Goal: Task Accomplishment & Management: Manage account settings

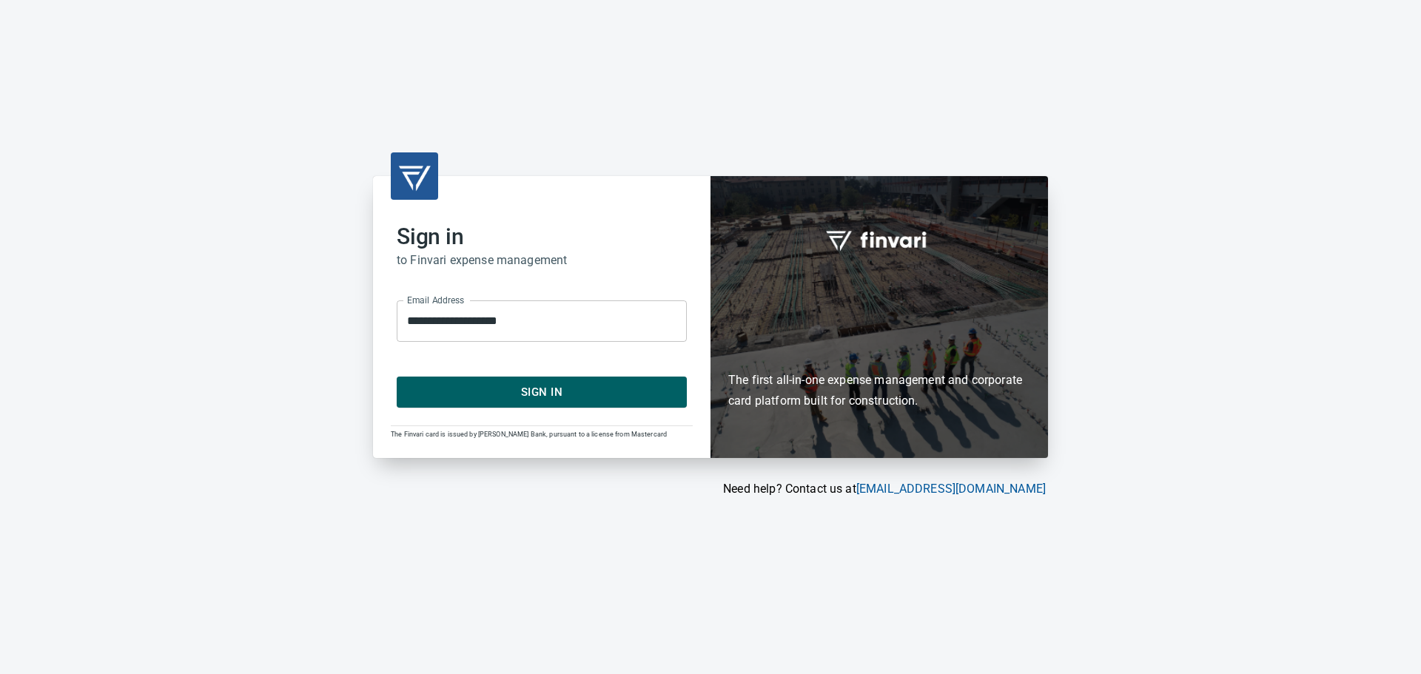
click at [551, 386] on span "Sign In" at bounding box center [542, 392] width 258 height 19
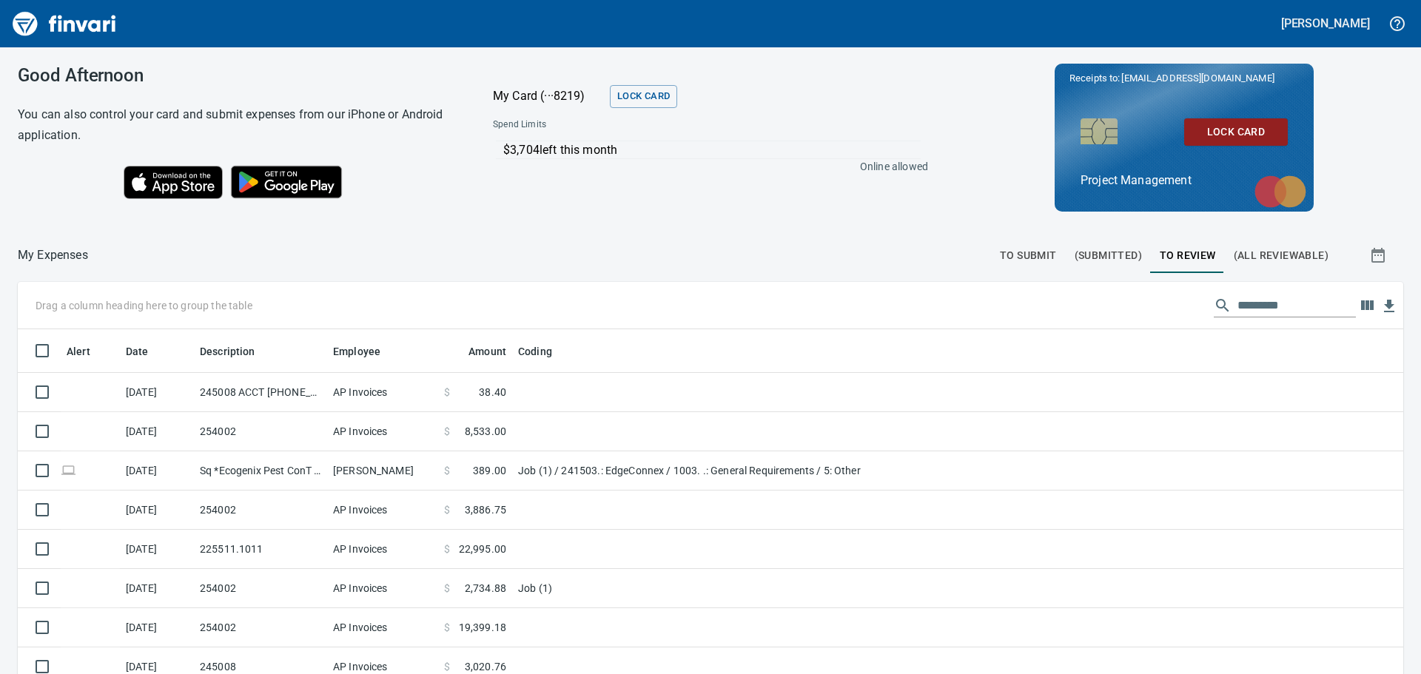
scroll to position [1, 1]
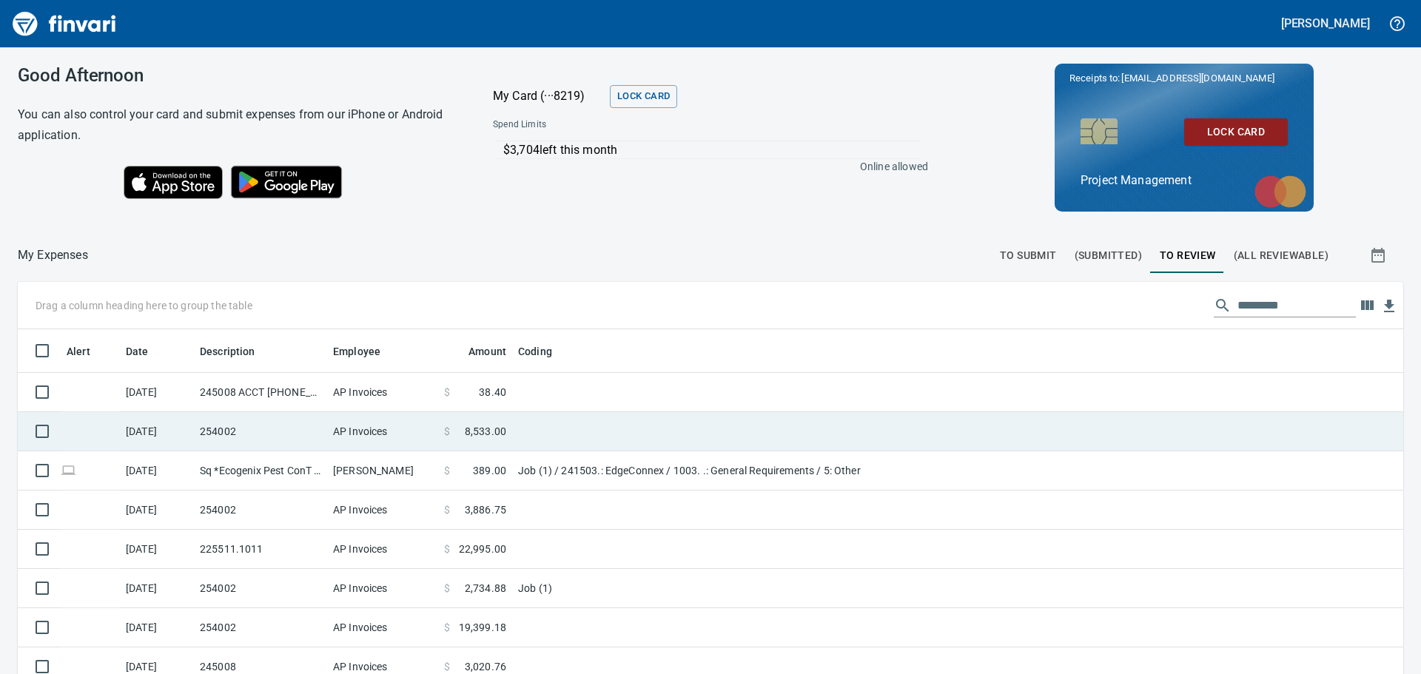
click at [358, 433] on td "AP Invoices" at bounding box center [382, 431] width 111 height 39
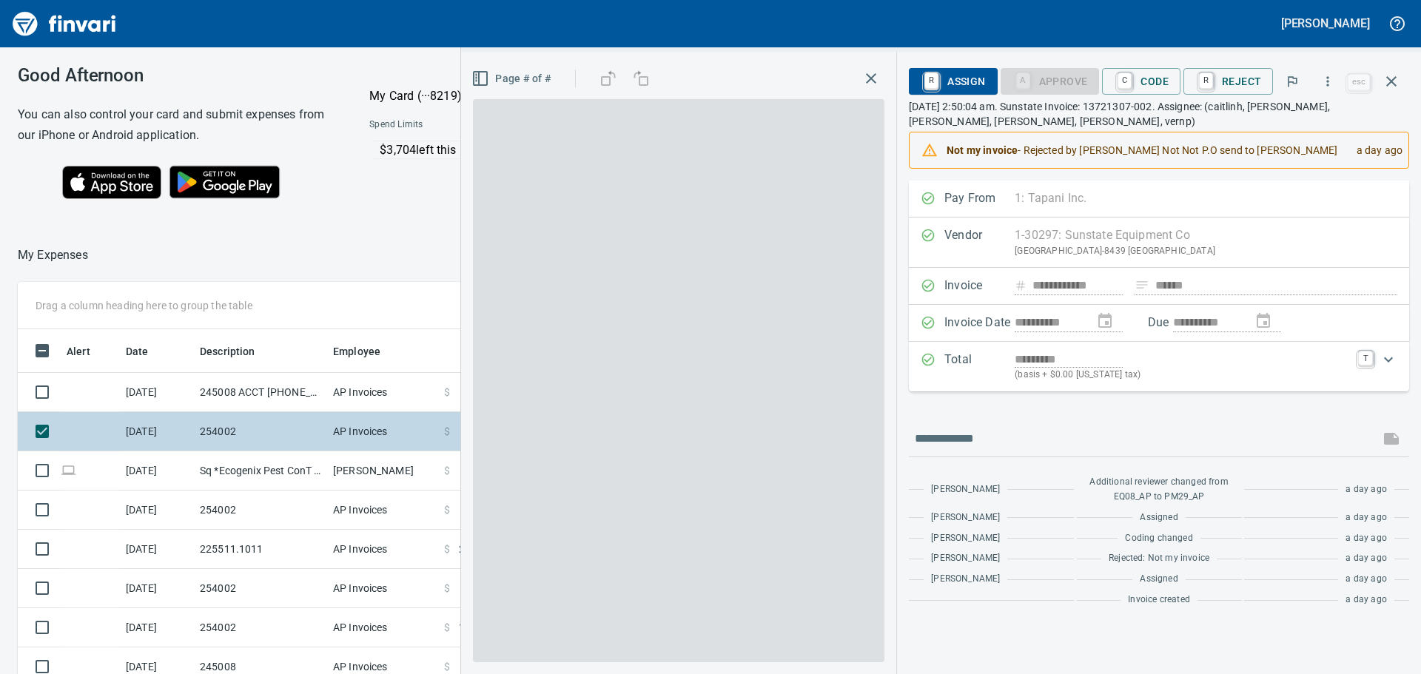
scroll to position [500, 982]
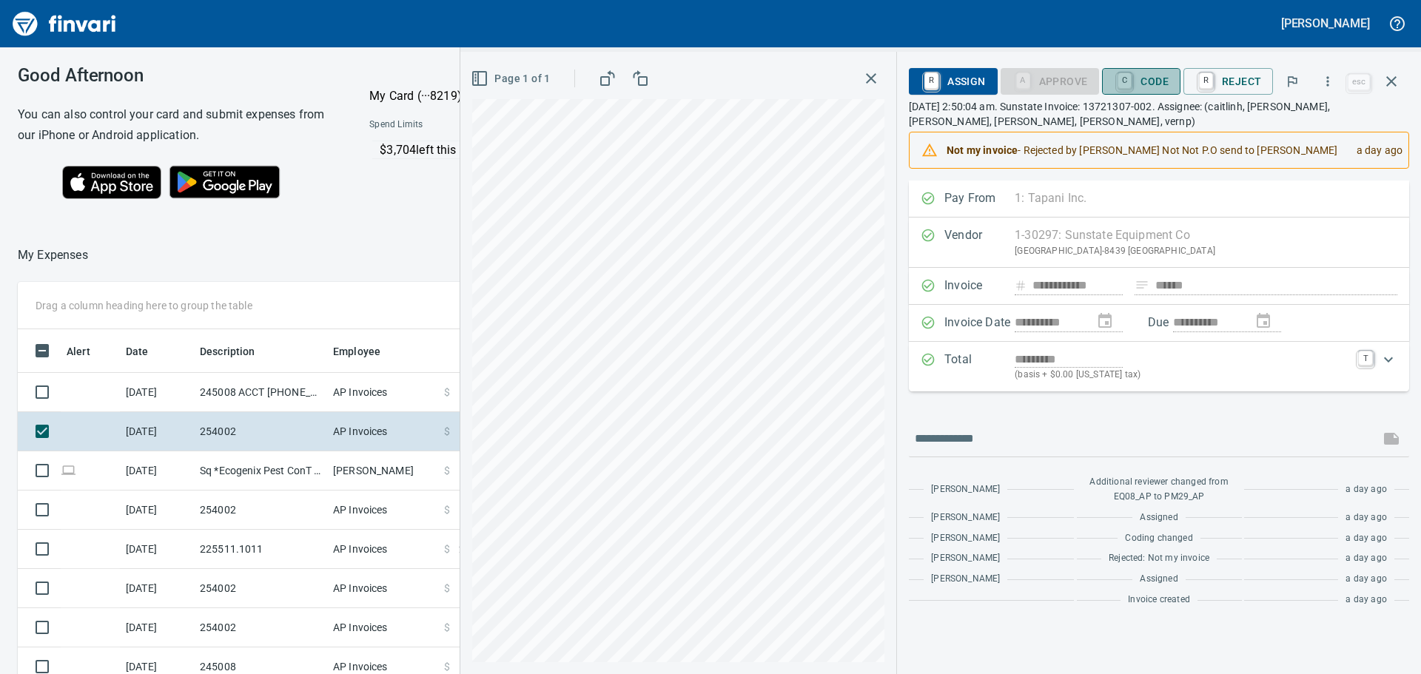
click at [1150, 84] on span "C Code" at bounding box center [1141, 81] width 55 height 25
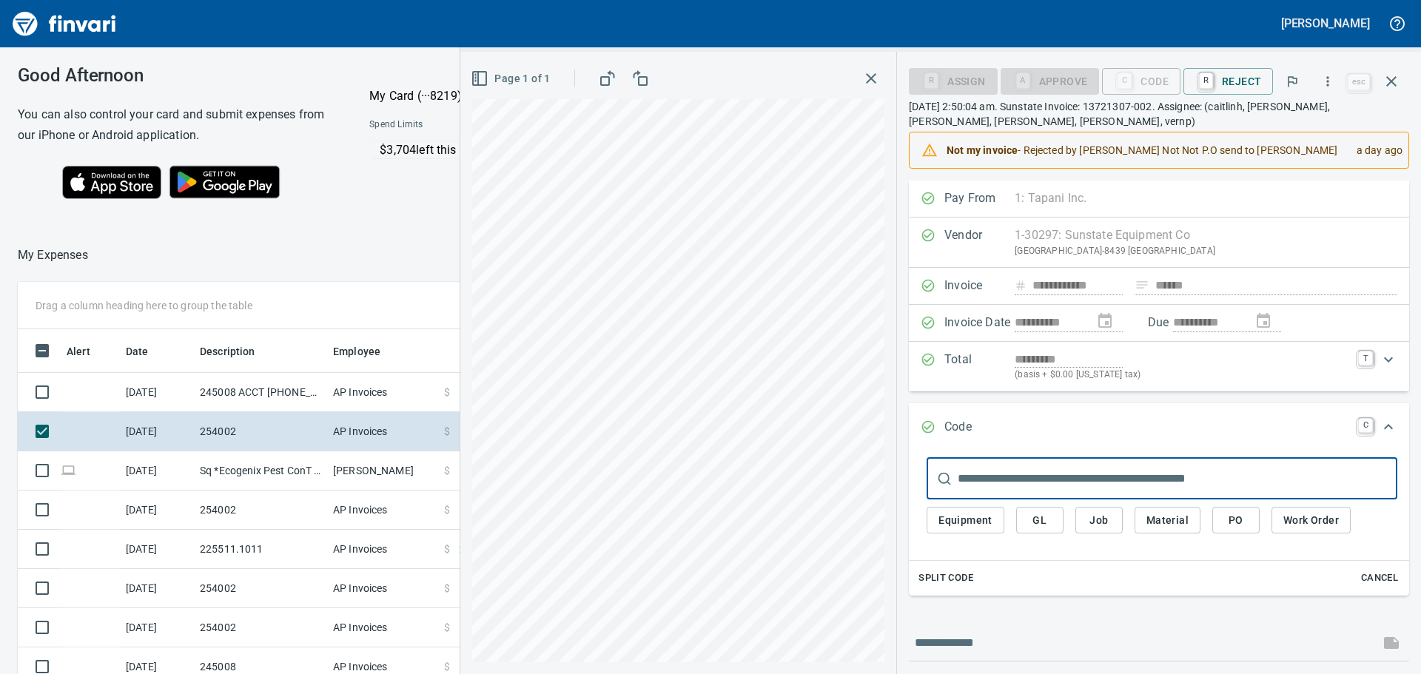
click at [1027, 479] on input "text" at bounding box center [1178, 478] width 440 height 41
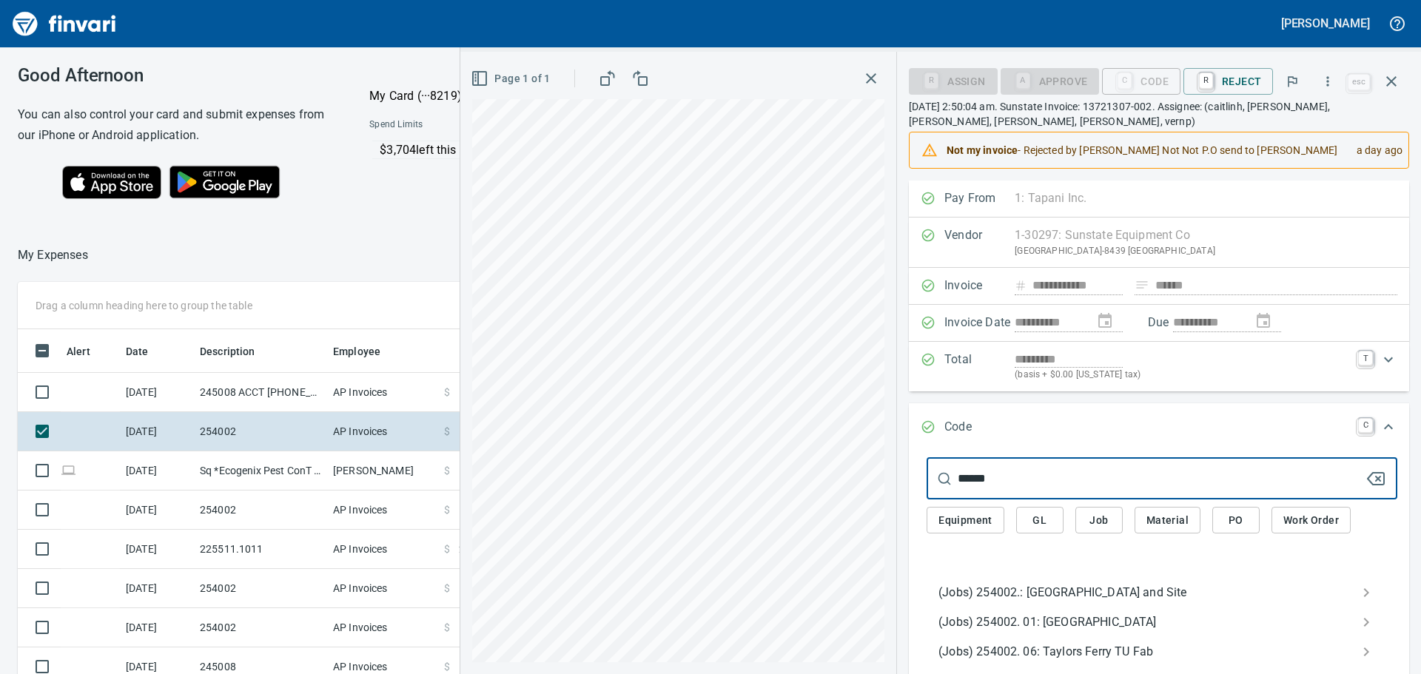
type input "******"
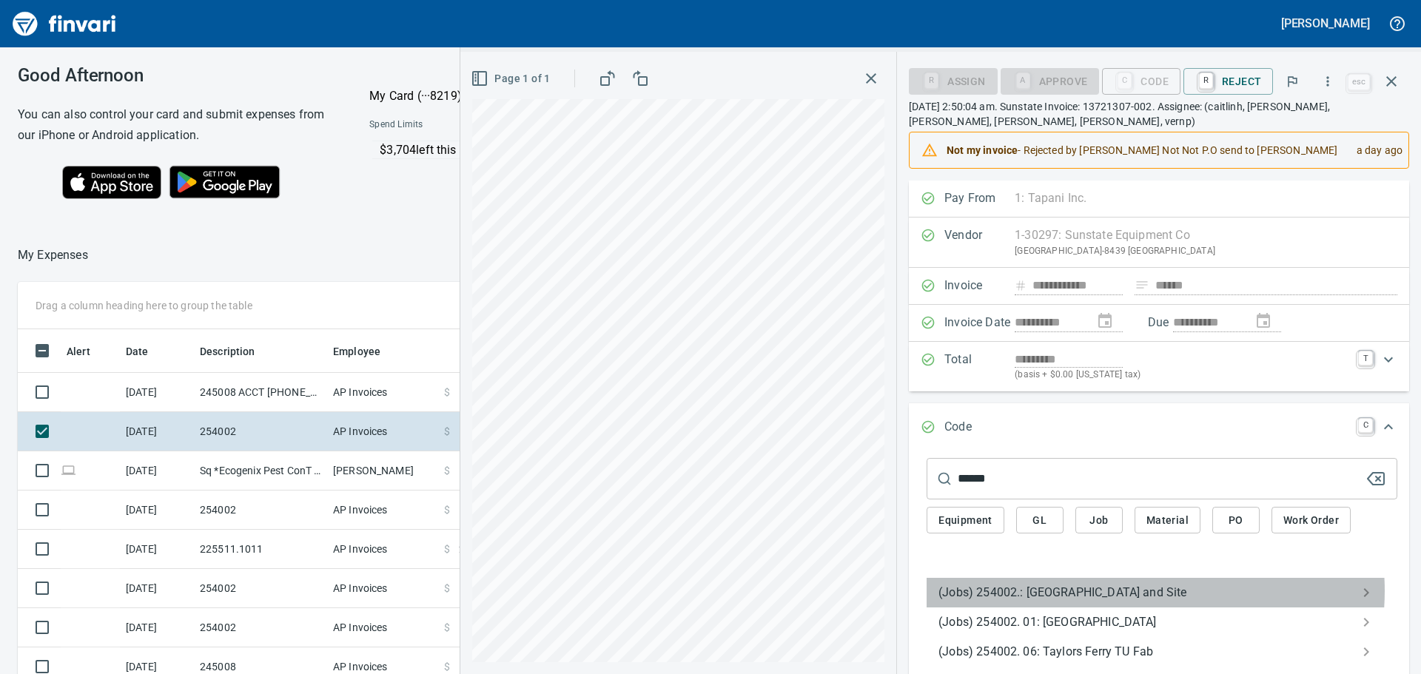
click at [1138, 591] on span "(Jobs) 254002.: [GEOGRAPHIC_DATA] and Site" at bounding box center [1150, 593] width 423 height 18
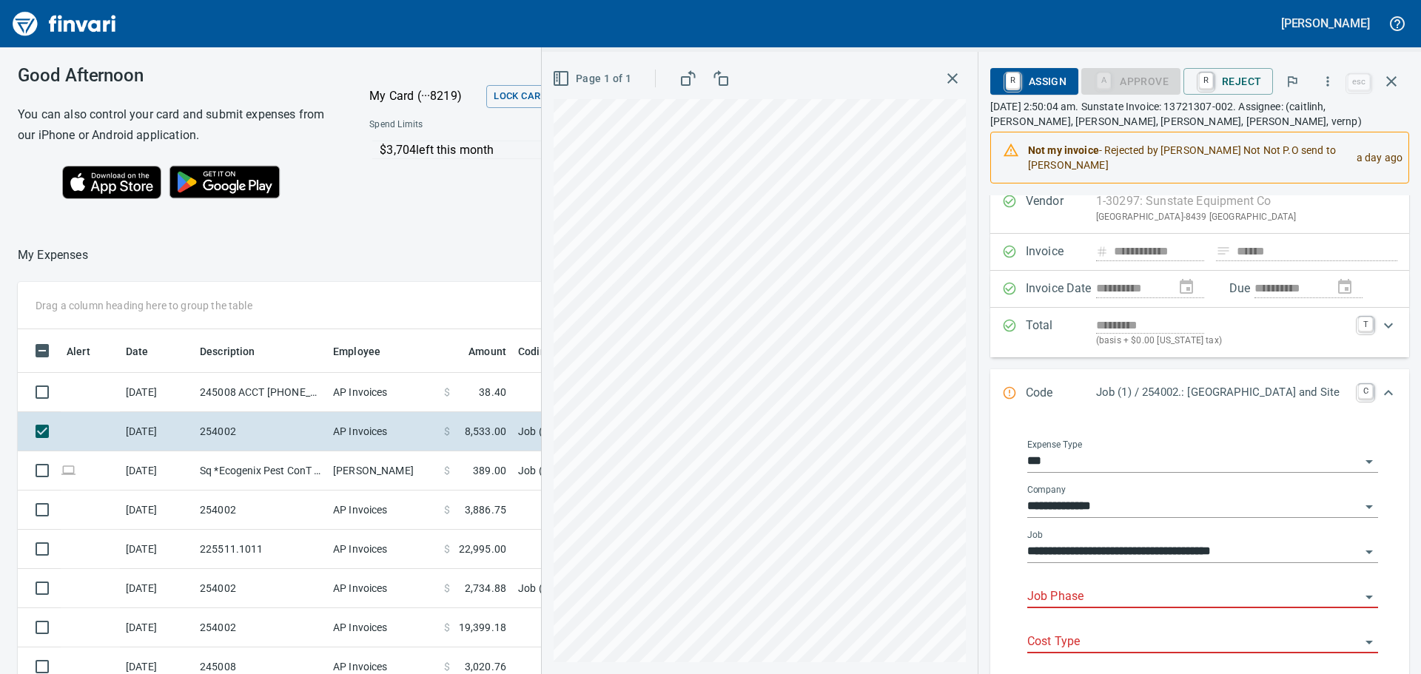
scroll to position [74, 0]
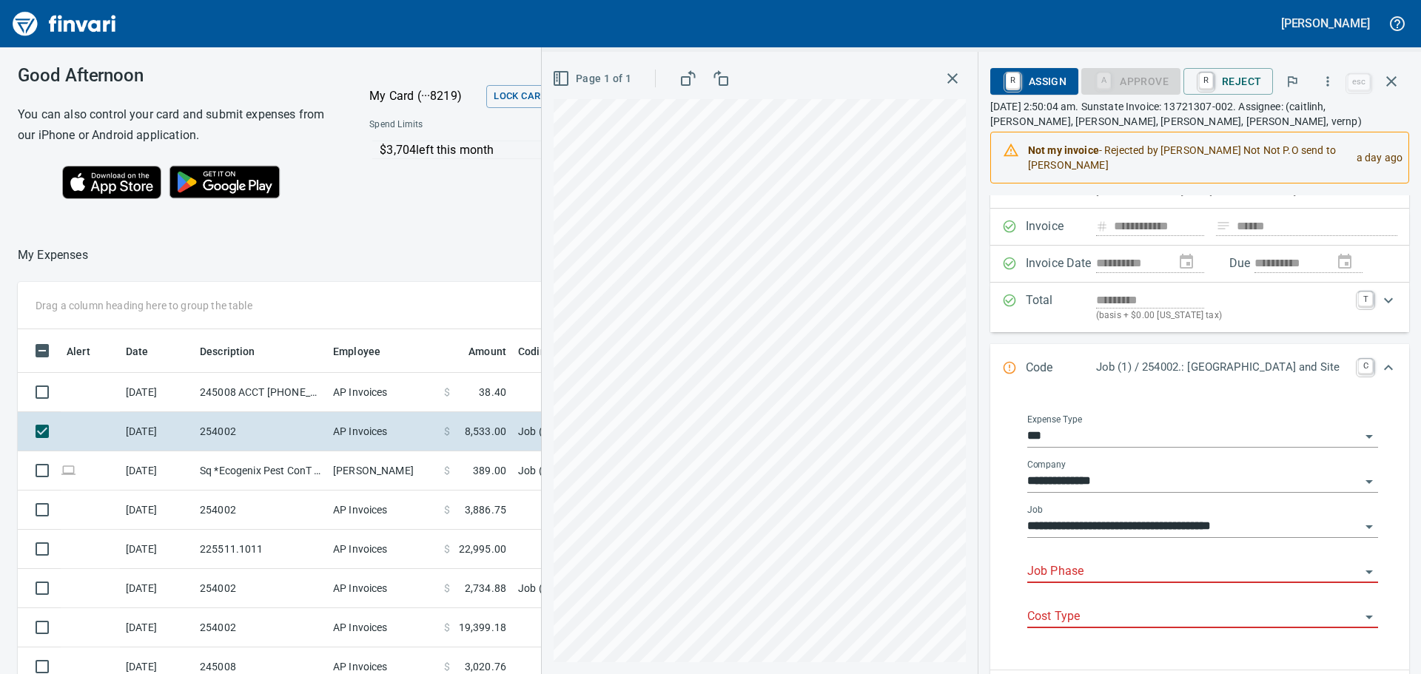
click at [1088, 574] on input "Job Phase" at bounding box center [1193, 572] width 333 height 21
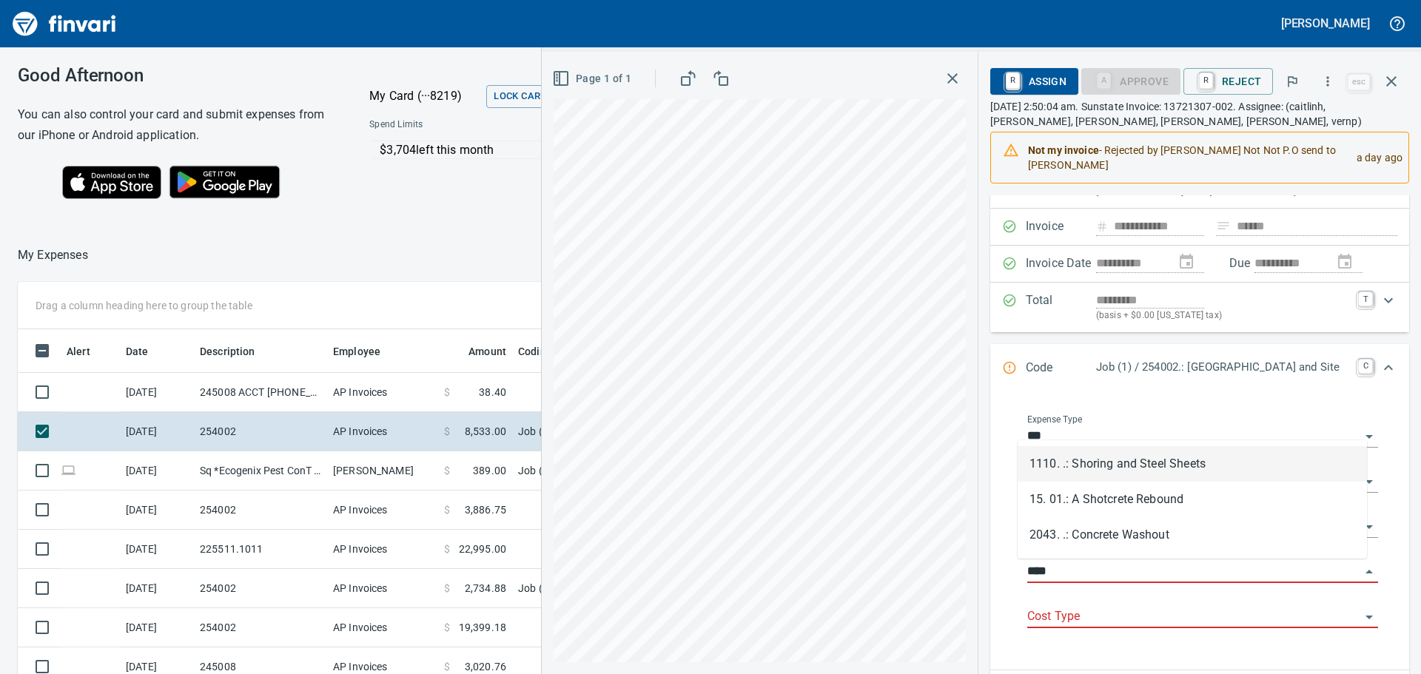
scroll to position [500, 982]
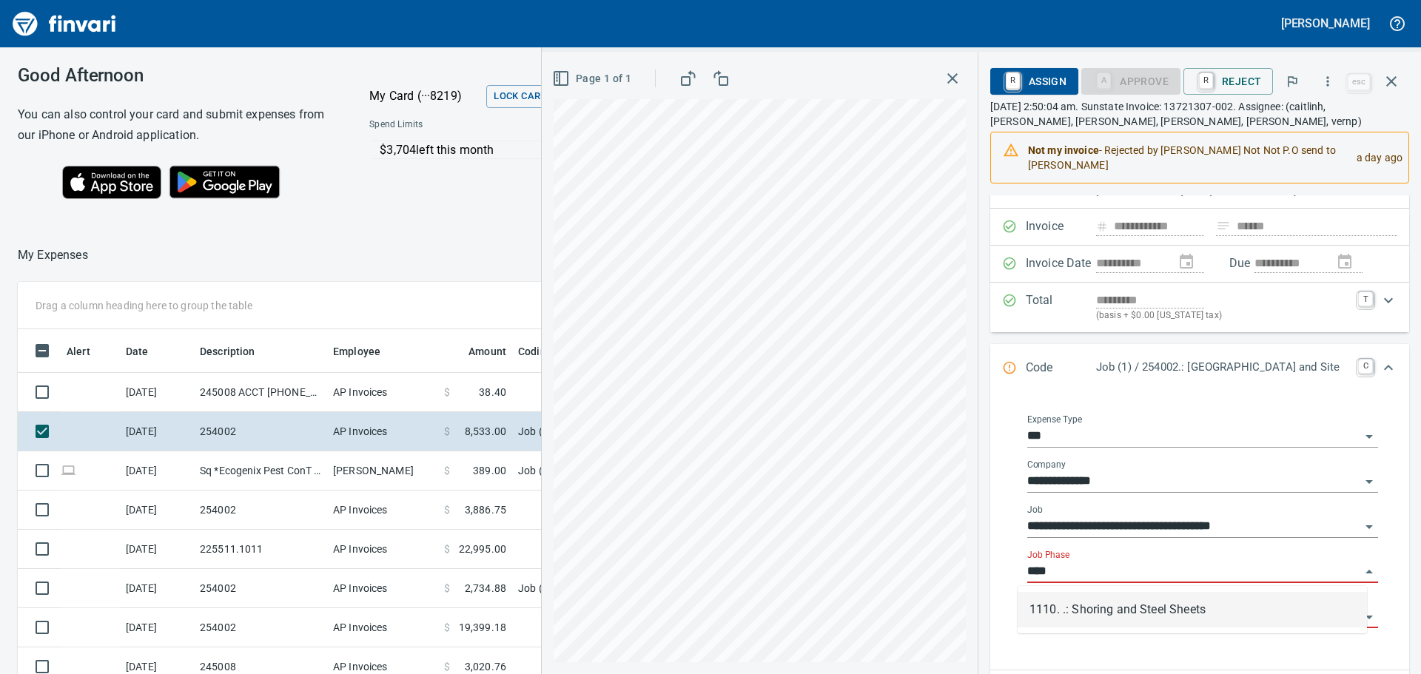
click at [1123, 612] on li "1110. .: Shoring and Steel Sheets" at bounding box center [1192, 610] width 349 height 36
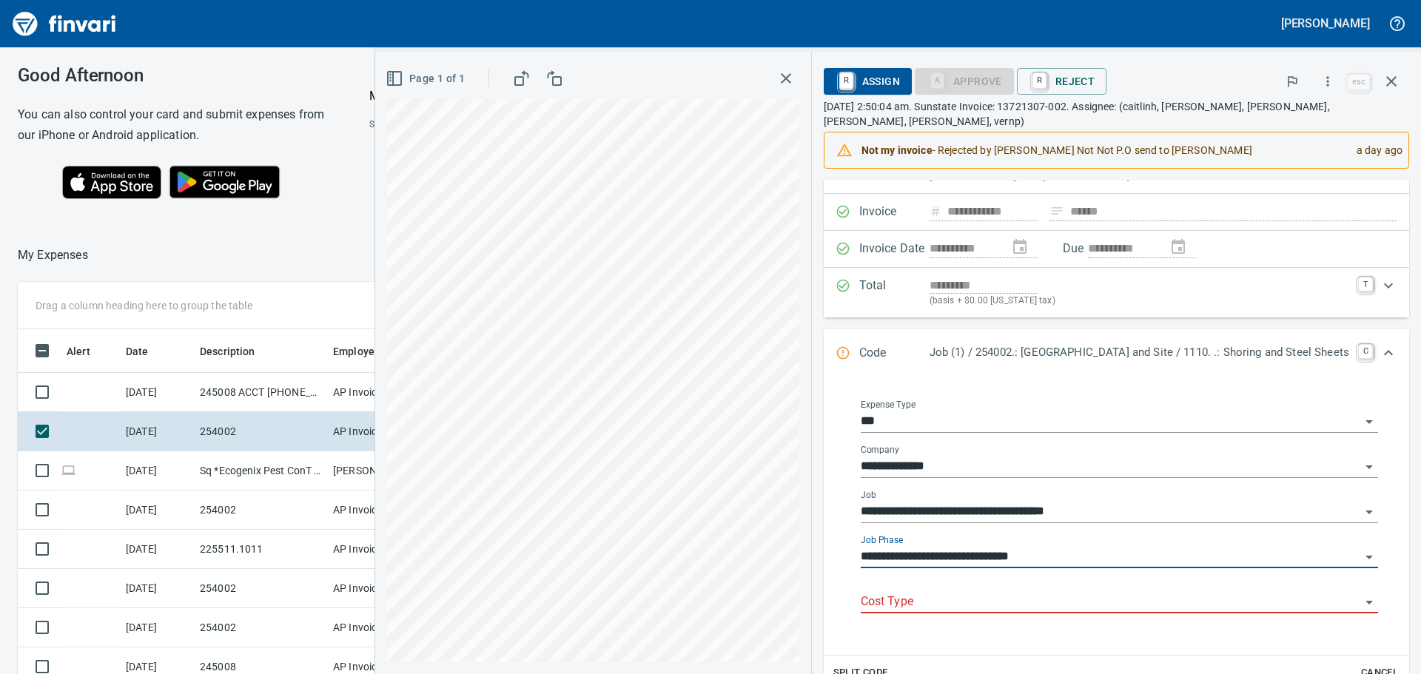
type input "**********"
click at [987, 592] on input "Cost Type" at bounding box center [1111, 602] width 500 height 21
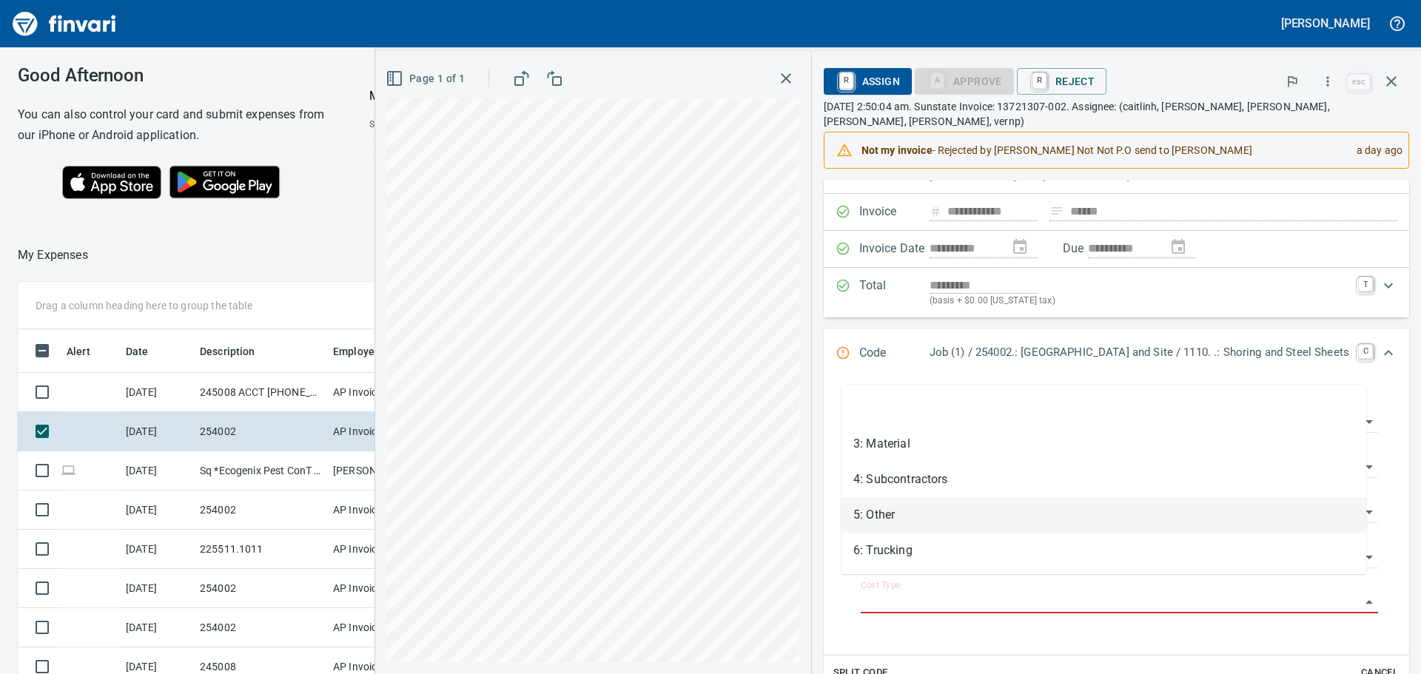
click at [938, 521] on li "5: Other" at bounding box center [1104, 515] width 525 height 36
type input "********"
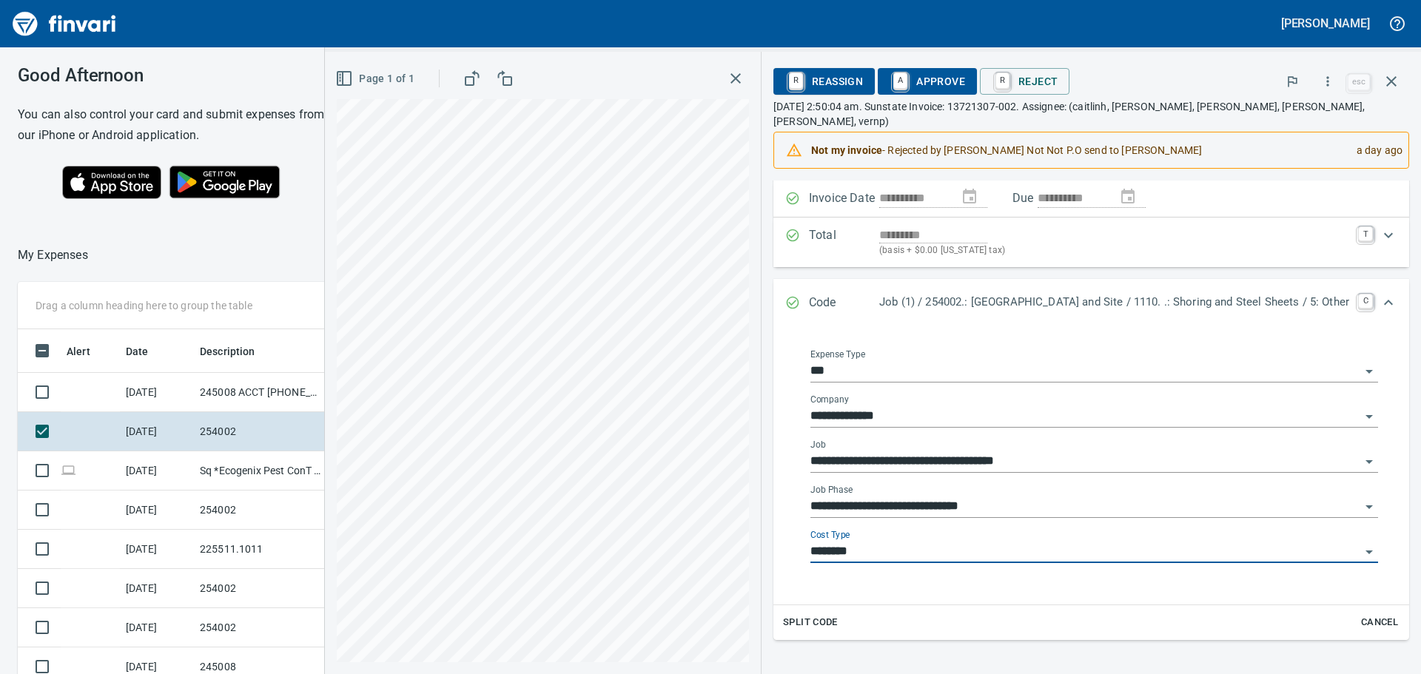
scroll to position [148, 0]
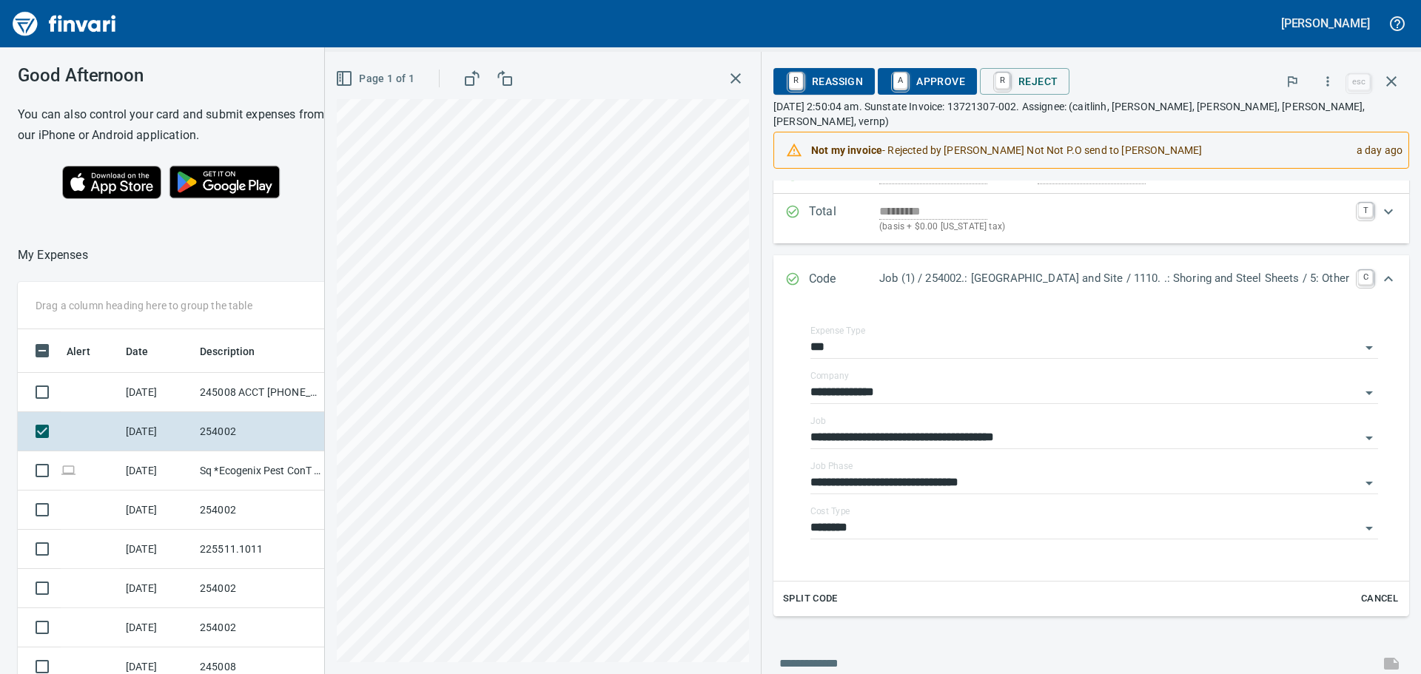
click at [918, 67] on div "R Reassign A Approve R Reject" at bounding box center [1059, 81] width 571 height 33
click at [914, 78] on span "A Approve" at bounding box center [927, 81] width 75 height 25
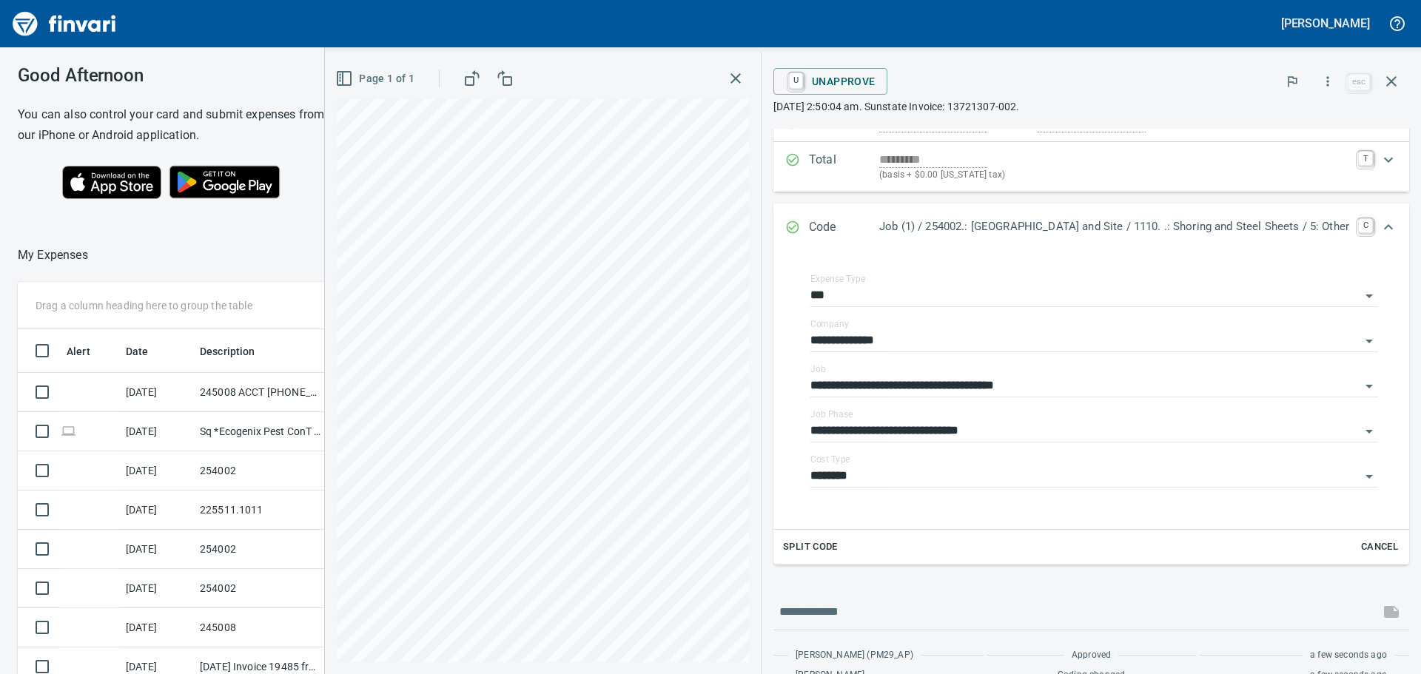
click at [1017, 77] on div "U Unapprove" at bounding box center [1059, 81] width 571 height 33
drag, startPoint x: 1017, startPoint y: 77, endPoint x: 964, endPoint y: 53, distance: 58.6
click at [958, 53] on div "**********" at bounding box center [1092, 363] width 660 height 623
click at [731, 81] on icon "button" at bounding box center [736, 78] width 10 height 10
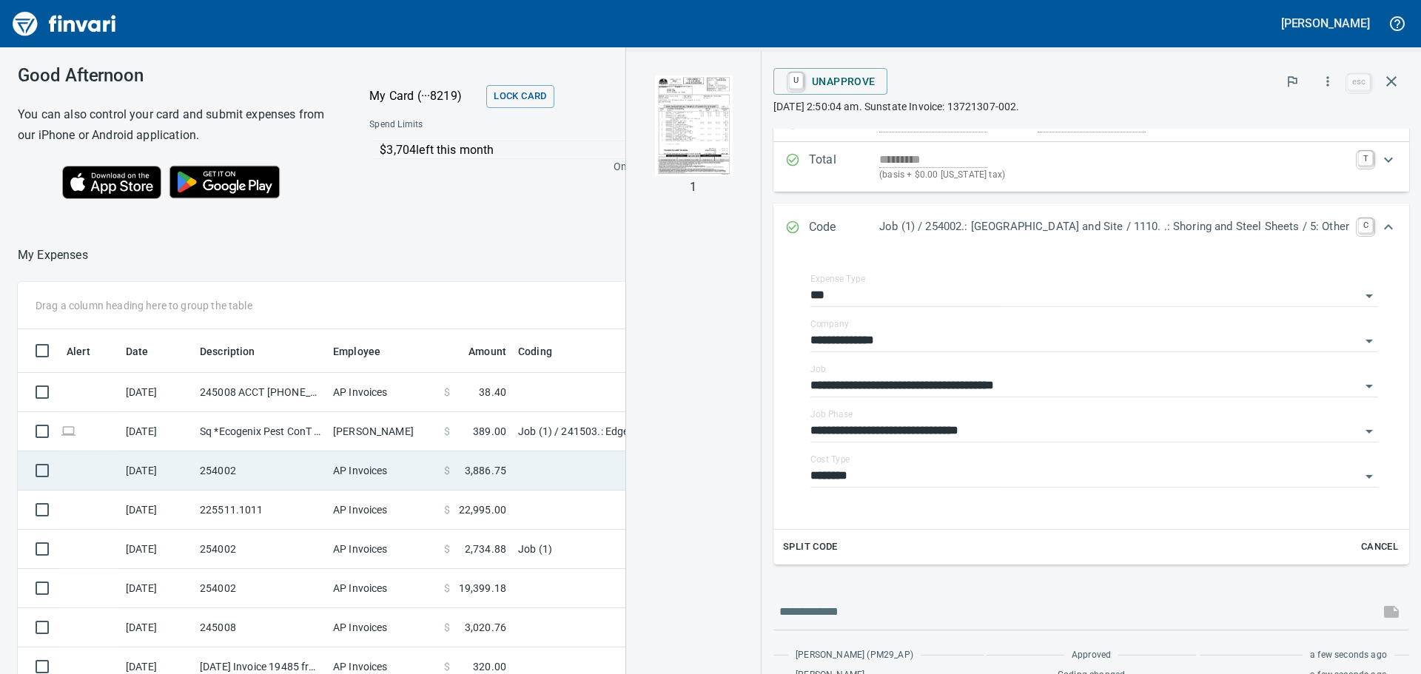
click at [284, 466] on td "254002" at bounding box center [260, 471] width 133 height 39
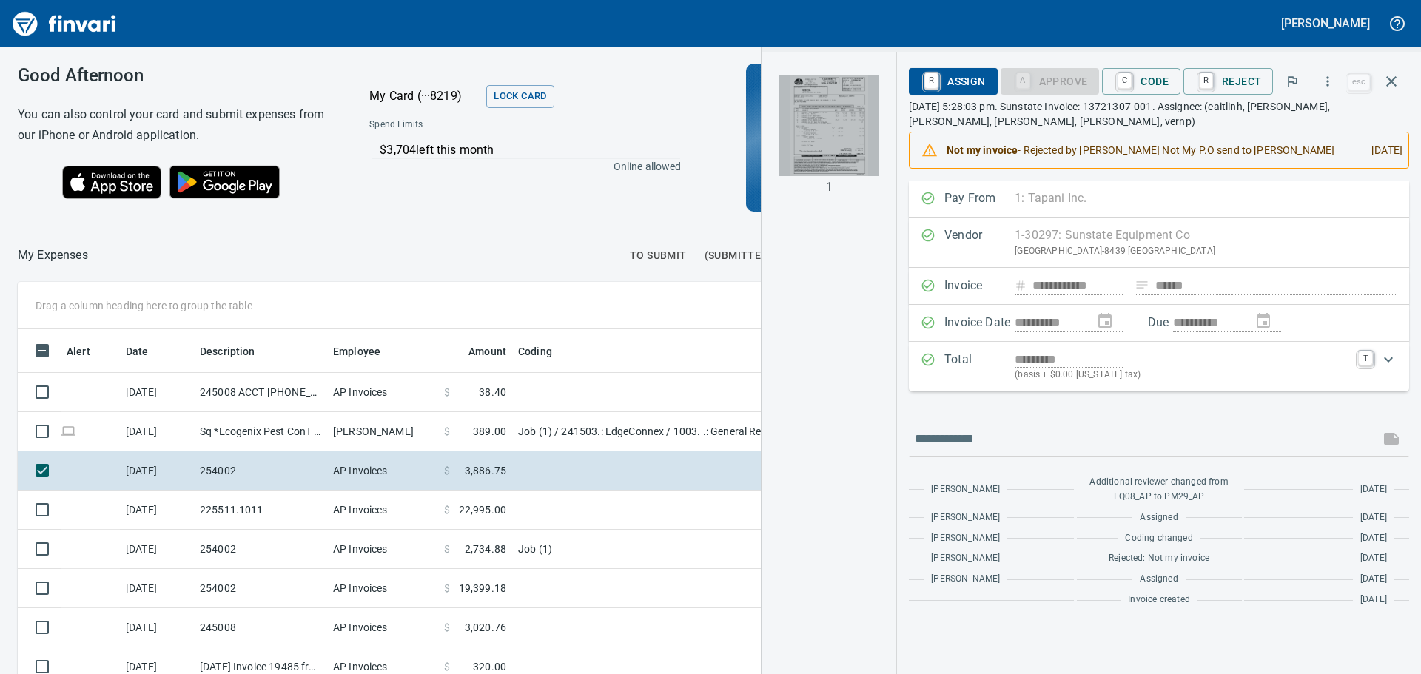
click at [824, 138] on img "button" at bounding box center [829, 125] width 101 height 101
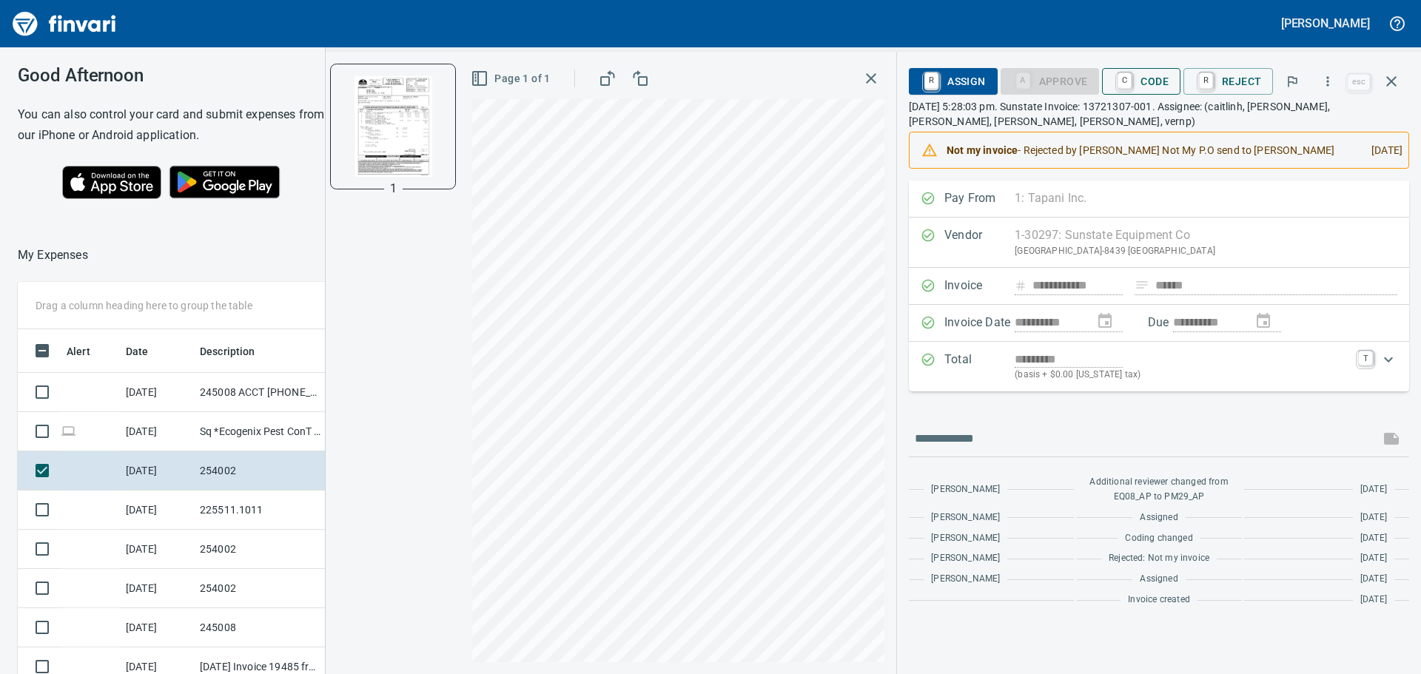
click at [1150, 75] on span "C Code" at bounding box center [1141, 81] width 55 height 25
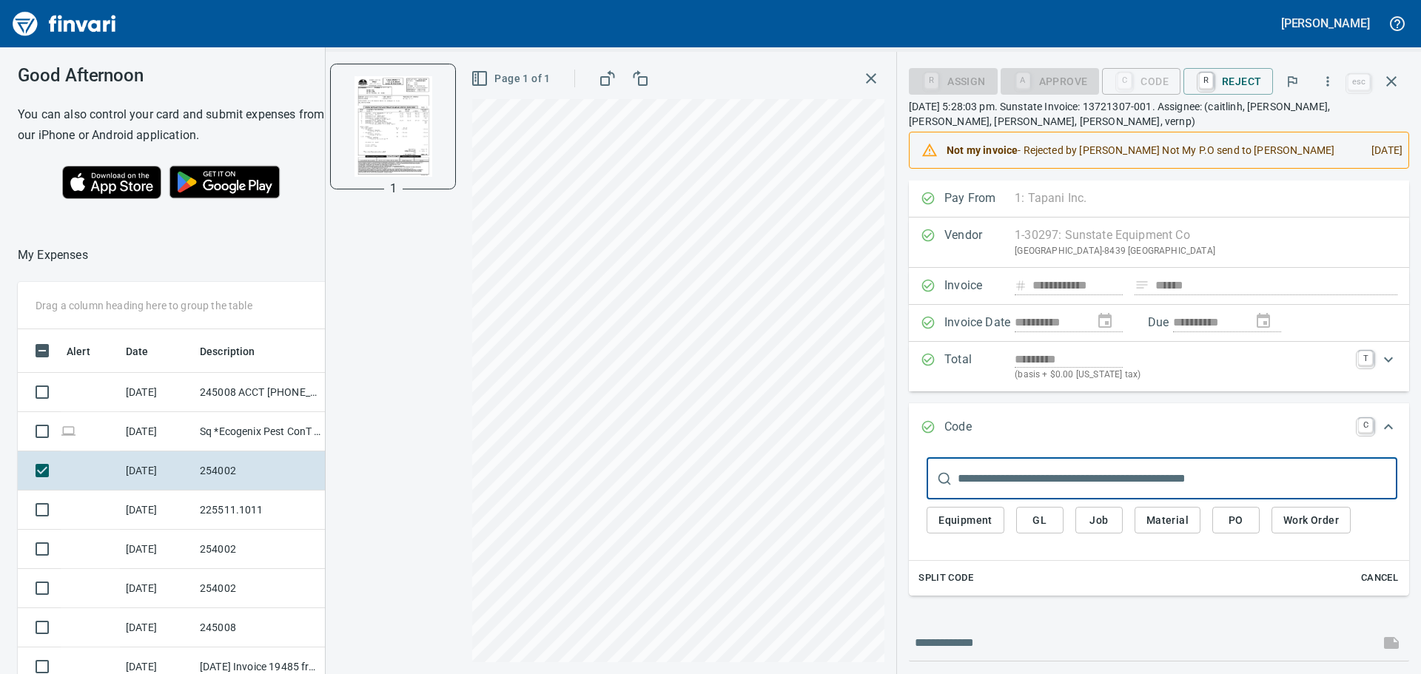
scroll to position [500, 982]
click at [1113, 483] on input "text" at bounding box center [1178, 478] width 440 height 41
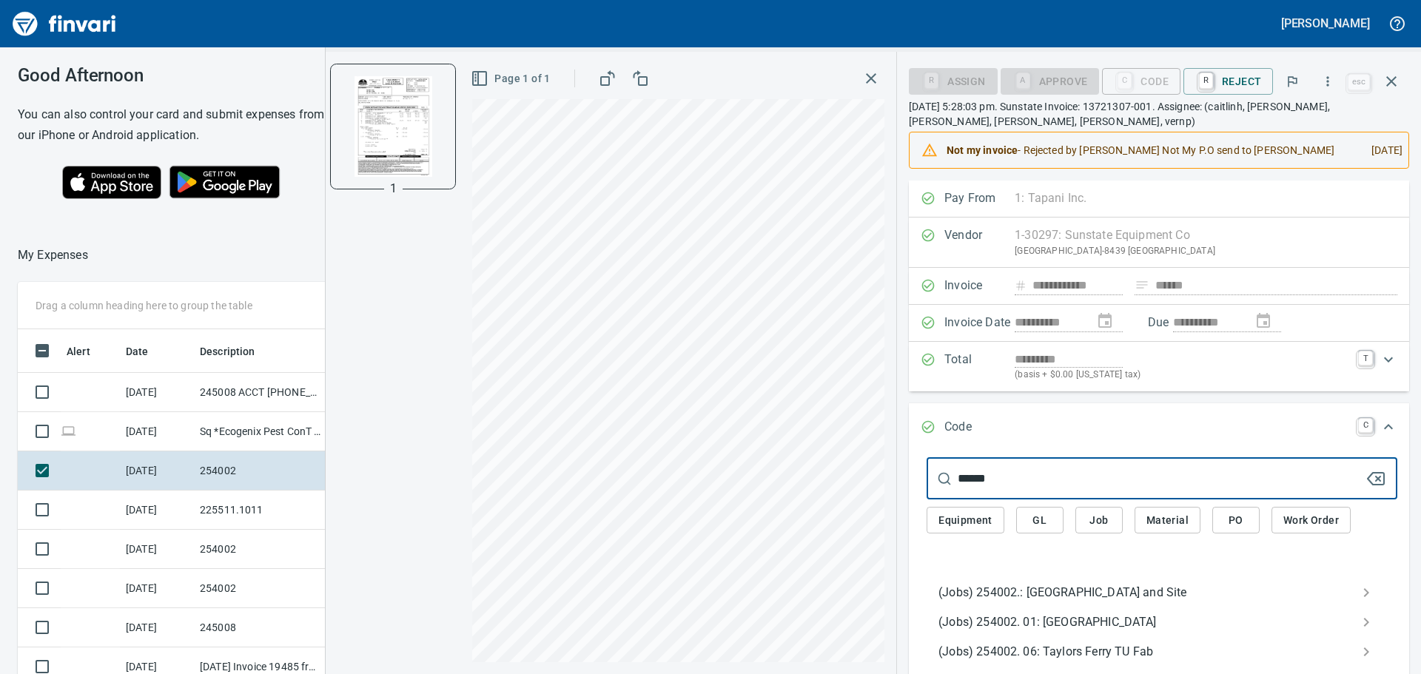
type input "******"
click at [1004, 592] on span "(Jobs) 254002.: [GEOGRAPHIC_DATA] and Site" at bounding box center [1150, 593] width 423 height 18
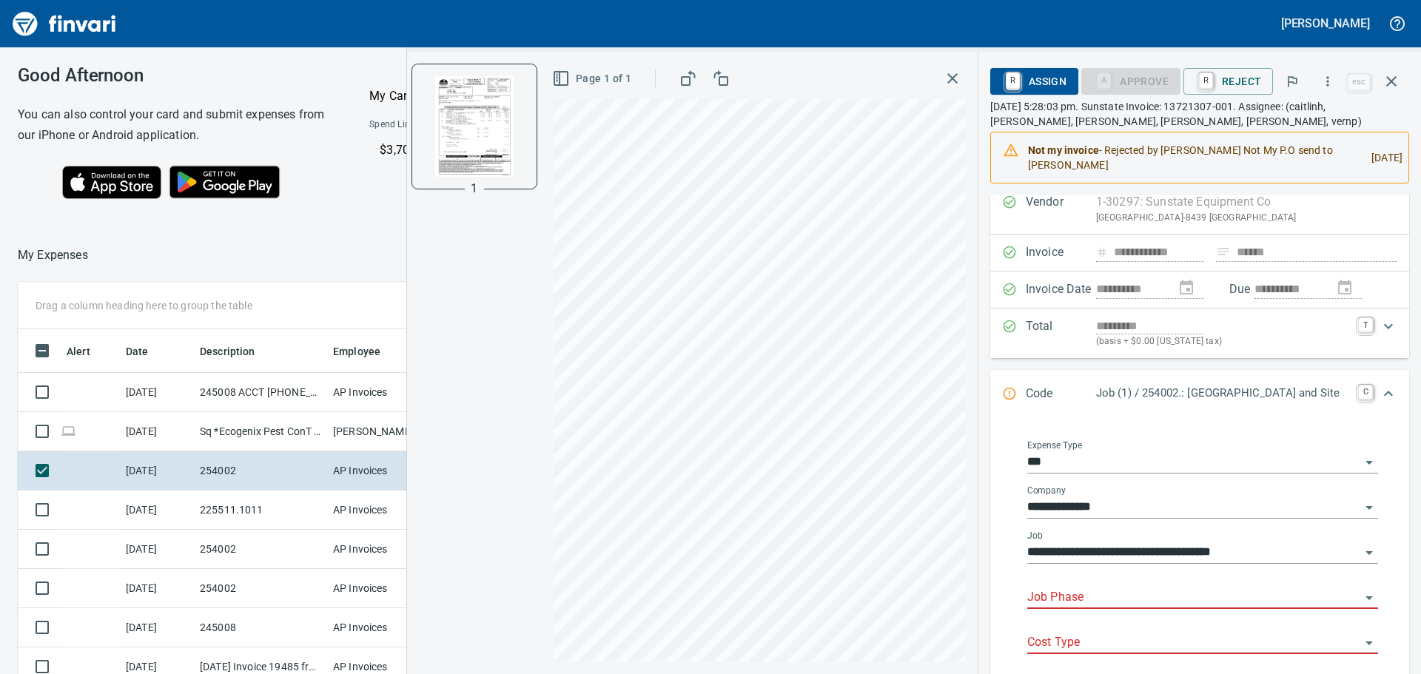
scroll to position [74, 0]
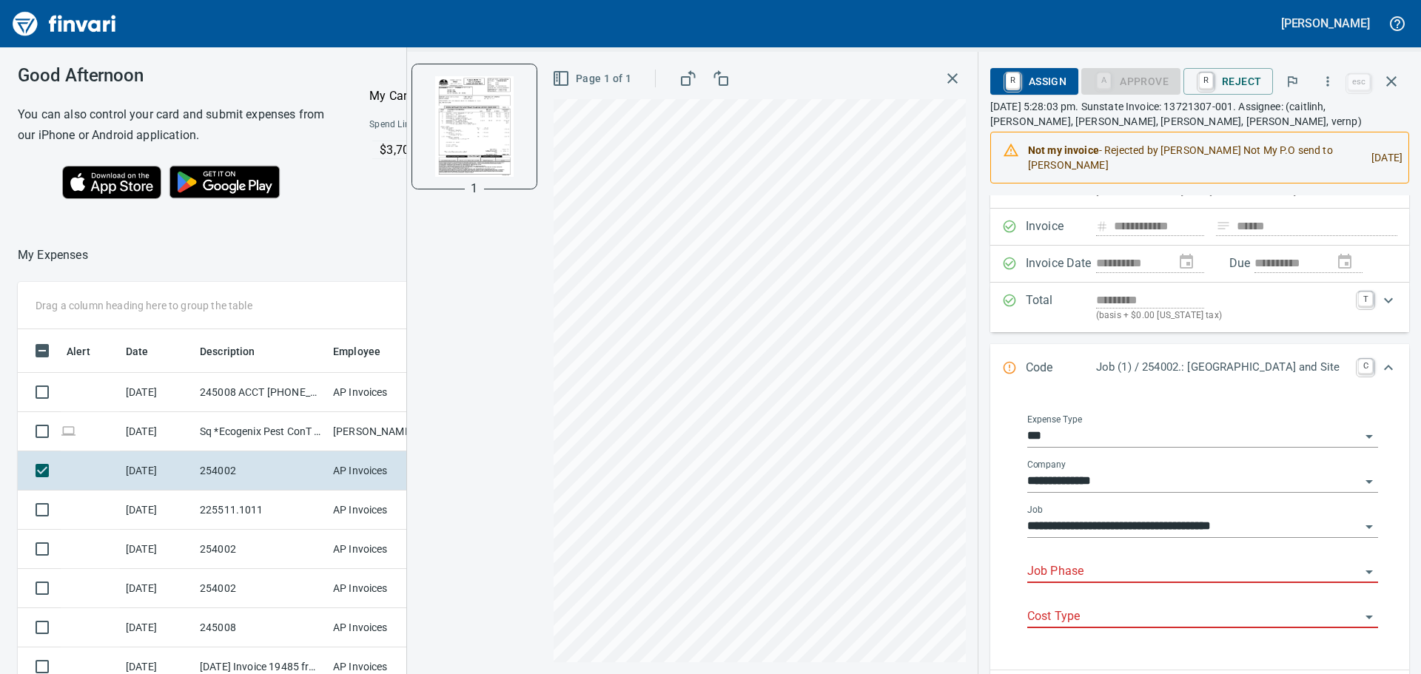
click at [1117, 570] on input "Job Phase" at bounding box center [1193, 572] width 333 height 21
click at [1100, 595] on li "1110. .: Shoring and Steel Sheets" at bounding box center [1192, 610] width 349 height 36
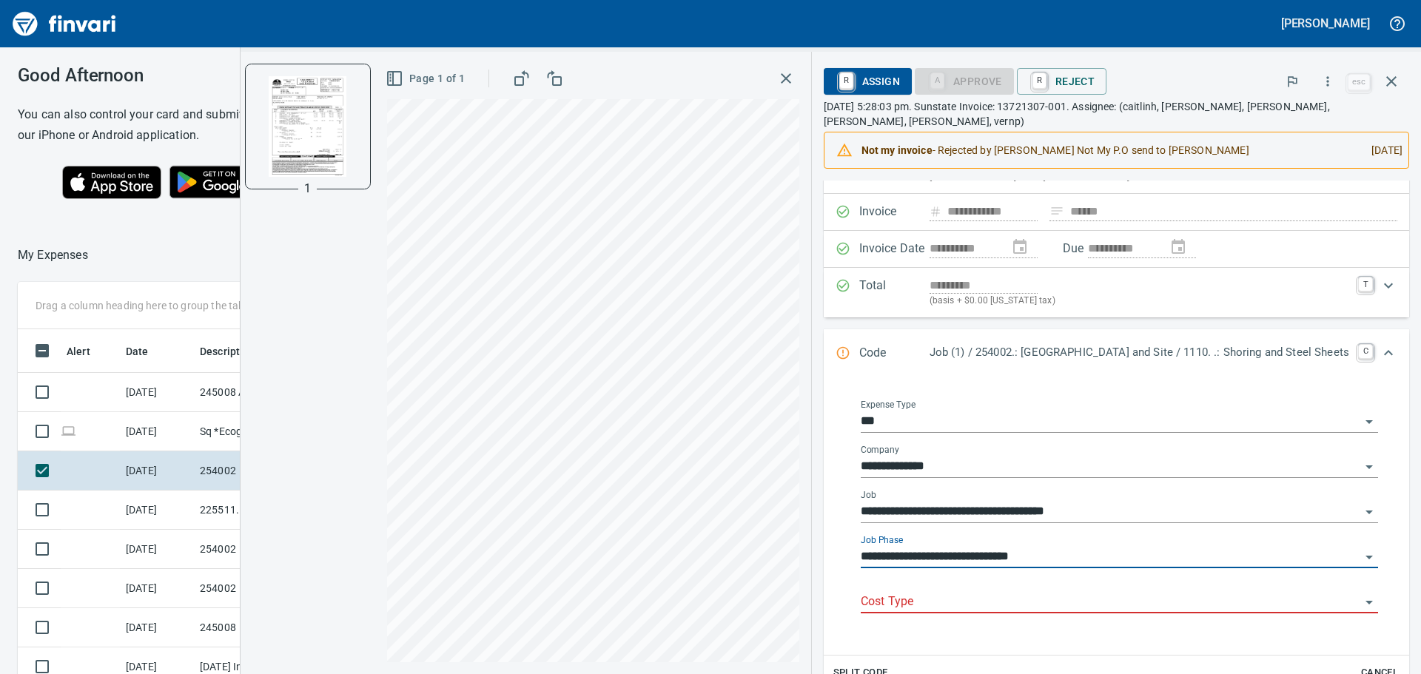
type input "**********"
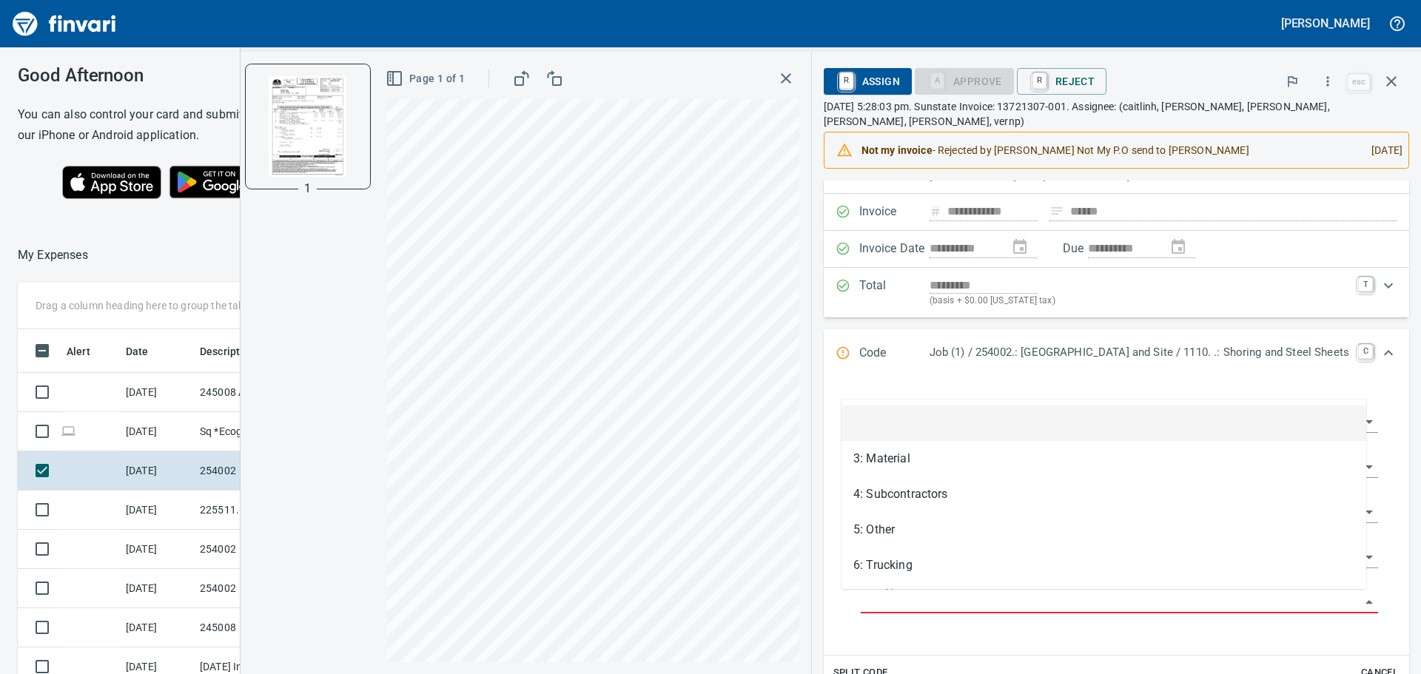
click at [1072, 597] on input "Cost Type" at bounding box center [1111, 602] width 500 height 21
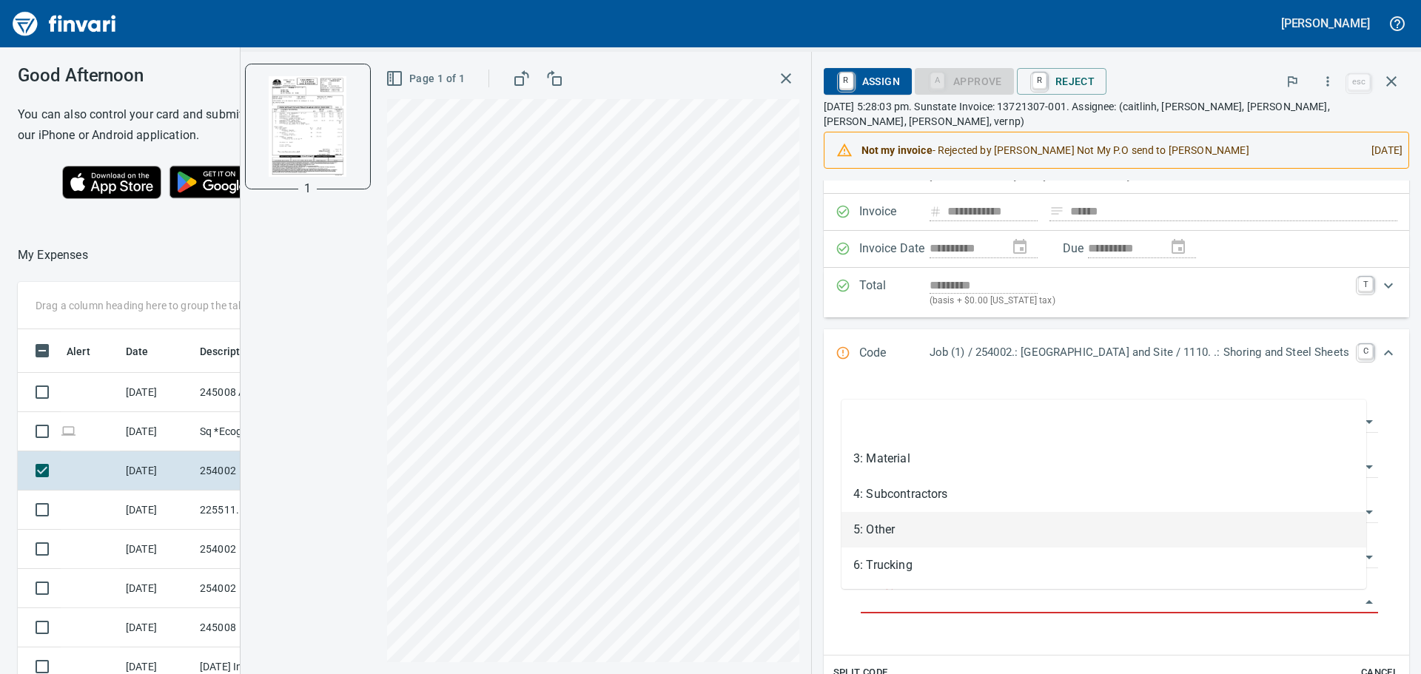
click at [964, 534] on li "5: Other" at bounding box center [1104, 530] width 525 height 36
type input "********"
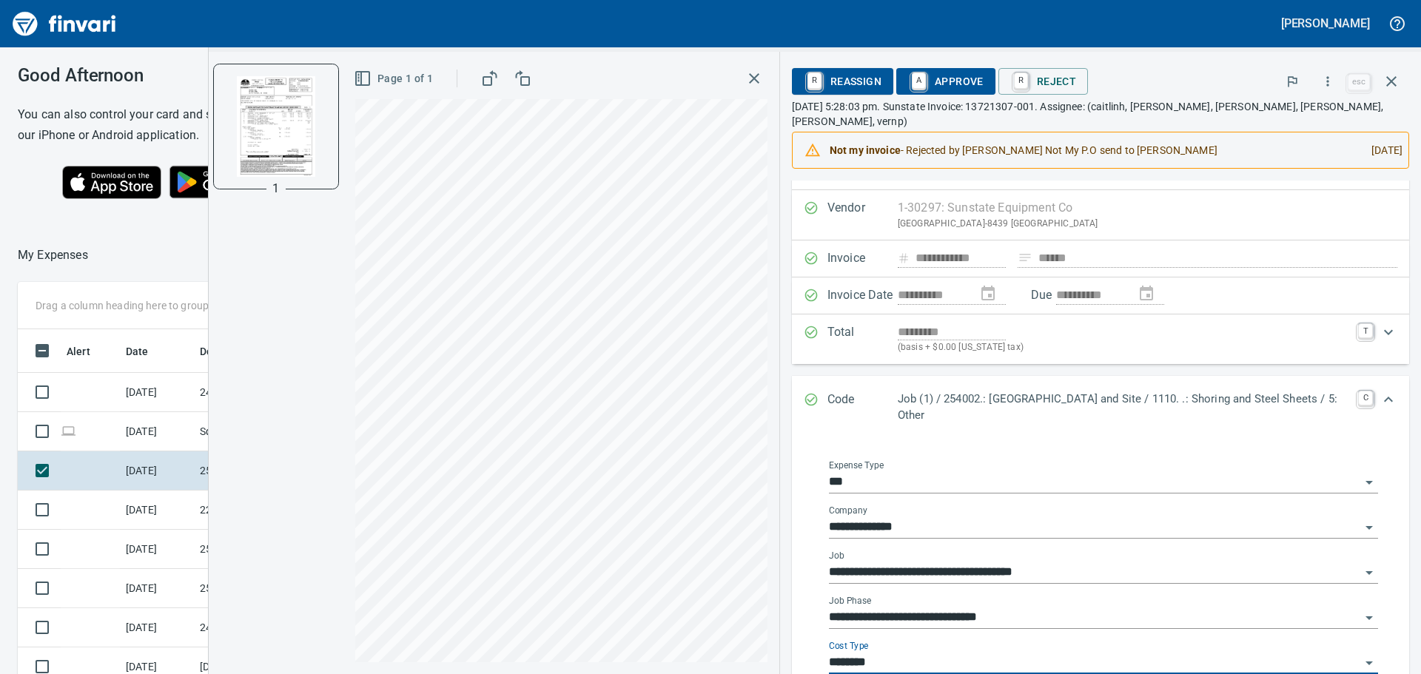
scroll to position [0, 0]
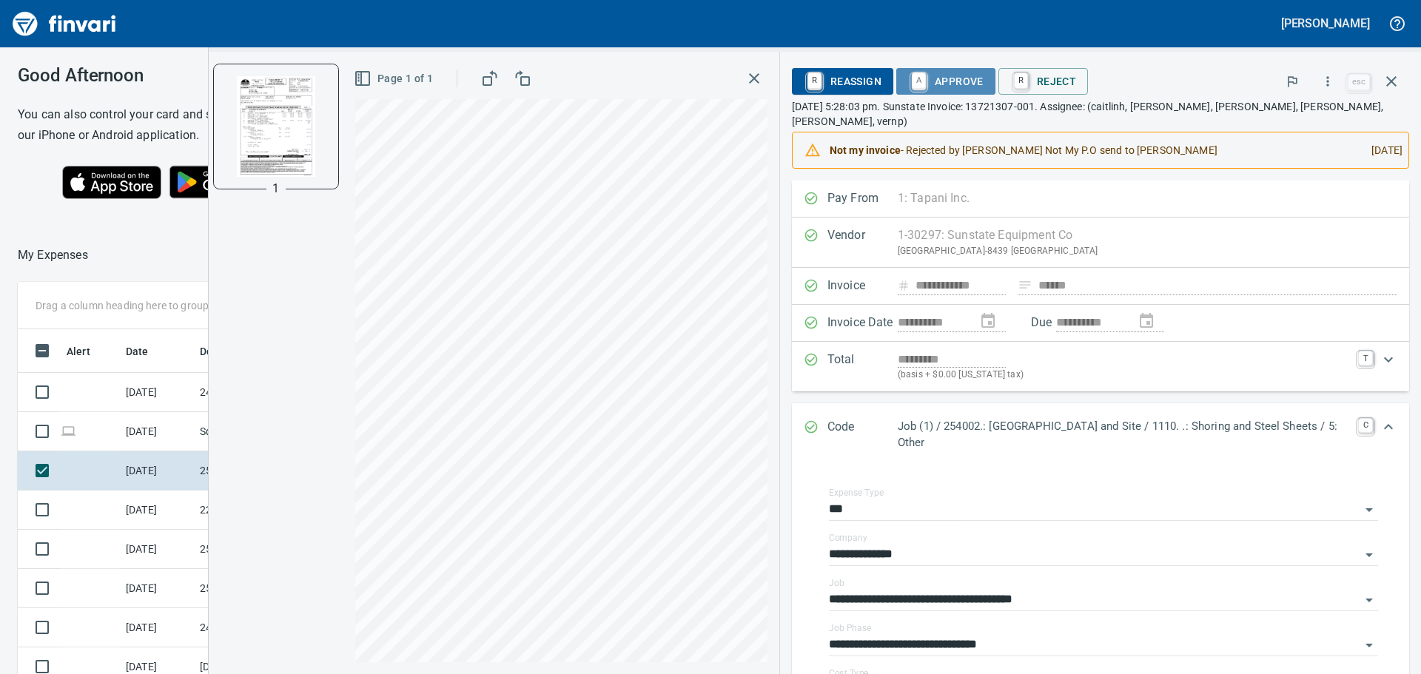
click at [956, 85] on span "A Approve" at bounding box center [945, 81] width 75 height 25
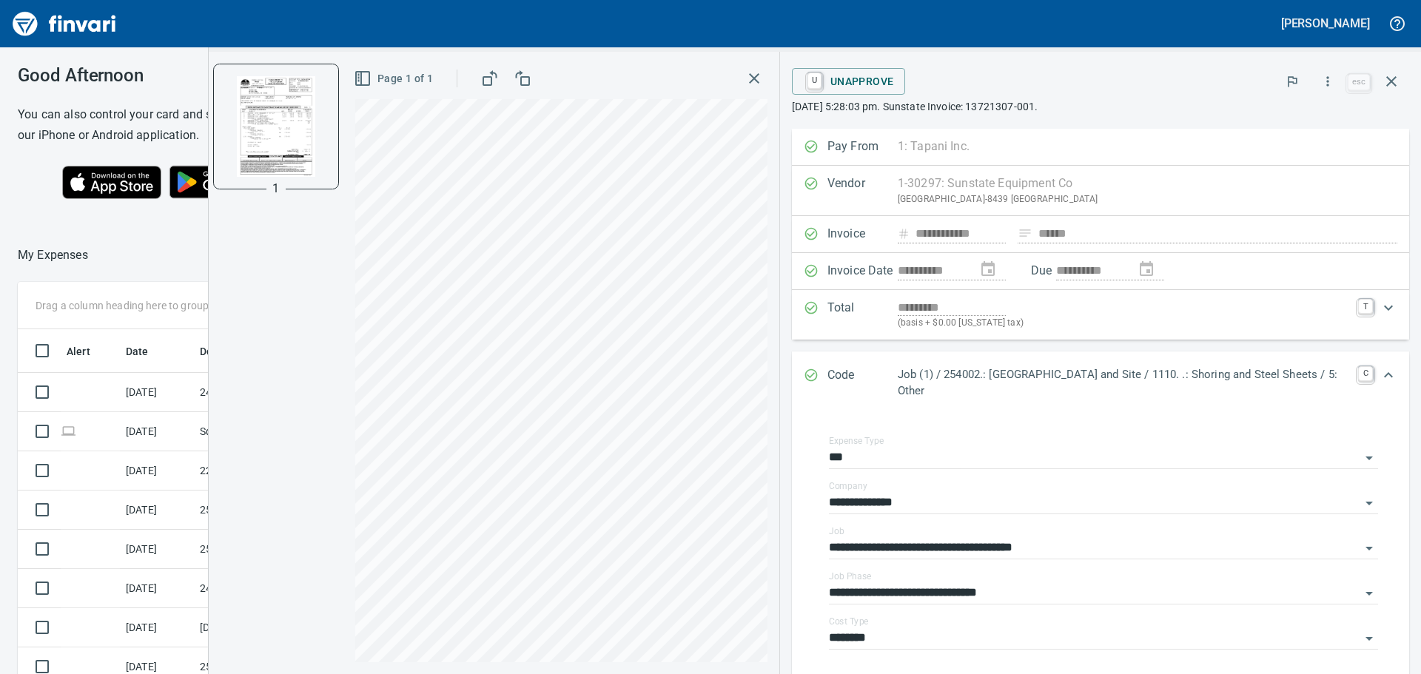
click at [752, 75] on icon "button" at bounding box center [754, 79] width 18 height 18
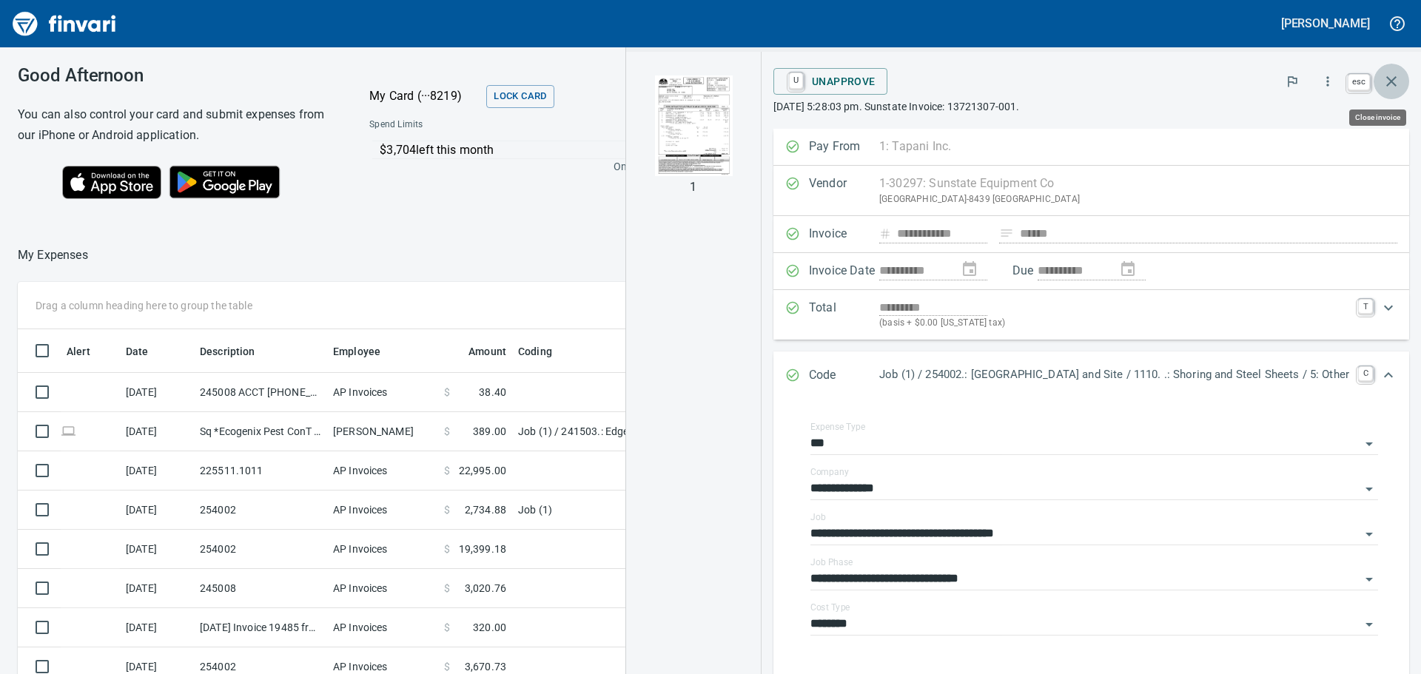
scroll to position [500, 982]
click at [1399, 81] on icon "button" at bounding box center [1392, 82] width 18 height 18
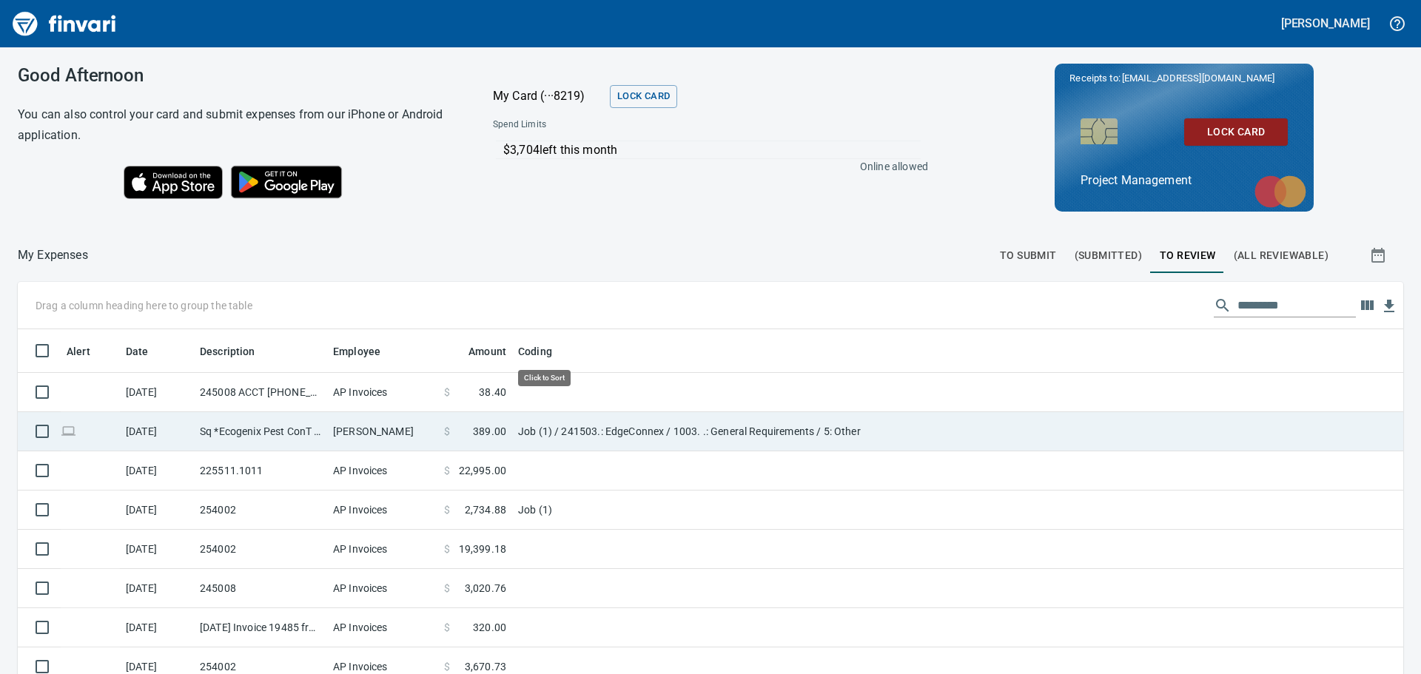
scroll to position [500, 1352]
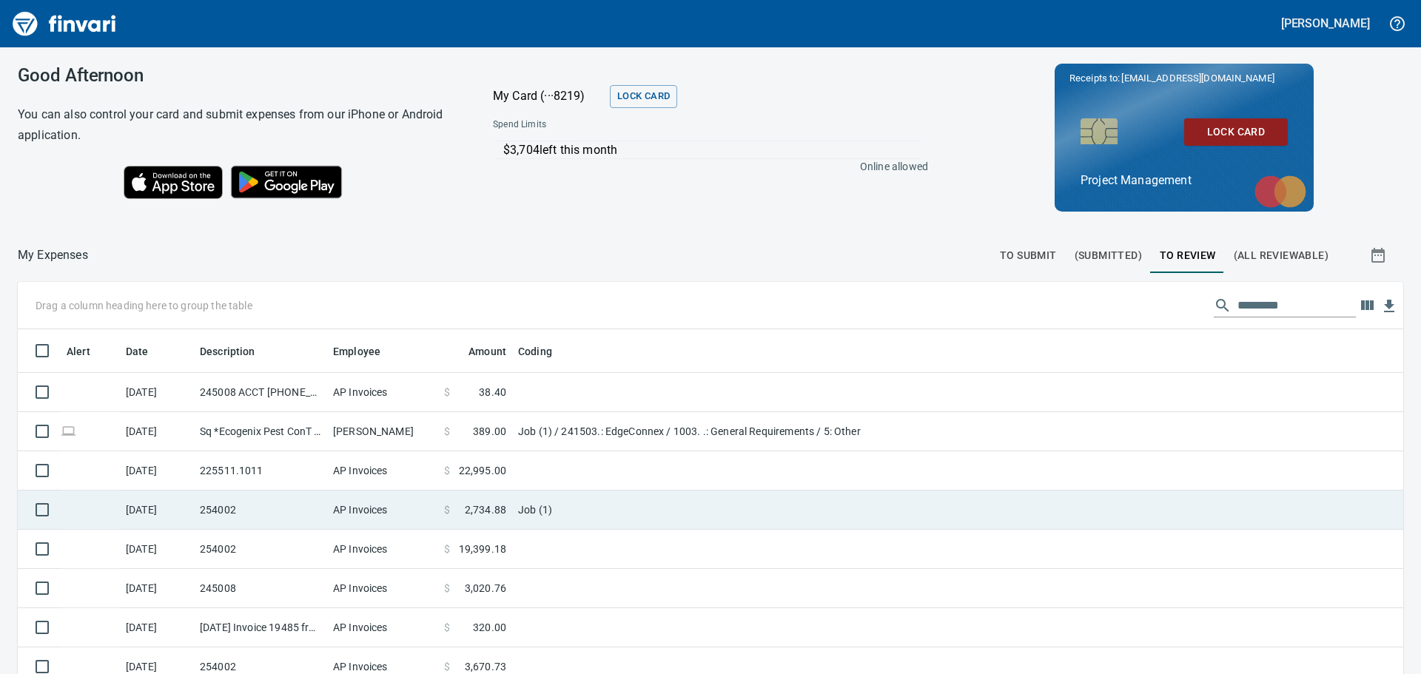
click at [434, 500] on td "AP Invoices" at bounding box center [382, 510] width 111 height 39
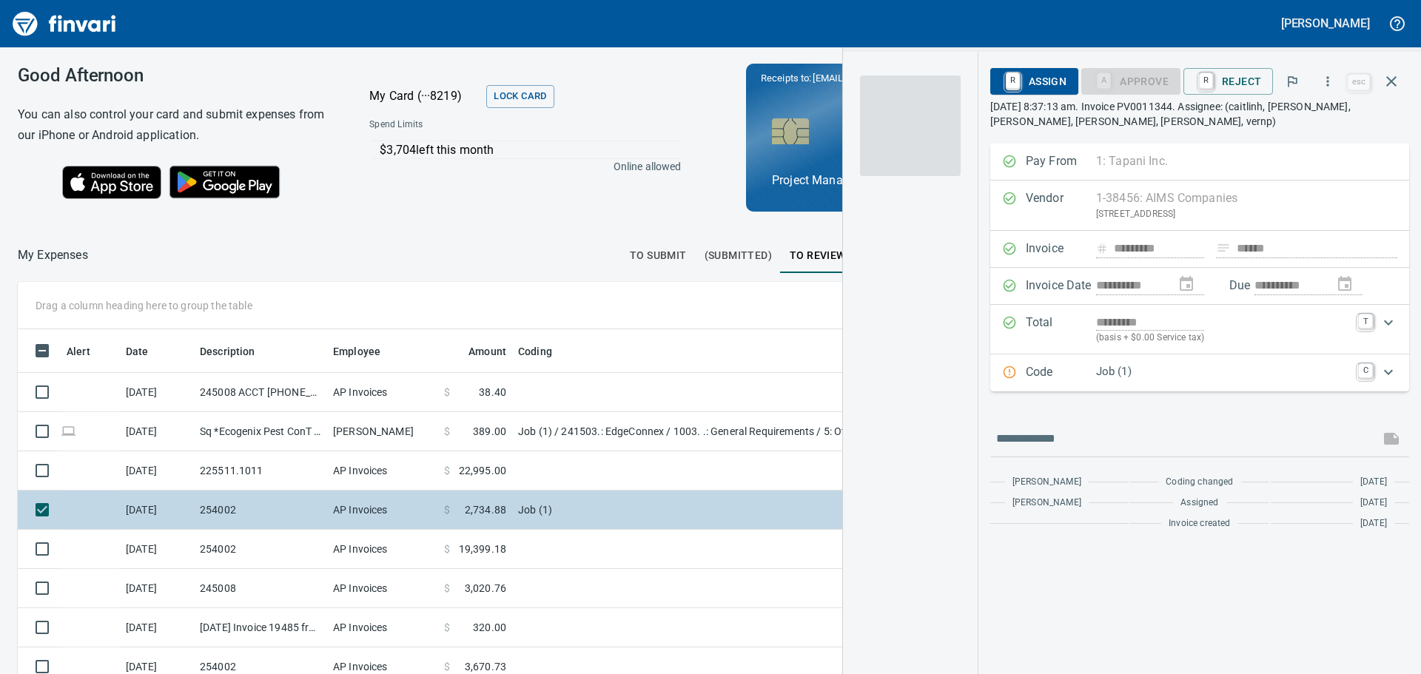
scroll to position [500, 982]
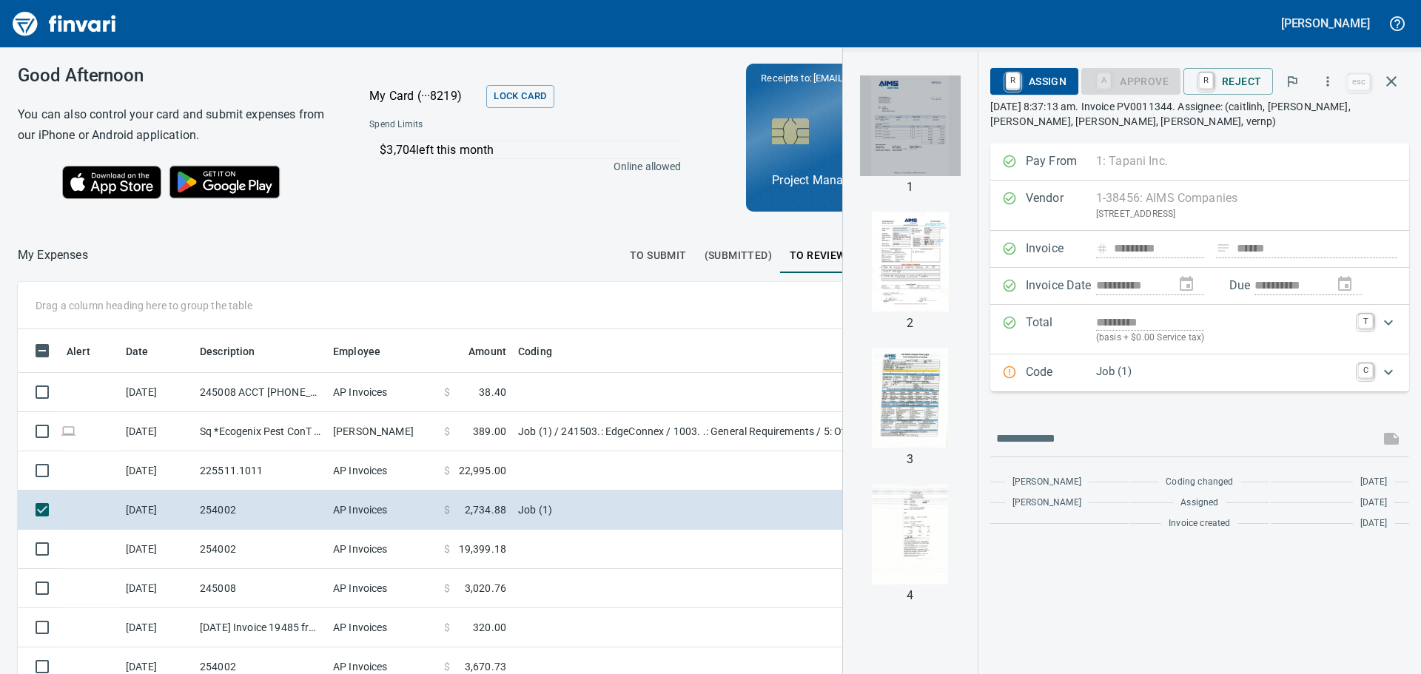
click at [934, 119] on img "button" at bounding box center [910, 125] width 101 height 101
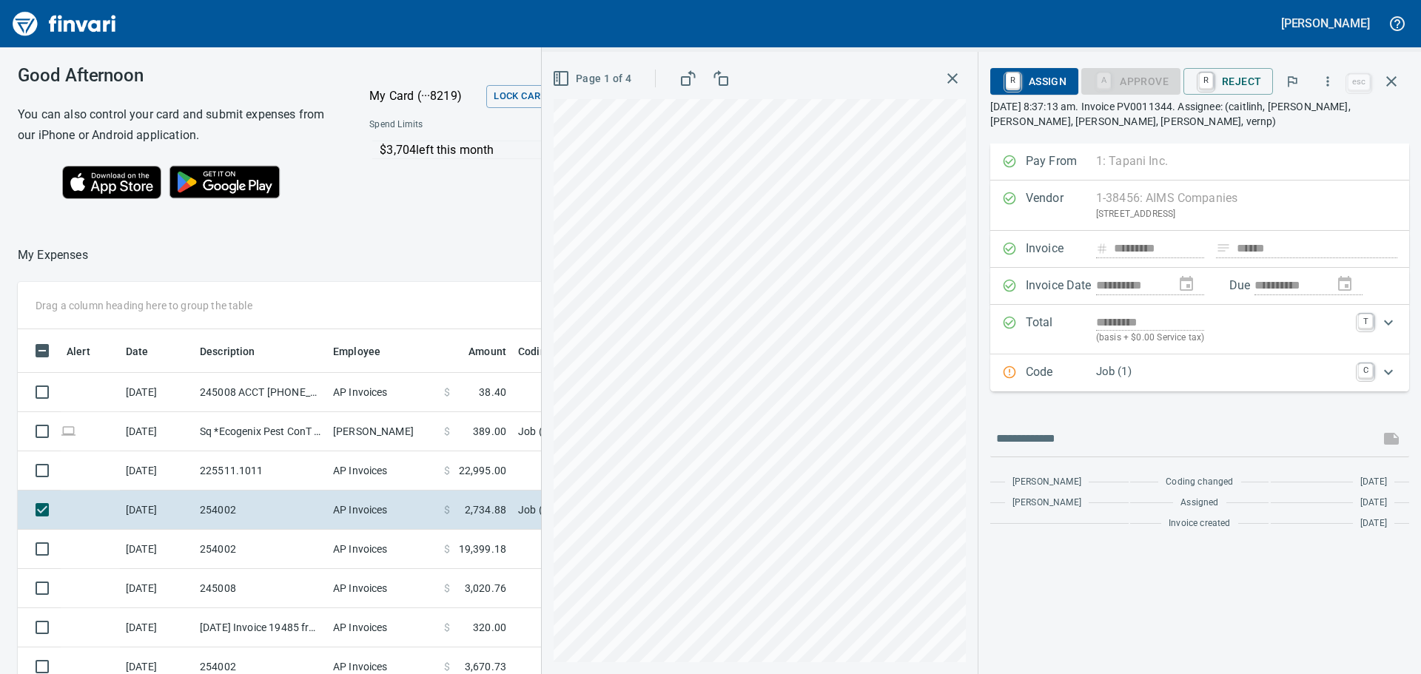
click at [1386, 370] on icon "Expand" at bounding box center [1389, 372] width 18 height 18
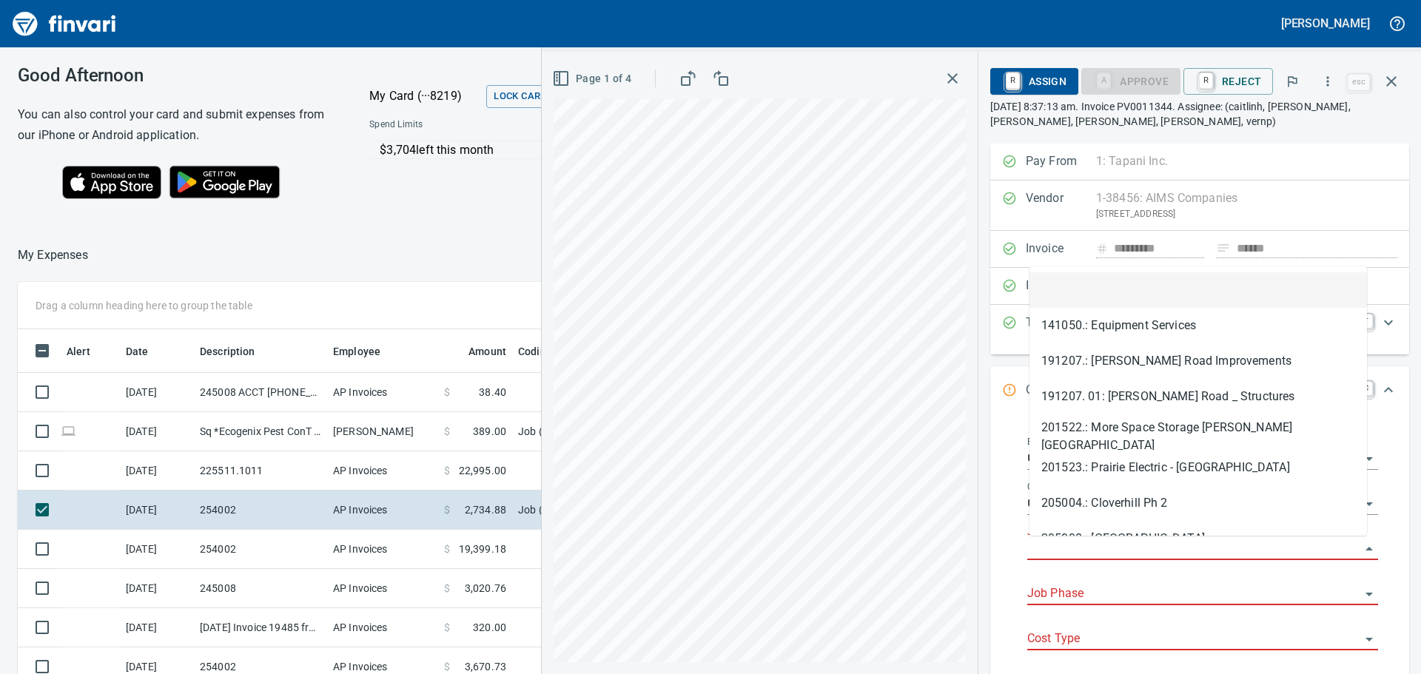
click at [1106, 542] on input "Job" at bounding box center [1193, 549] width 333 height 21
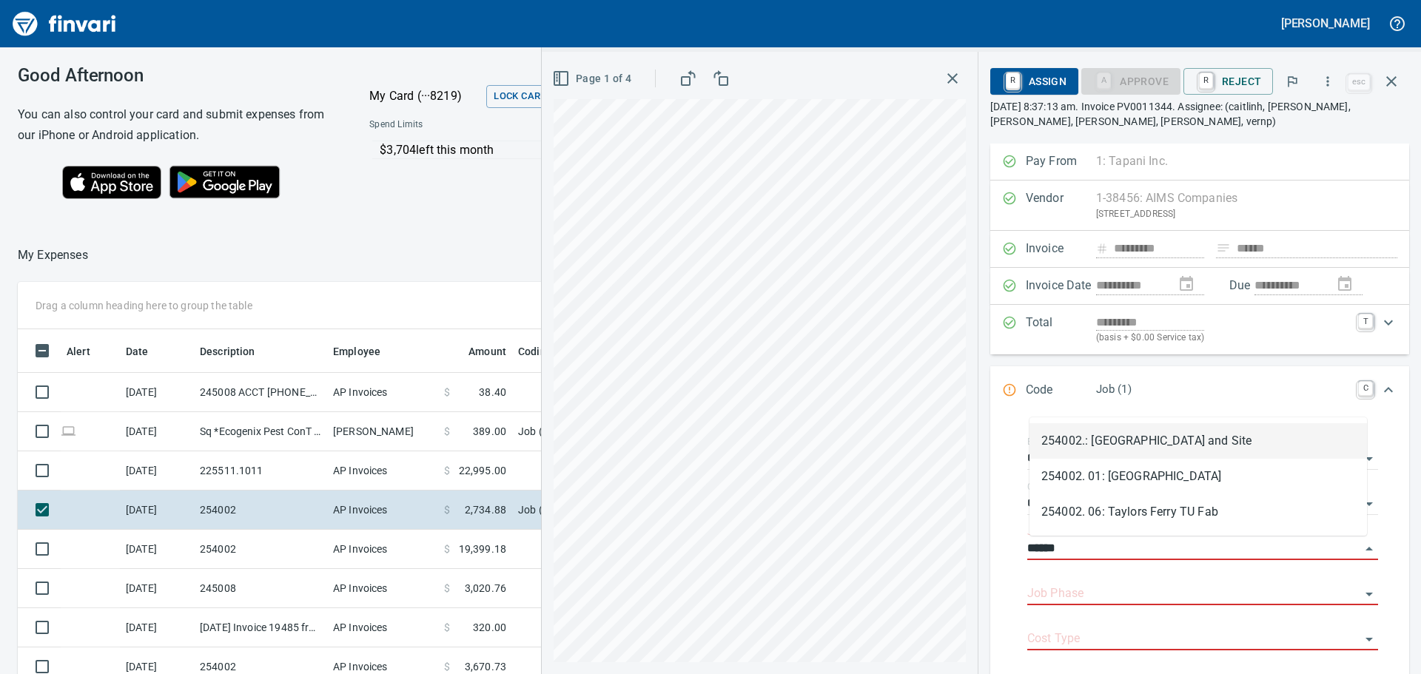
click at [1073, 437] on li "254002.: [GEOGRAPHIC_DATA] and Site" at bounding box center [1199, 441] width 338 height 36
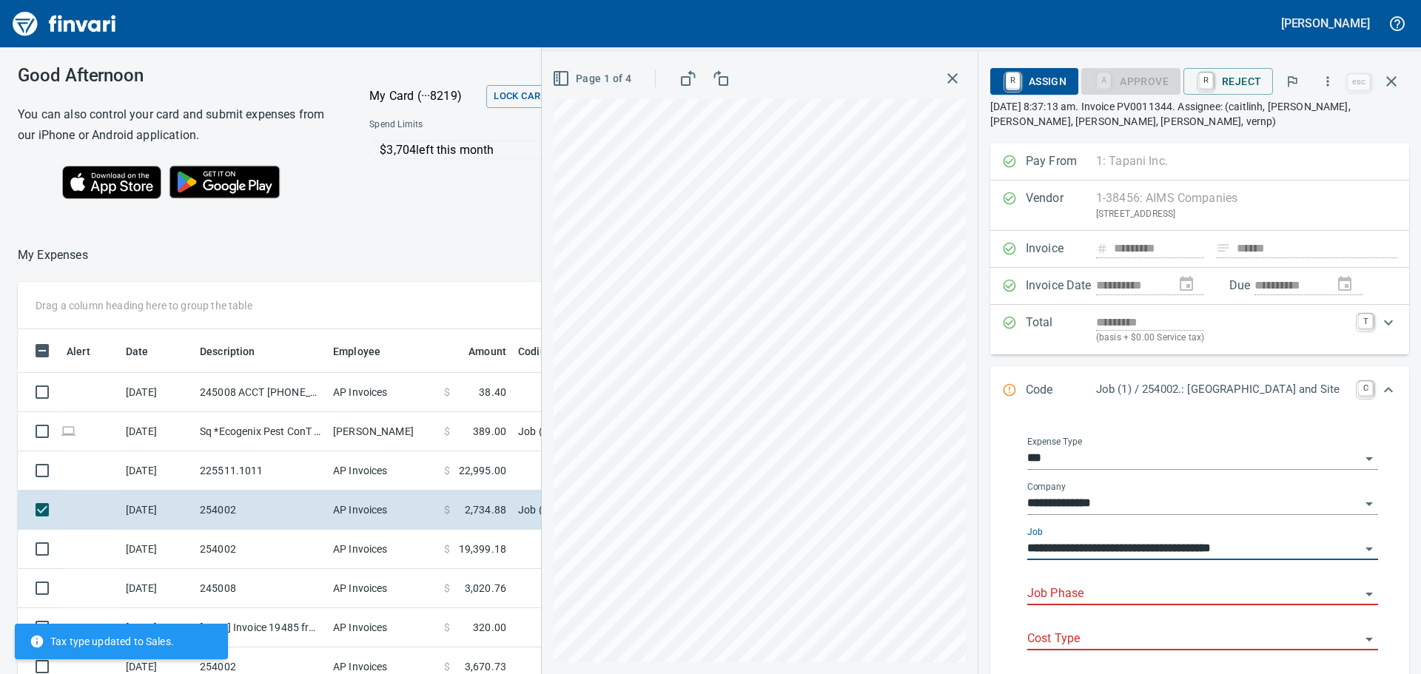
type input "**********"
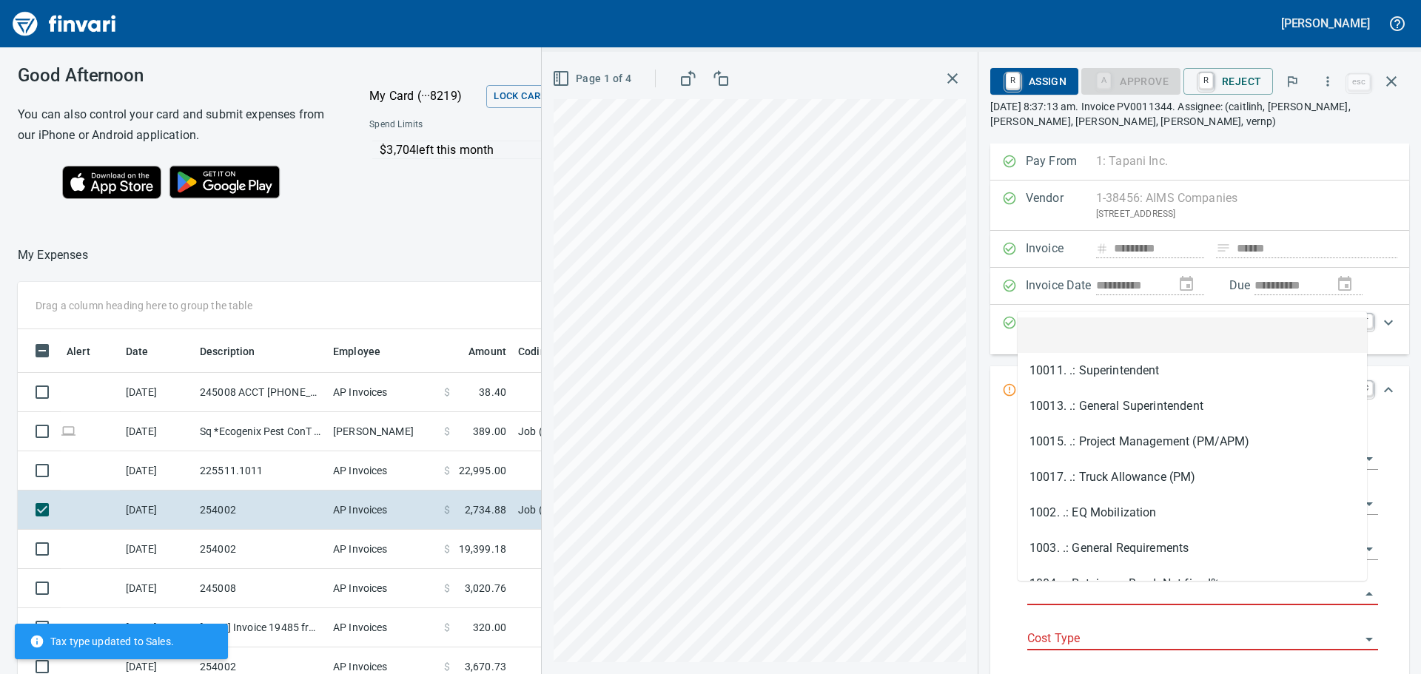
click at [1100, 597] on input "Job Phase" at bounding box center [1193, 594] width 333 height 21
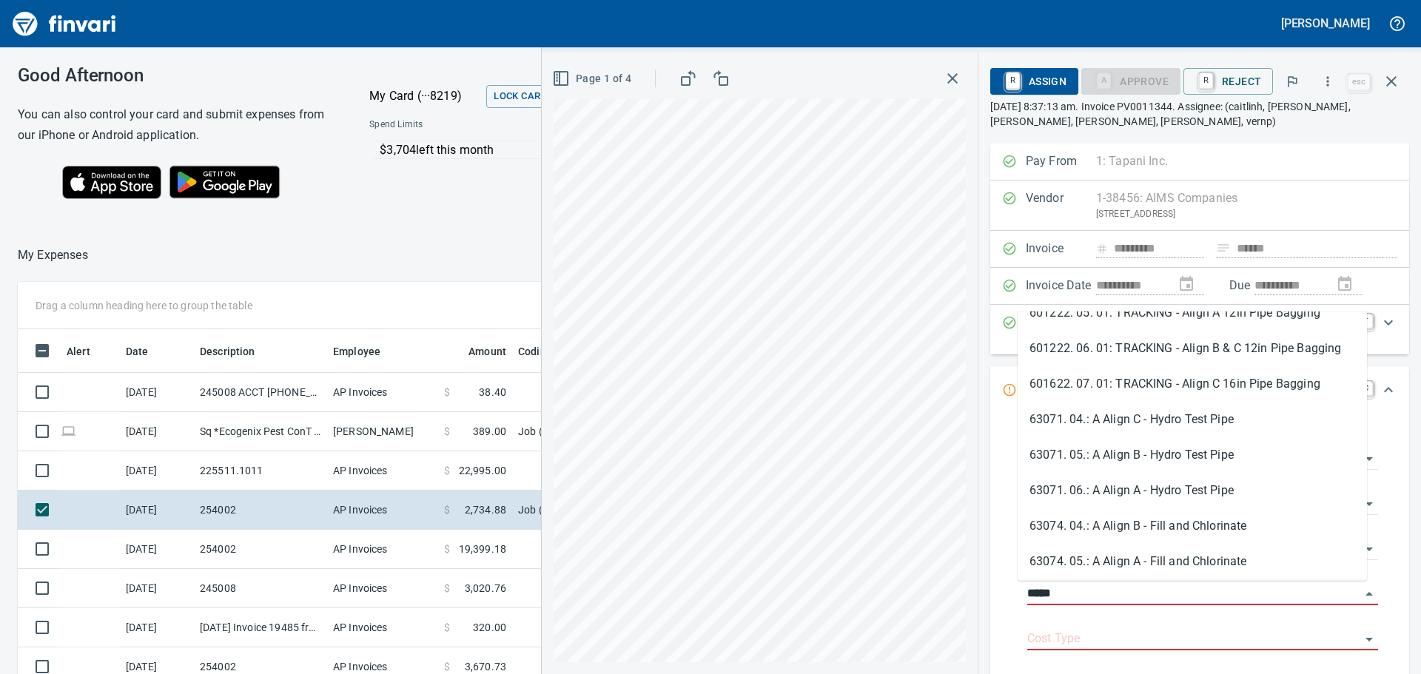
scroll to position [0, 0]
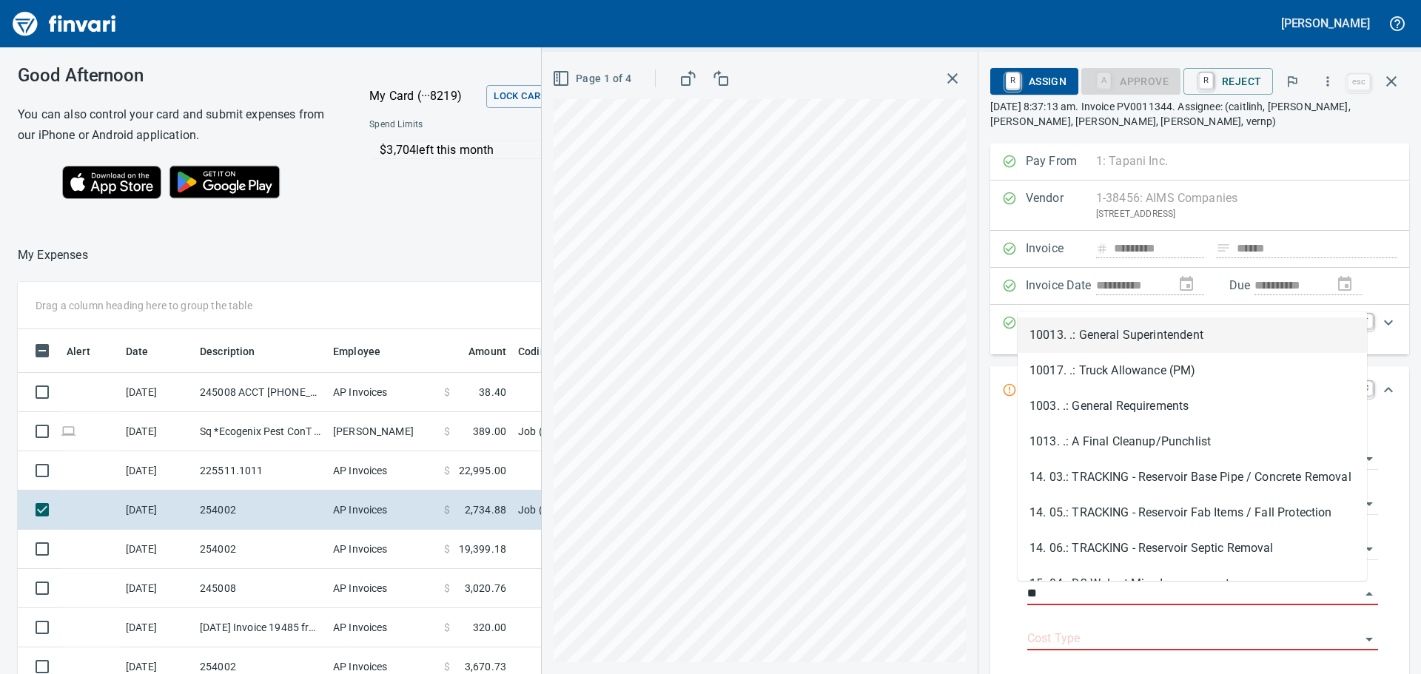
type input "*"
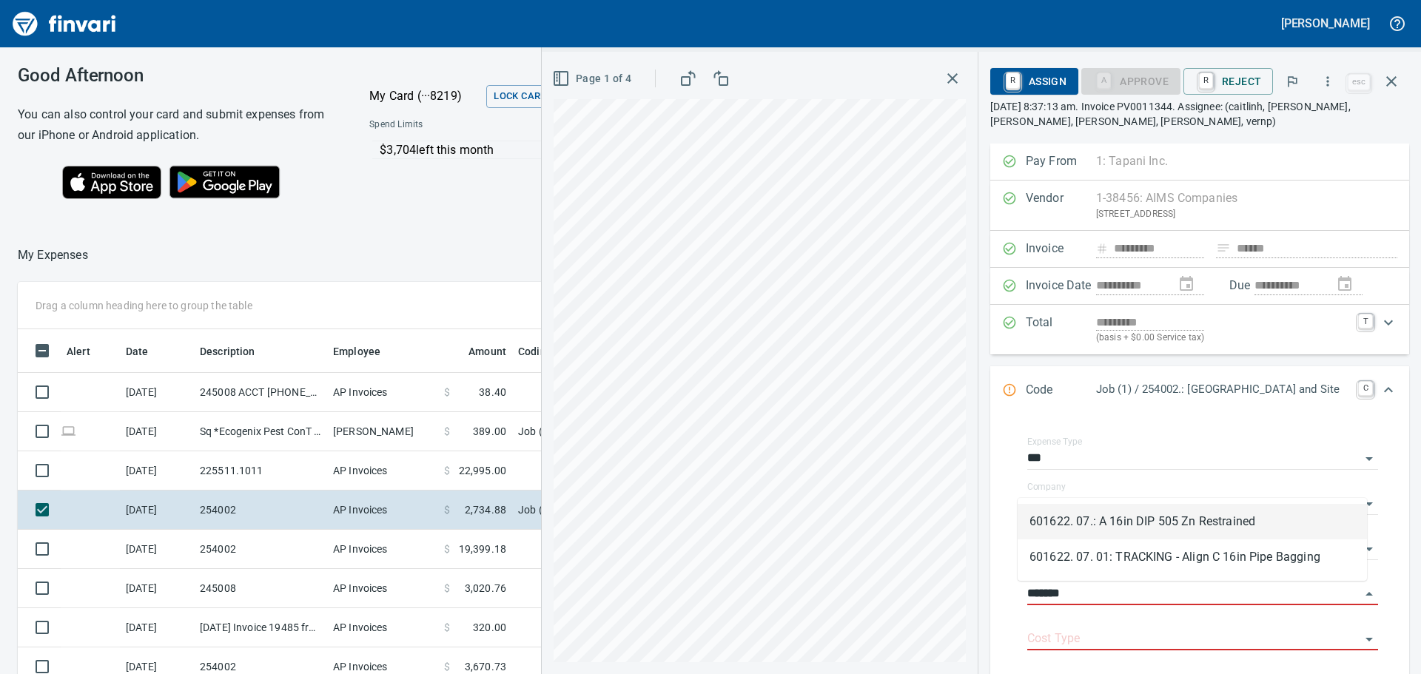
scroll to position [500, 982]
click at [1235, 531] on li "601622. 07.: A 16in DIP 505 Zn Restrained" at bounding box center [1192, 522] width 349 height 36
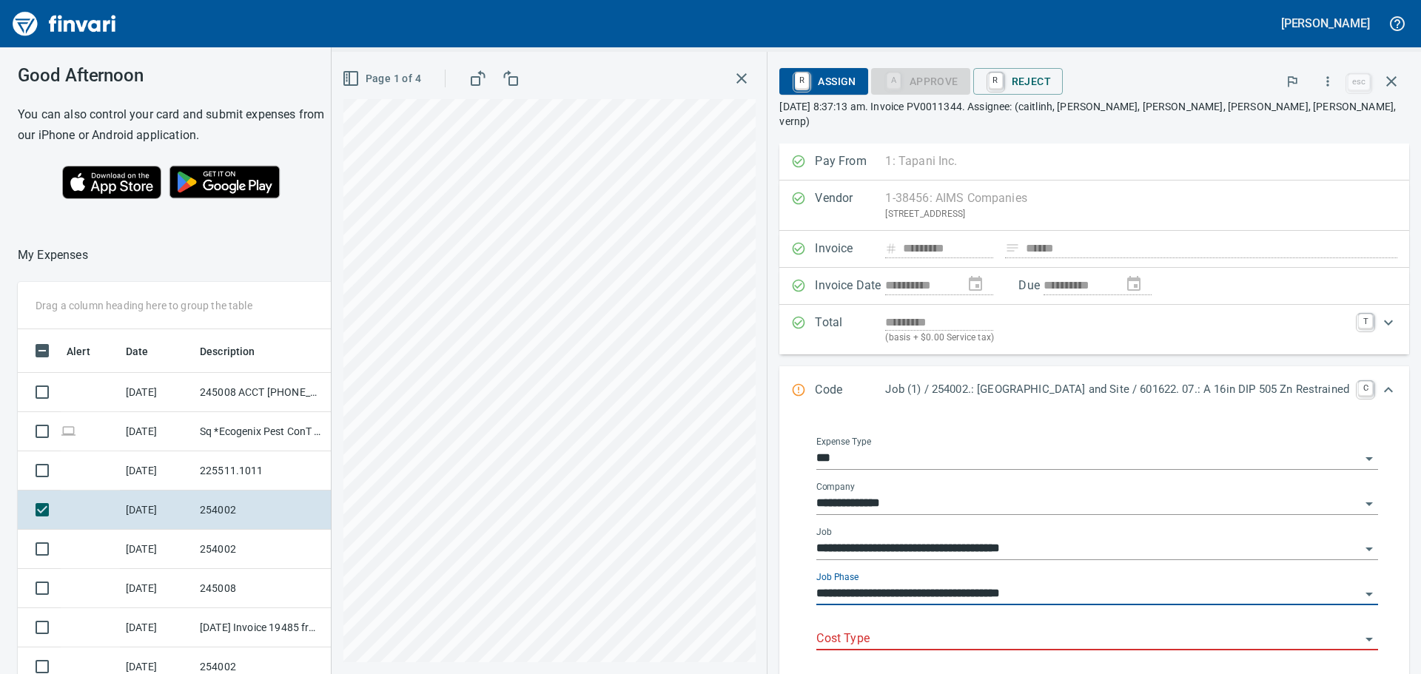
type input "**********"
click at [1042, 629] on input "Cost Type" at bounding box center [1088, 639] width 544 height 21
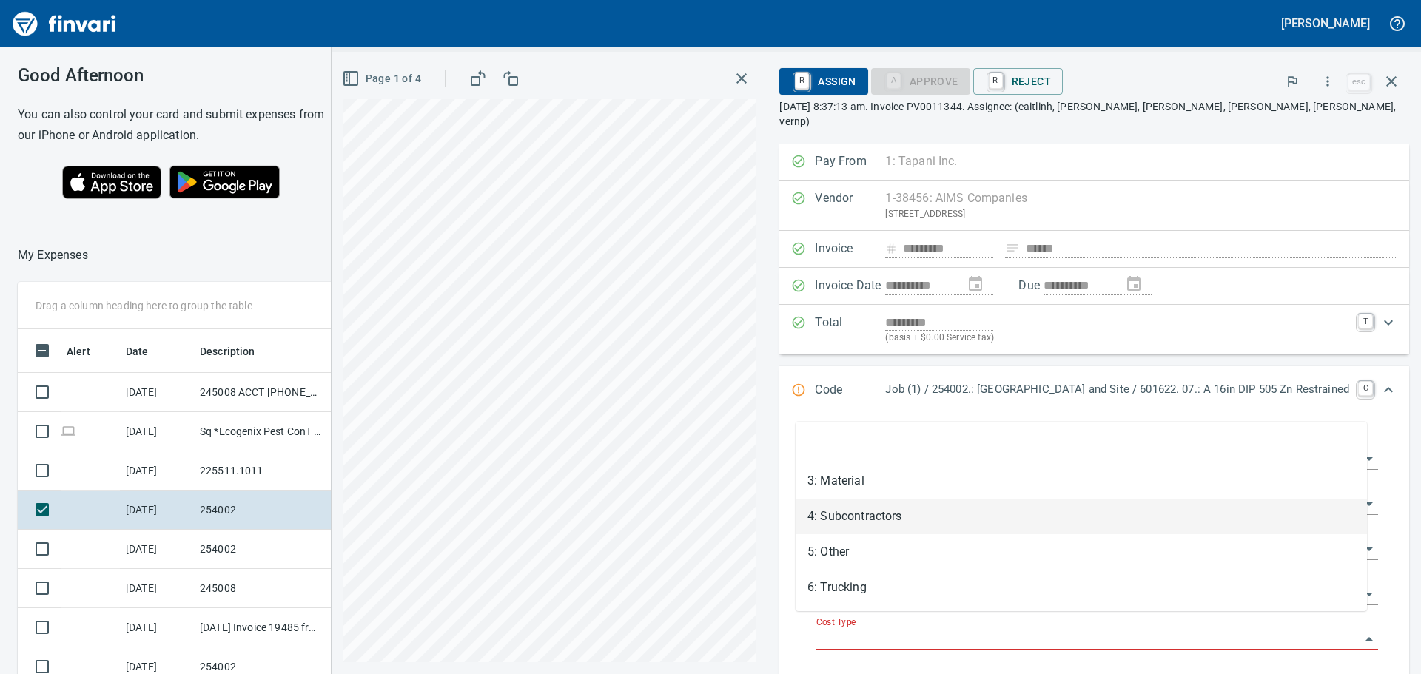
click at [902, 523] on li "4: Subcontractors" at bounding box center [1081, 517] width 571 height 36
type input "**********"
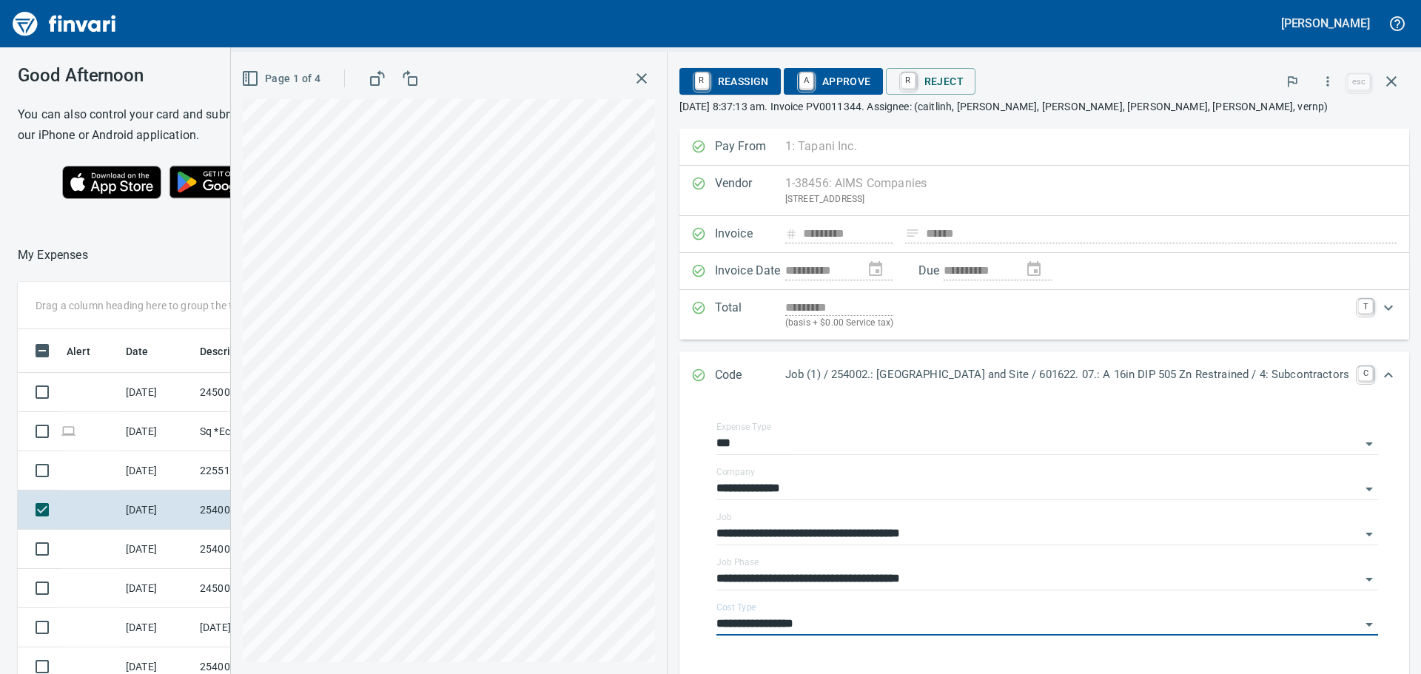
click at [810, 81] on span "A Approve" at bounding box center [833, 81] width 75 height 25
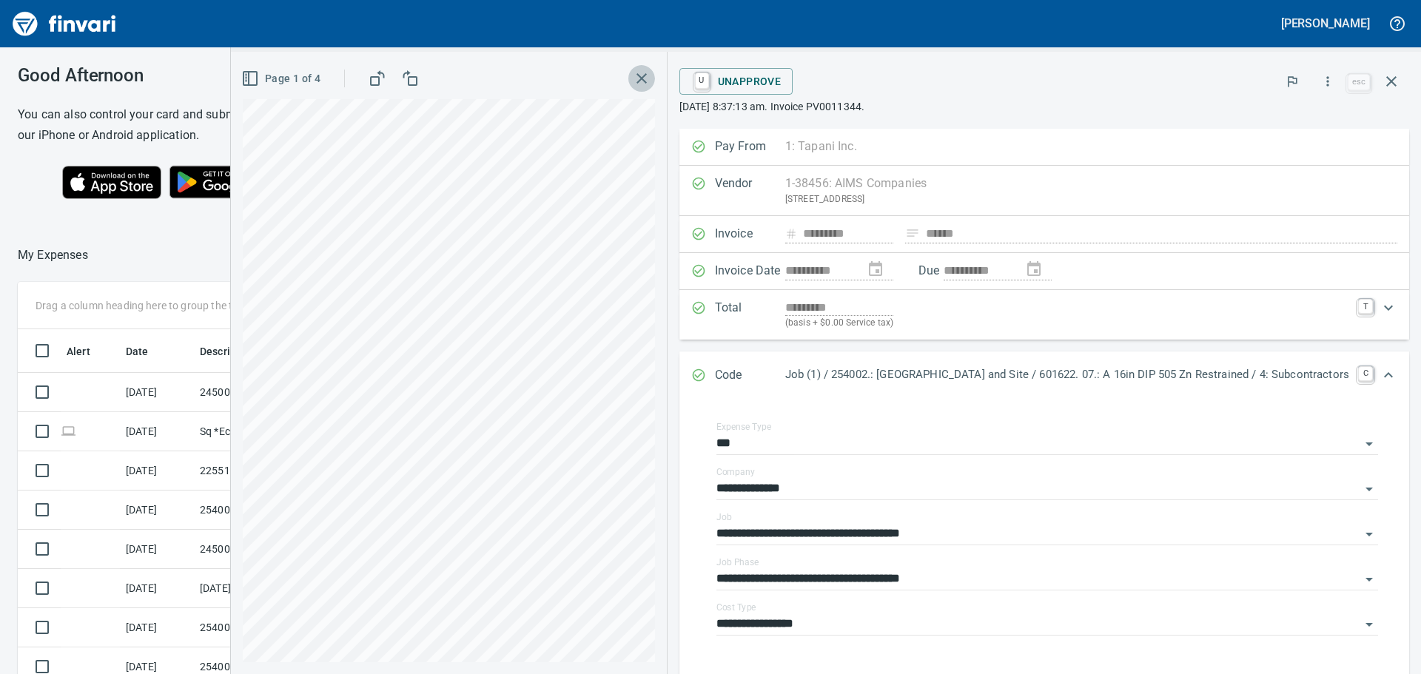
click at [633, 78] on icon "button" at bounding box center [642, 79] width 18 height 18
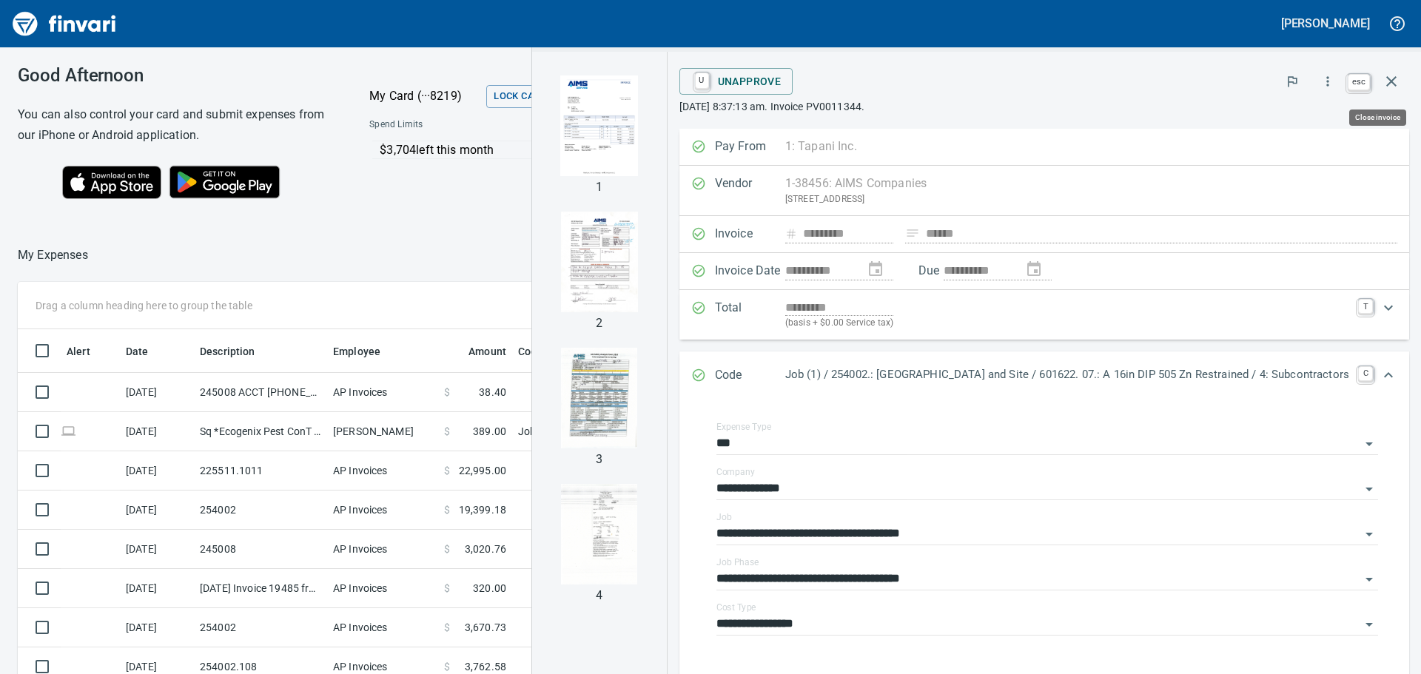
click at [1389, 87] on icon "button" at bounding box center [1392, 82] width 18 height 18
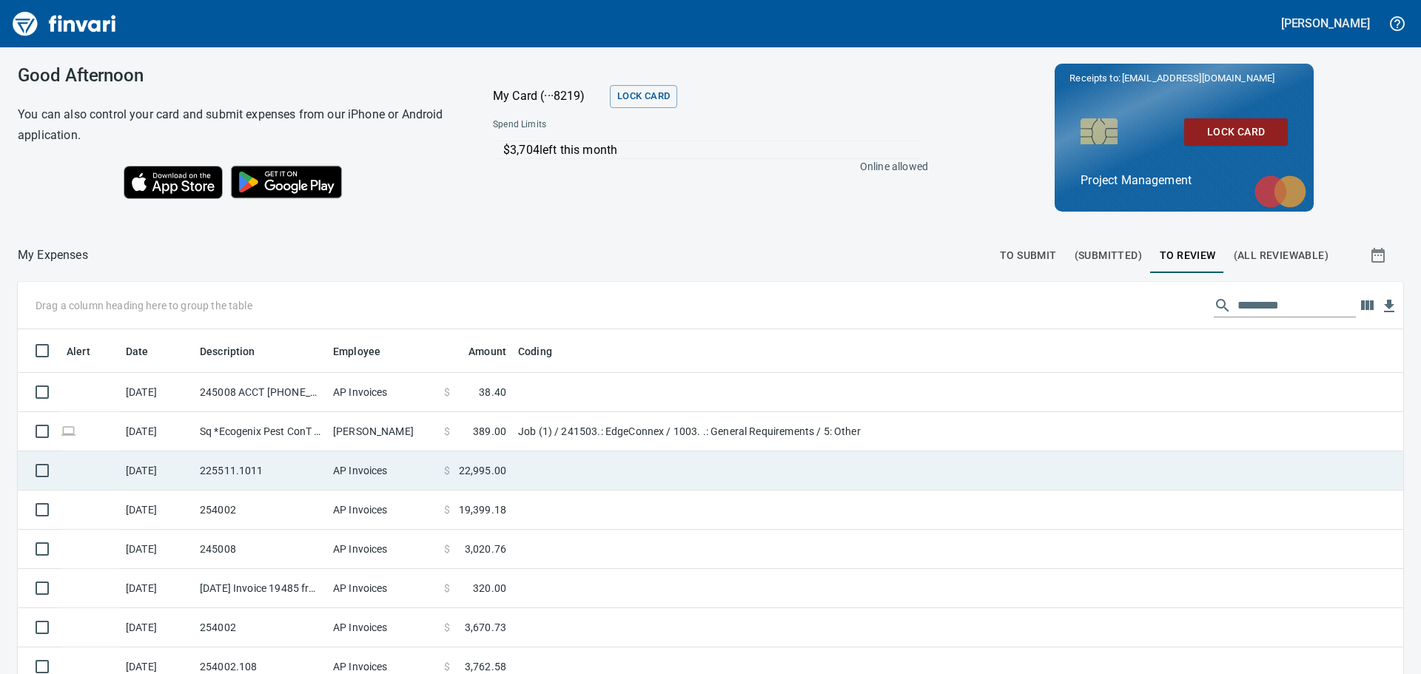
scroll to position [500, 1350]
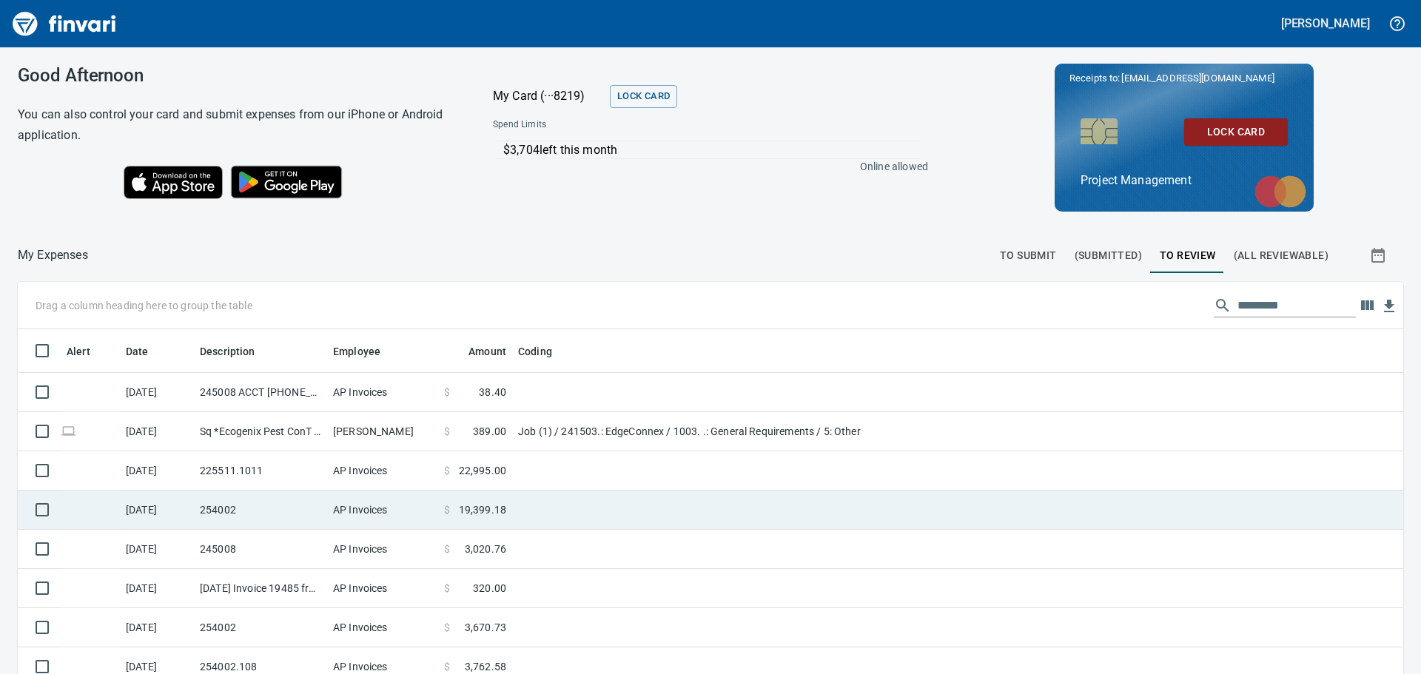
click at [329, 506] on td "AP Invoices" at bounding box center [382, 510] width 111 height 39
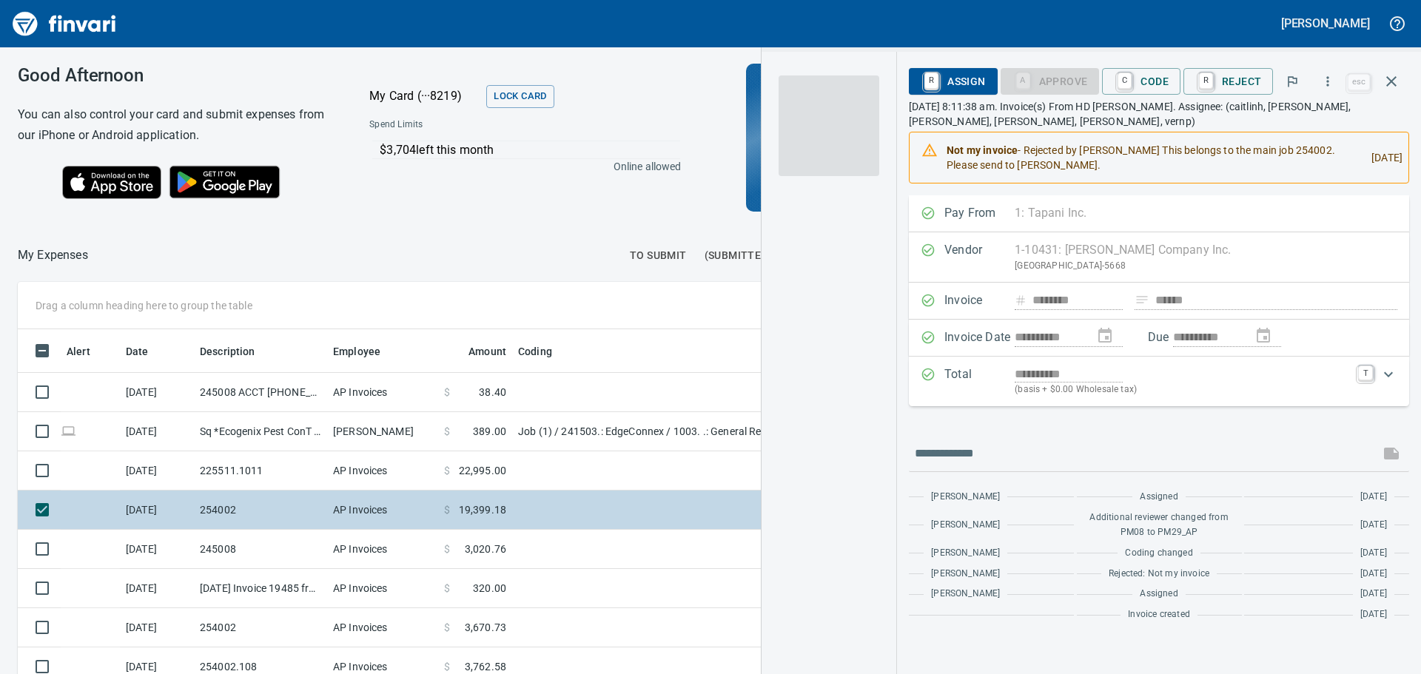
scroll to position [500, 982]
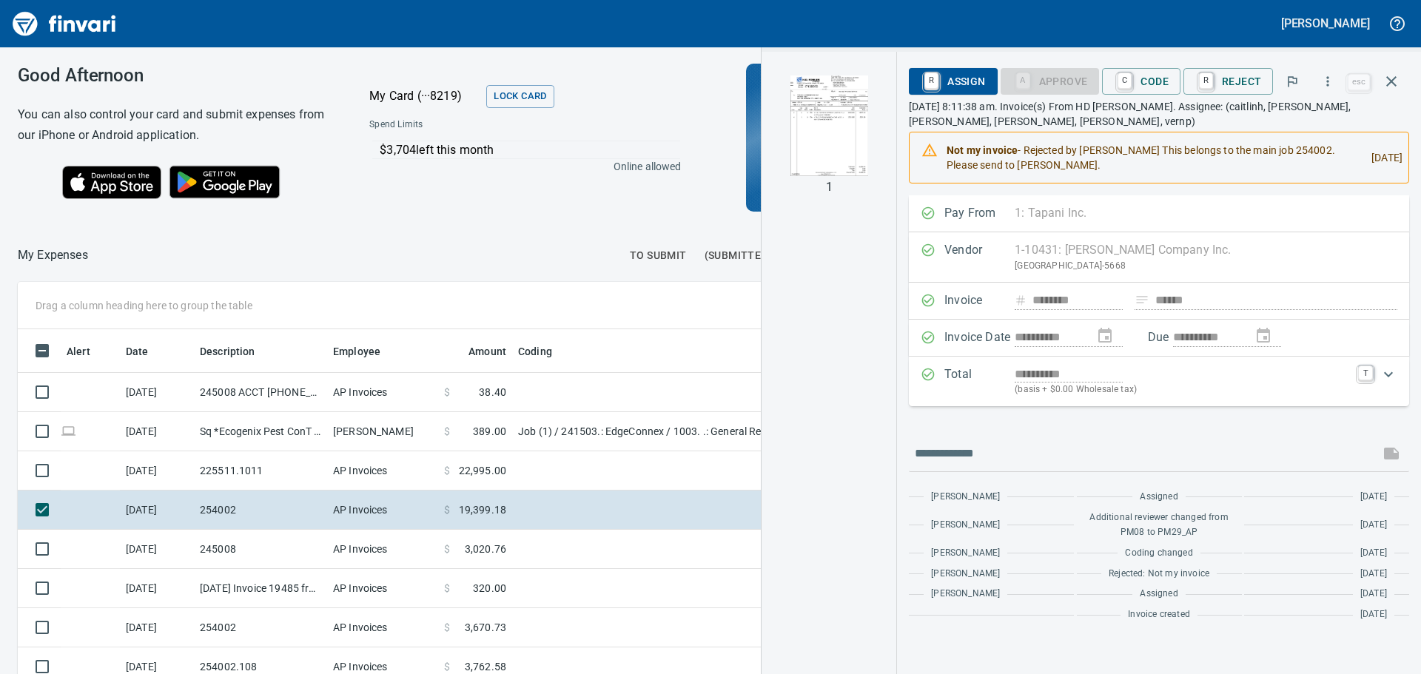
click at [833, 139] on img "button" at bounding box center [829, 125] width 101 height 101
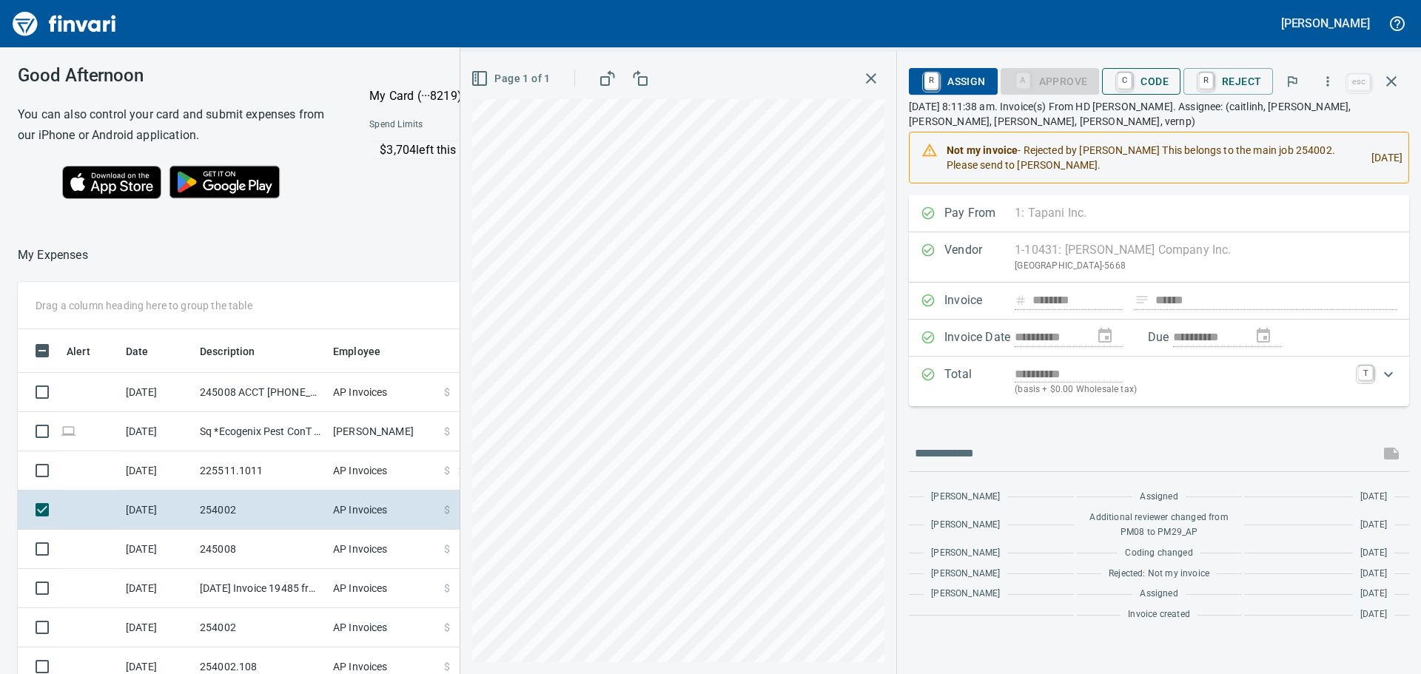
click at [1147, 84] on span "C Code" at bounding box center [1141, 81] width 55 height 25
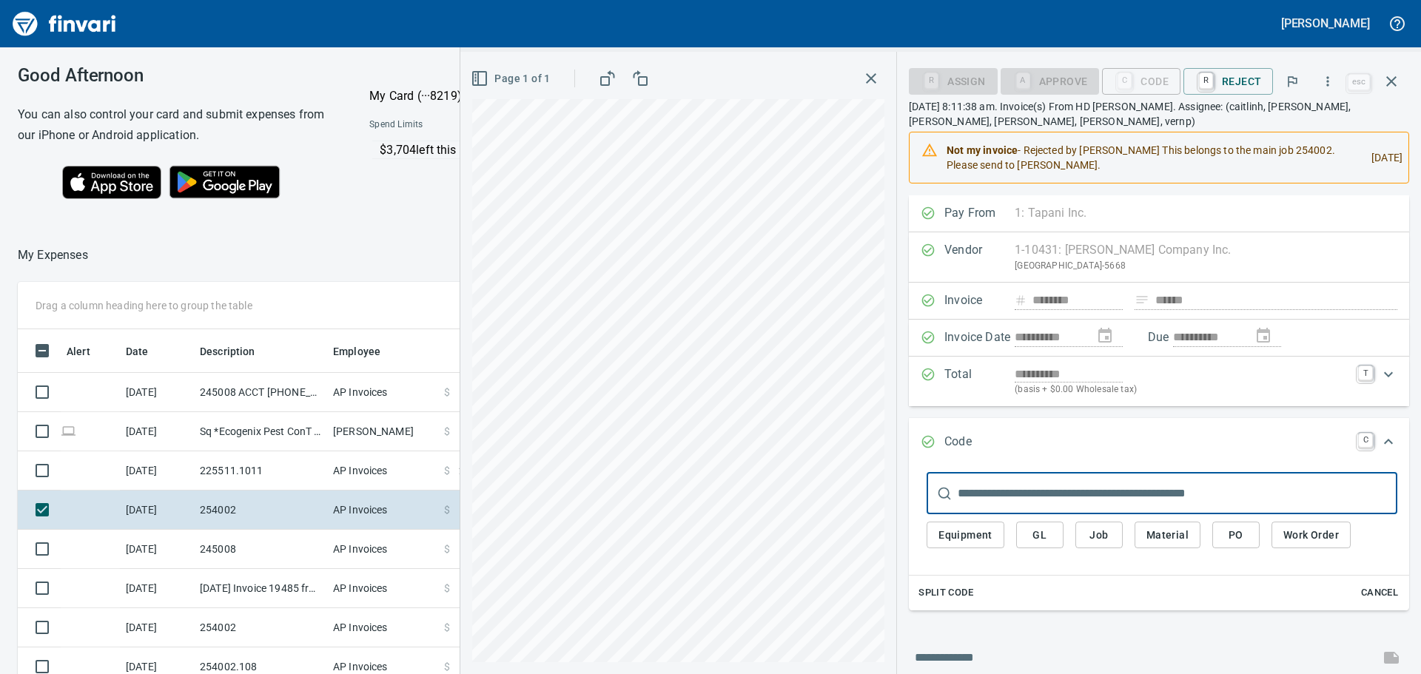
click at [945, 598] on span "Split Code" at bounding box center [946, 593] width 55 height 17
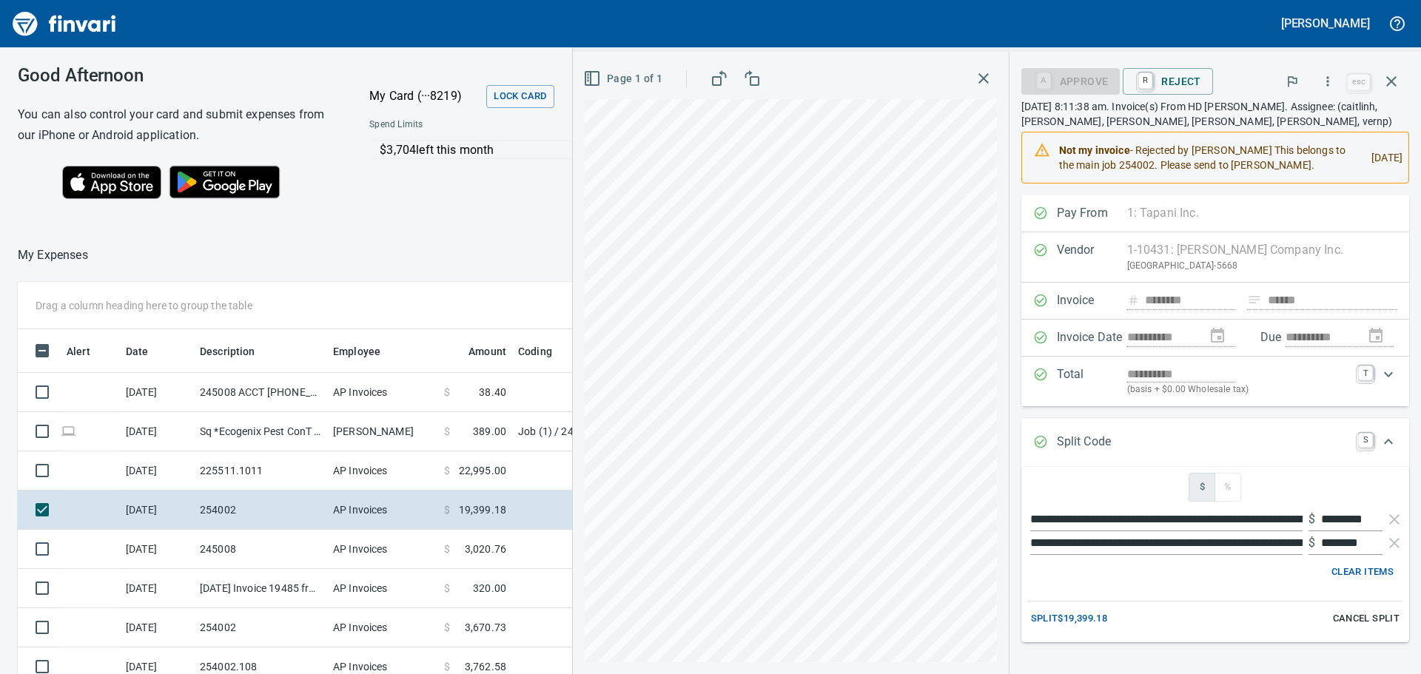
click at [1050, 613] on span "Split $19,399.18" at bounding box center [1069, 619] width 77 height 17
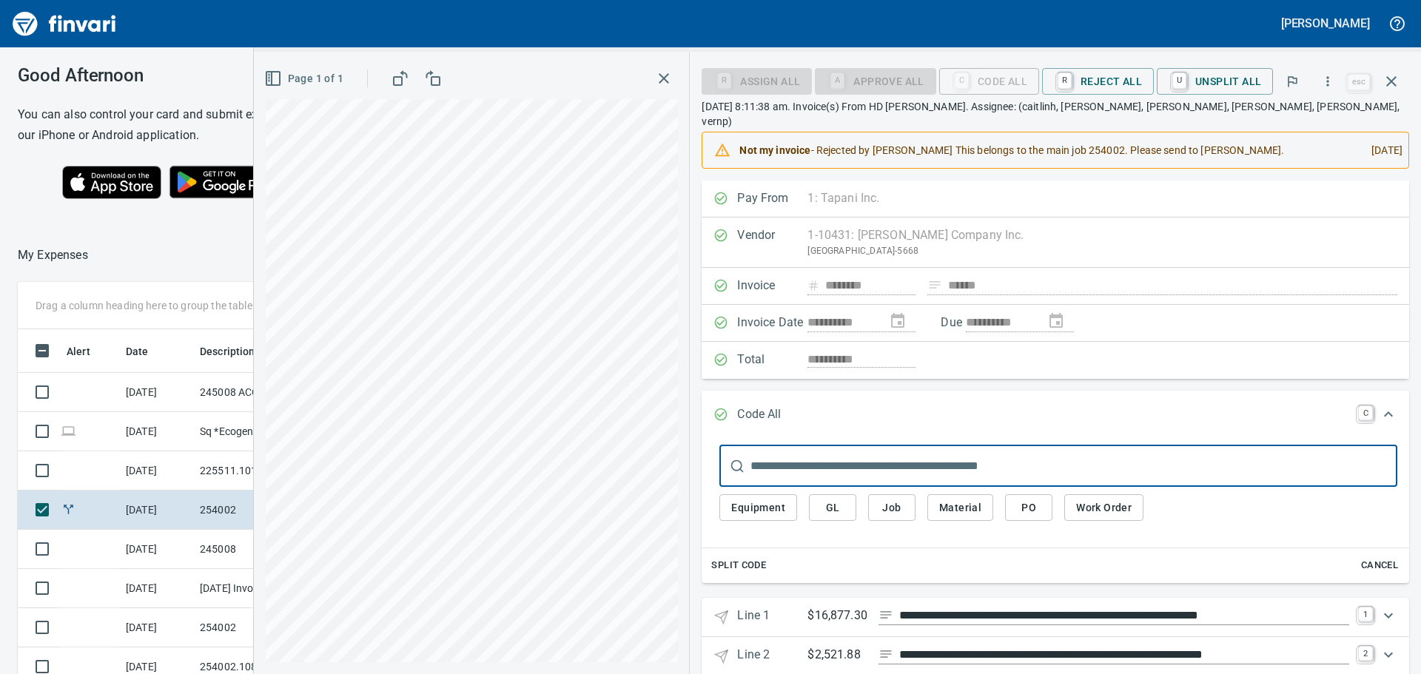
click at [841, 457] on input "text" at bounding box center [1074, 466] width 647 height 41
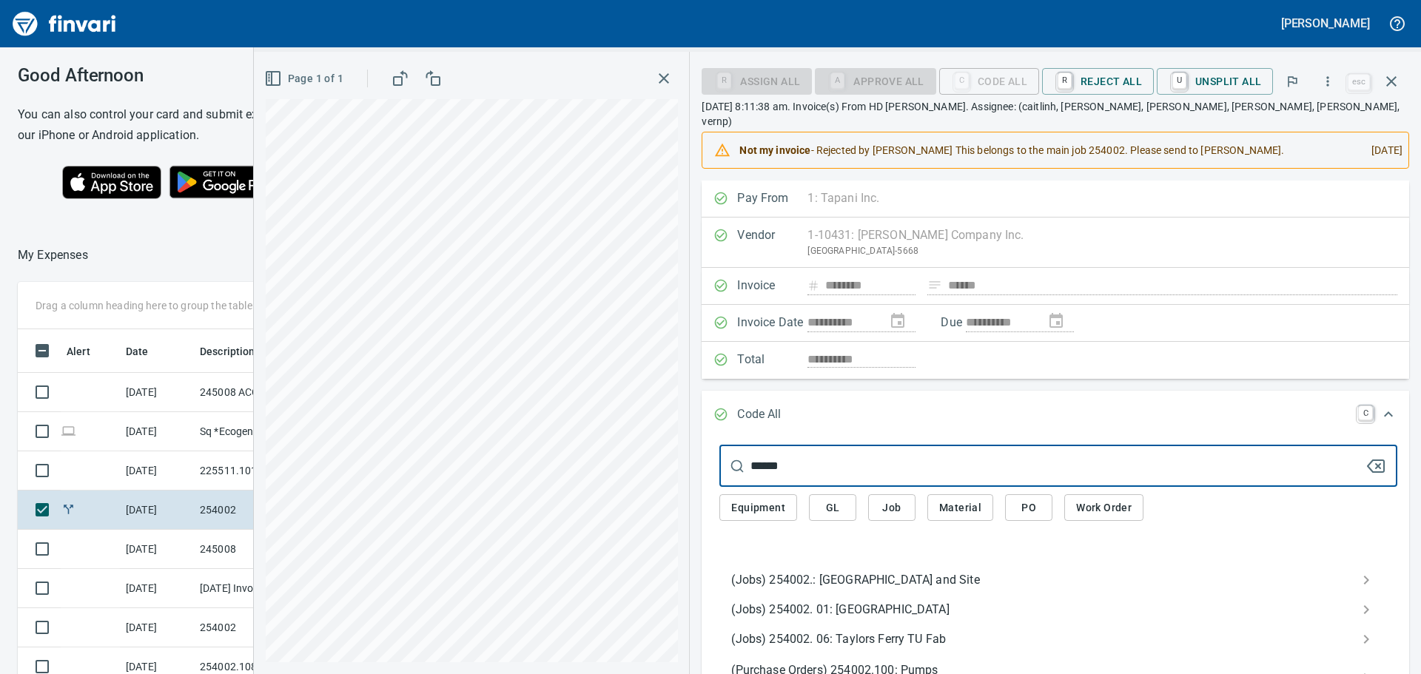
type input "******"
click at [1380, 406] on icon "Expand" at bounding box center [1389, 415] width 18 height 18
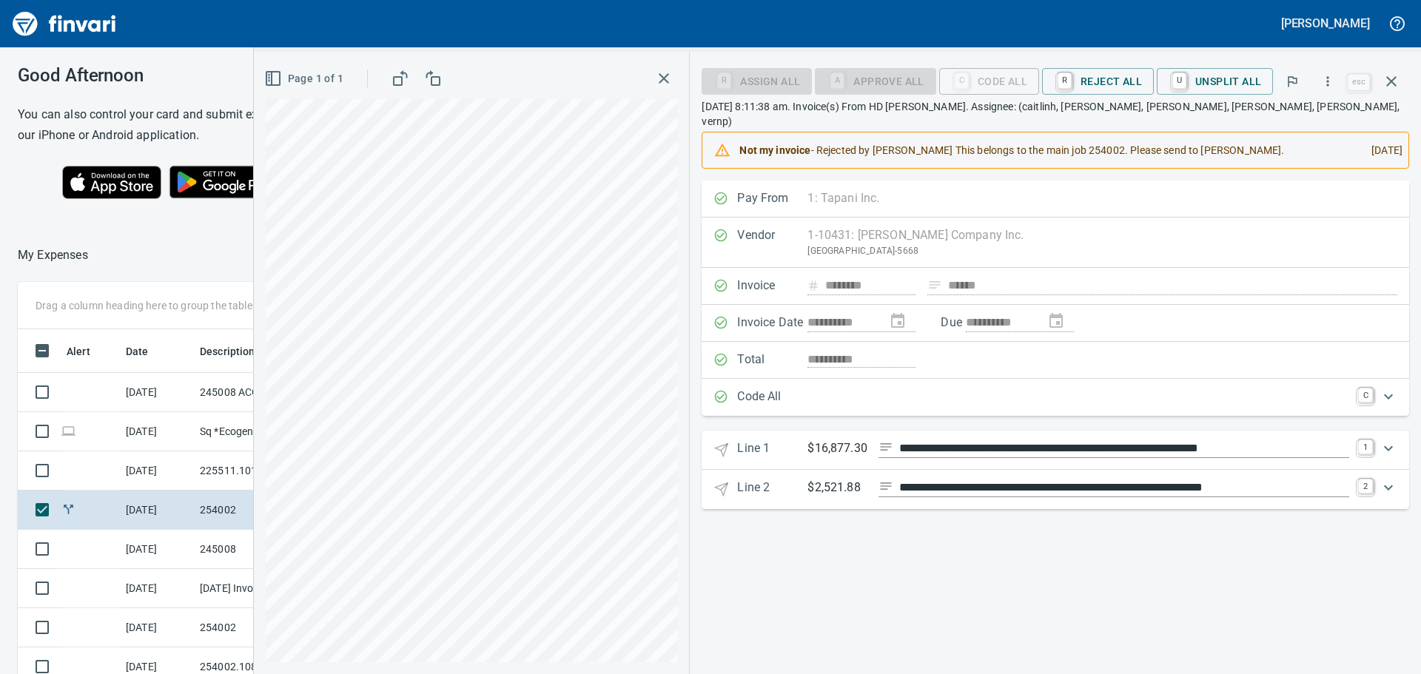
click at [1393, 440] on icon "Expand" at bounding box center [1389, 449] width 18 height 18
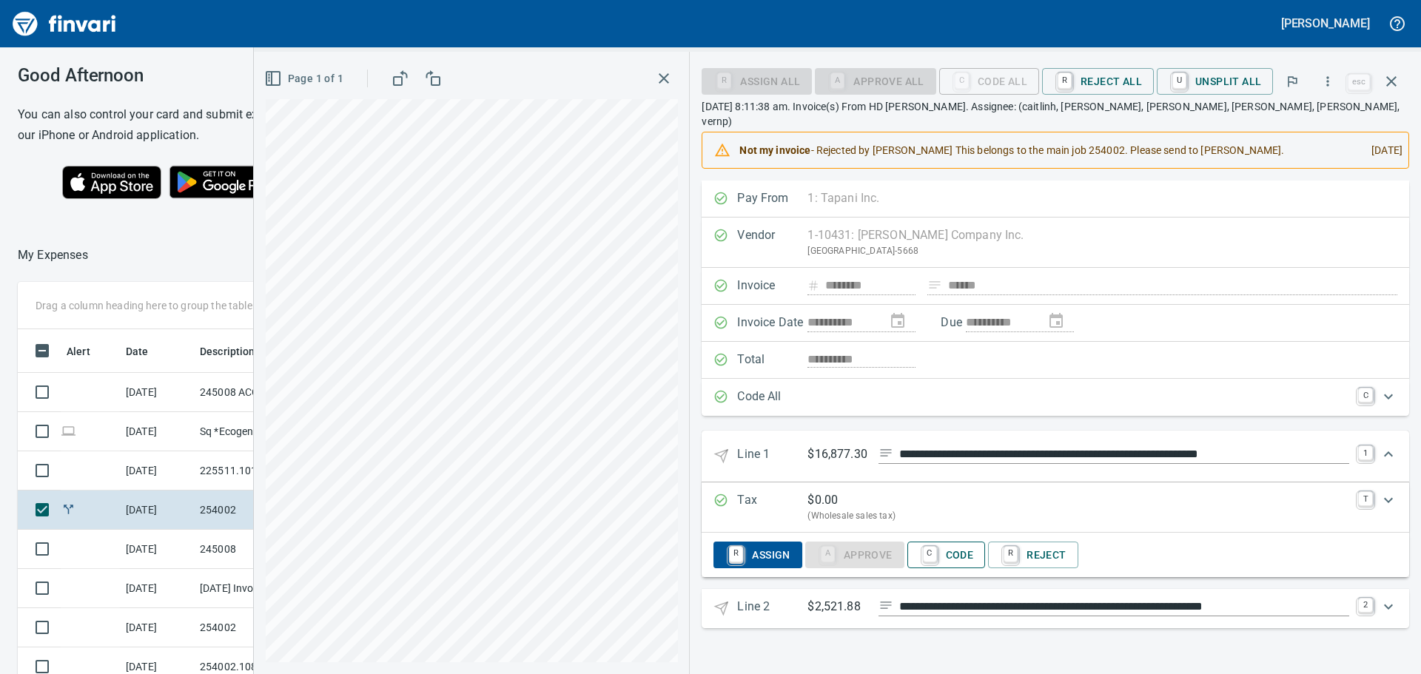
click at [956, 543] on span "C Code" at bounding box center [946, 555] width 55 height 25
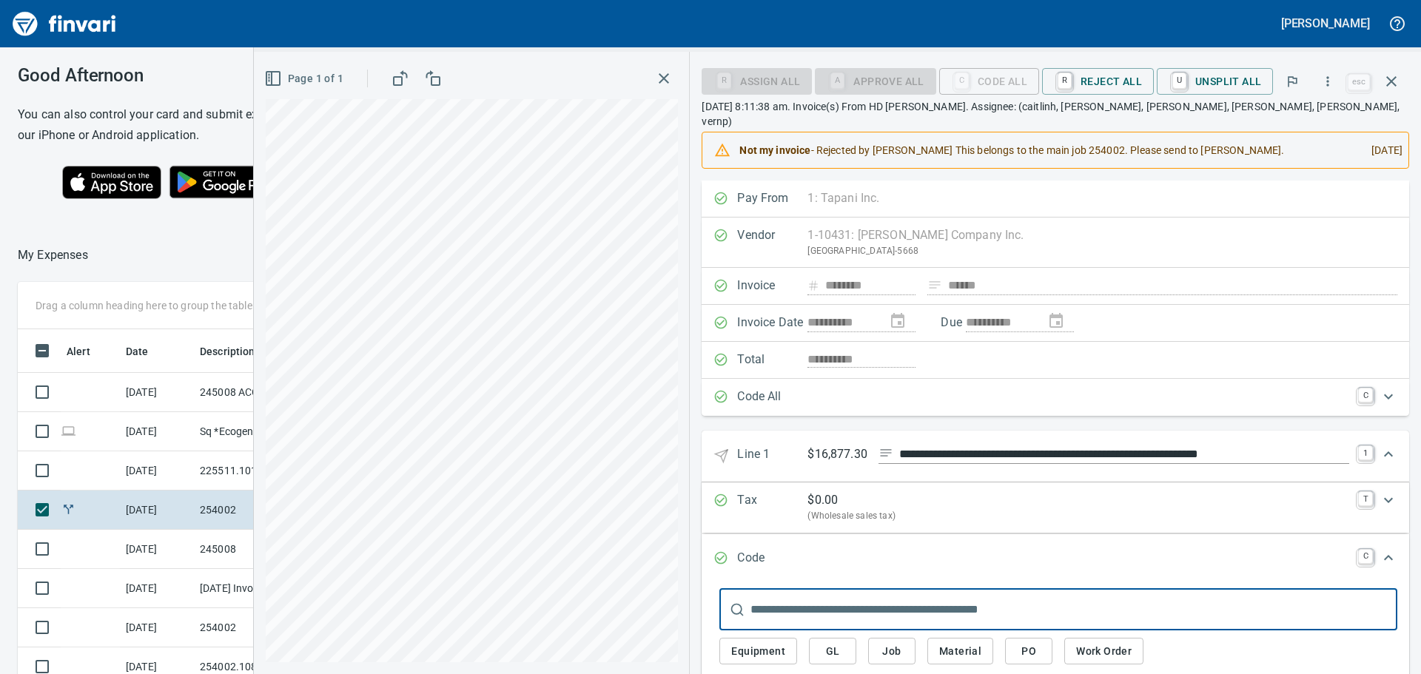
click at [894, 589] on input "text" at bounding box center [1074, 609] width 647 height 41
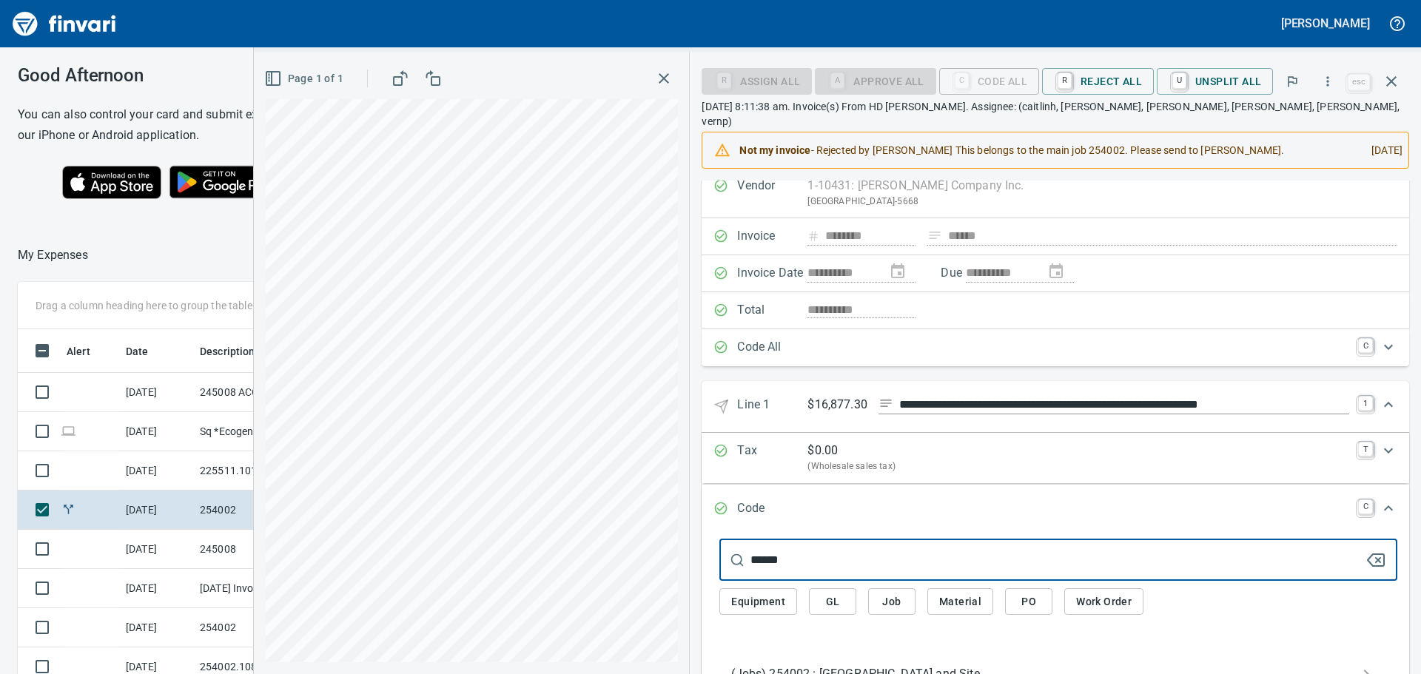
scroll to position [74, 0]
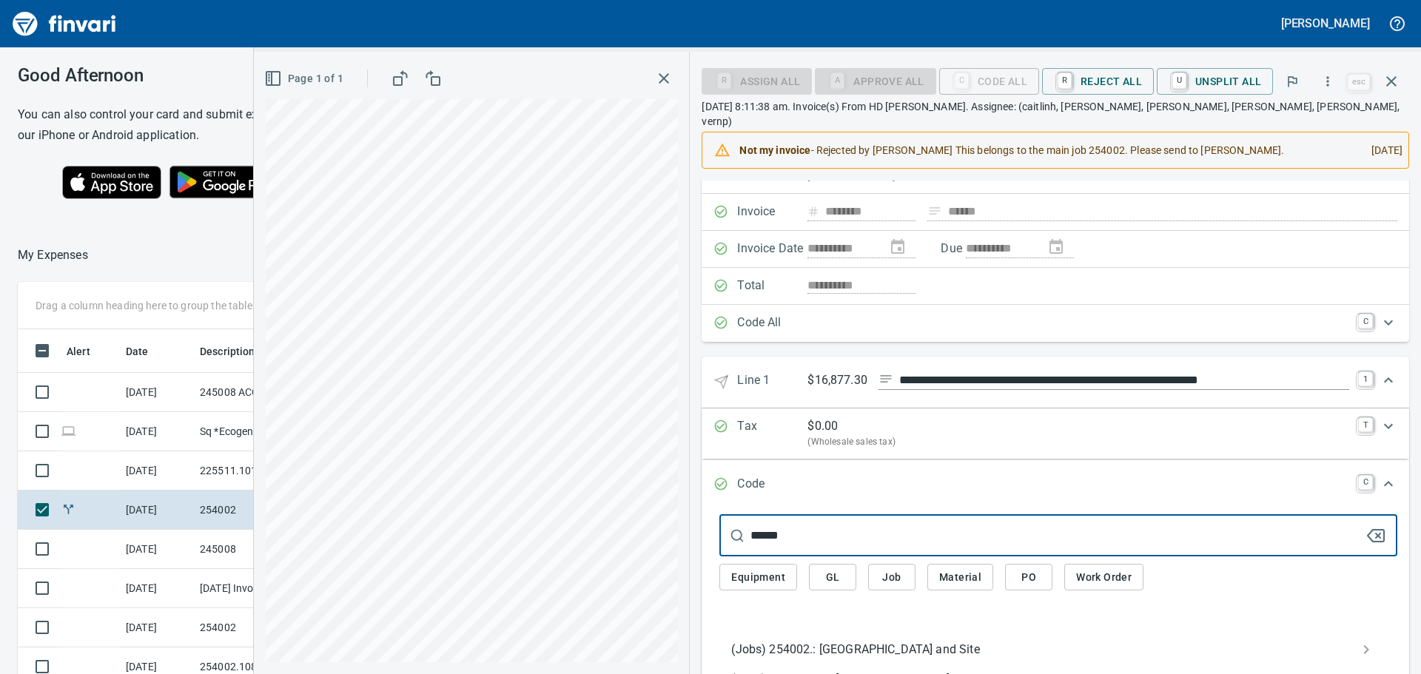
type input "******"
click at [828, 641] on span "(Jobs) 254002.: [GEOGRAPHIC_DATA] and Site" at bounding box center [1046, 650] width 631 height 18
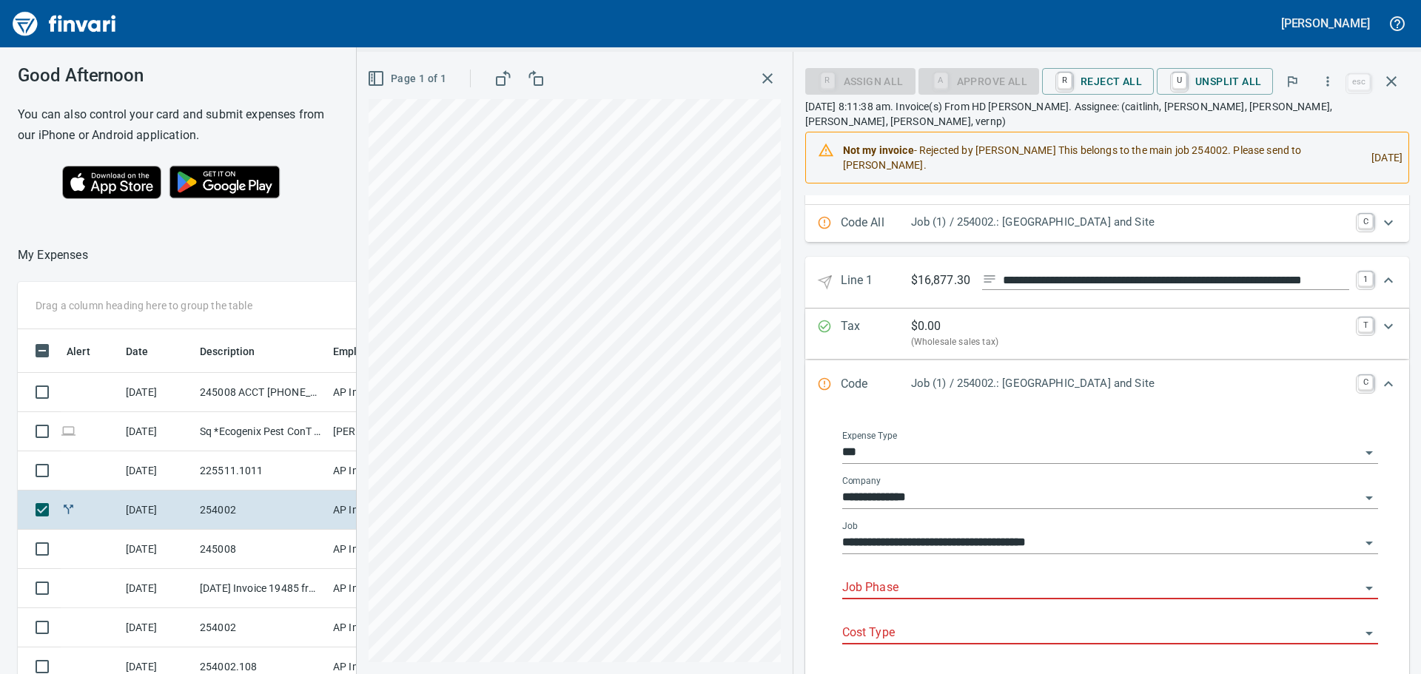
scroll to position [296, 0]
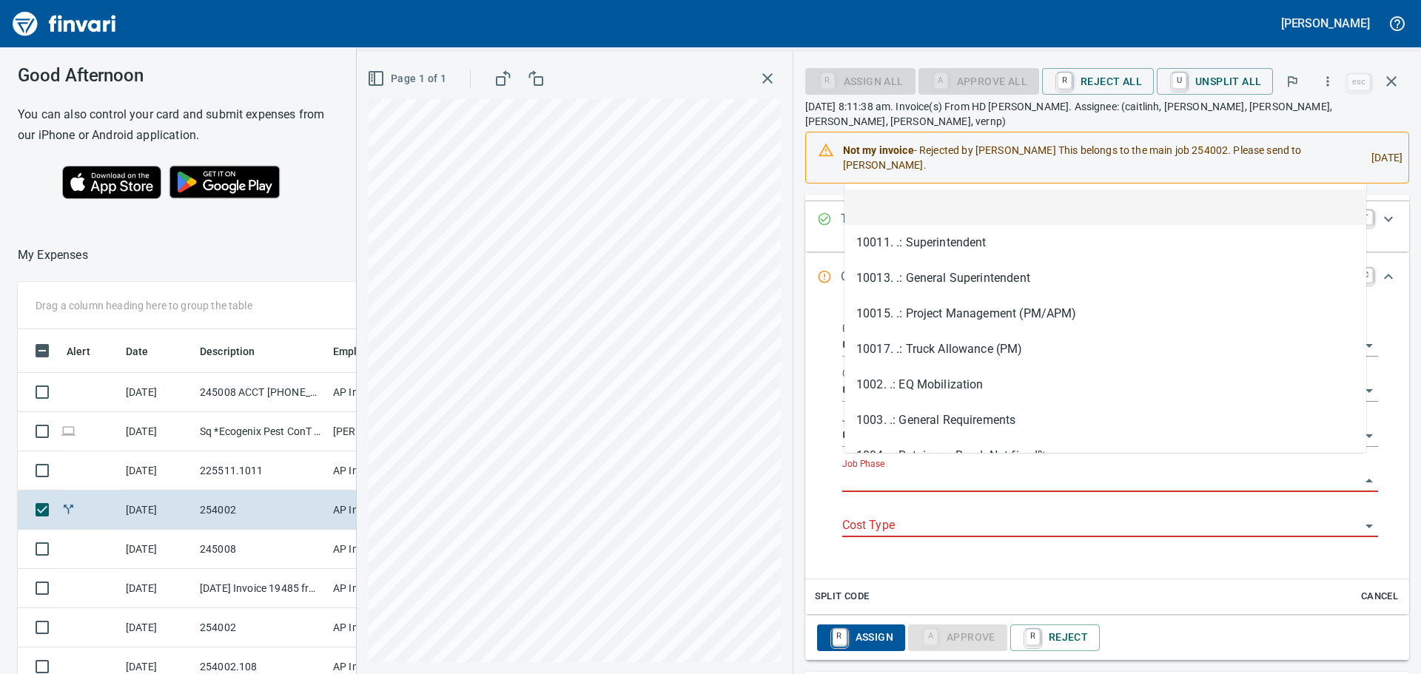
click at [944, 471] on input "Job Phase" at bounding box center [1101, 481] width 518 height 21
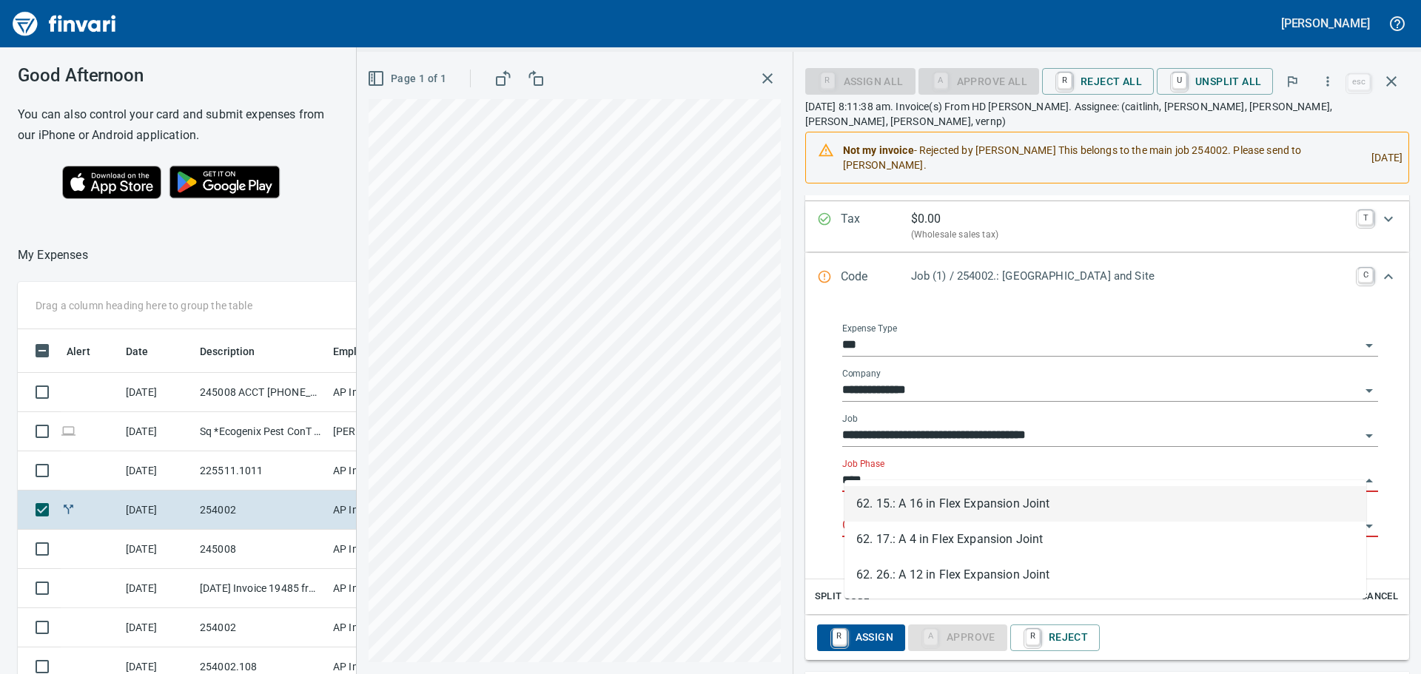
scroll to position [500, 982]
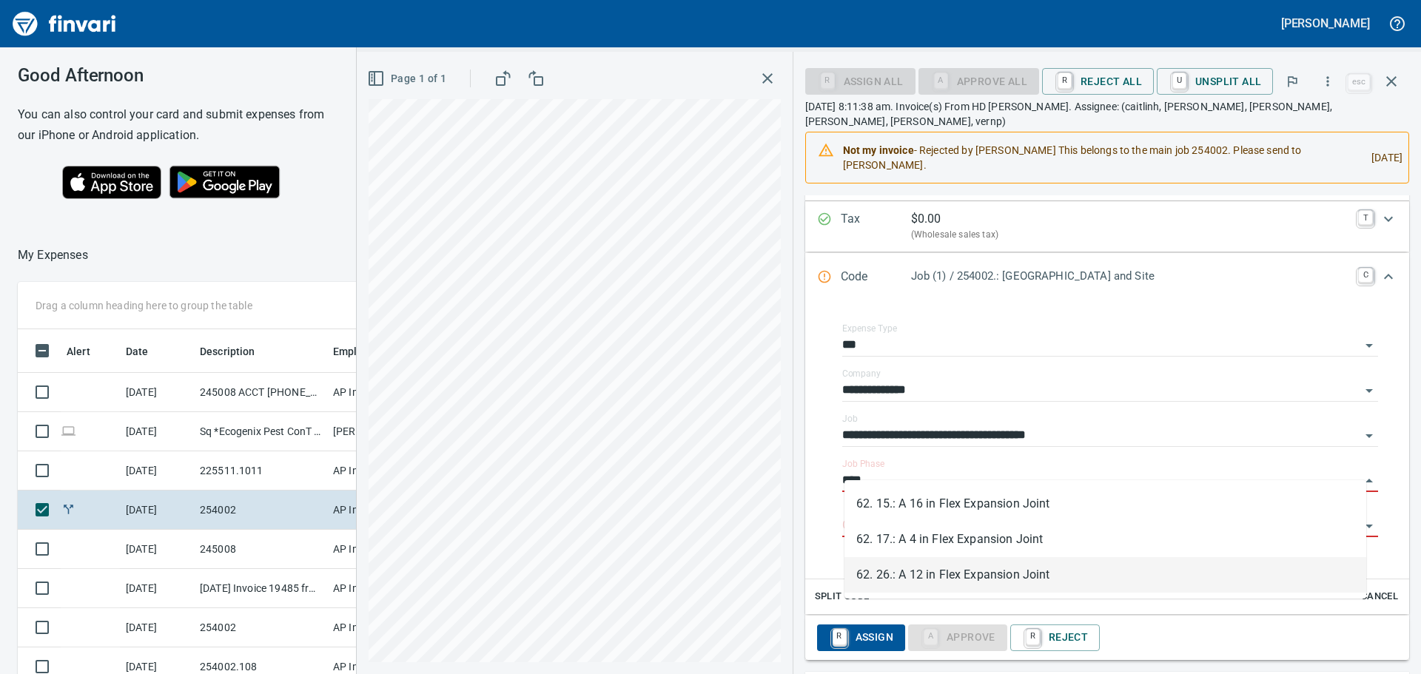
click at [967, 568] on li "62. 26.: A 12 in Flex Expansion Joint" at bounding box center [1106, 575] width 522 height 36
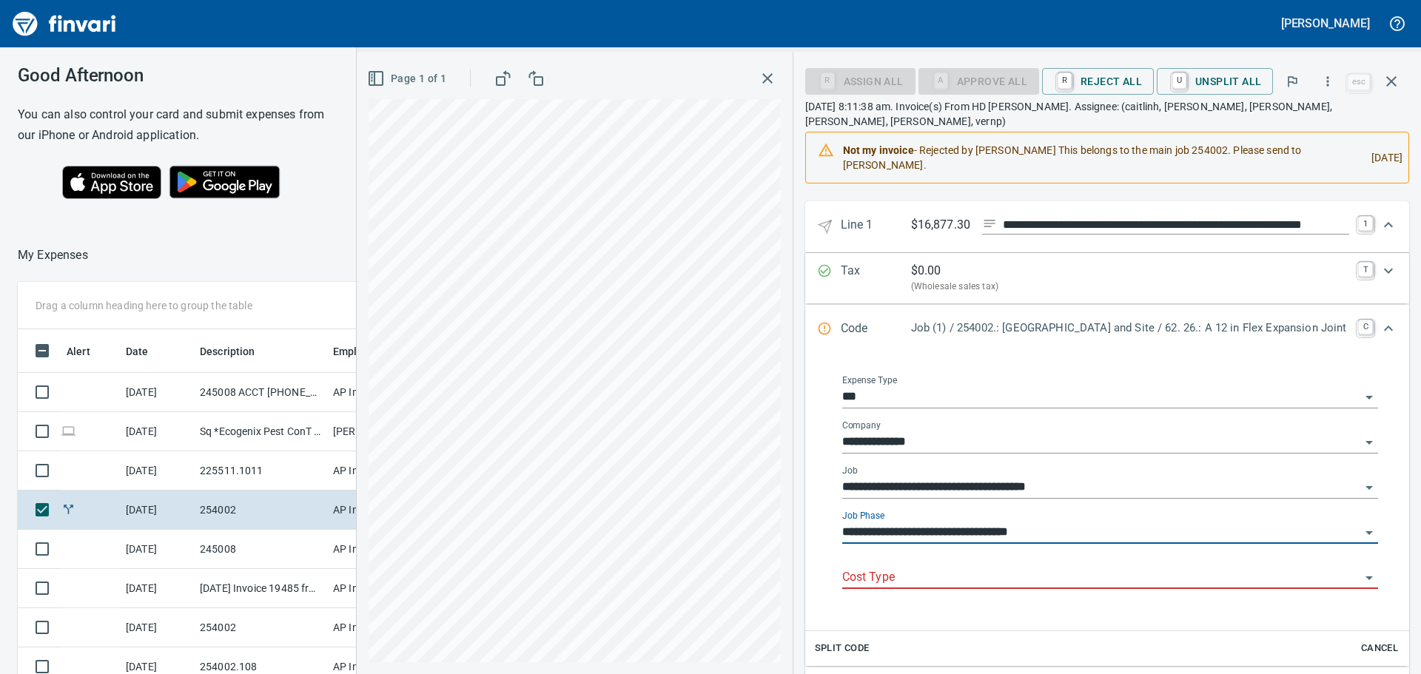
scroll to position [271, 0]
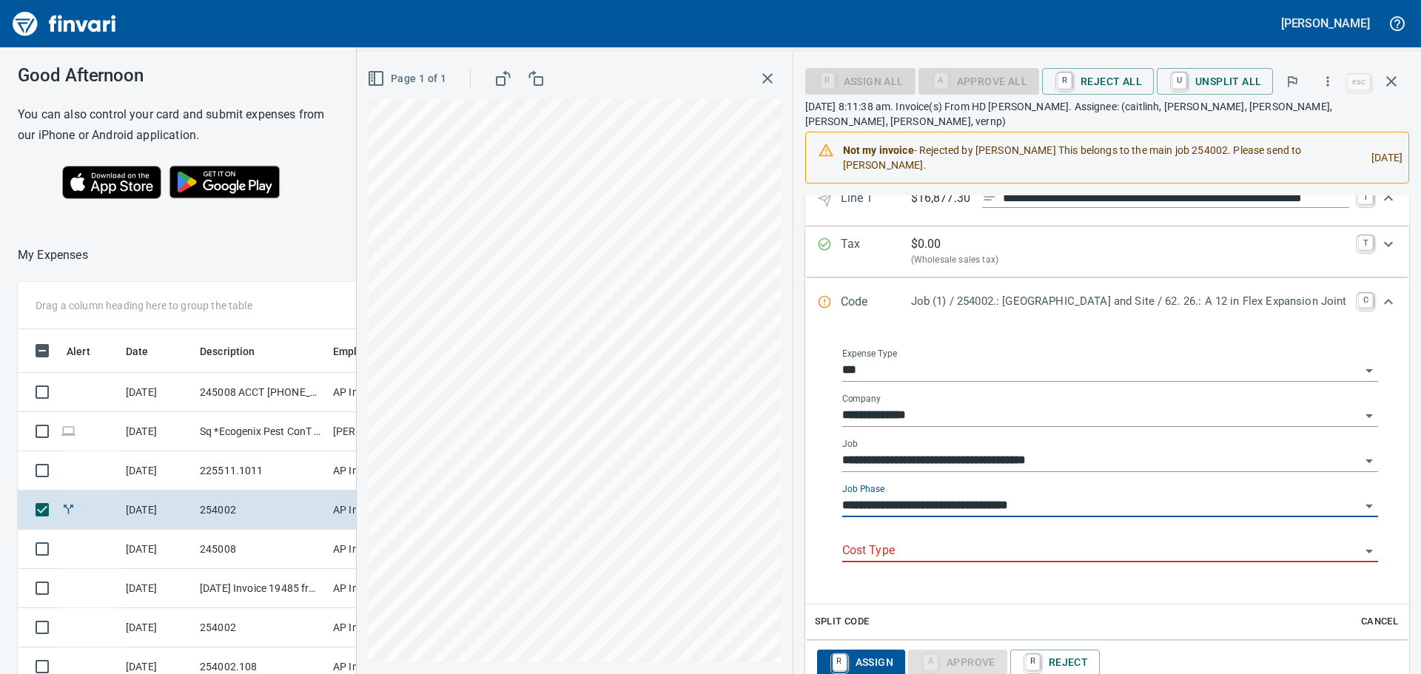
type input "**********"
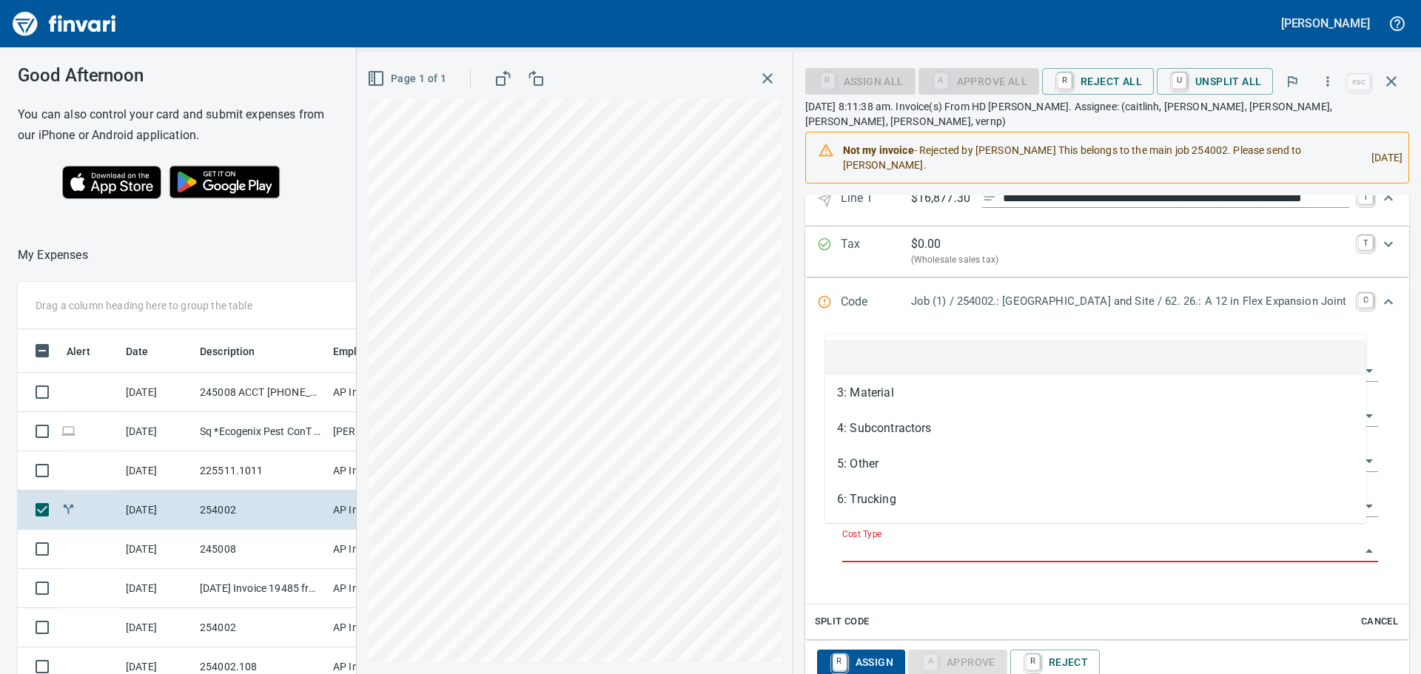
click at [951, 541] on input "Cost Type" at bounding box center [1101, 551] width 518 height 21
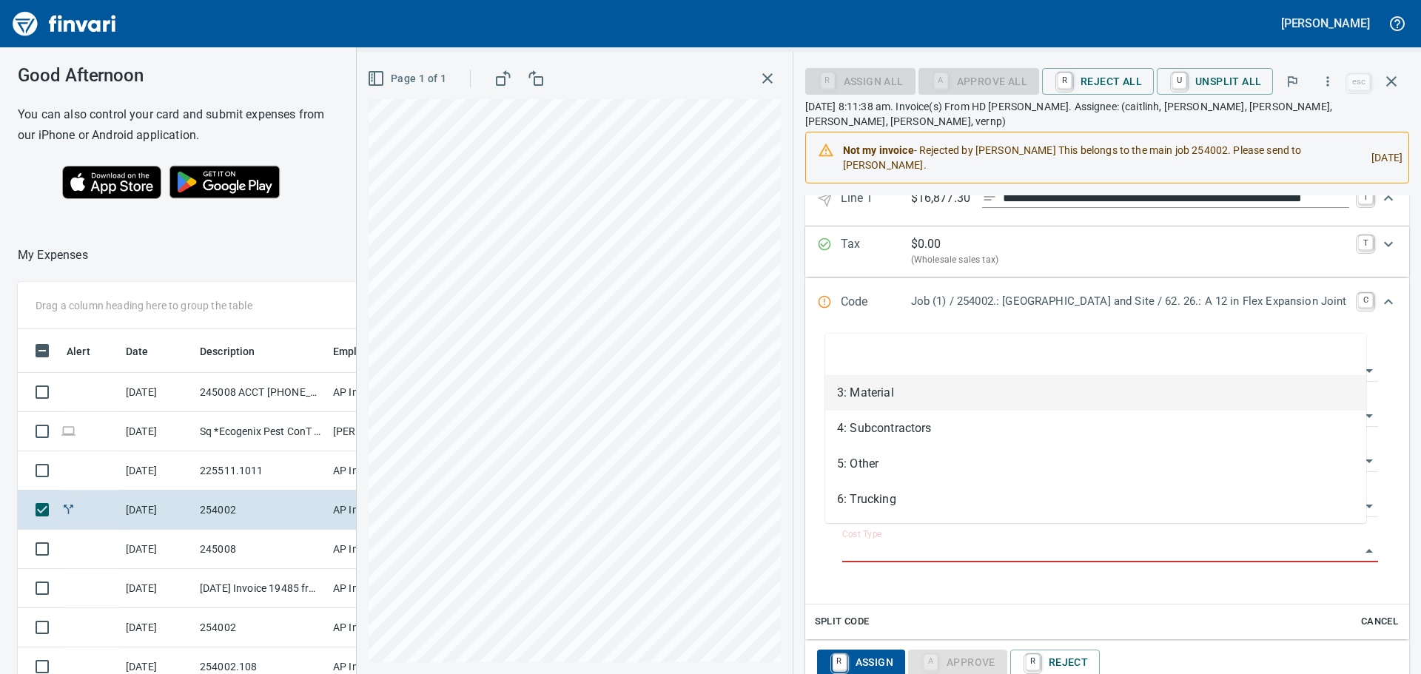
click at [916, 392] on li "3: Material" at bounding box center [1095, 393] width 541 height 36
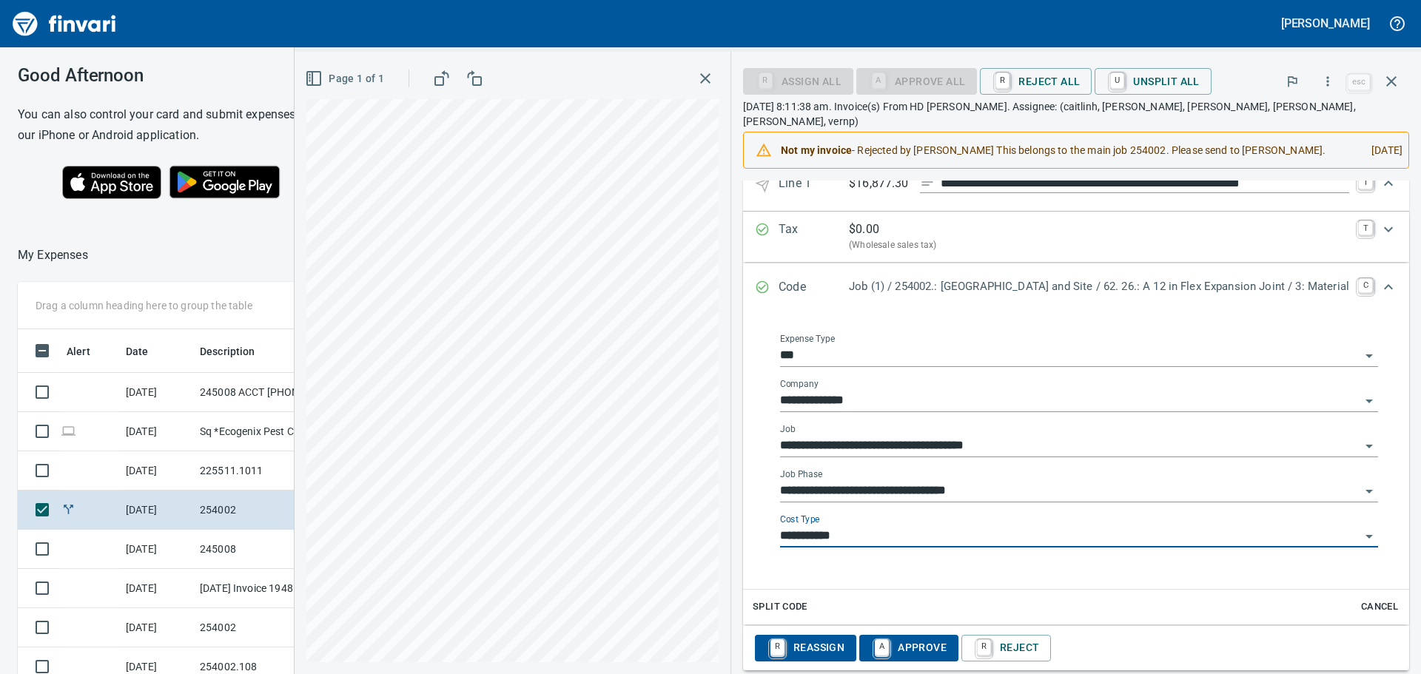
type input "**********"
click at [881, 636] on span "A Approve" at bounding box center [908, 648] width 75 height 25
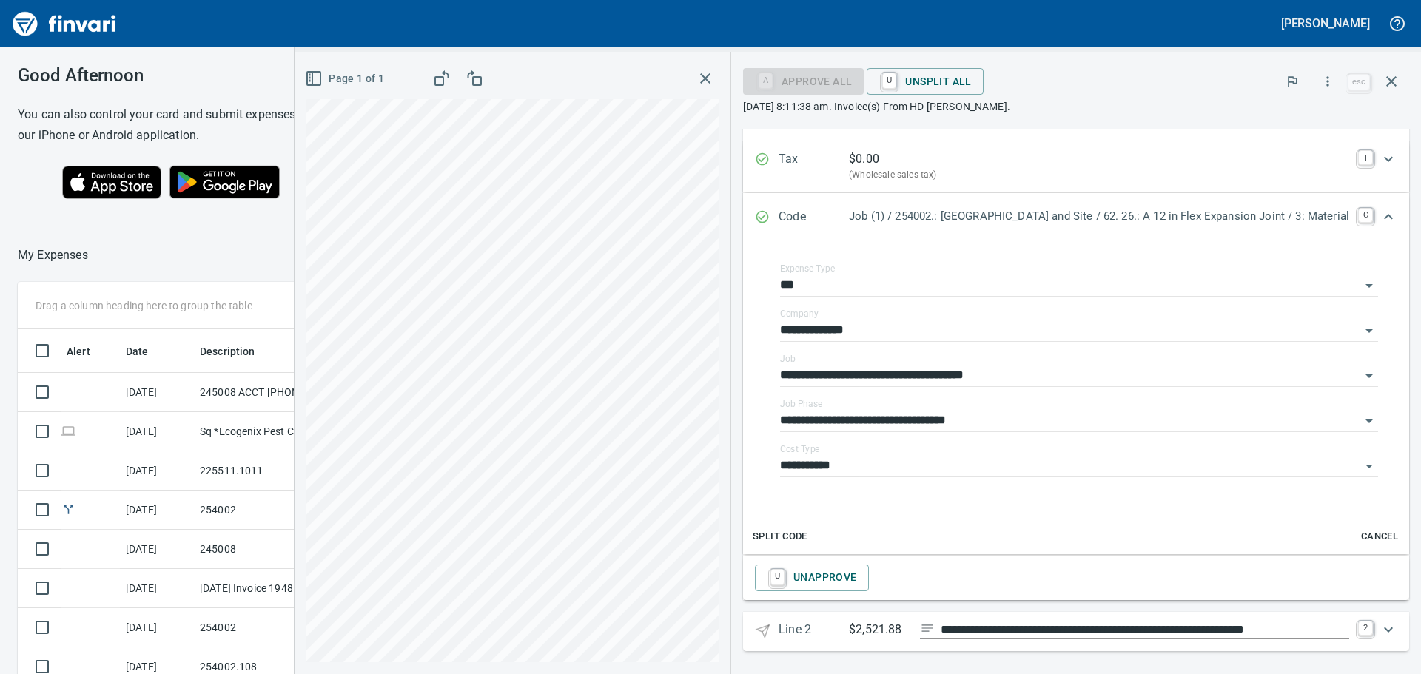
scroll to position [293, 0]
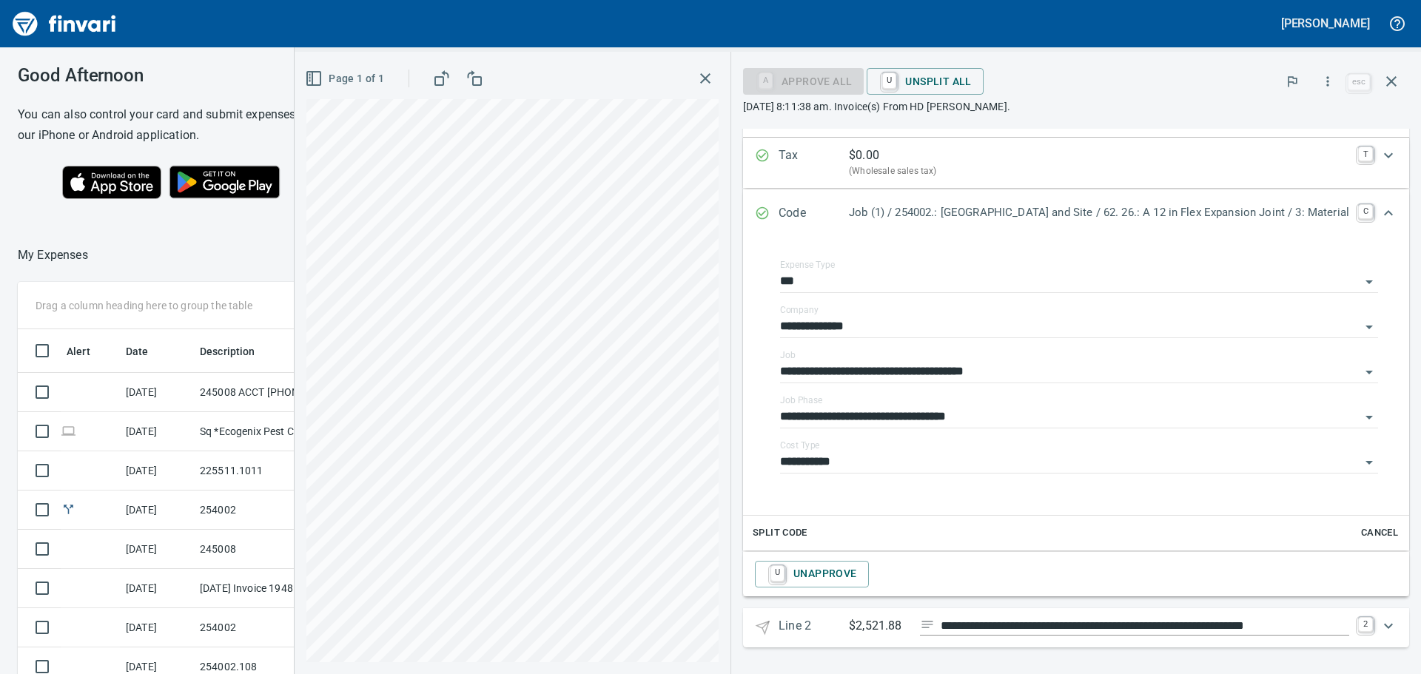
click at [1387, 631] on div "Expand" at bounding box center [1389, 626] width 36 height 36
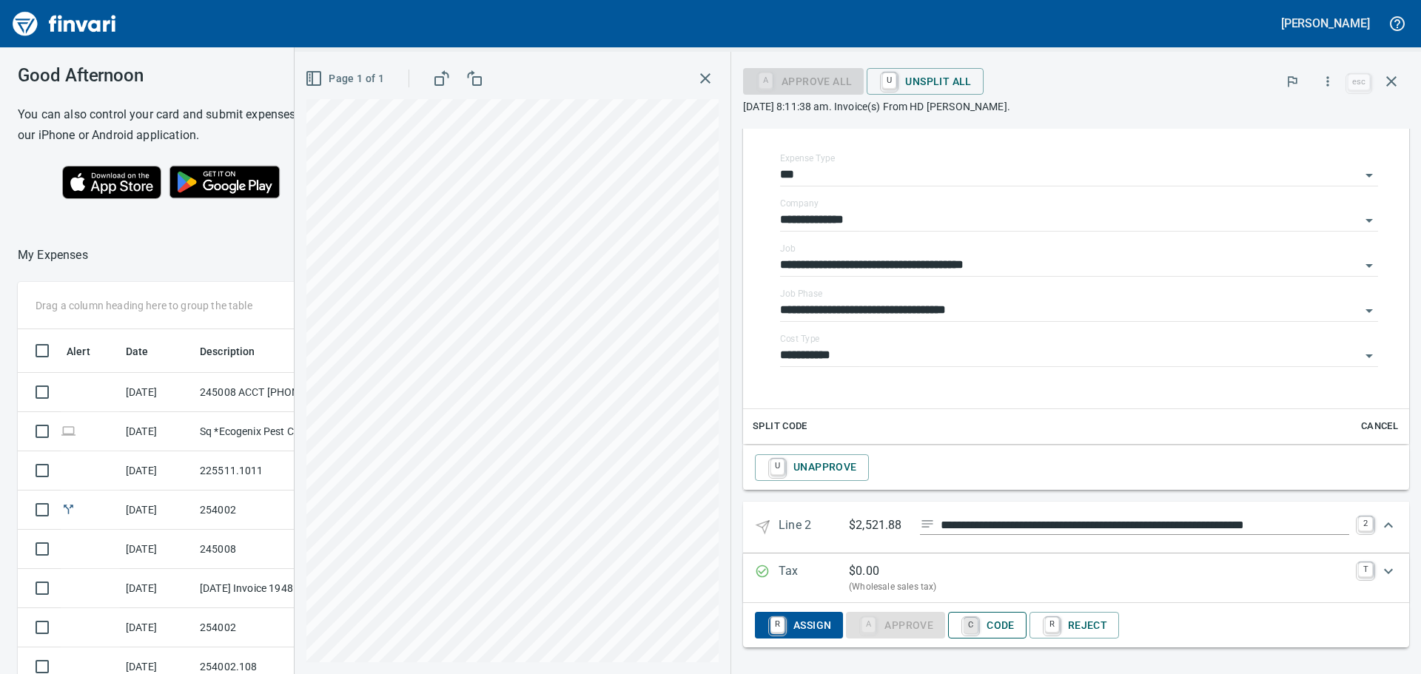
scroll to position [500, 982]
click at [965, 621] on span "C Code" at bounding box center [987, 626] width 55 height 25
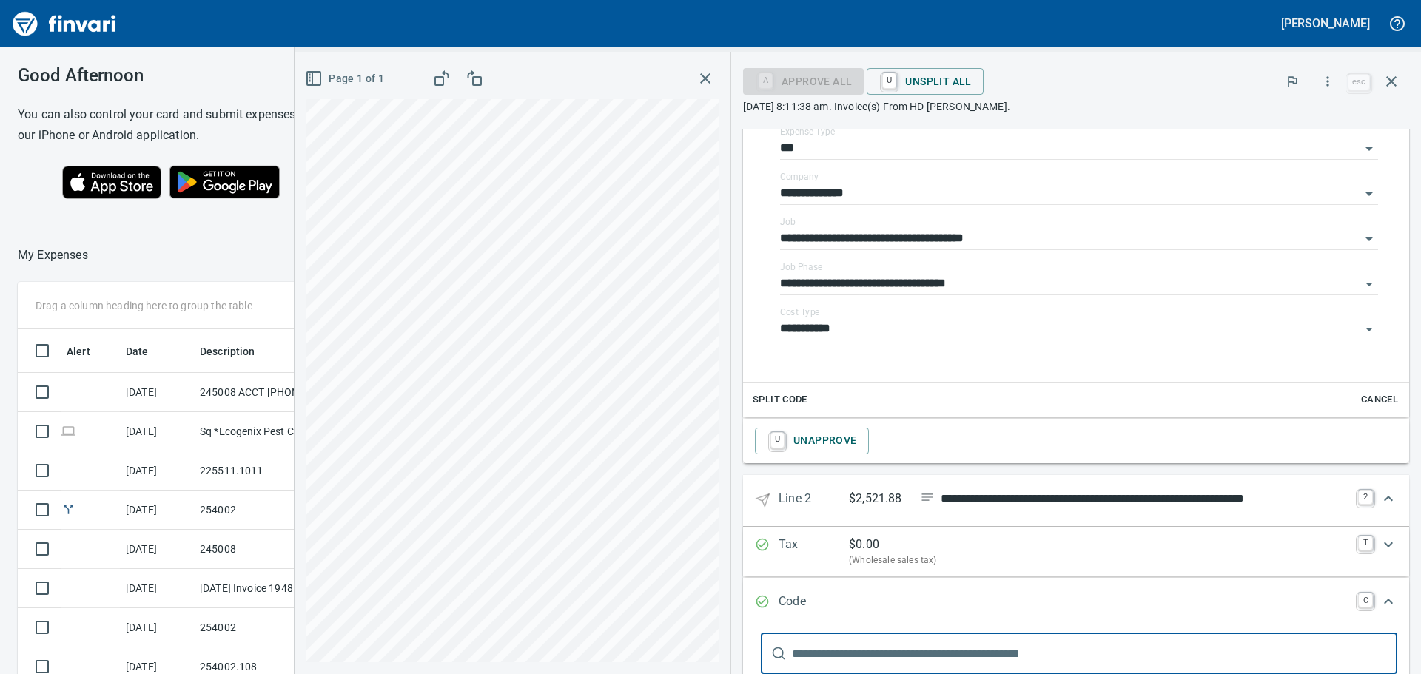
scroll to position [574, 0]
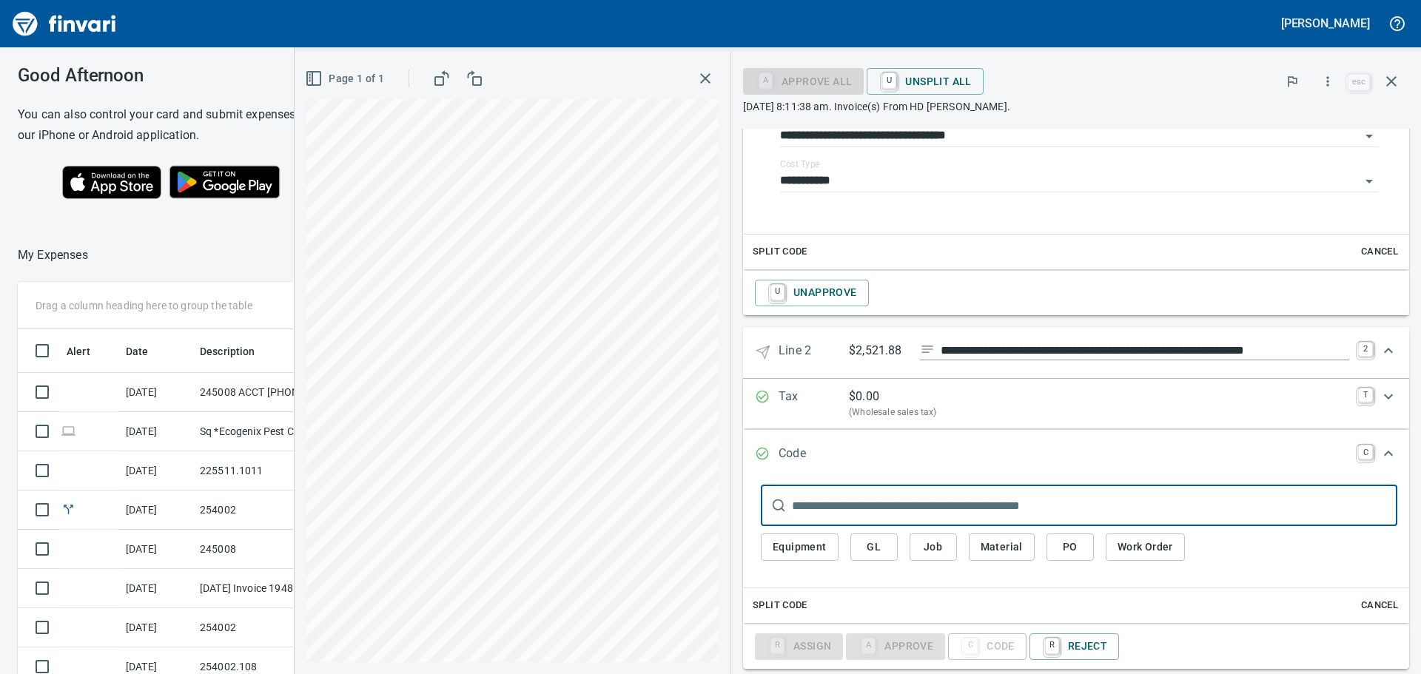
click at [937, 495] on input "text" at bounding box center [1094, 505] width 605 height 41
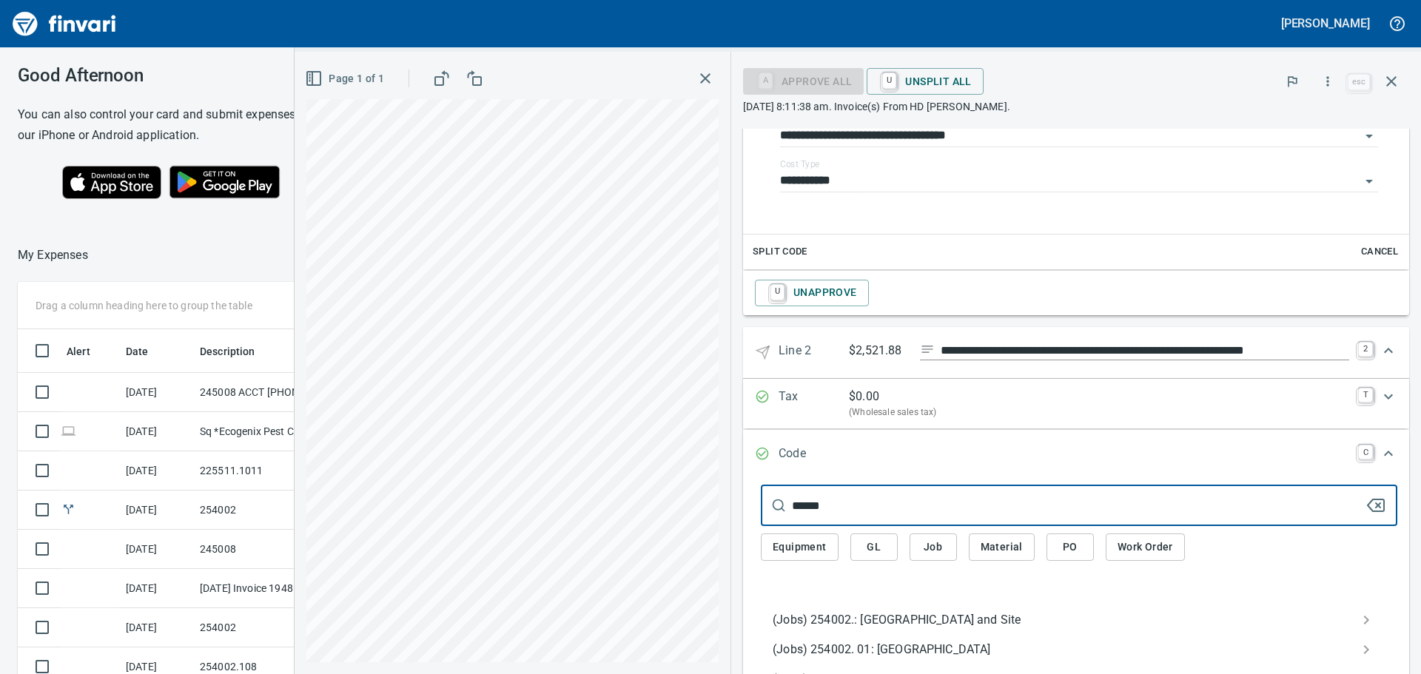
type input "******"
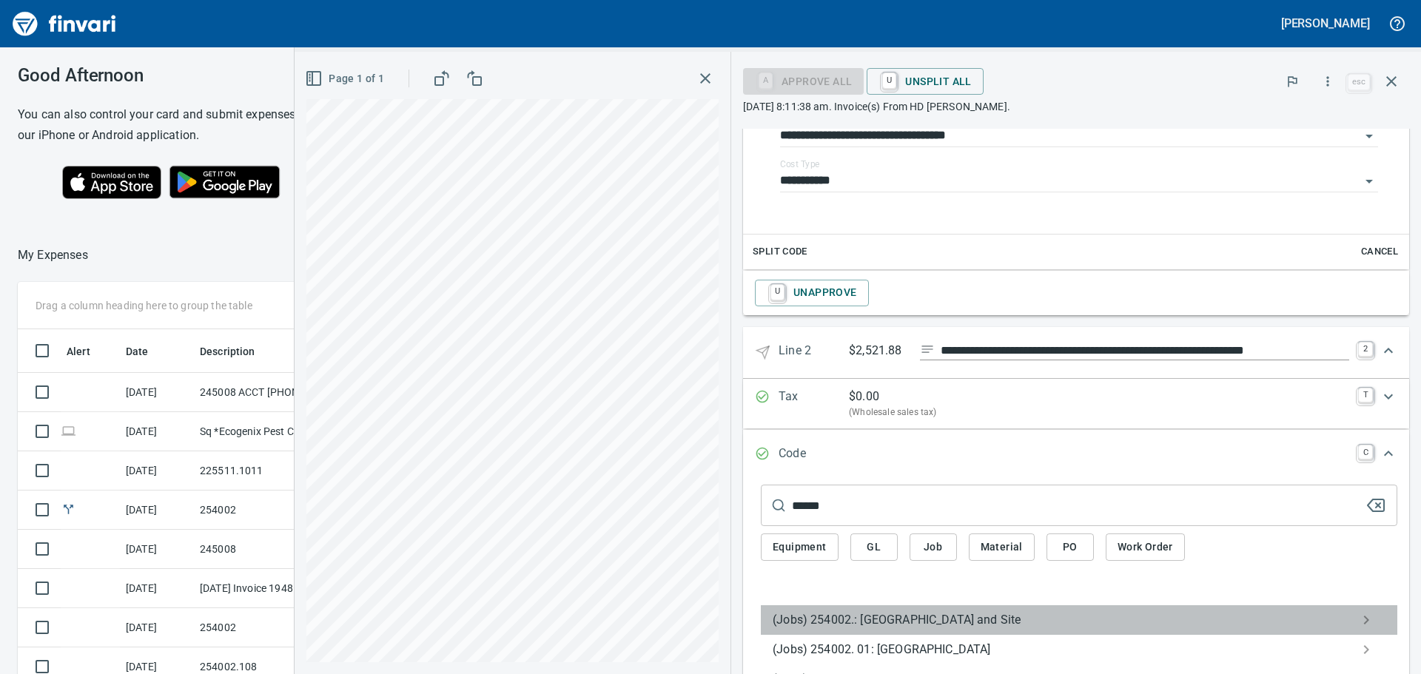
click at [814, 619] on span "(Jobs) 254002.: [GEOGRAPHIC_DATA] and Site" at bounding box center [1067, 620] width 589 height 18
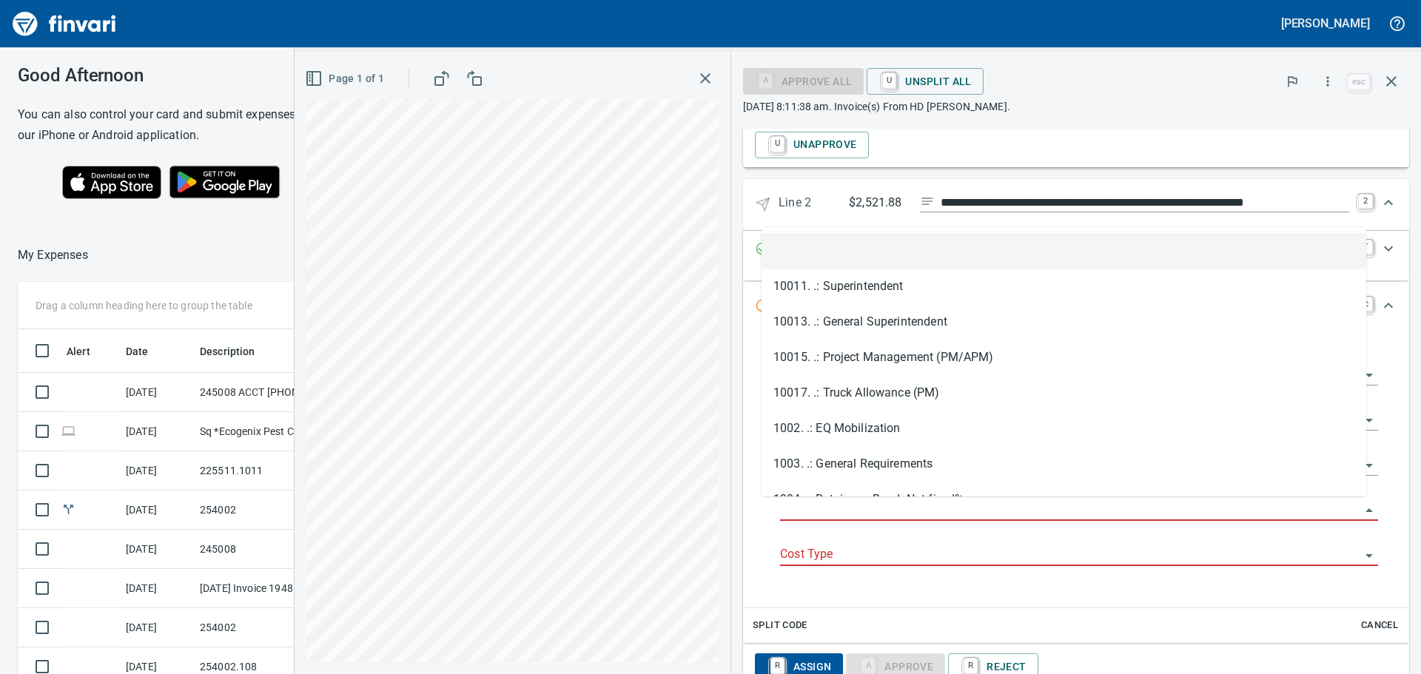
scroll to position [500, 982]
click at [865, 514] on input "Job Phase" at bounding box center [1070, 510] width 580 height 21
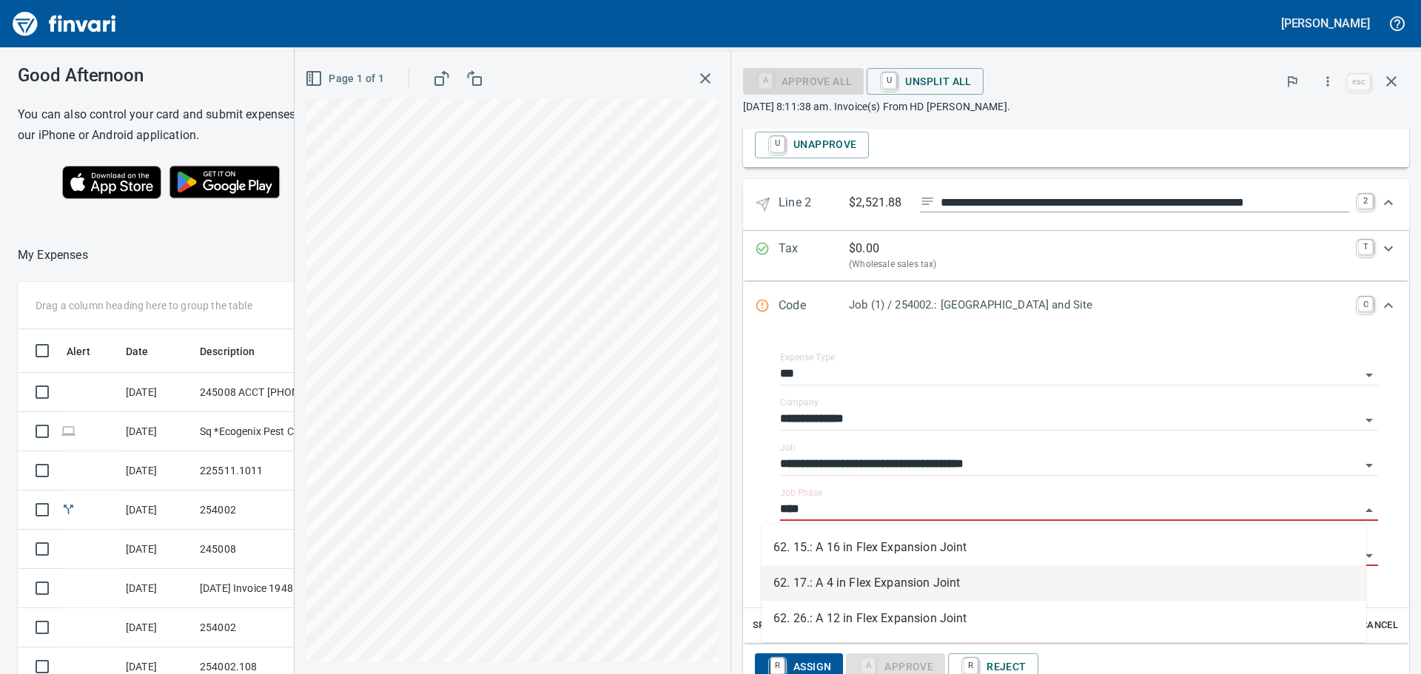
click at [880, 579] on li "62. 17.: A 4 in Flex Expansion Joint" at bounding box center [1064, 584] width 605 height 36
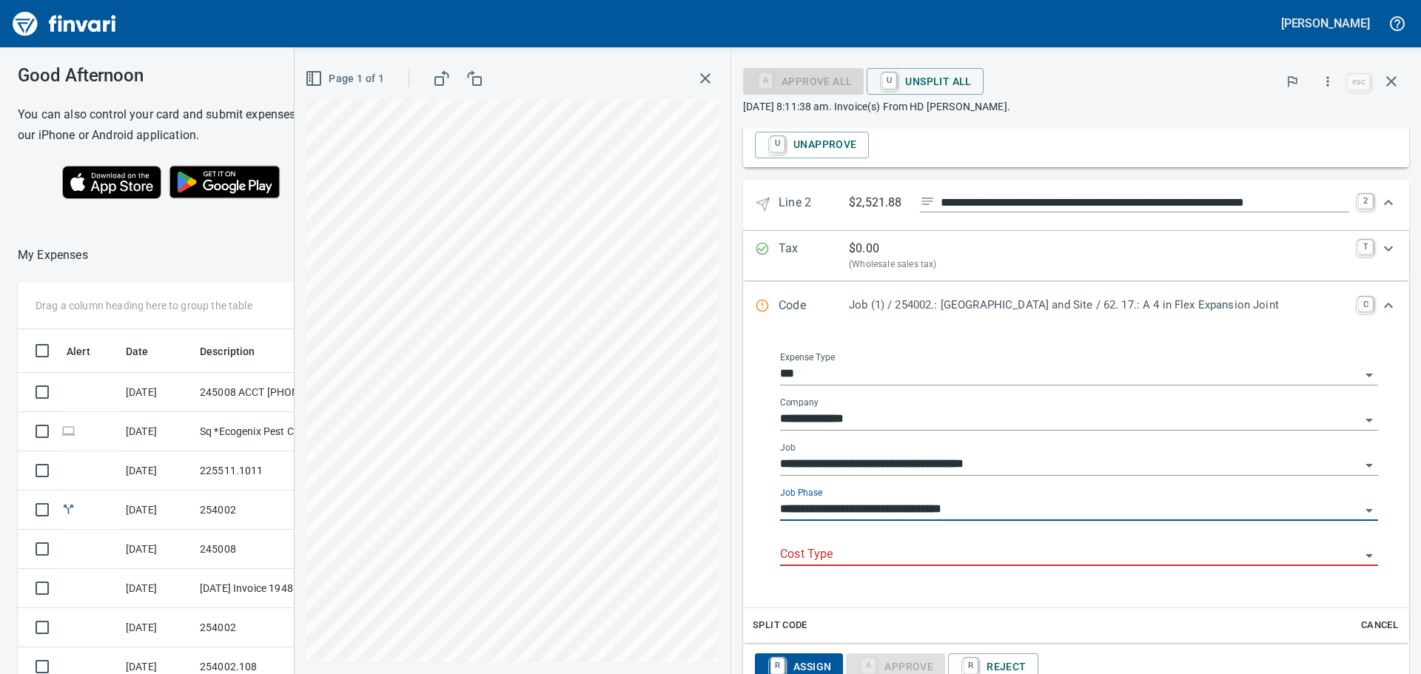
type input "**********"
click at [860, 553] on input "Cost Type" at bounding box center [1070, 555] width 580 height 21
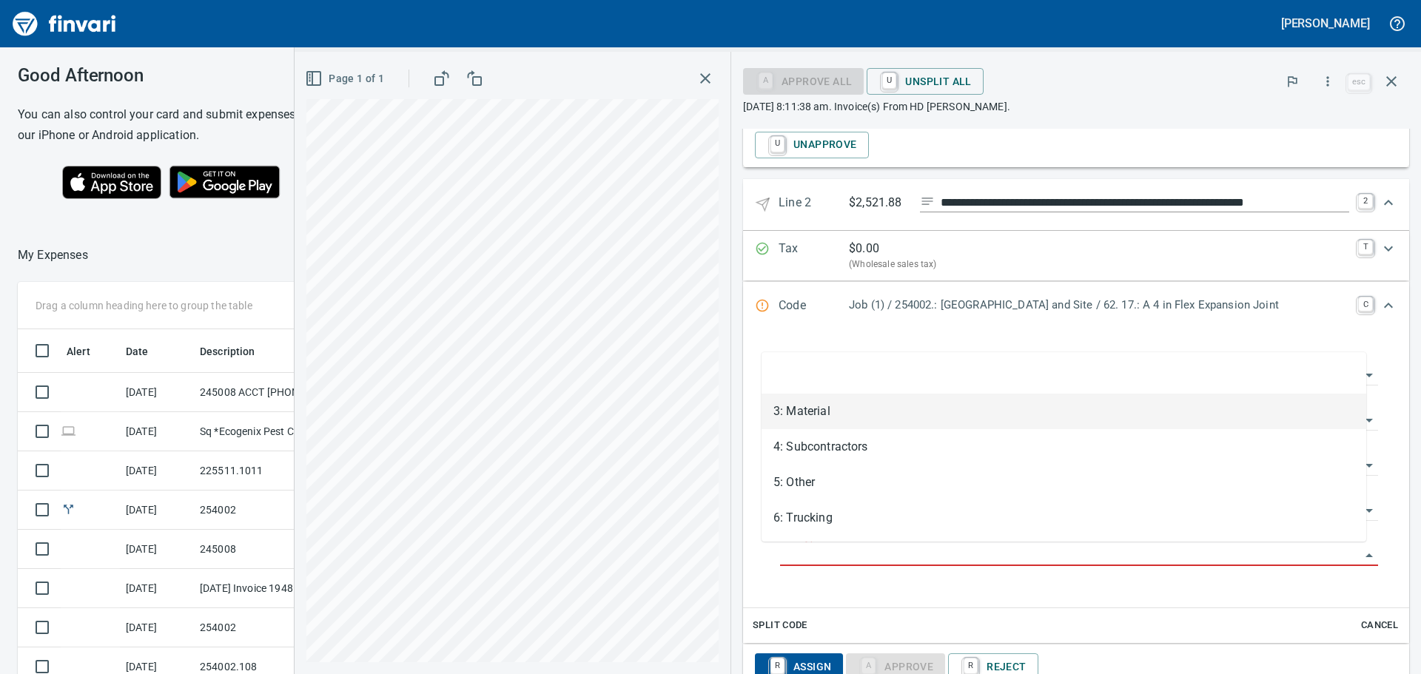
click at [820, 412] on li "3: Material" at bounding box center [1064, 412] width 605 height 36
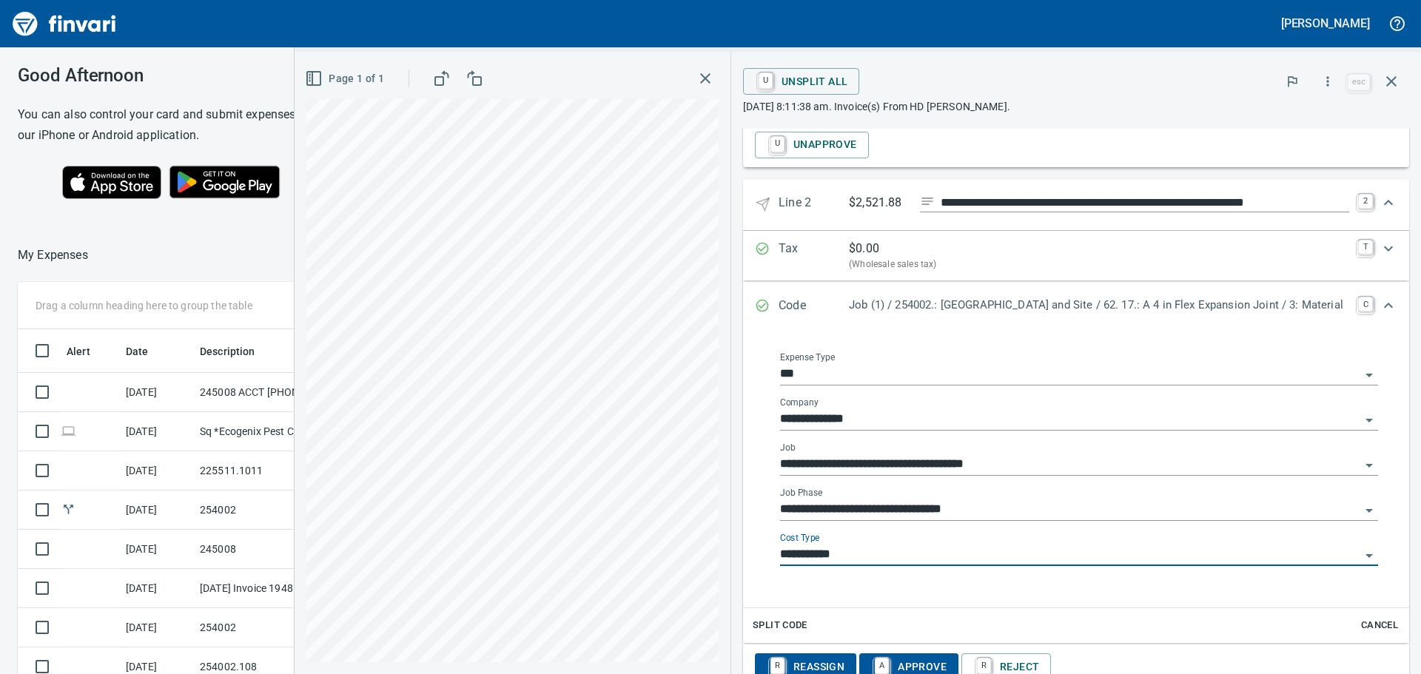
type input "**********"
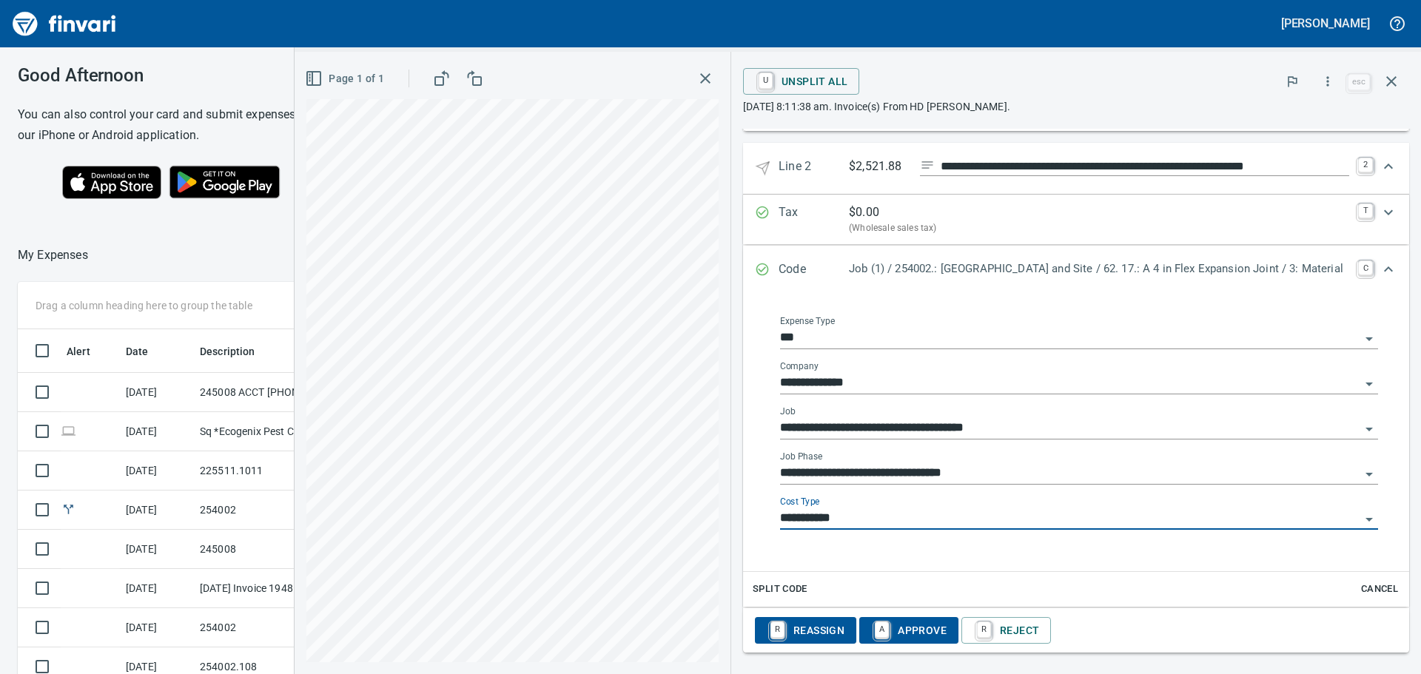
scroll to position [764, 0]
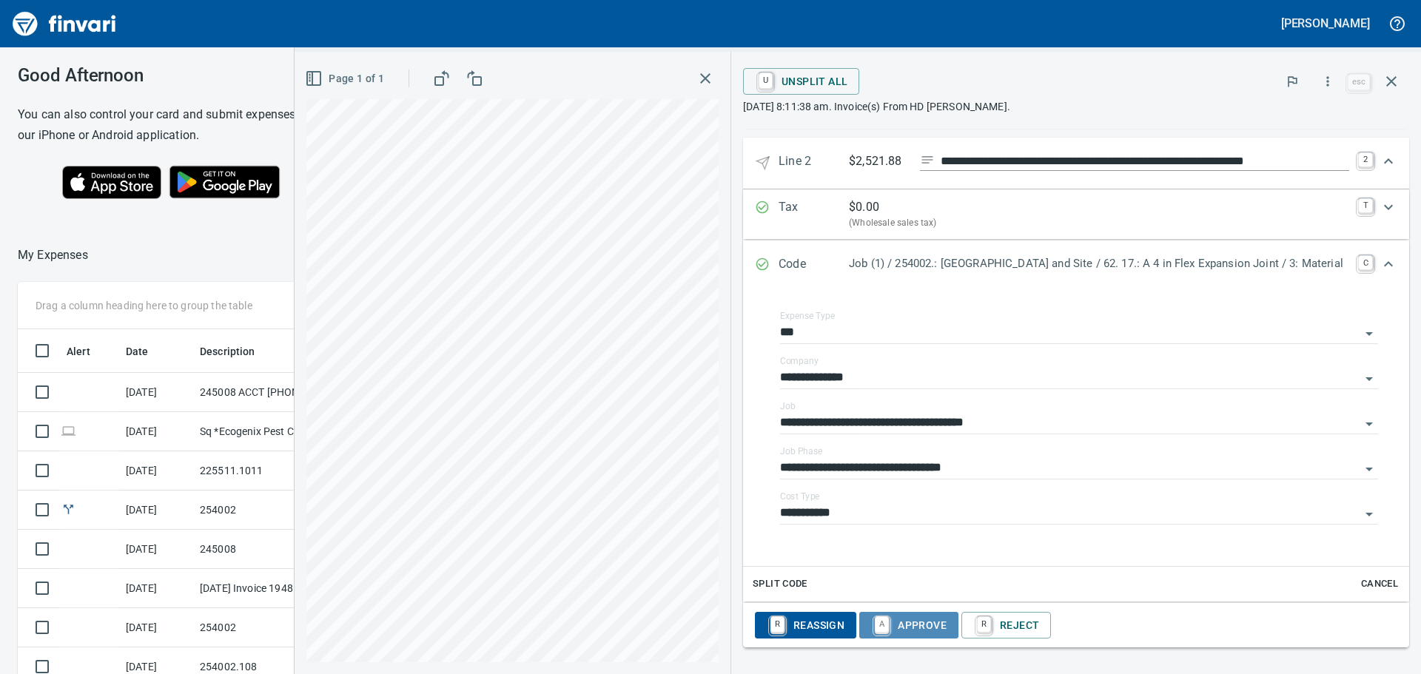
click at [905, 629] on span "A Approve" at bounding box center [908, 625] width 75 height 25
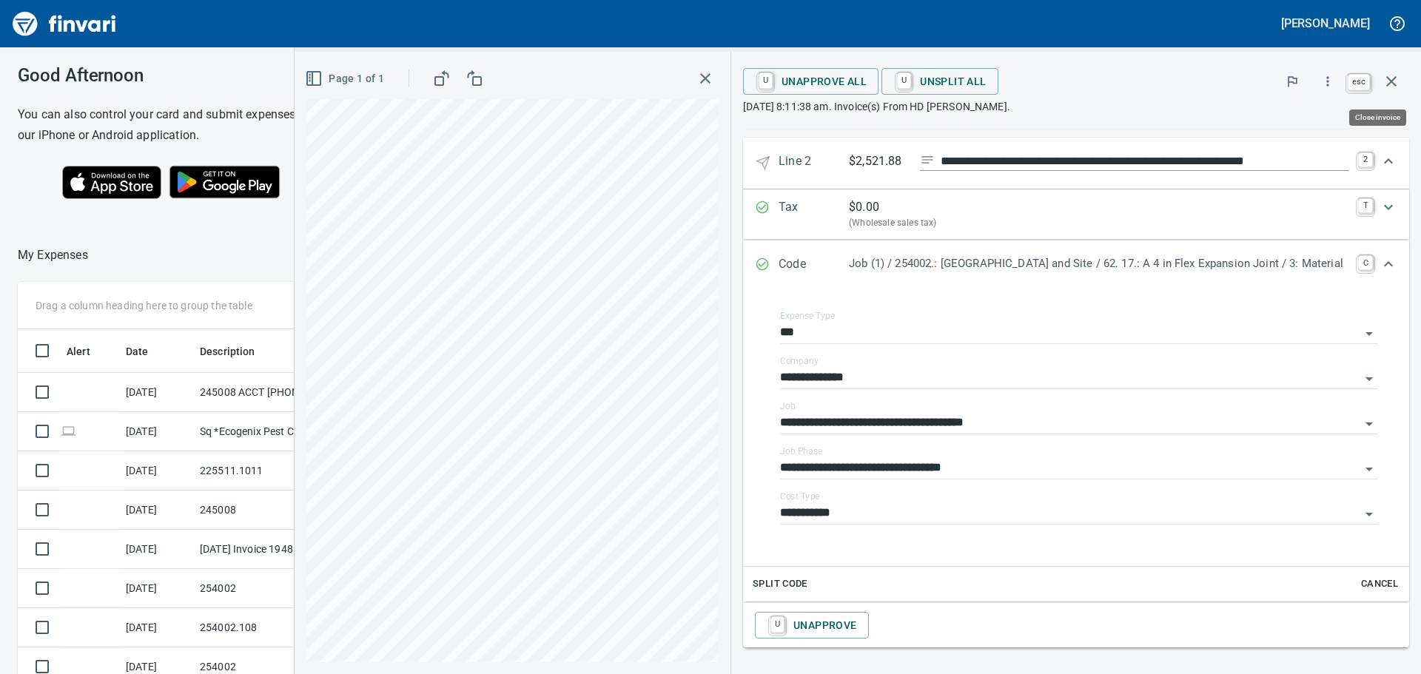
scroll to position [500, 982]
click at [1398, 87] on icon "button" at bounding box center [1392, 82] width 18 height 18
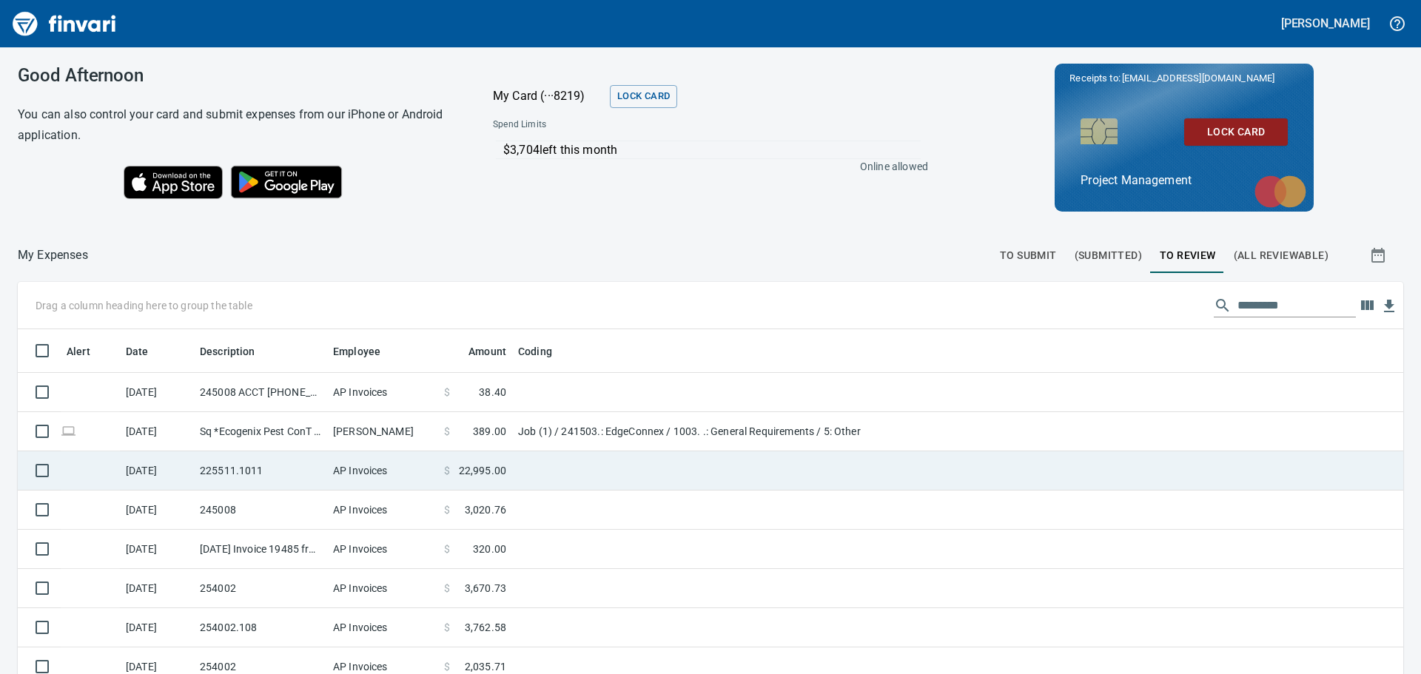
scroll to position [500, 1352]
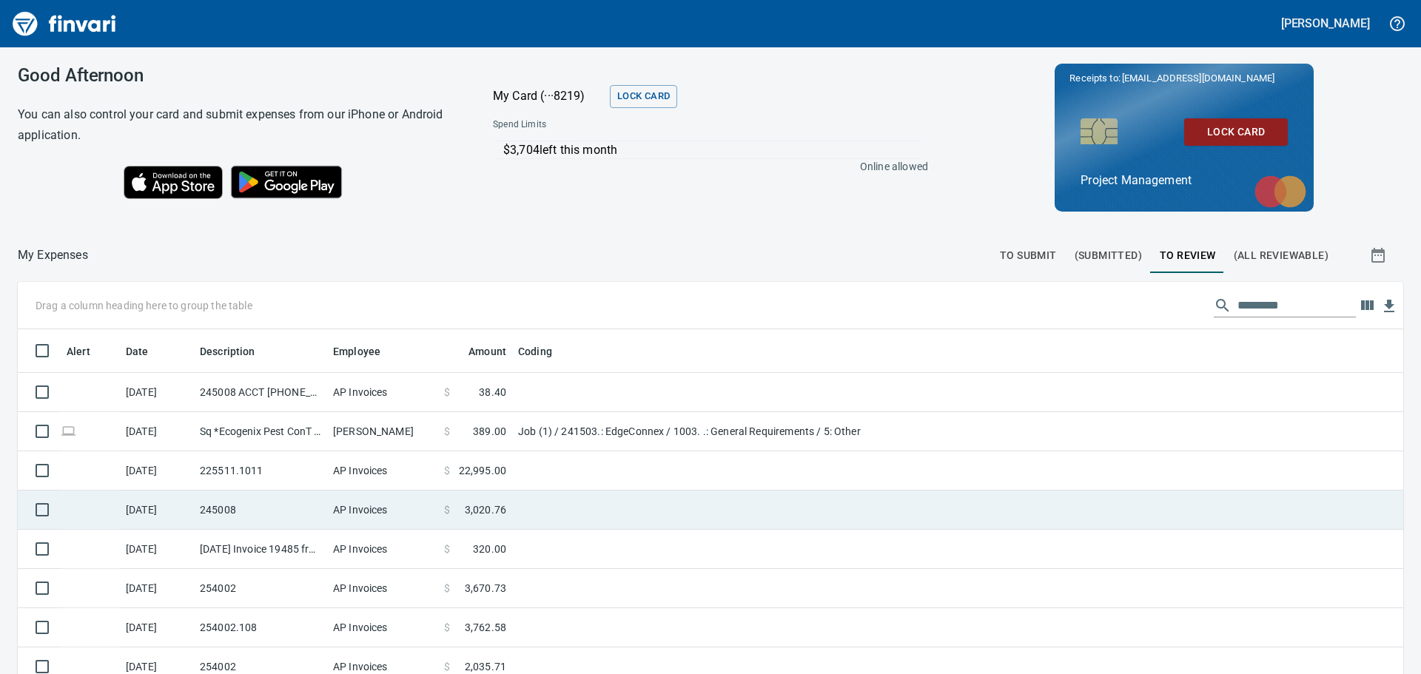
click at [327, 514] on td "AP Invoices" at bounding box center [382, 510] width 111 height 39
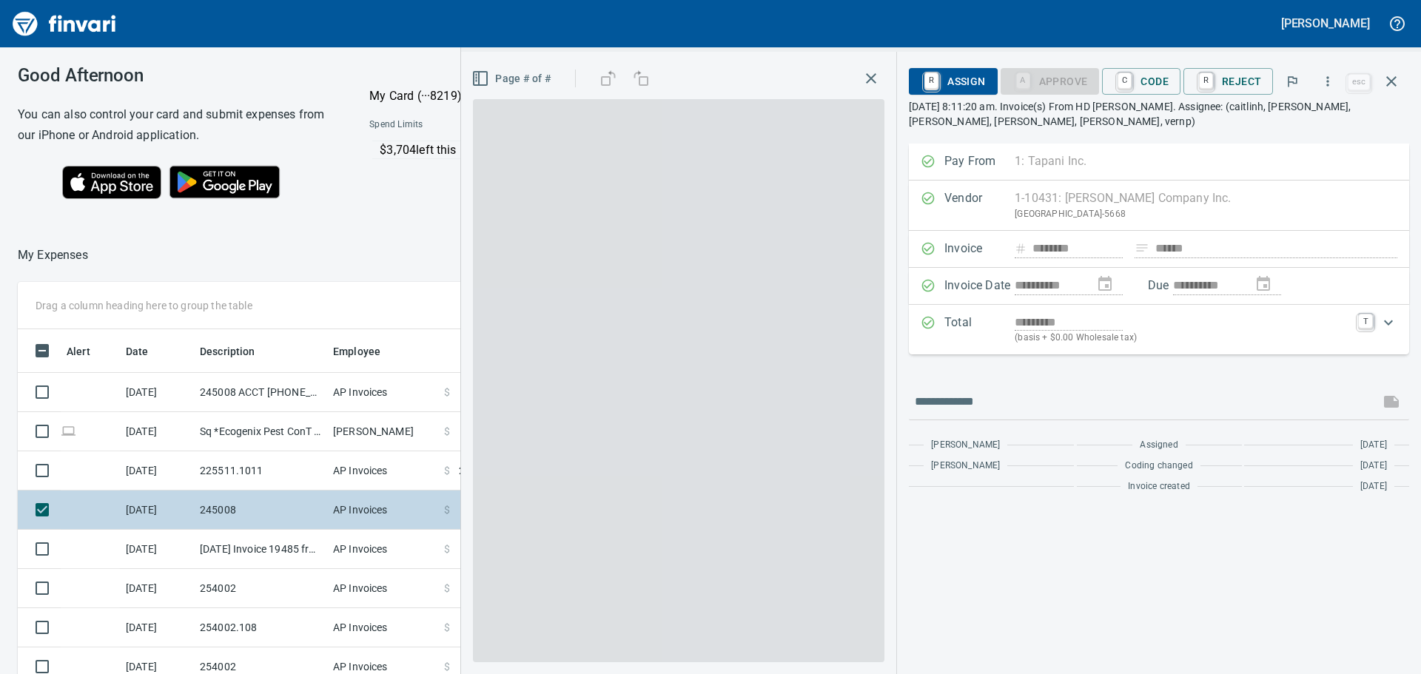
scroll to position [500, 982]
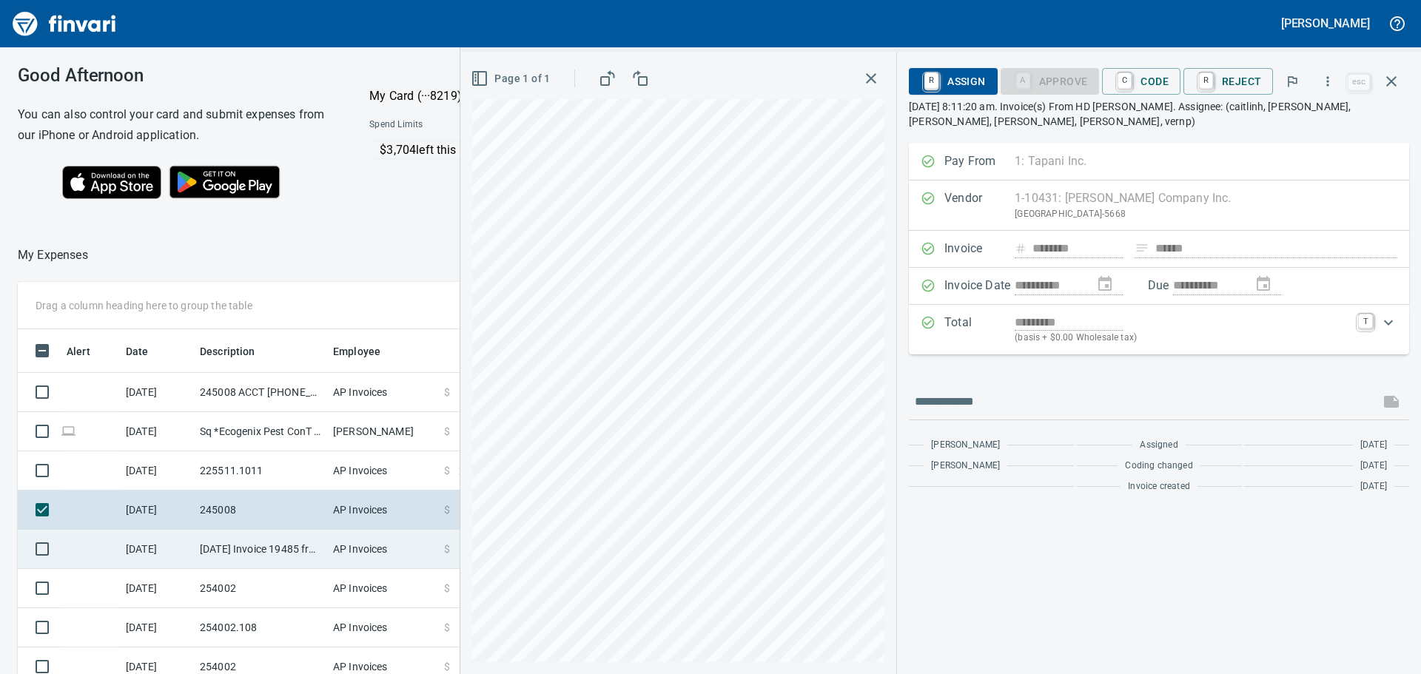
click at [317, 558] on td "[DATE] Invoice 19485 from A Cut Above Concrete Cutting (1-30572)" at bounding box center [260, 549] width 133 height 39
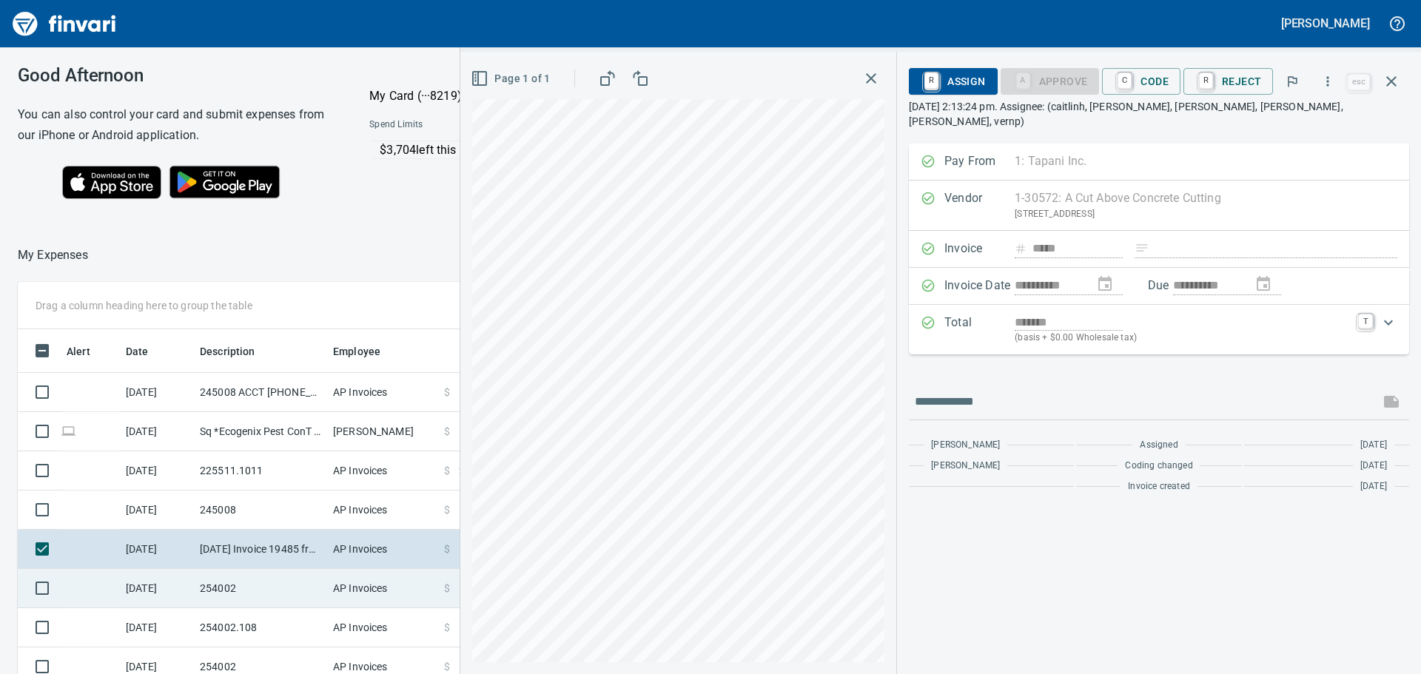
click at [301, 591] on td "254002" at bounding box center [260, 588] width 133 height 39
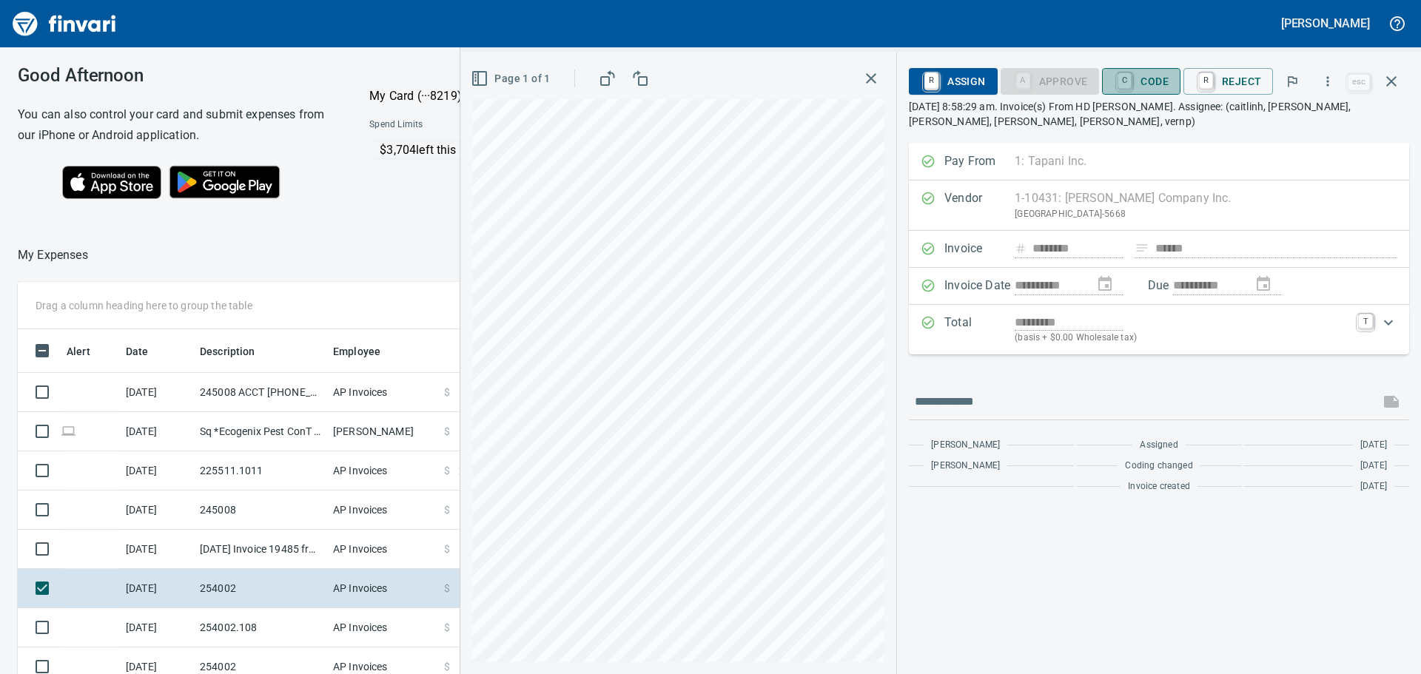
click at [1160, 87] on span "C Code" at bounding box center [1141, 81] width 55 height 25
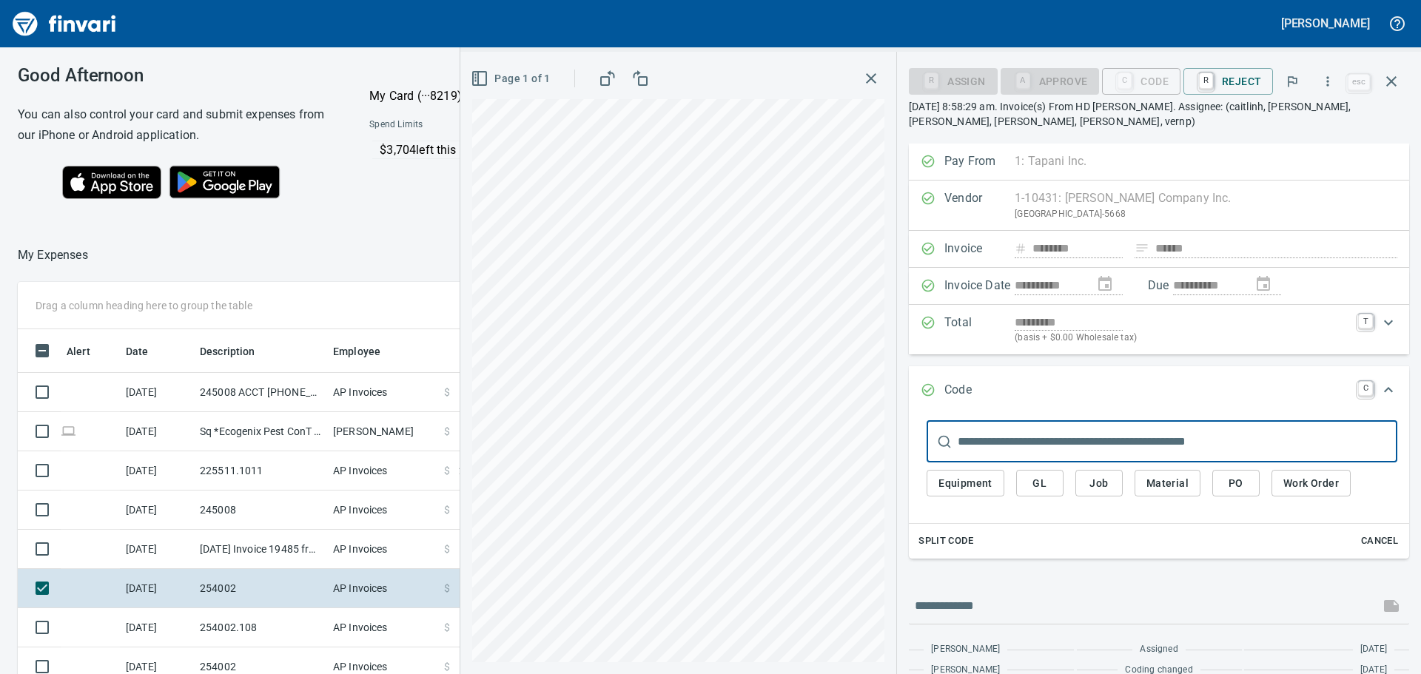
click at [1058, 450] on input "text" at bounding box center [1178, 441] width 440 height 41
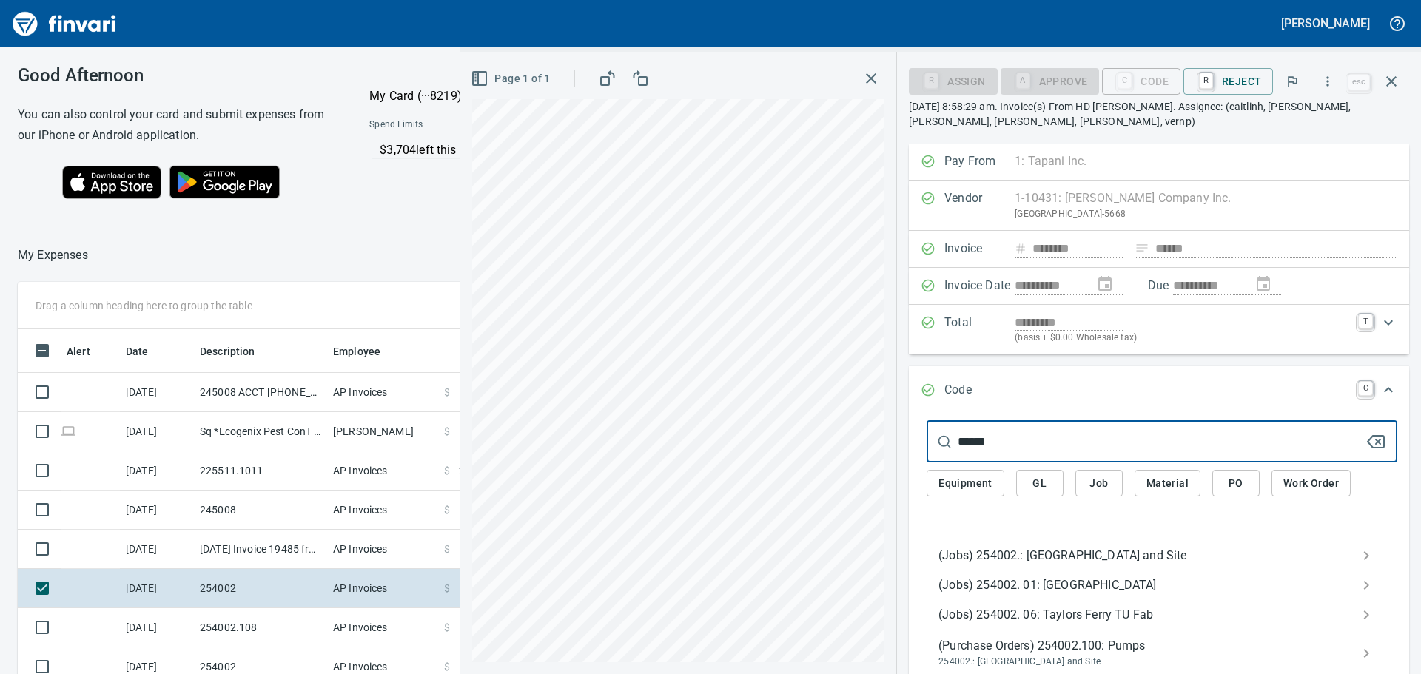
type input "******"
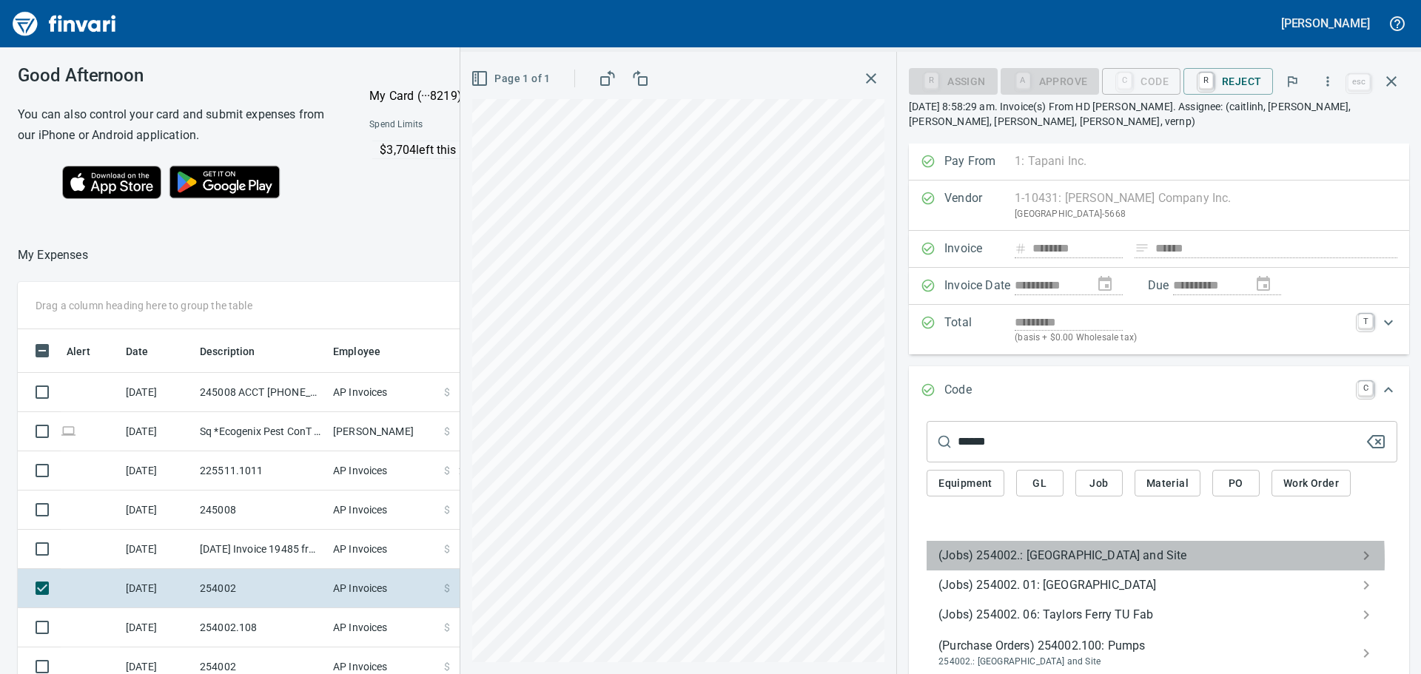
click at [1032, 560] on span "(Jobs) 254002.: [GEOGRAPHIC_DATA] and Site" at bounding box center [1150, 556] width 423 height 18
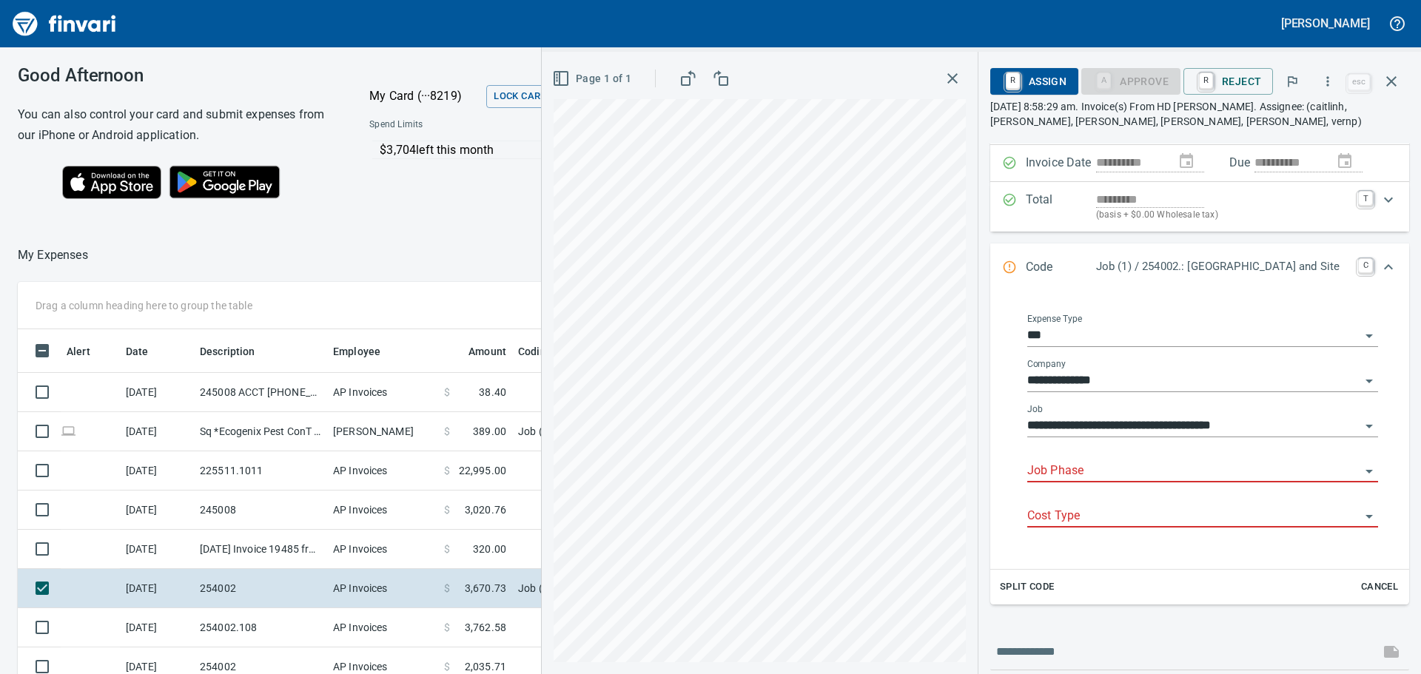
scroll to position [148, 0]
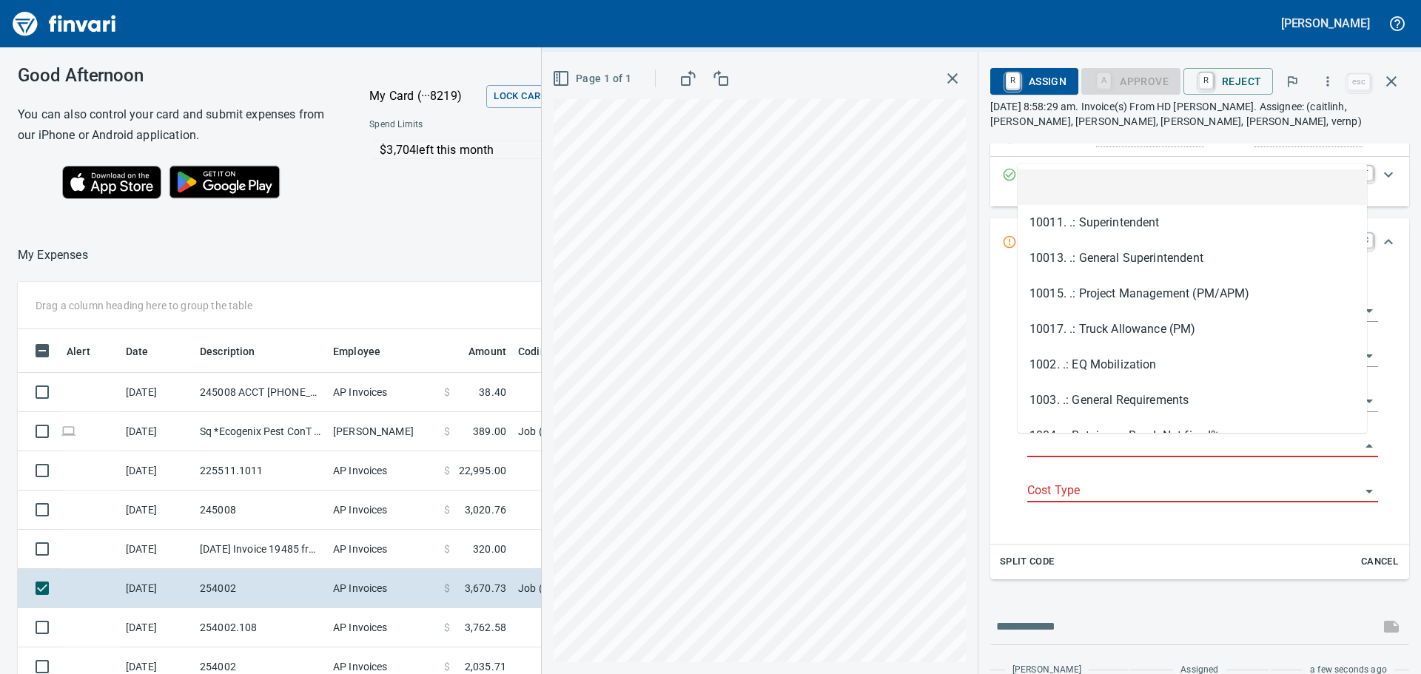
click at [1116, 451] on input "Job Phase" at bounding box center [1193, 446] width 333 height 21
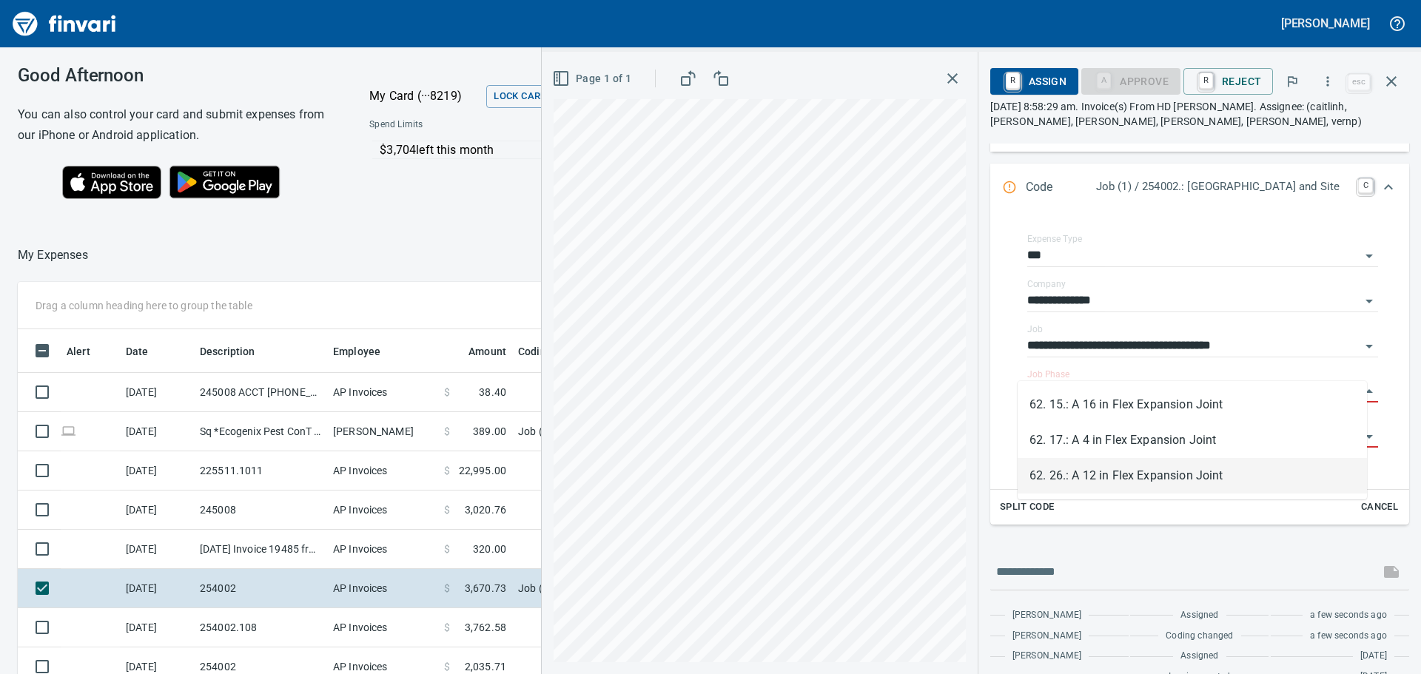
scroll to position [231, 0]
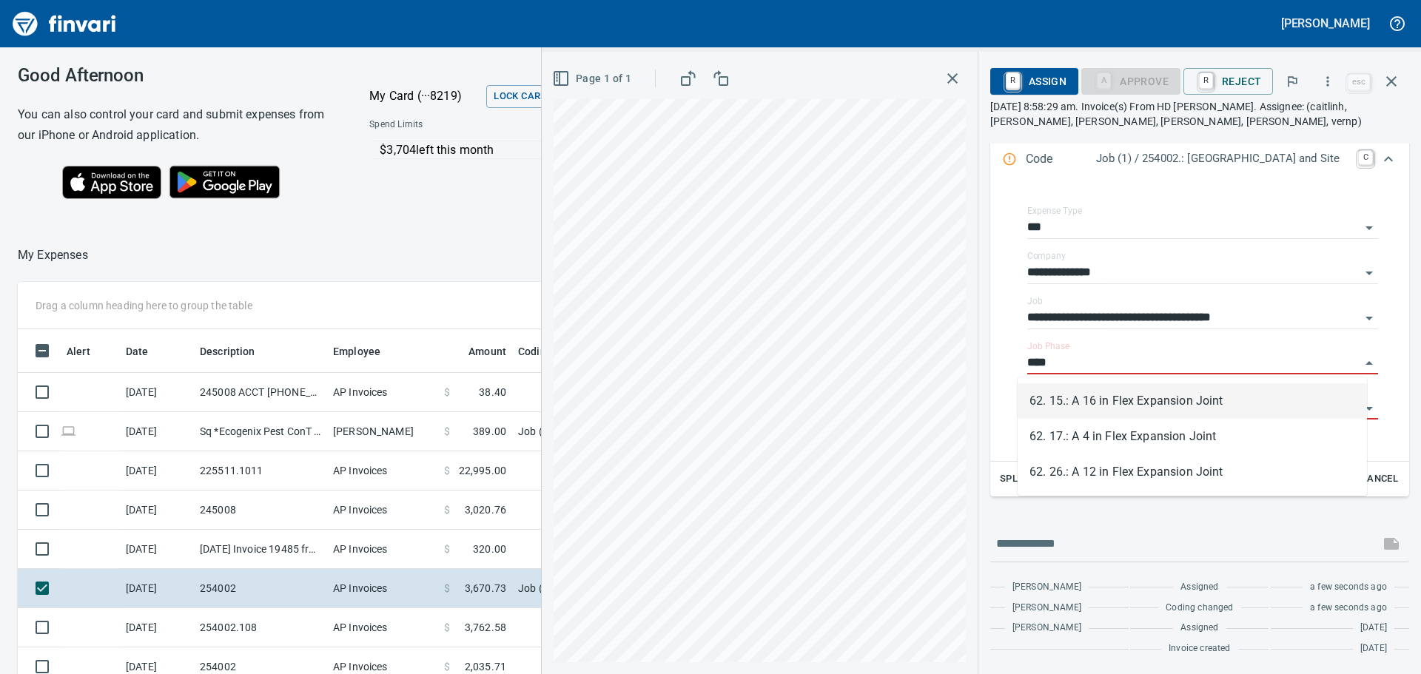
click at [934, 358] on div "**********" at bounding box center [981, 363] width 879 height 623
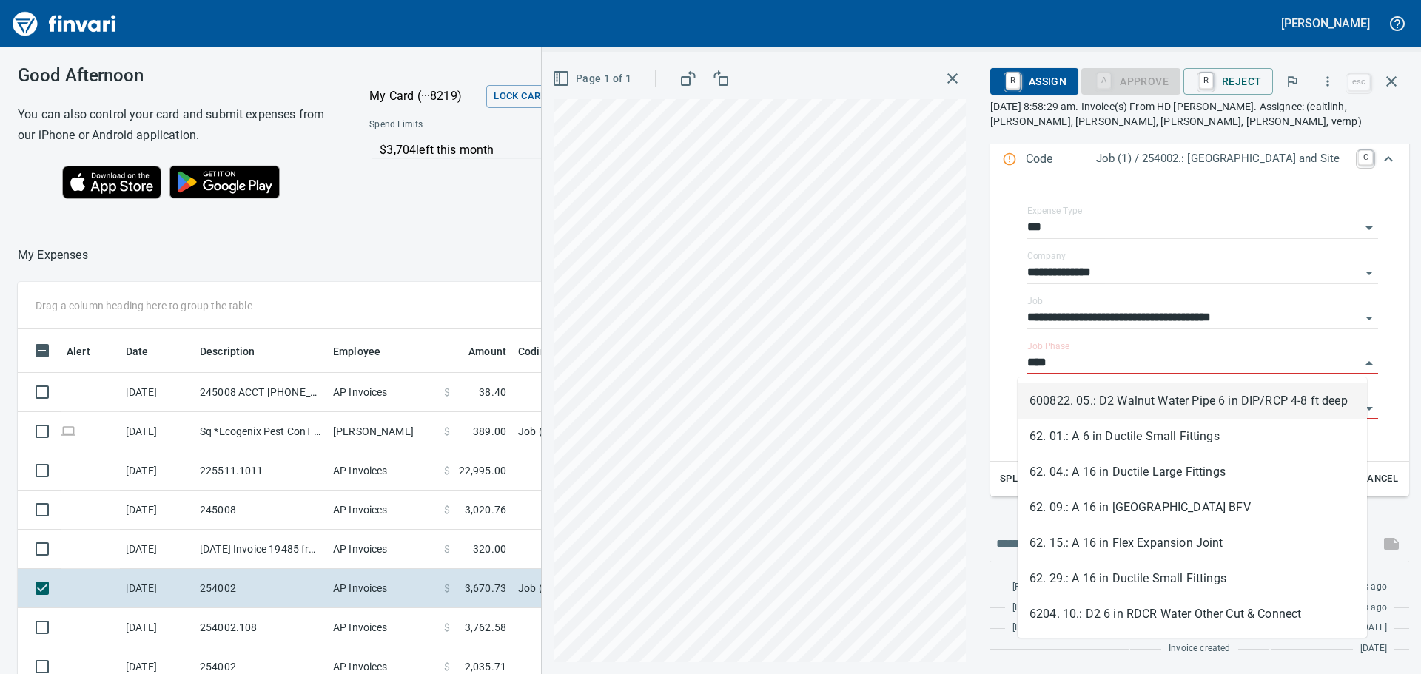
scroll to position [500, 982]
type input "*"
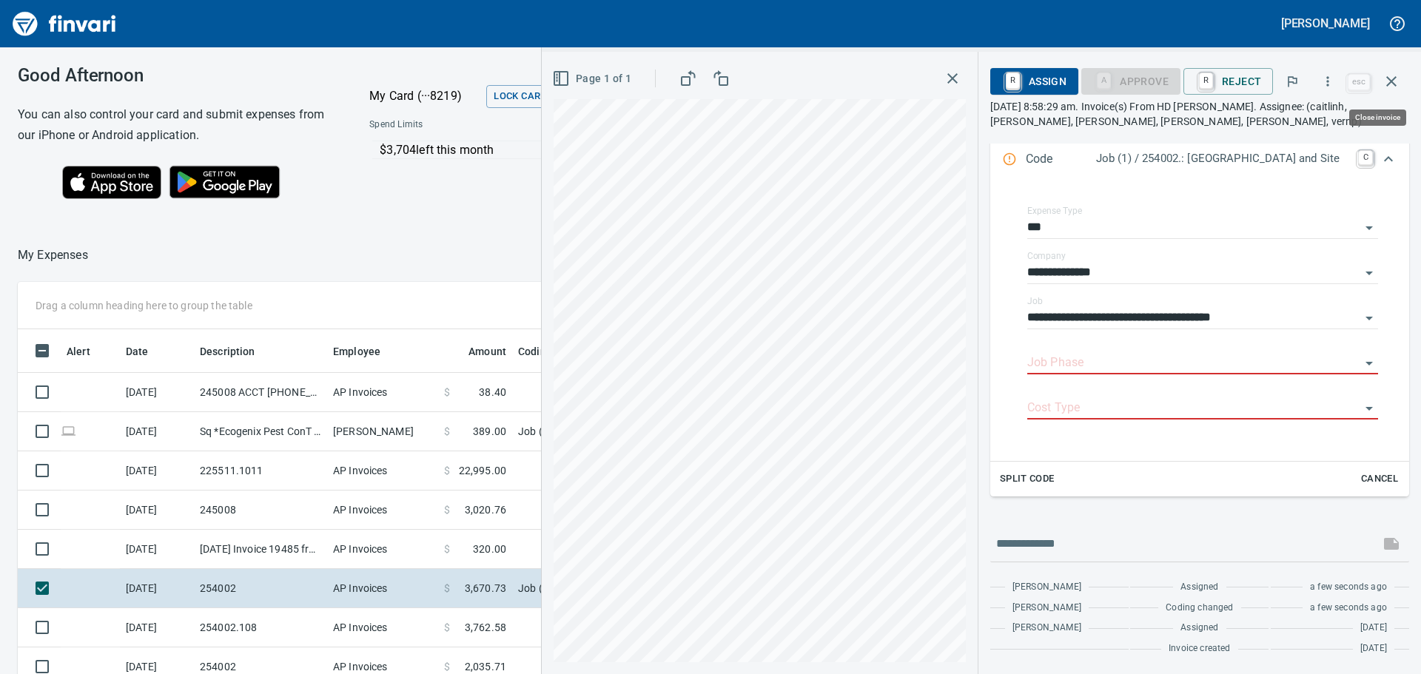
click at [1386, 89] on icon "button" at bounding box center [1392, 82] width 18 height 18
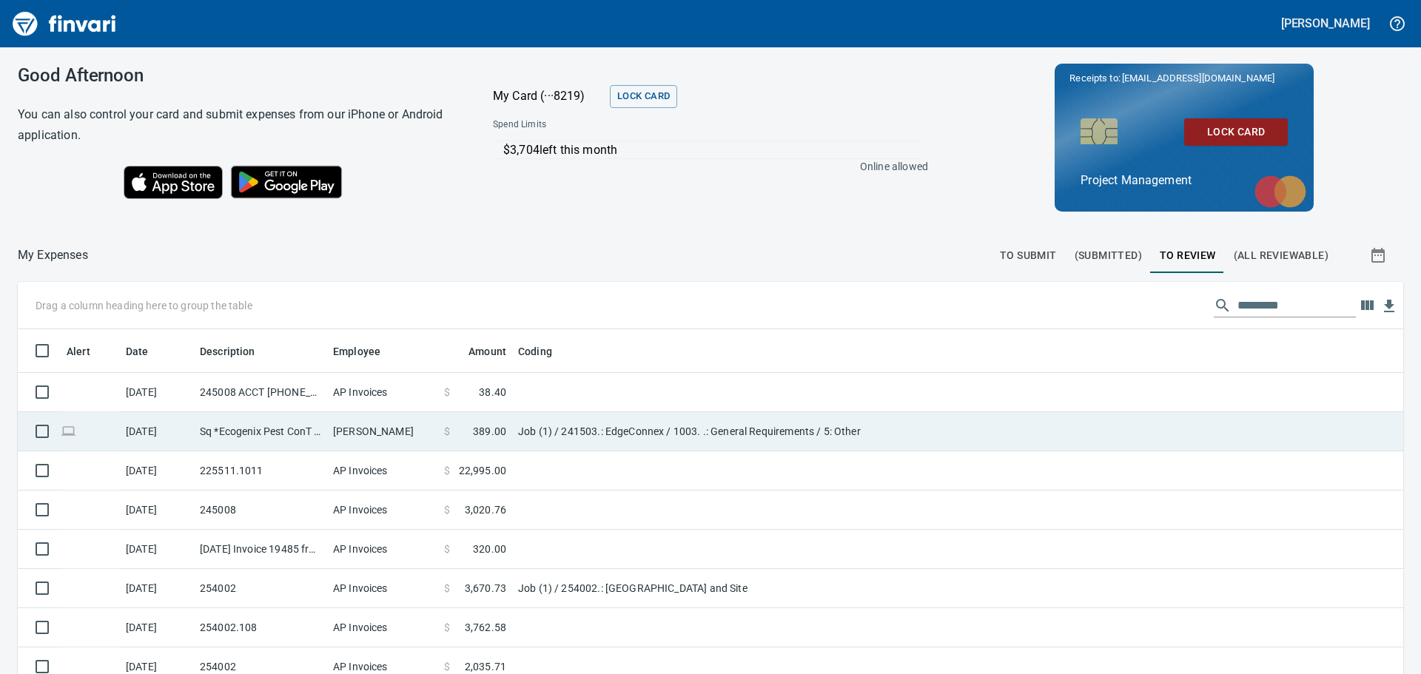
scroll to position [74, 0]
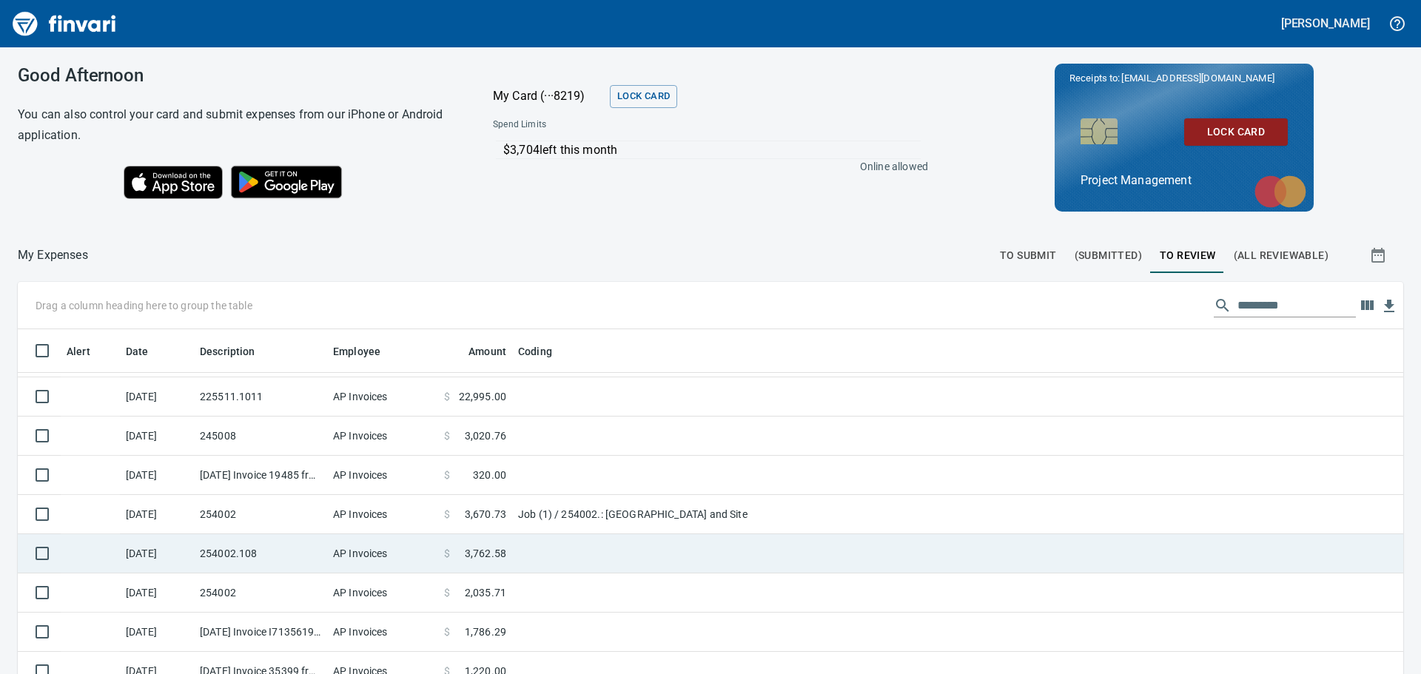
click at [392, 553] on td "AP Invoices" at bounding box center [382, 553] width 111 height 39
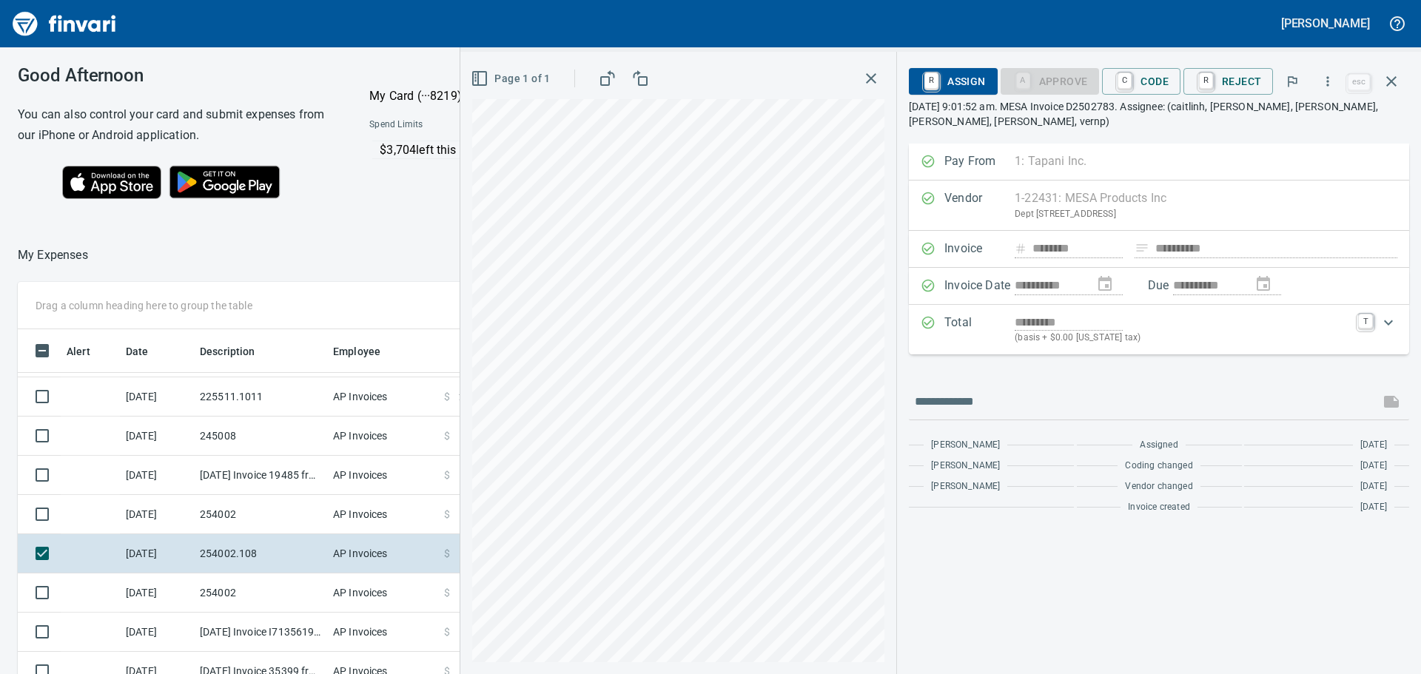
scroll to position [500, 982]
click at [1141, 91] on span "C Code" at bounding box center [1141, 81] width 55 height 25
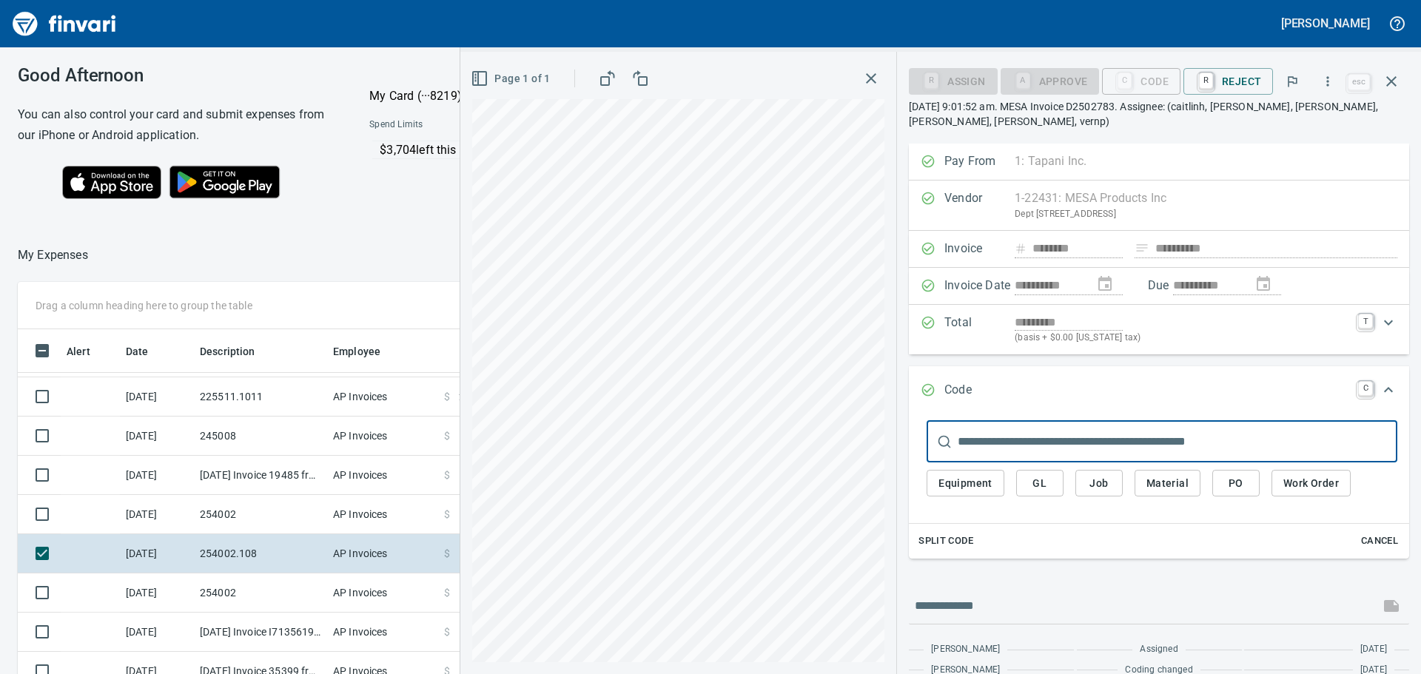
click at [1089, 440] on input "text" at bounding box center [1178, 441] width 440 height 41
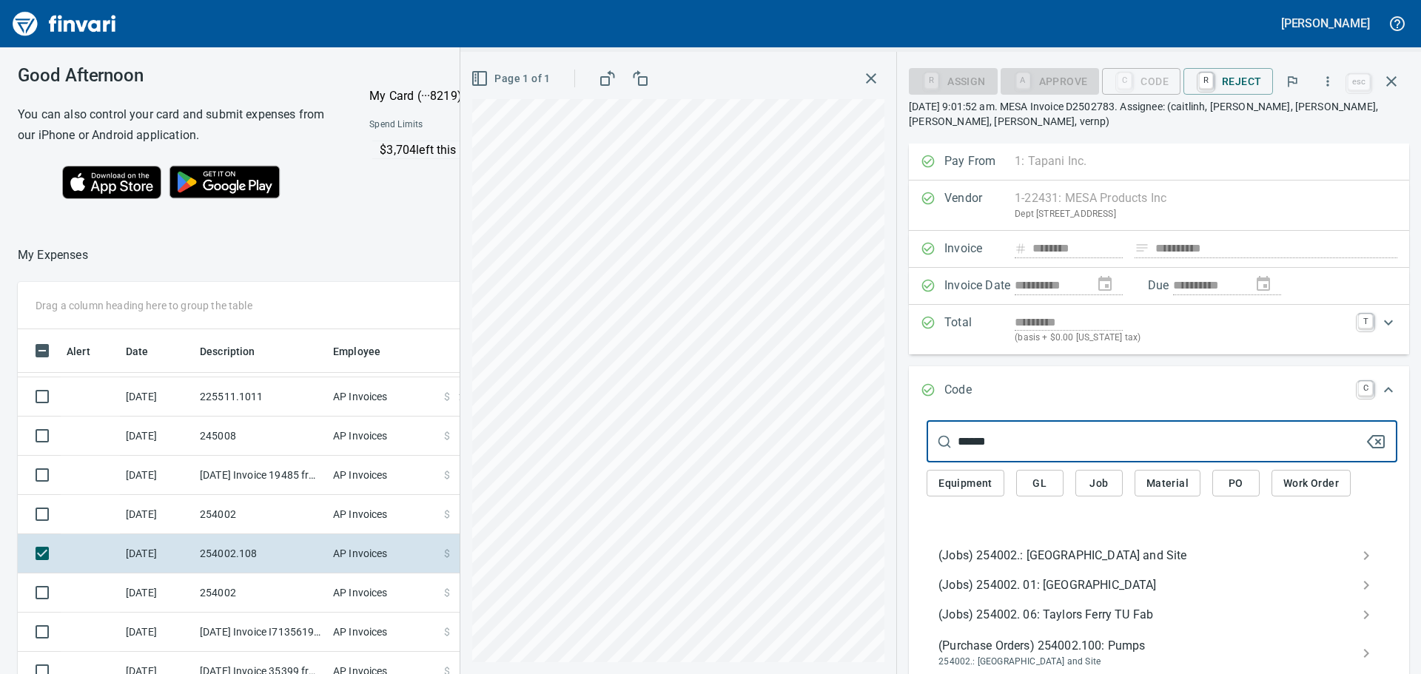
type input "******"
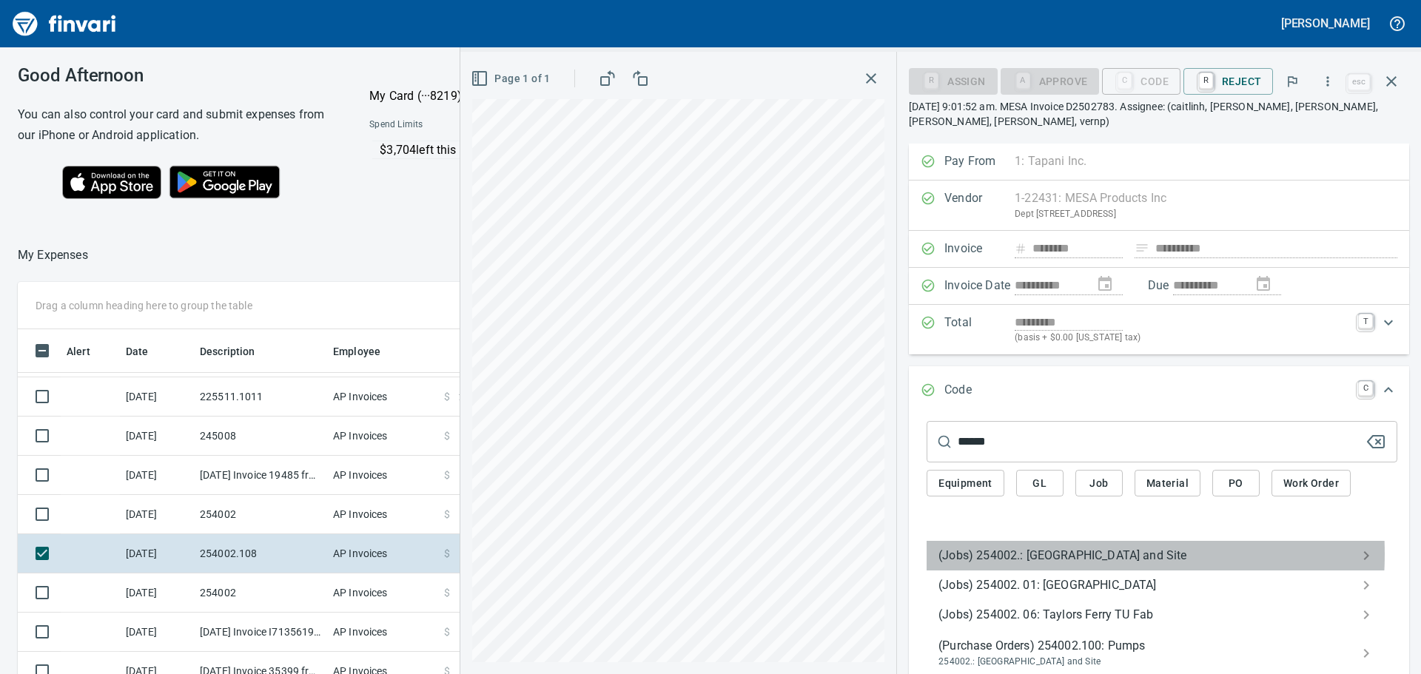
click at [1043, 554] on span "(Jobs) 254002.: [GEOGRAPHIC_DATA] and Site" at bounding box center [1150, 556] width 423 height 18
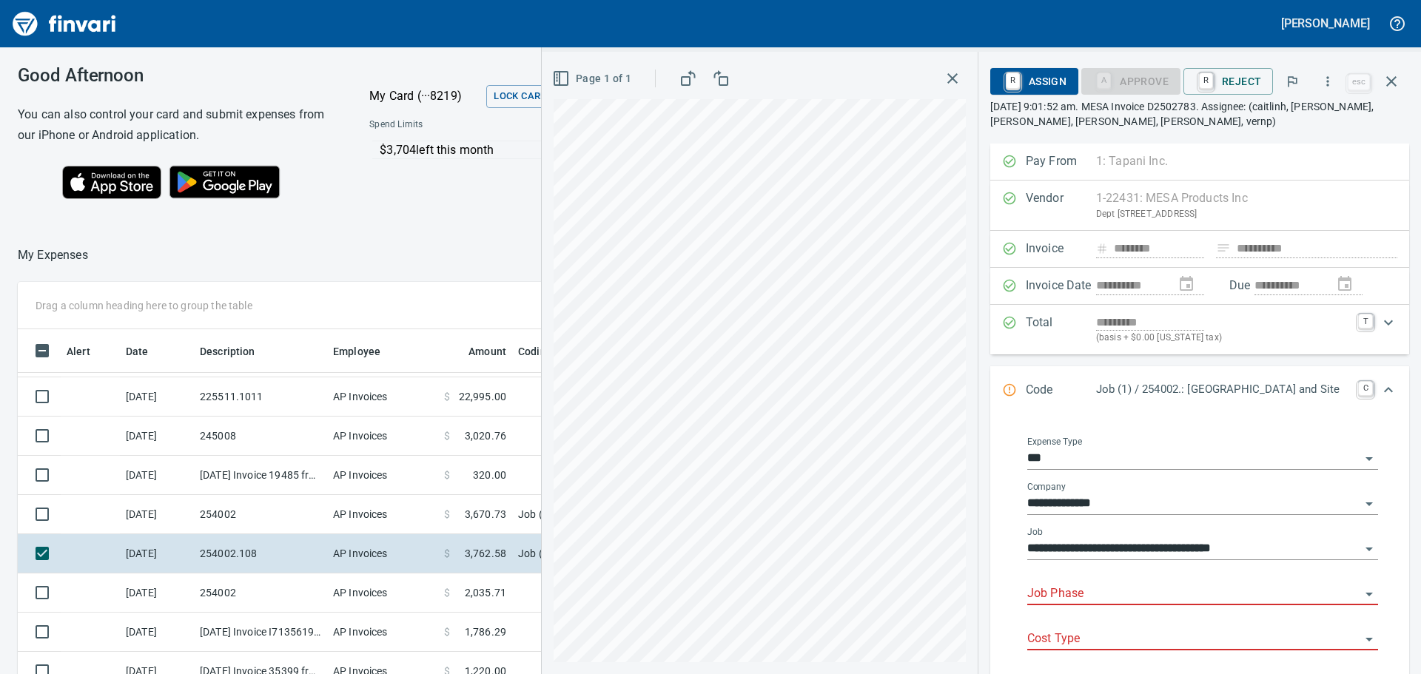
scroll to position [148, 0]
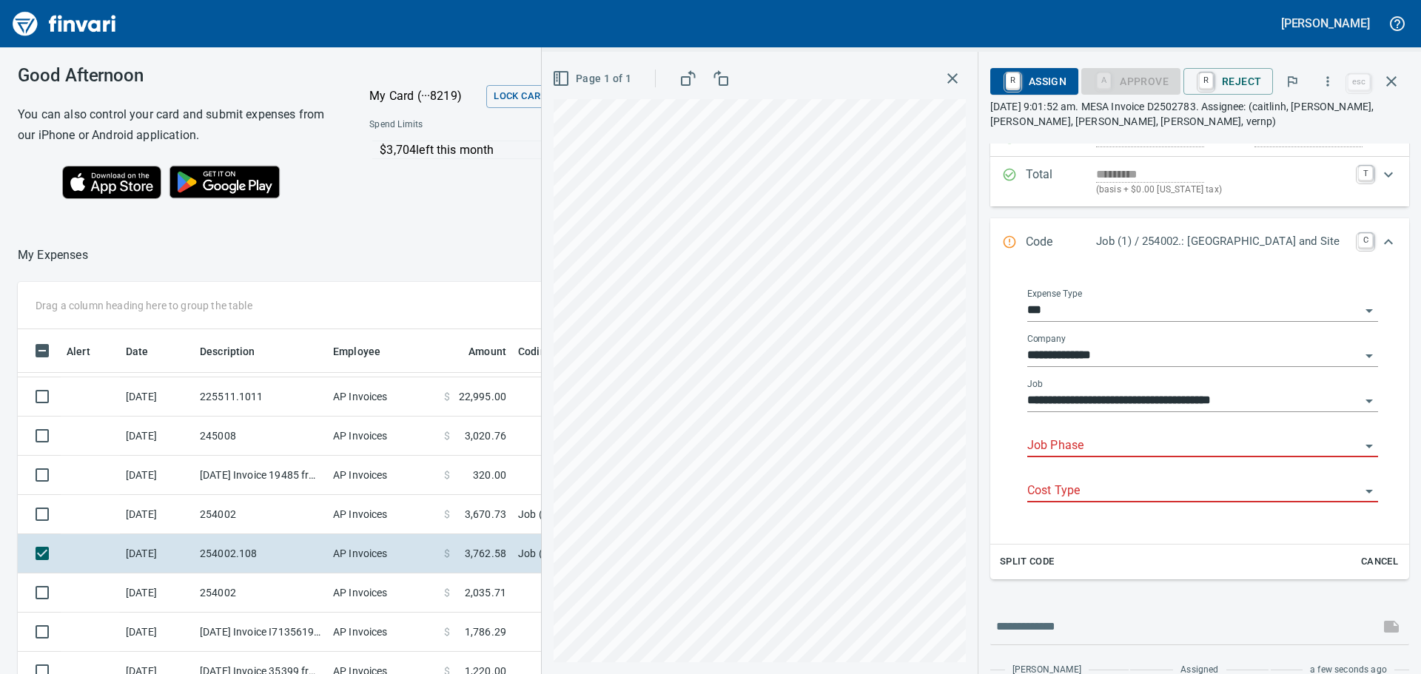
click at [1094, 446] on input "Job Phase" at bounding box center [1193, 446] width 333 height 21
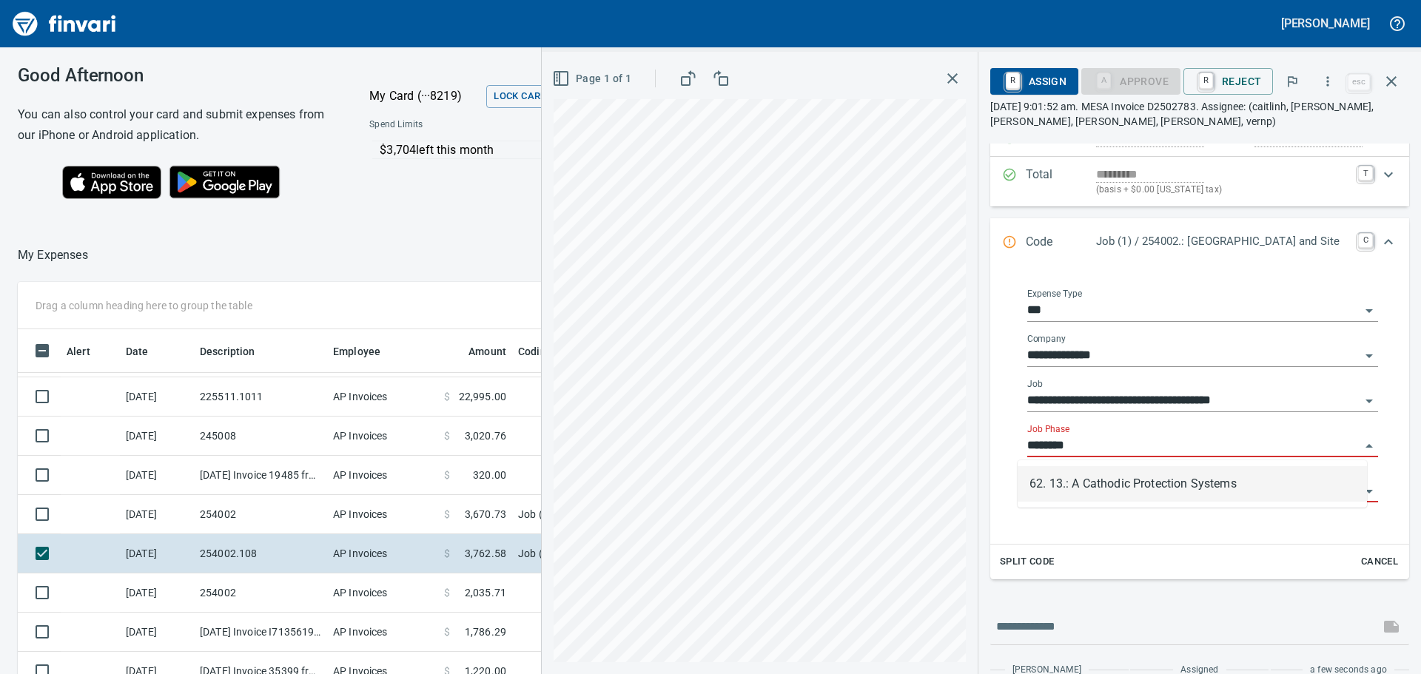
scroll to position [500, 982]
click at [1154, 483] on li "62. 13.: A Cathodic Protection Systems" at bounding box center [1192, 484] width 349 height 36
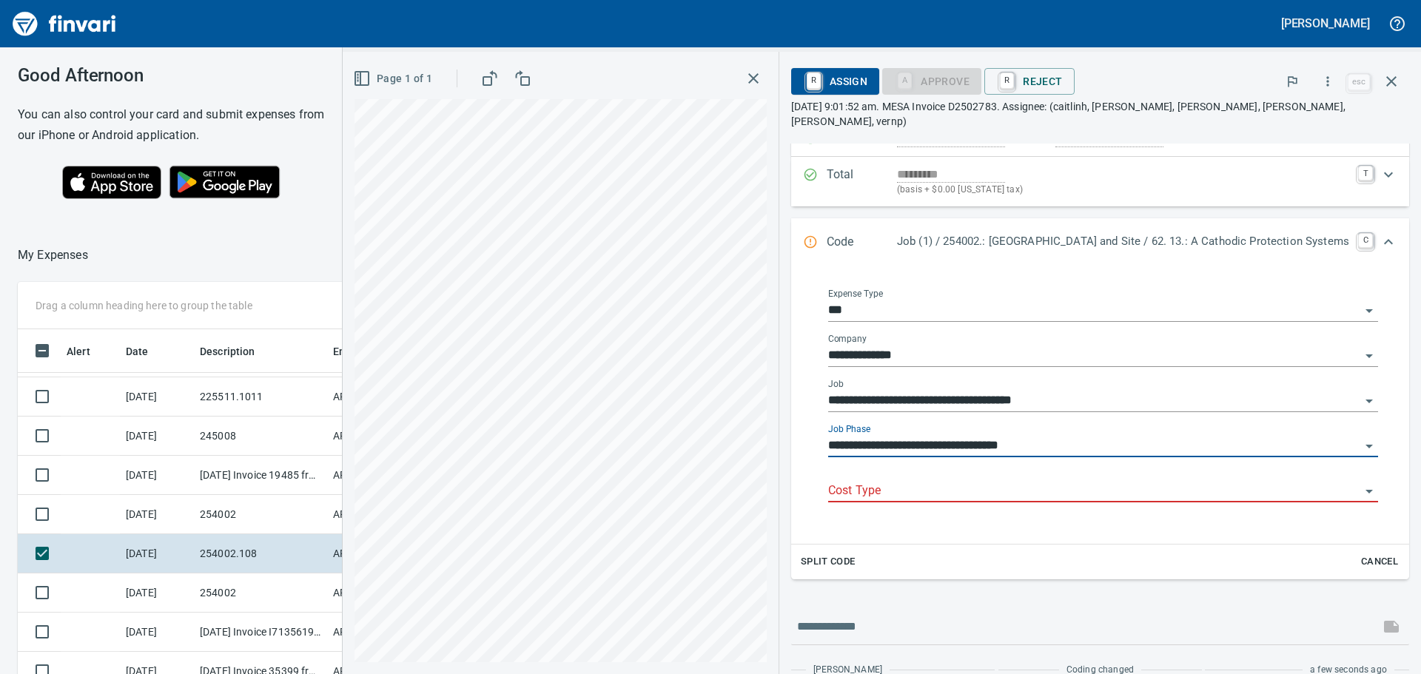
type input "**********"
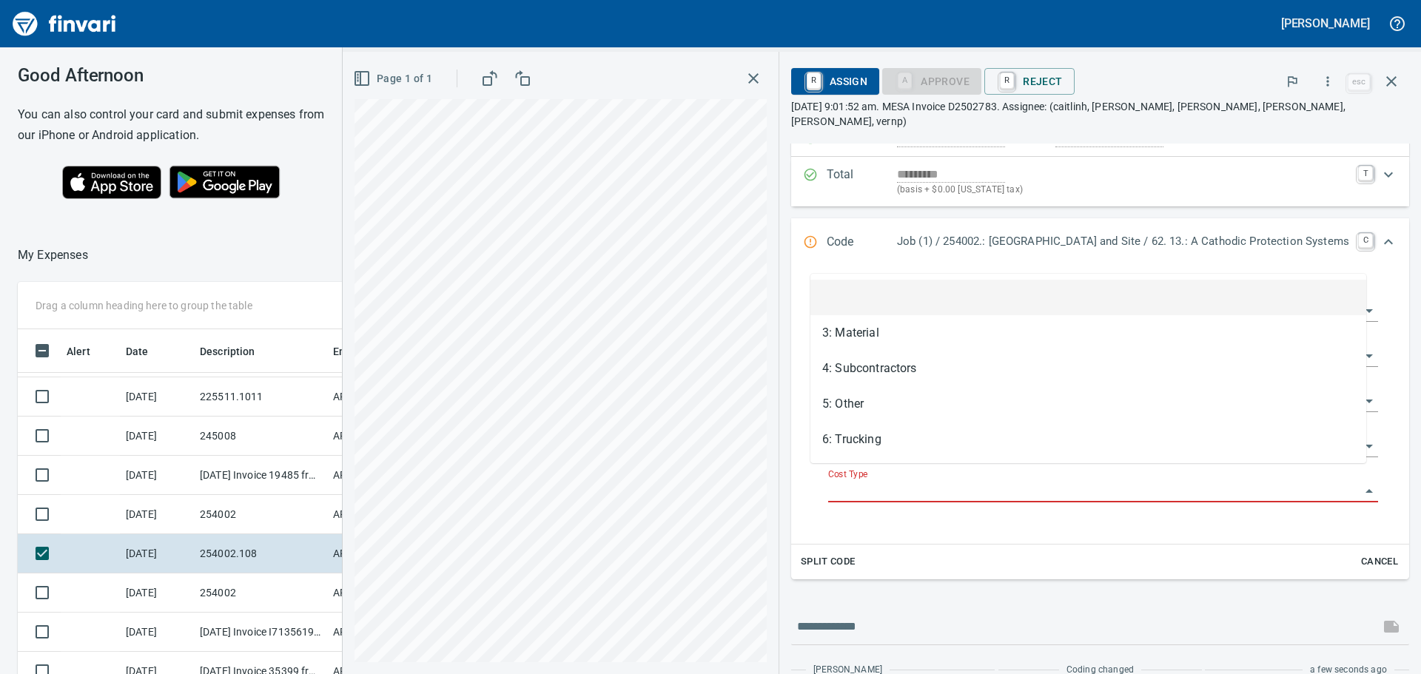
click at [933, 481] on input "Cost Type" at bounding box center [1094, 491] width 532 height 21
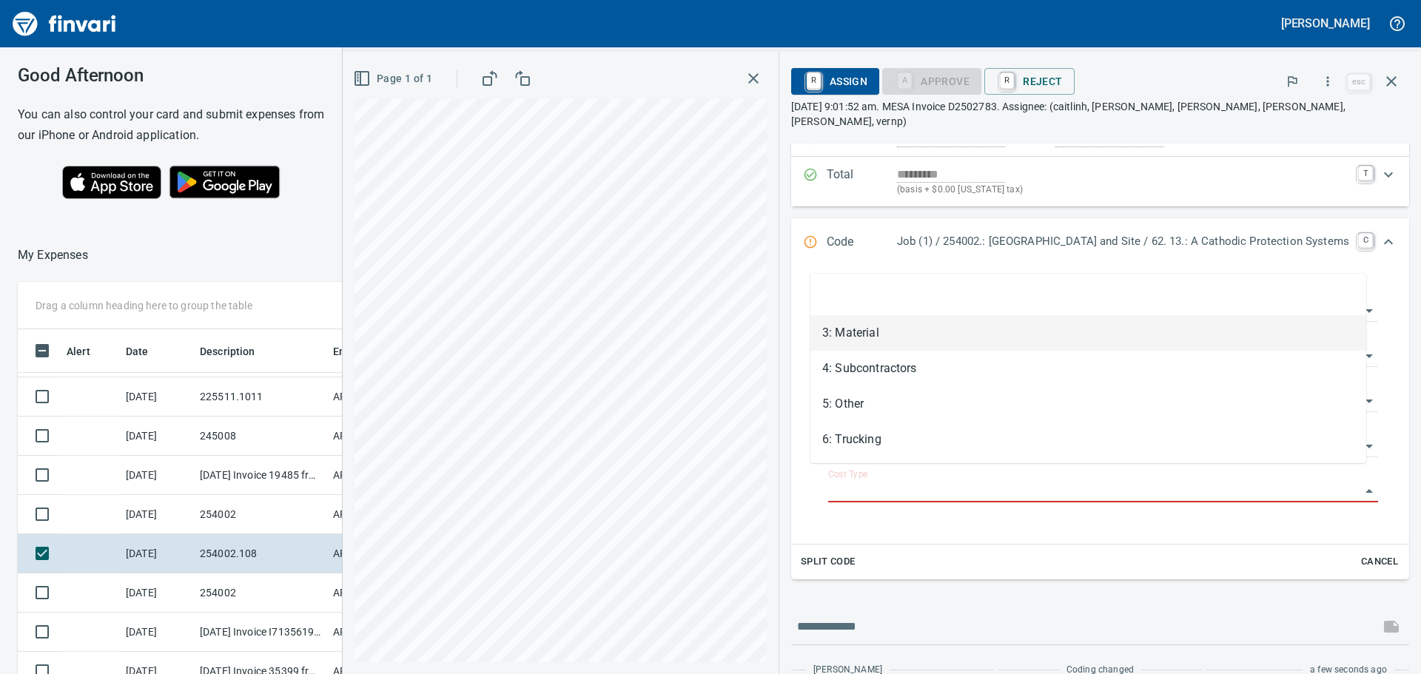
click at [899, 349] on li "3: Material" at bounding box center [1089, 333] width 556 height 36
type input "**********"
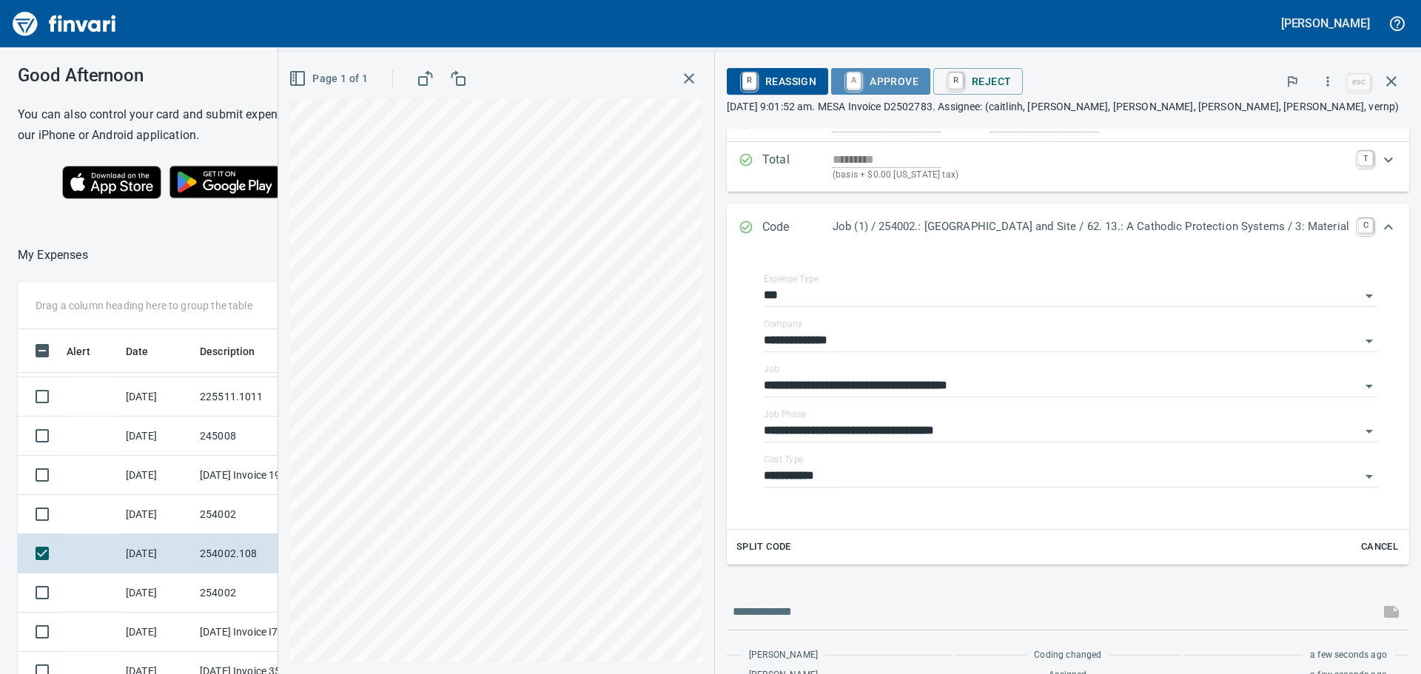
click at [885, 79] on span "A Approve" at bounding box center [880, 81] width 75 height 25
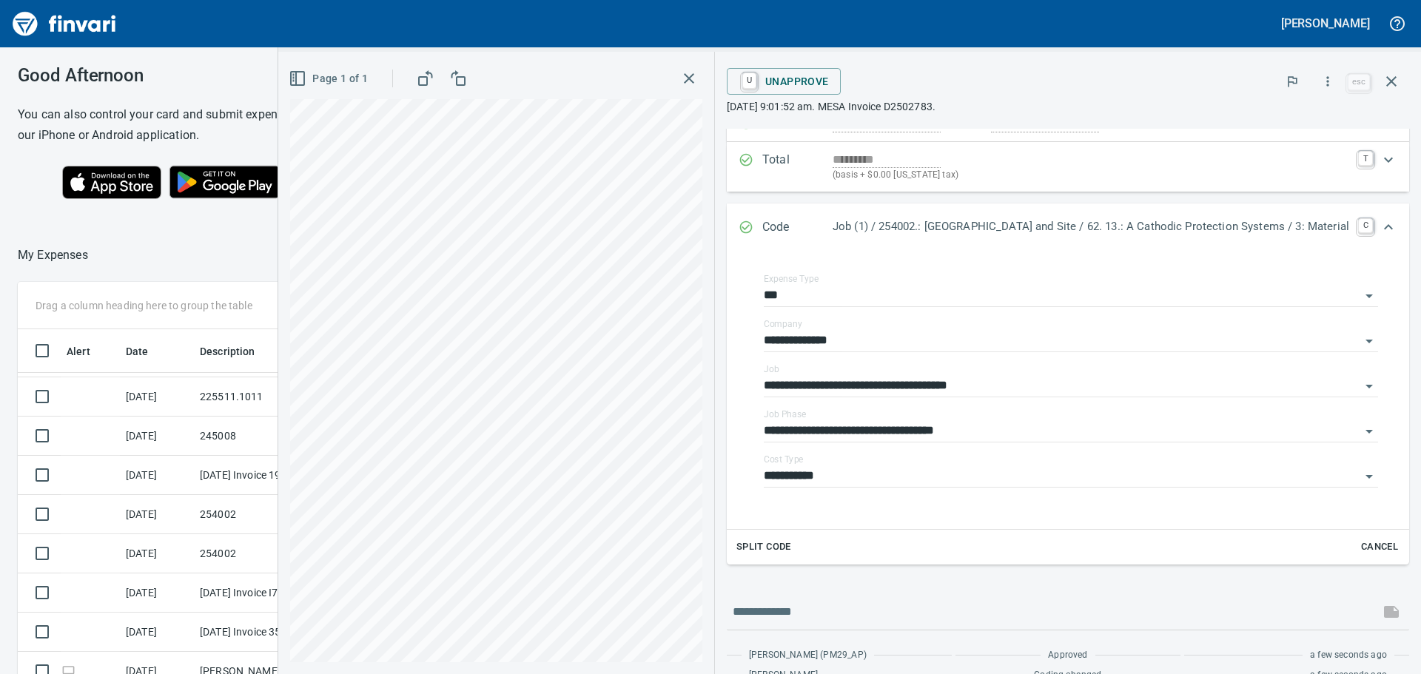
click at [680, 73] on icon "button" at bounding box center [689, 79] width 18 height 18
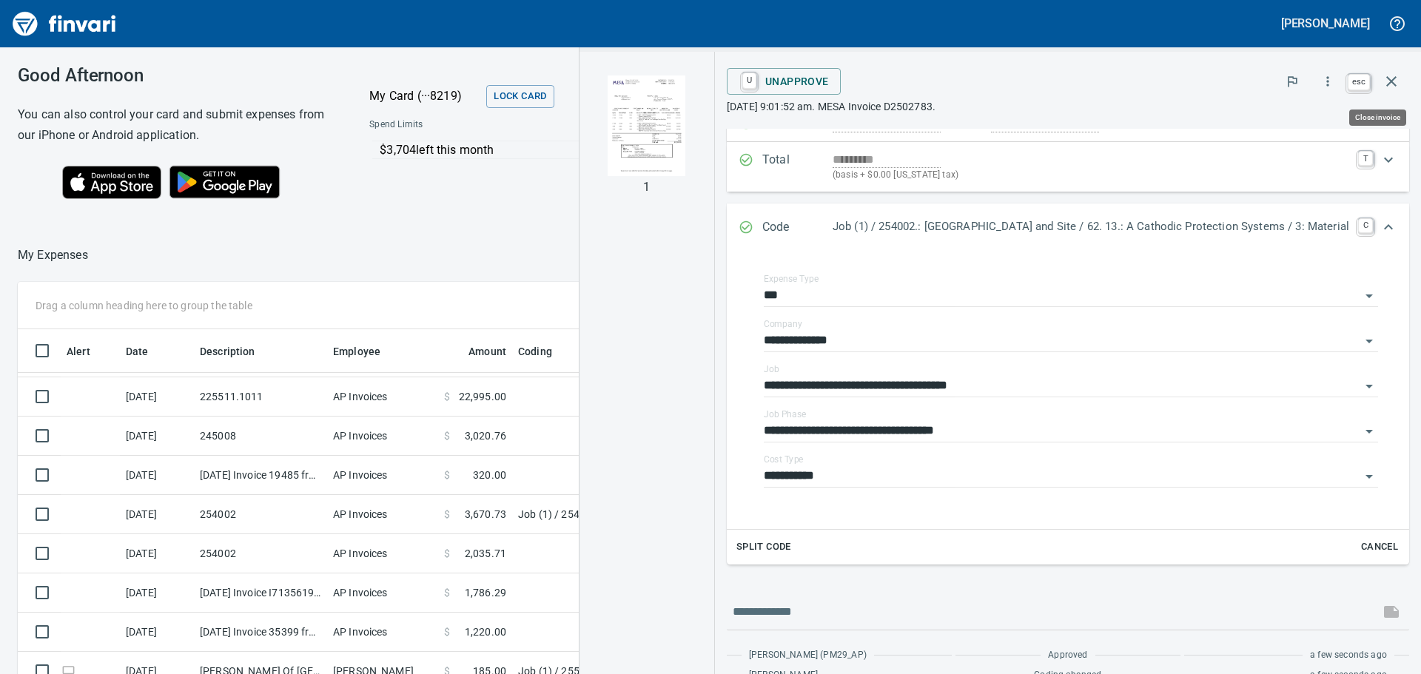
click at [1393, 88] on icon "button" at bounding box center [1392, 82] width 18 height 18
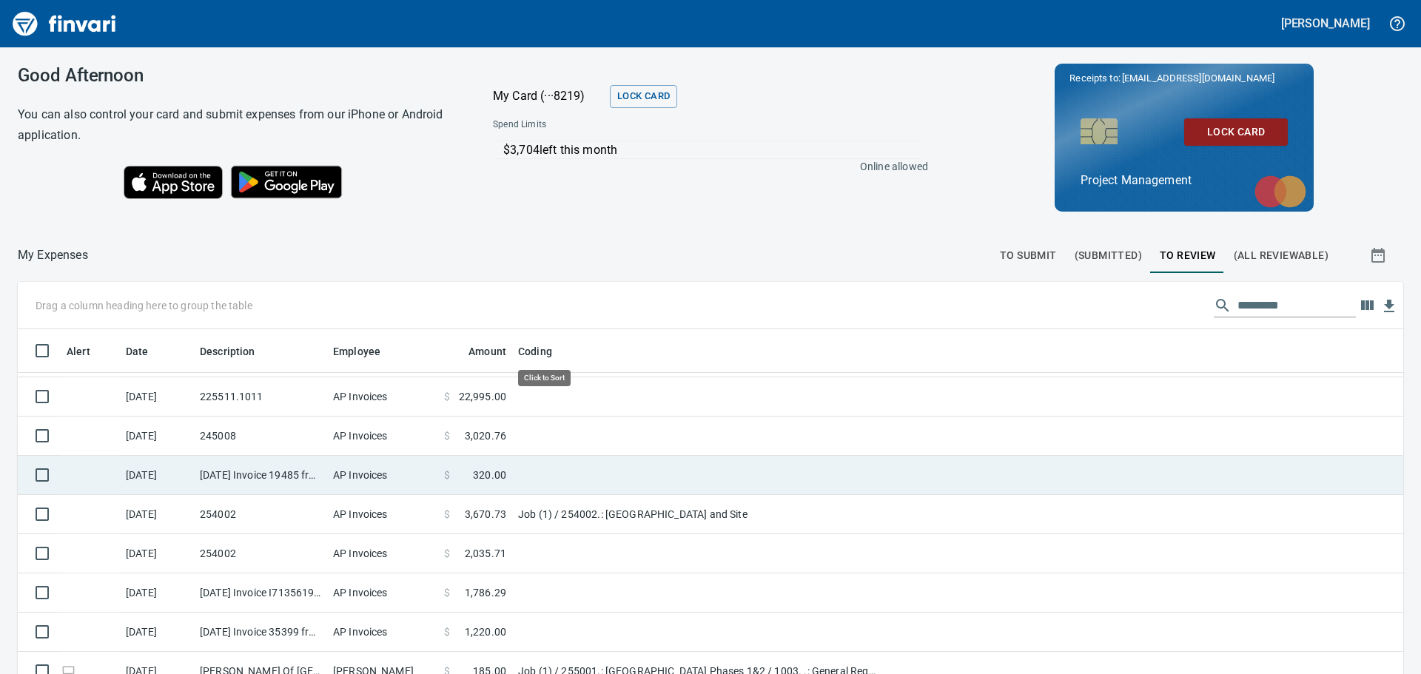
scroll to position [500, 1352]
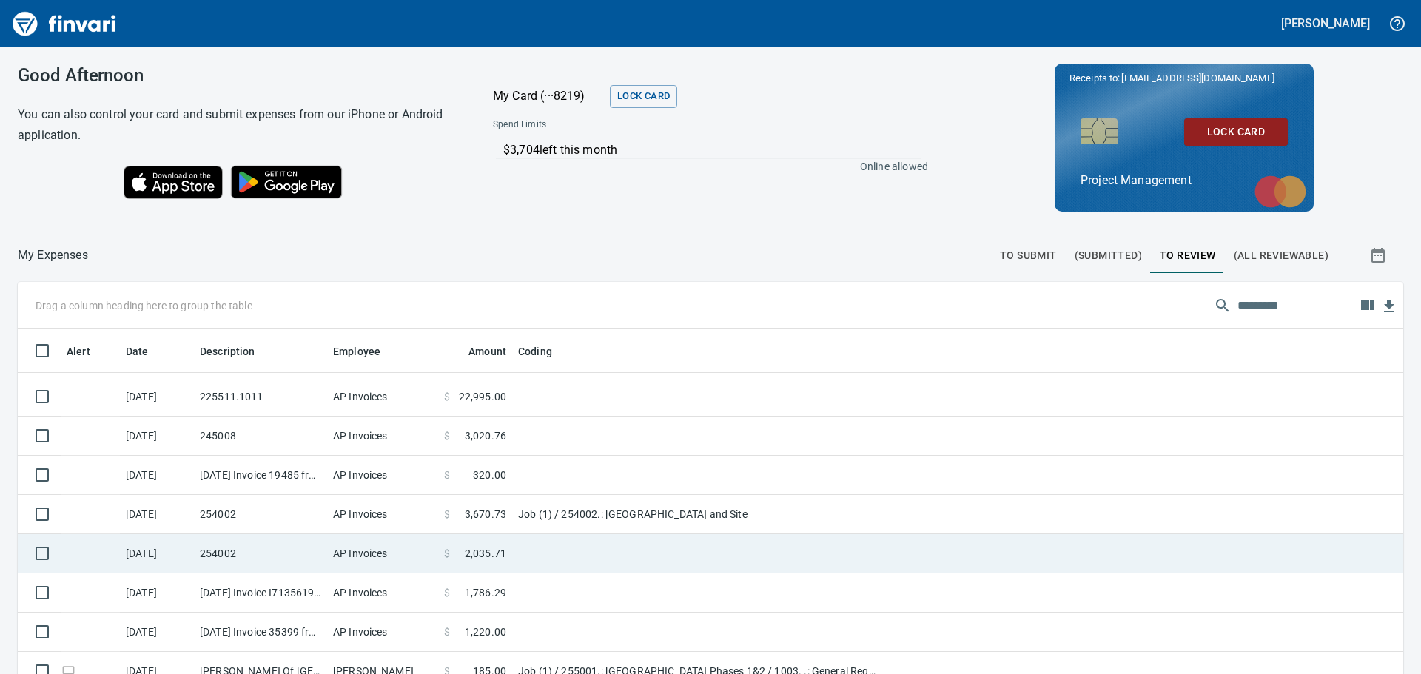
click at [412, 543] on td "AP Invoices" at bounding box center [382, 553] width 111 height 39
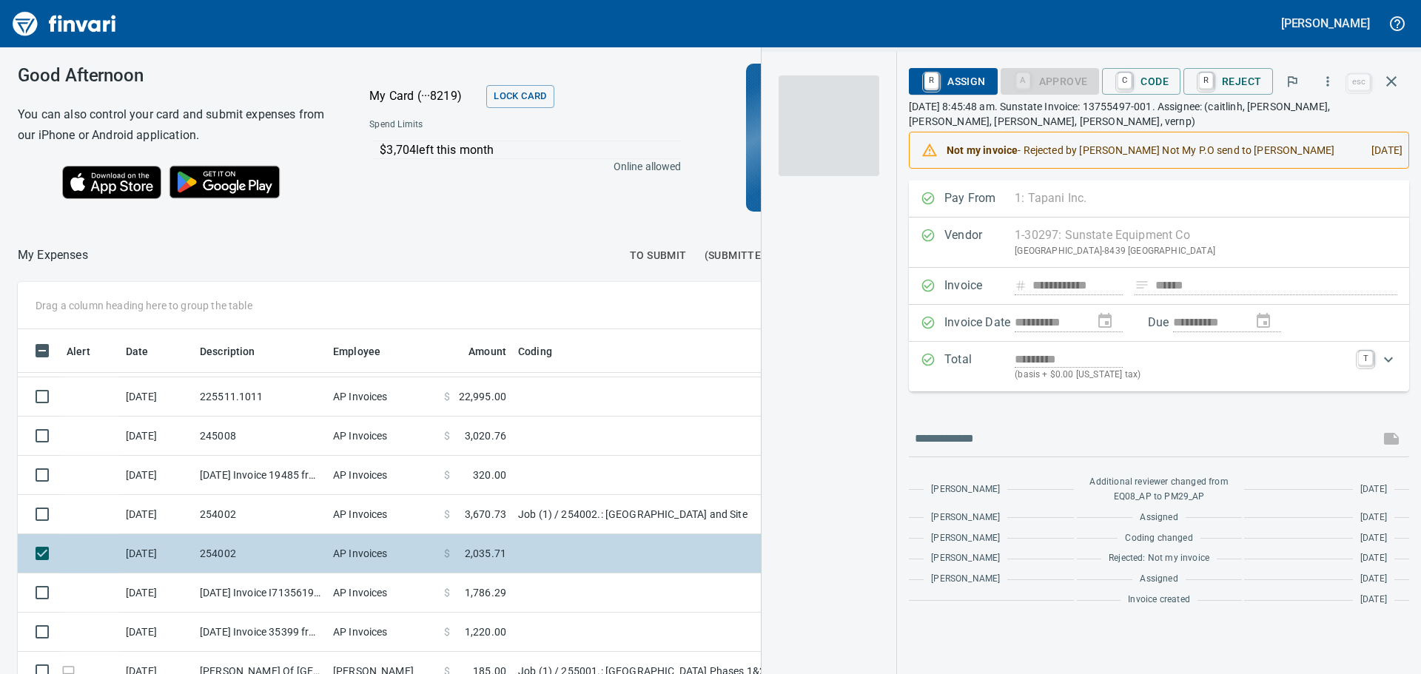
scroll to position [500, 982]
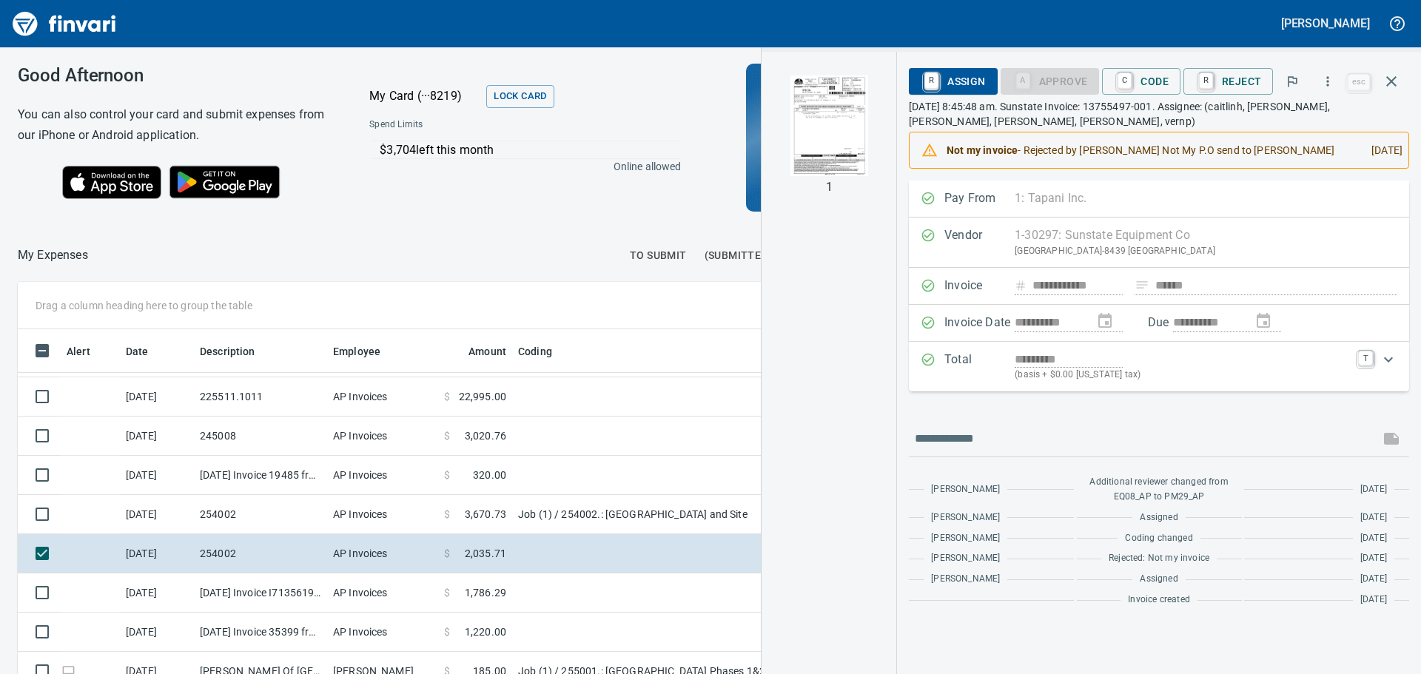
click at [837, 129] on img "button" at bounding box center [829, 125] width 101 height 101
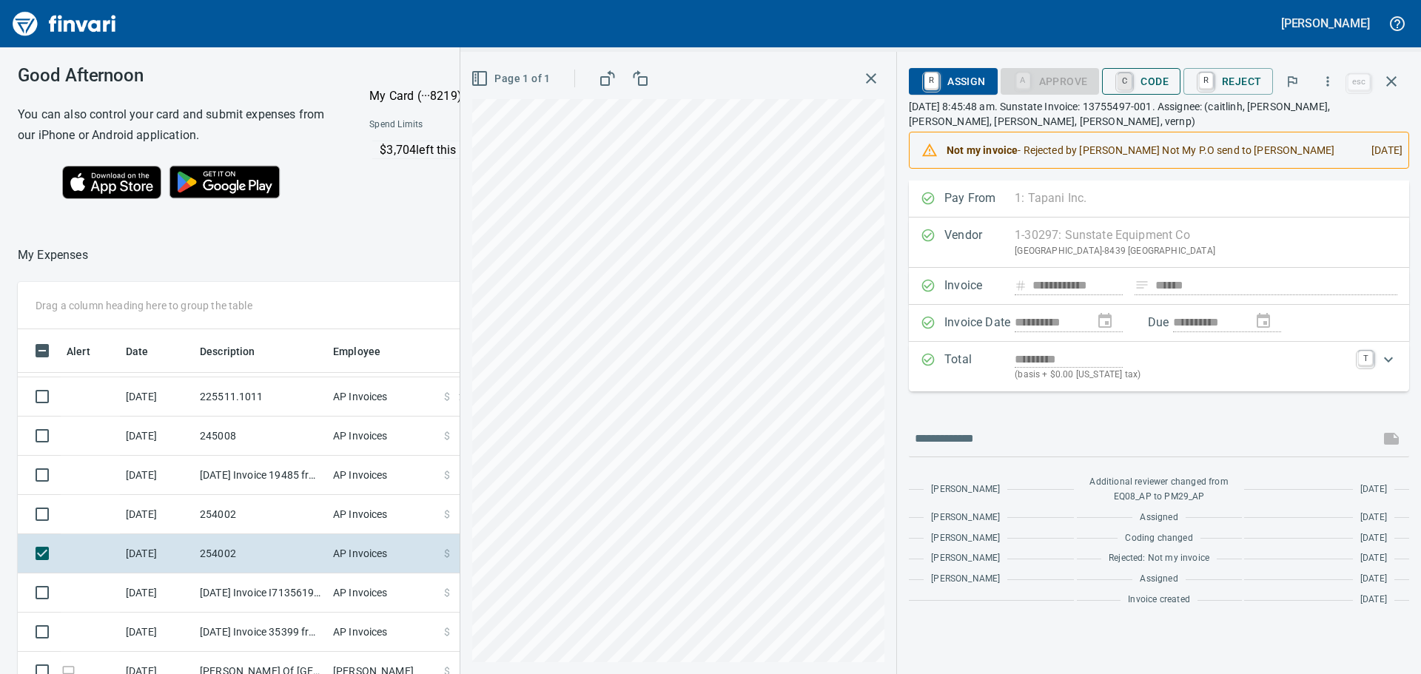
click at [1132, 88] on link "C" at bounding box center [1125, 81] width 14 height 16
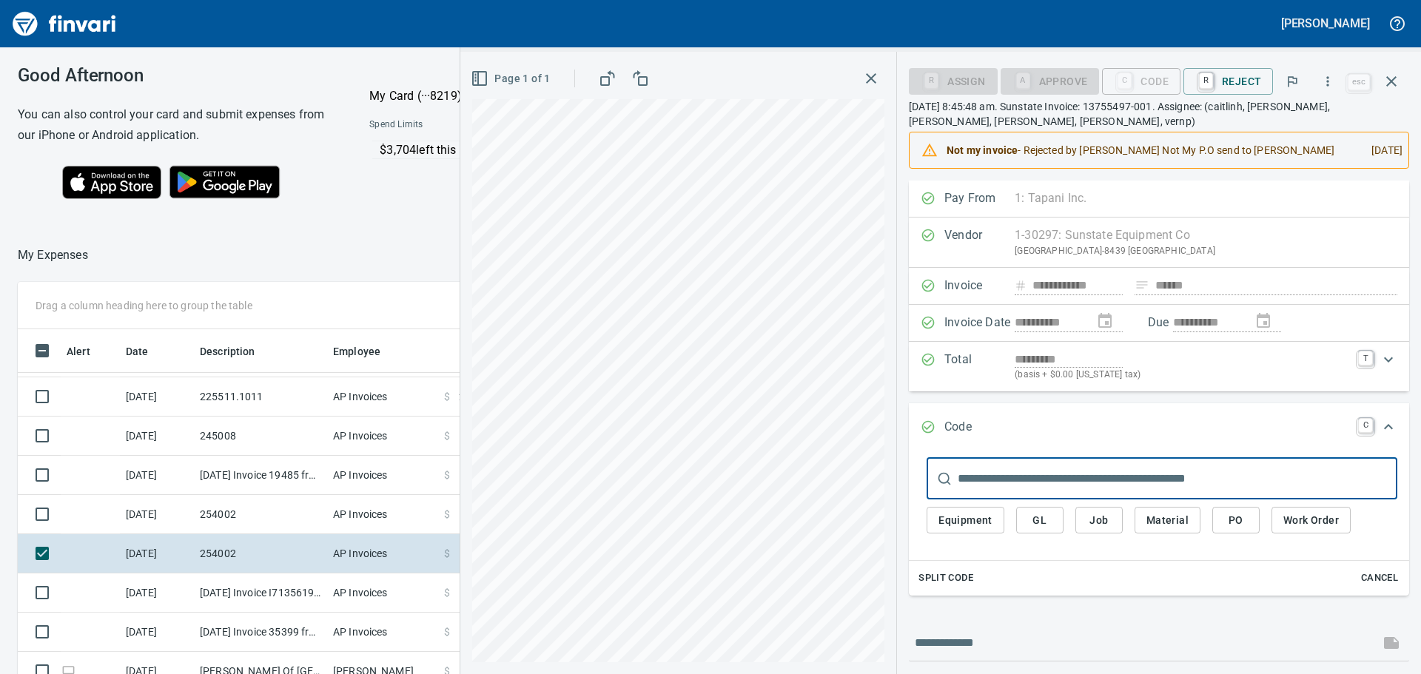
click at [1113, 477] on input "text" at bounding box center [1178, 478] width 440 height 41
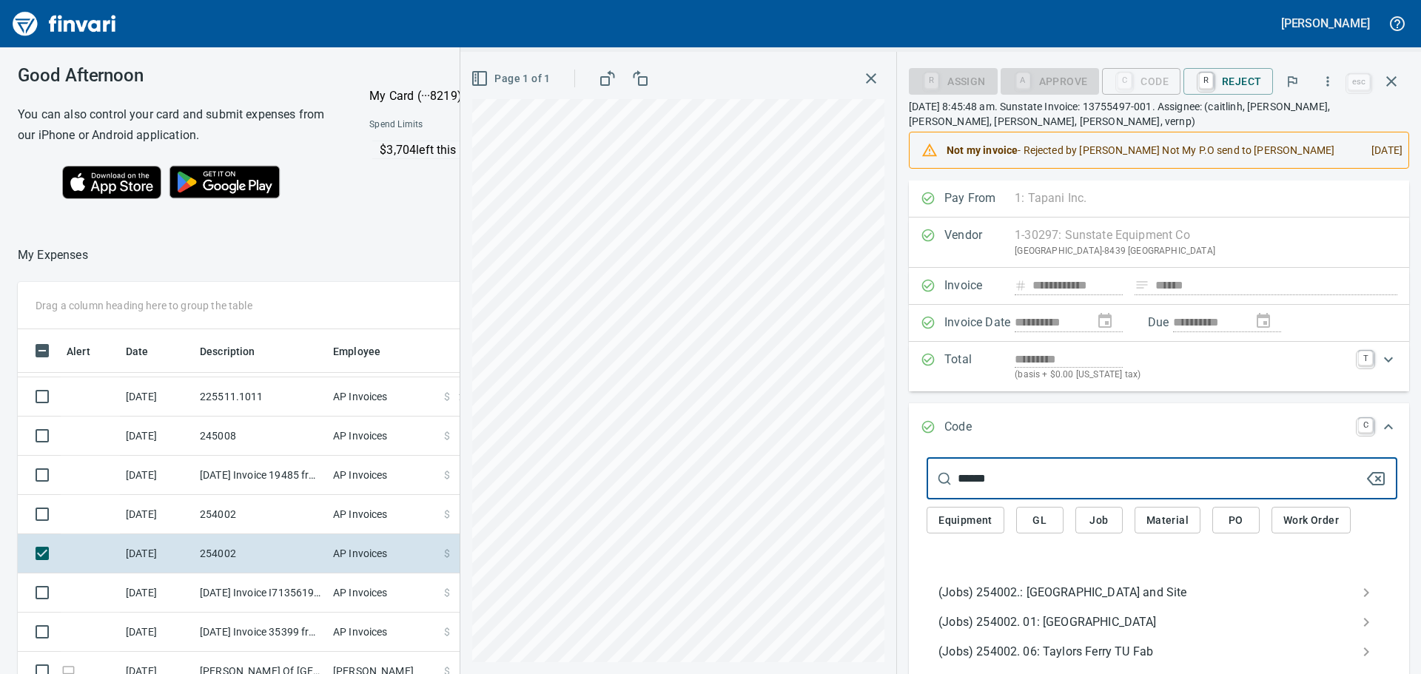
type input "******"
click at [1083, 586] on span "(Jobs) 254002.: [GEOGRAPHIC_DATA] and Site" at bounding box center [1150, 593] width 423 height 18
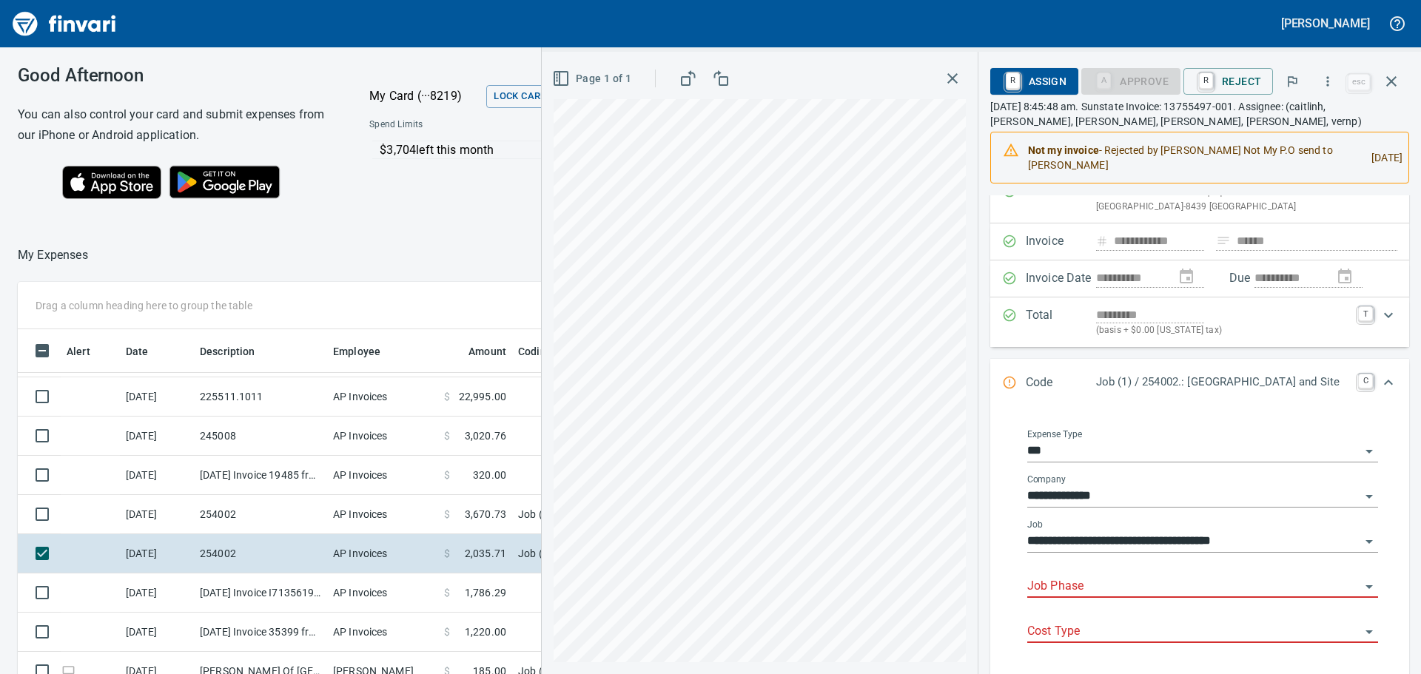
scroll to position [74, 0]
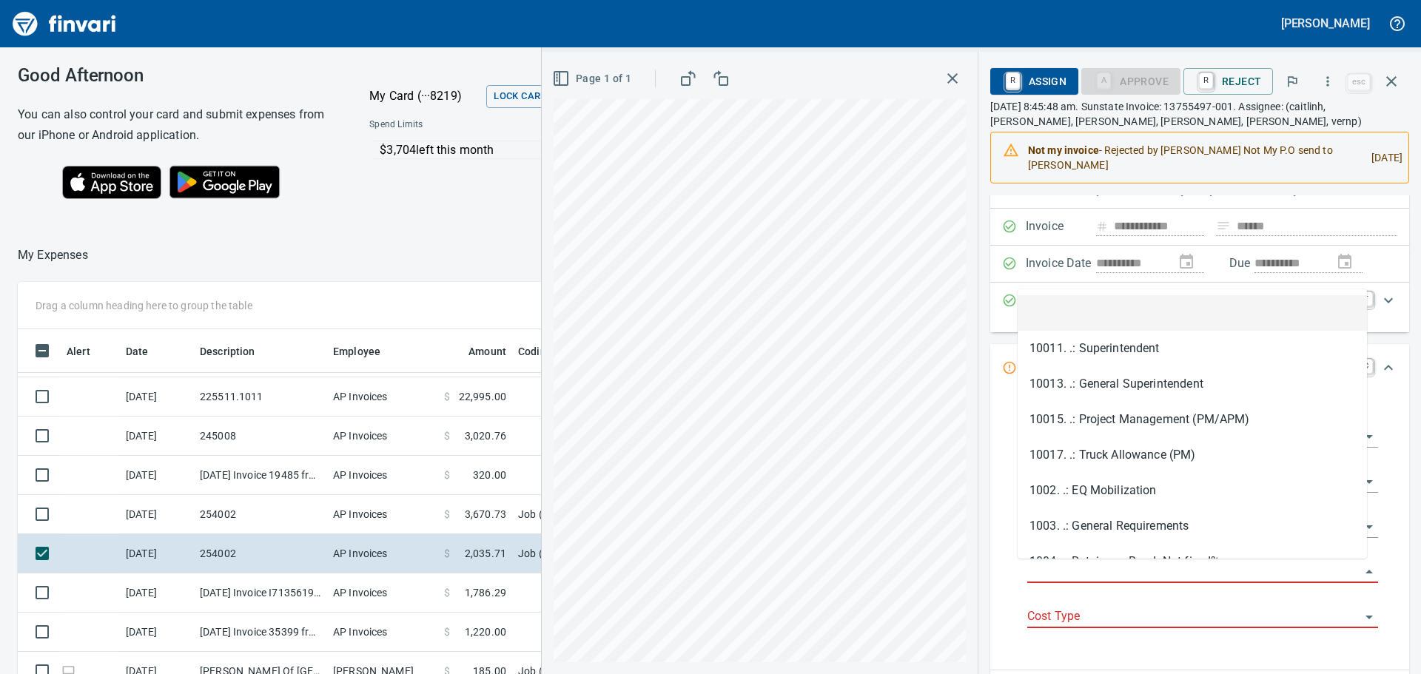
click at [1098, 563] on input "Job Phase" at bounding box center [1193, 572] width 333 height 21
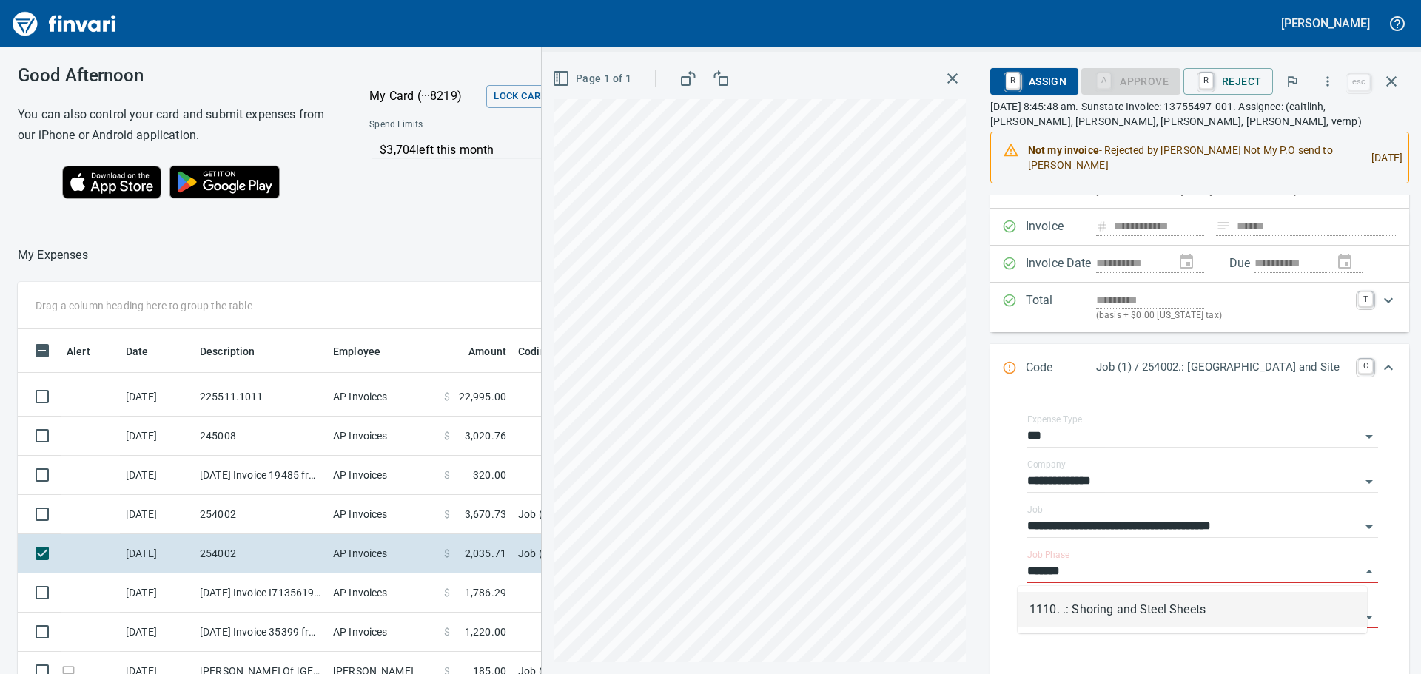
scroll to position [500, 982]
click at [1204, 617] on li "1110. .: Shoring and Steel Sheets" at bounding box center [1192, 610] width 349 height 36
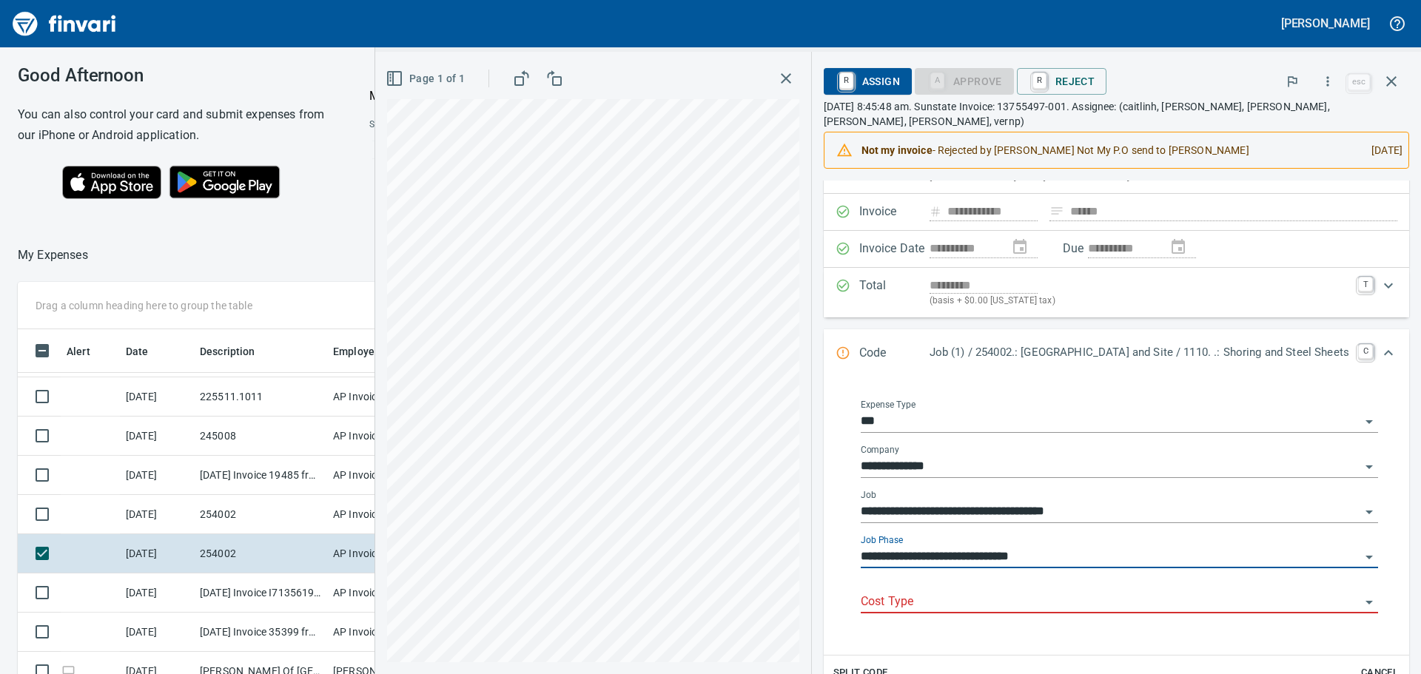
type input "**********"
click at [1136, 614] on div "Cost Type" at bounding box center [1119, 602] width 517 height 45
click at [1038, 603] on input "Cost Type" at bounding box center [1111, 602] width 500 height 21
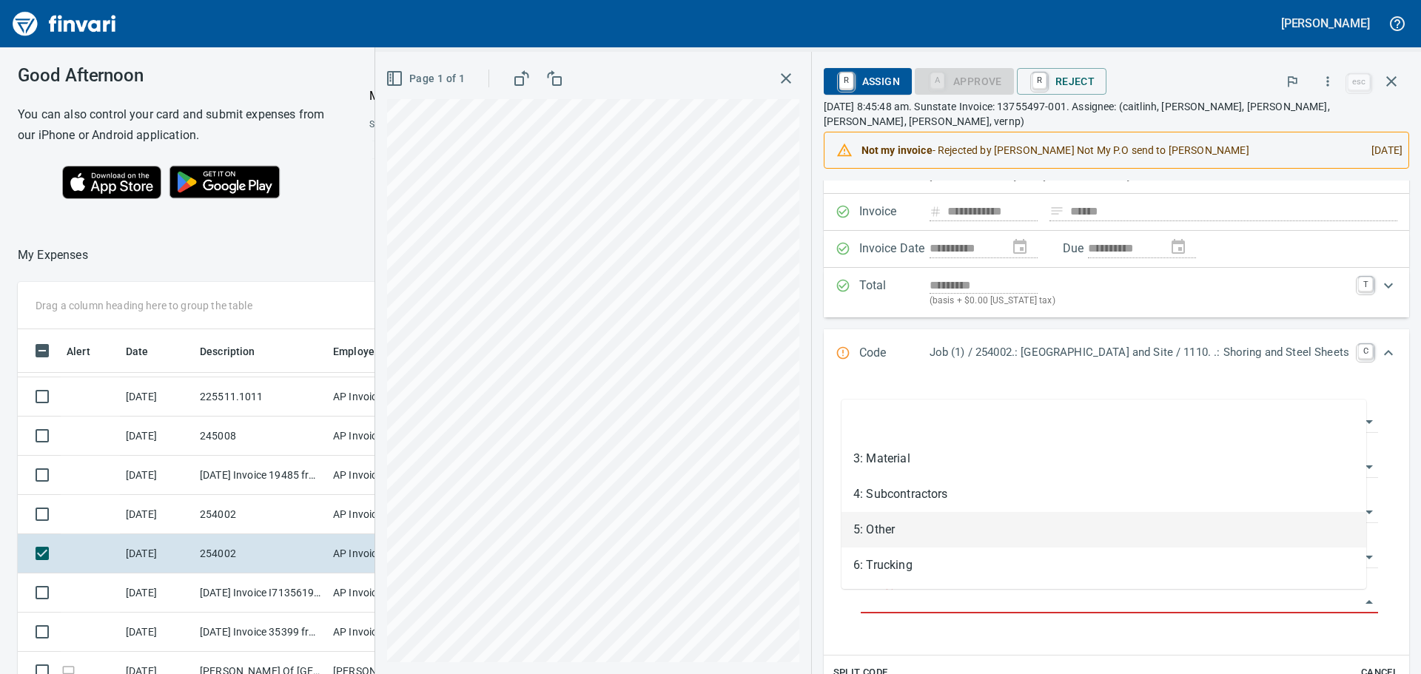
click at [902, 533] on li "5: Other" at bounding box center [1104, 530] width 525 height 36
type input "********"
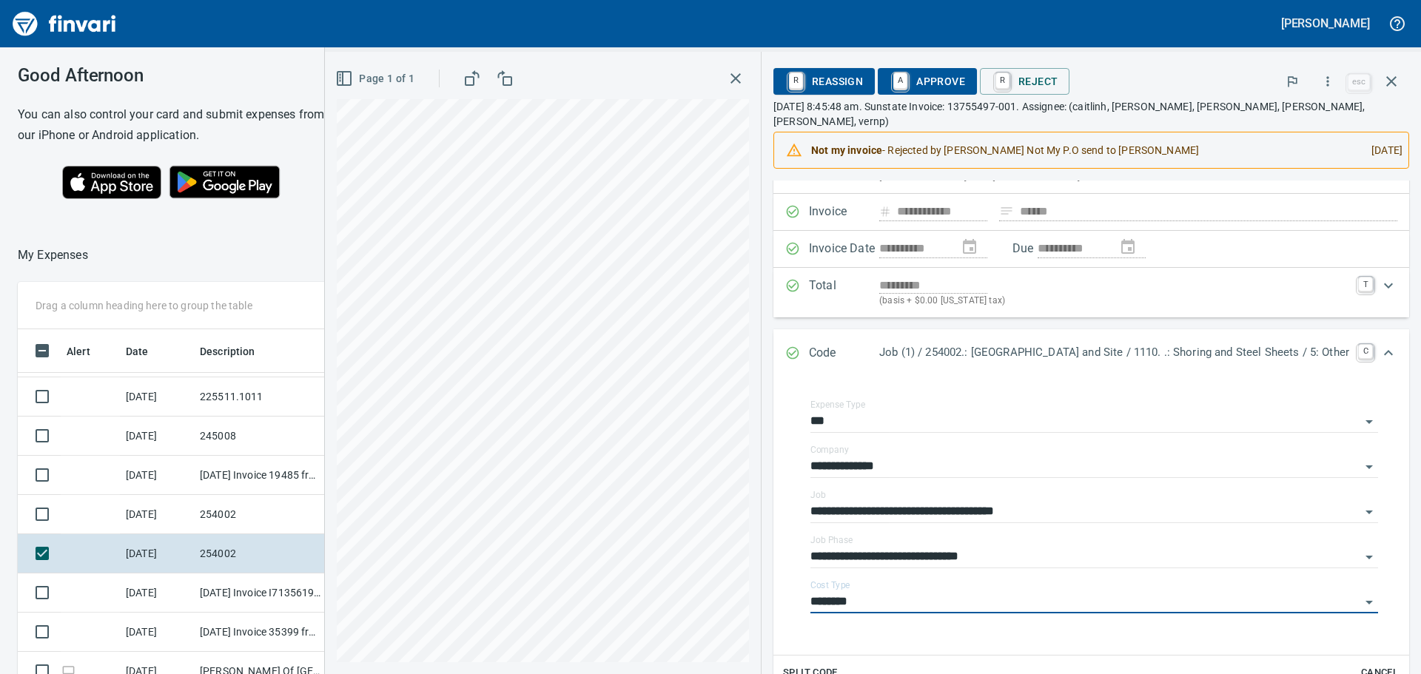
click at [919, 76] on span "A Approve" at bounding box center [927, 81] width 75 height 25
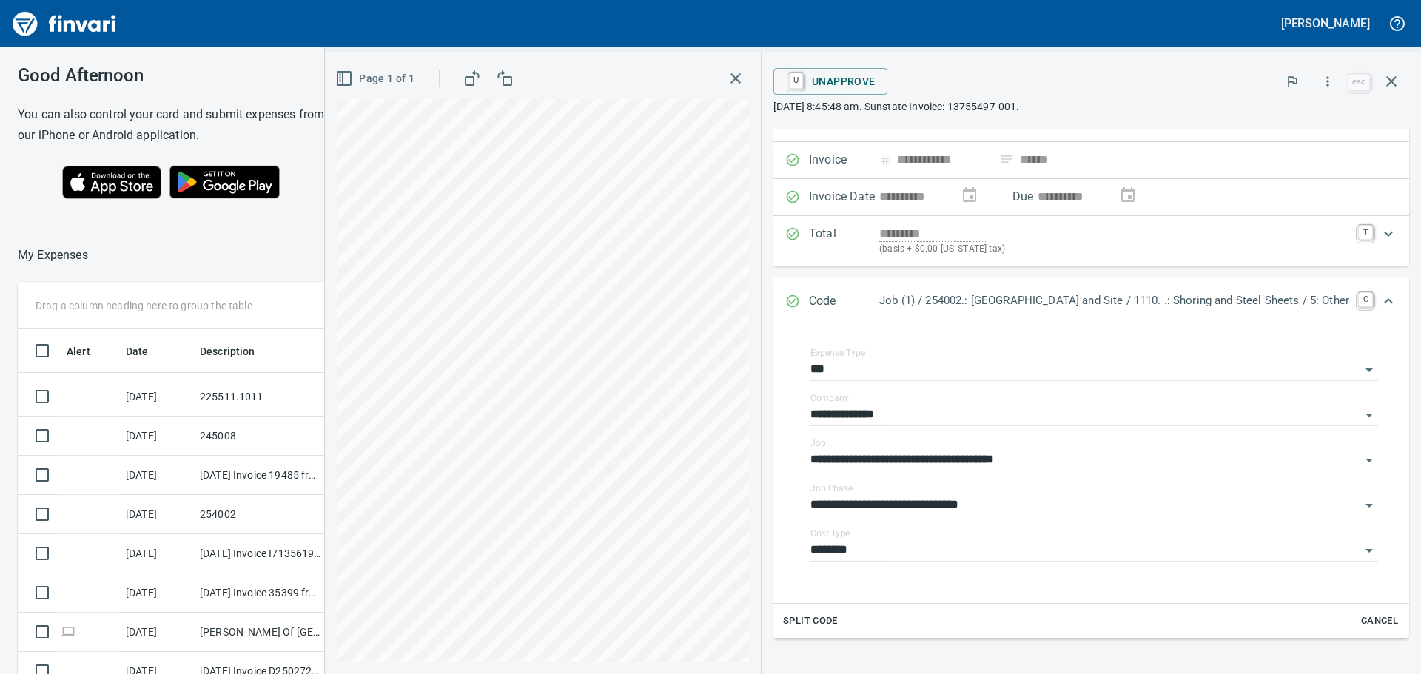
click at [727, 73] on icon "button" at bounding box center [736, 79] width 18 height 18
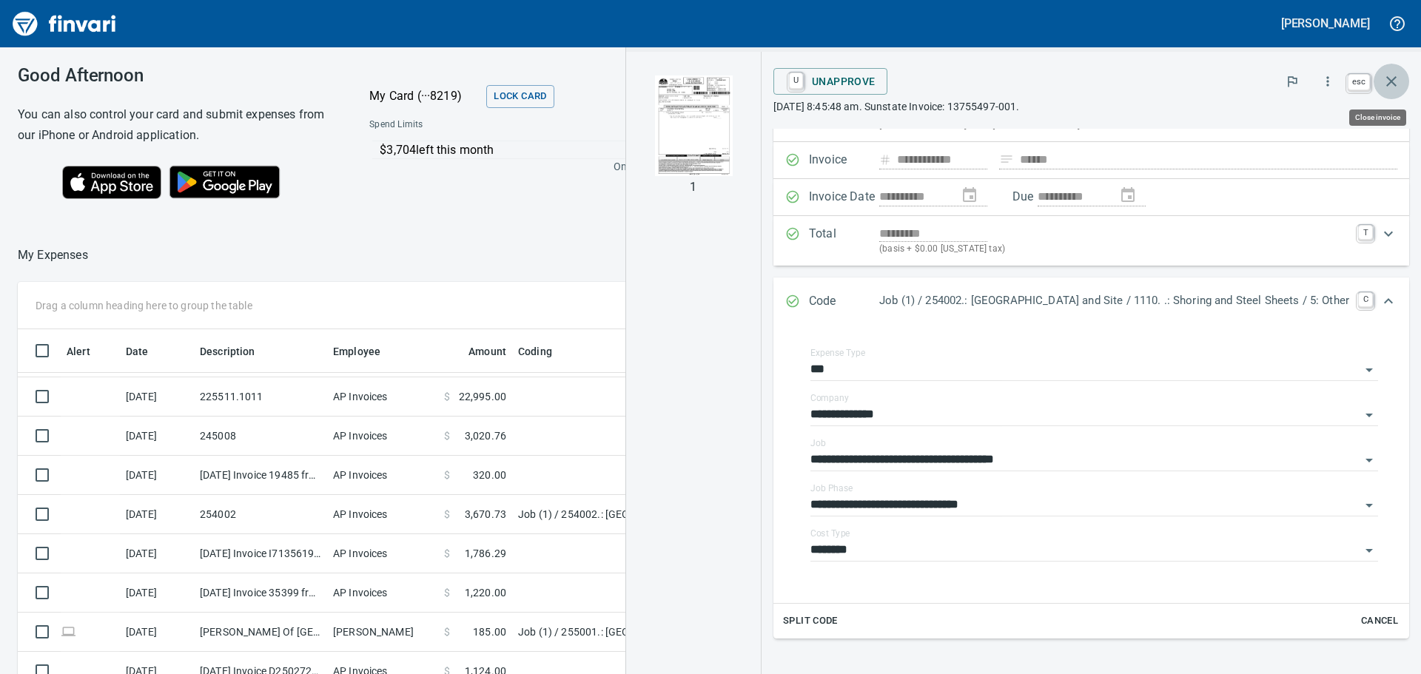
click at [1400, 79] on button "button" at bounding box center [1392, 82] width 36 height 36
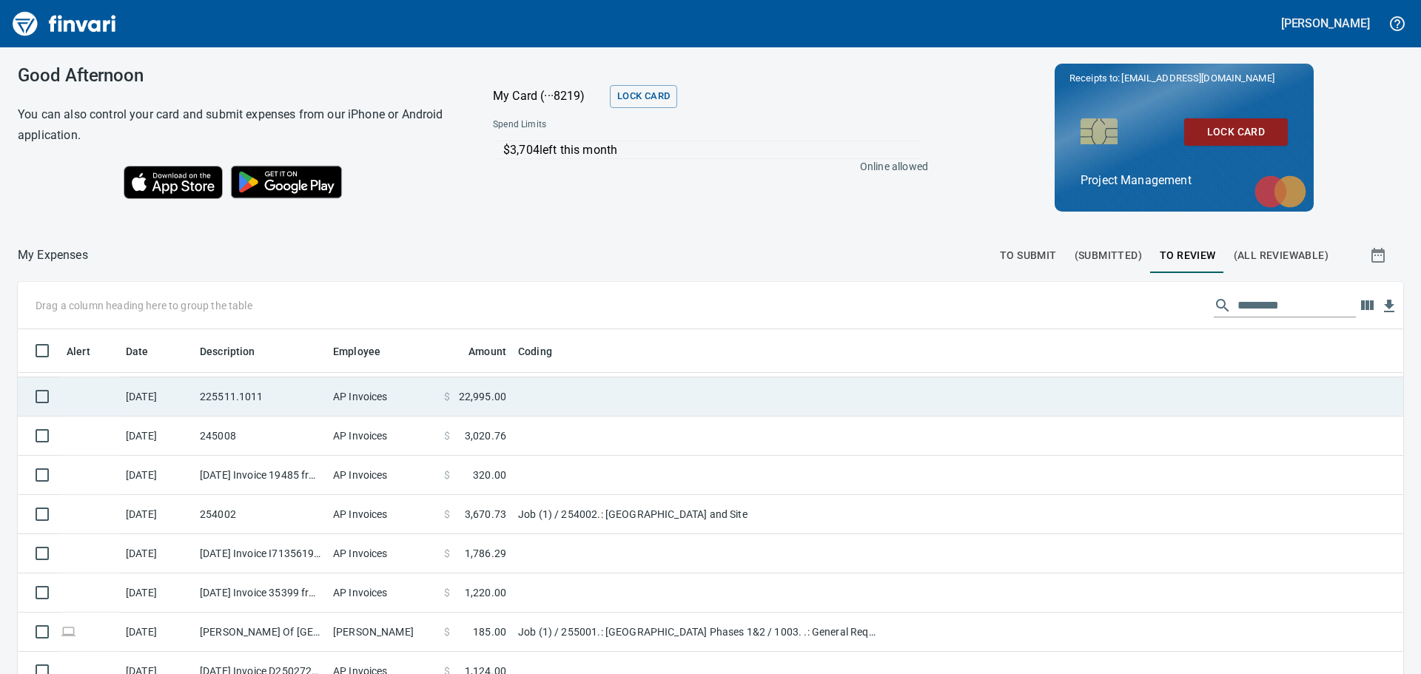
scroll to position [82, 0]
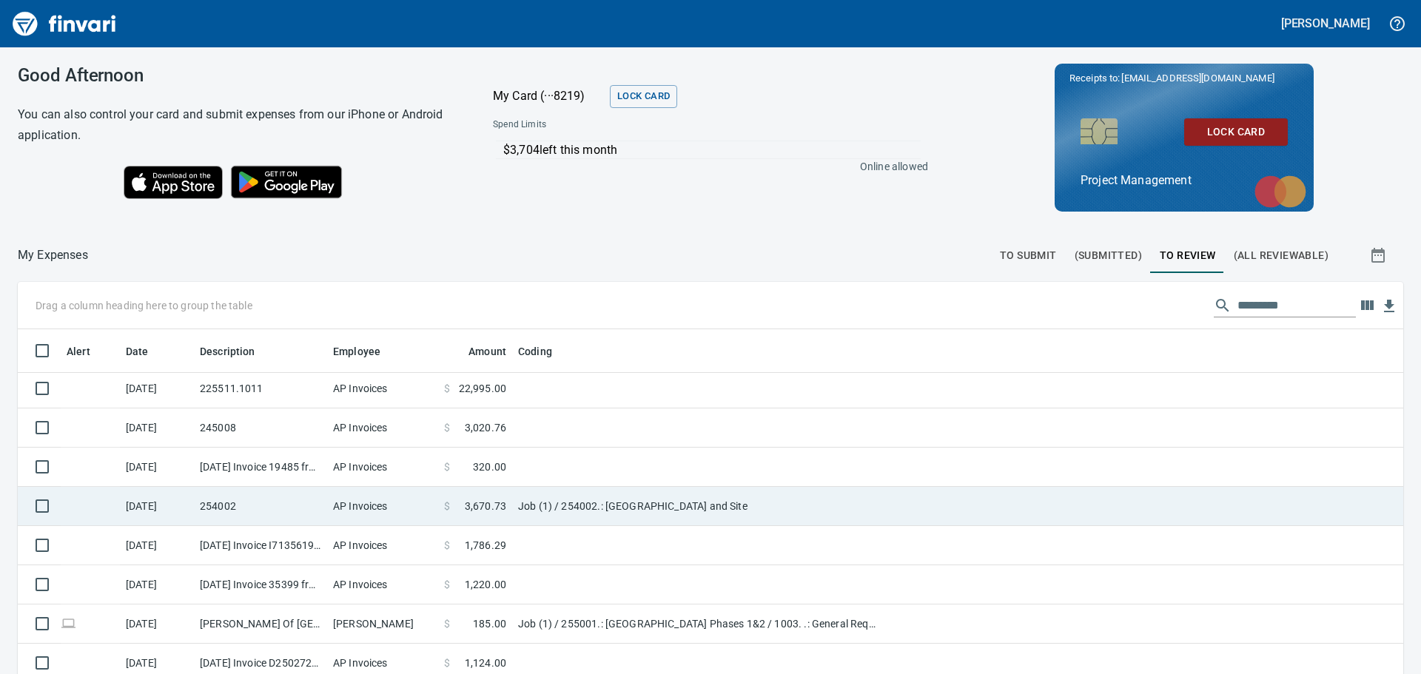
click at [299, 511] on td "254002" at bounding box center [260, 506] width 133 height 39
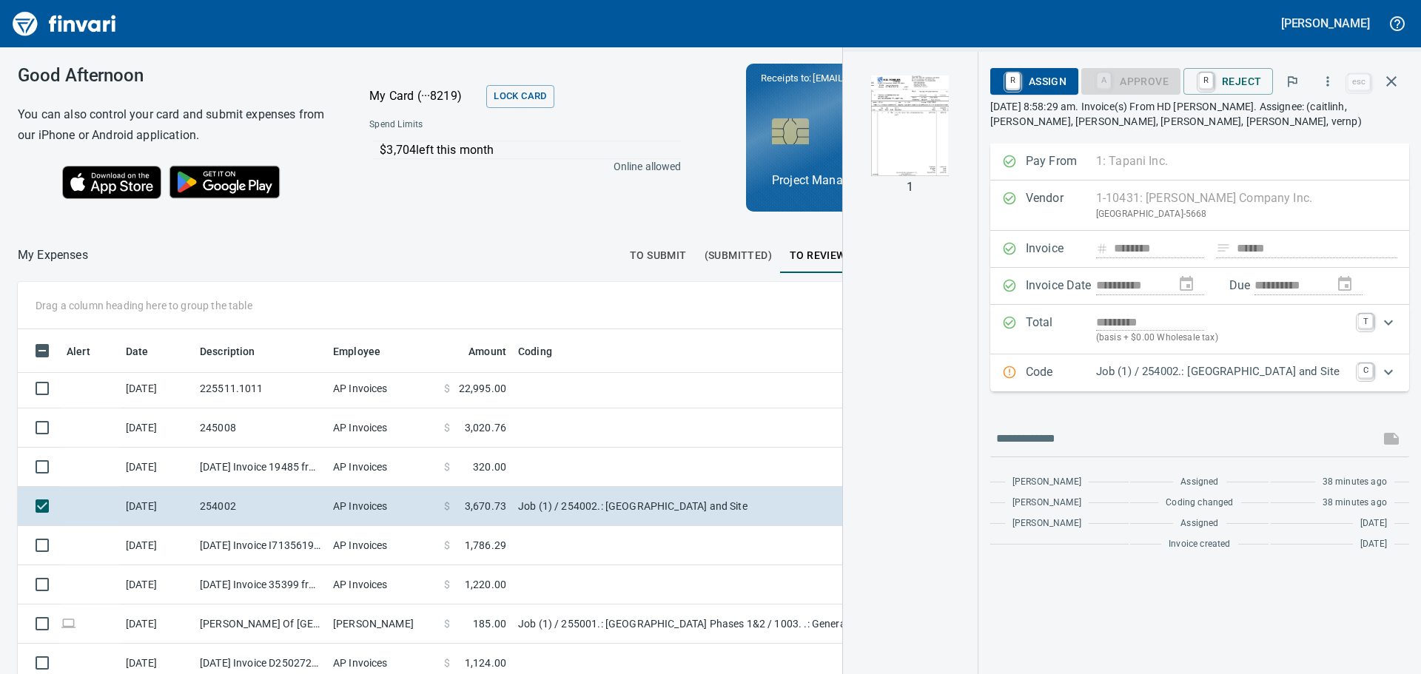
scroll to position [500, 982]
click at [896, 121] on img "button" at bounding box center [910, 125] width 101 height 101
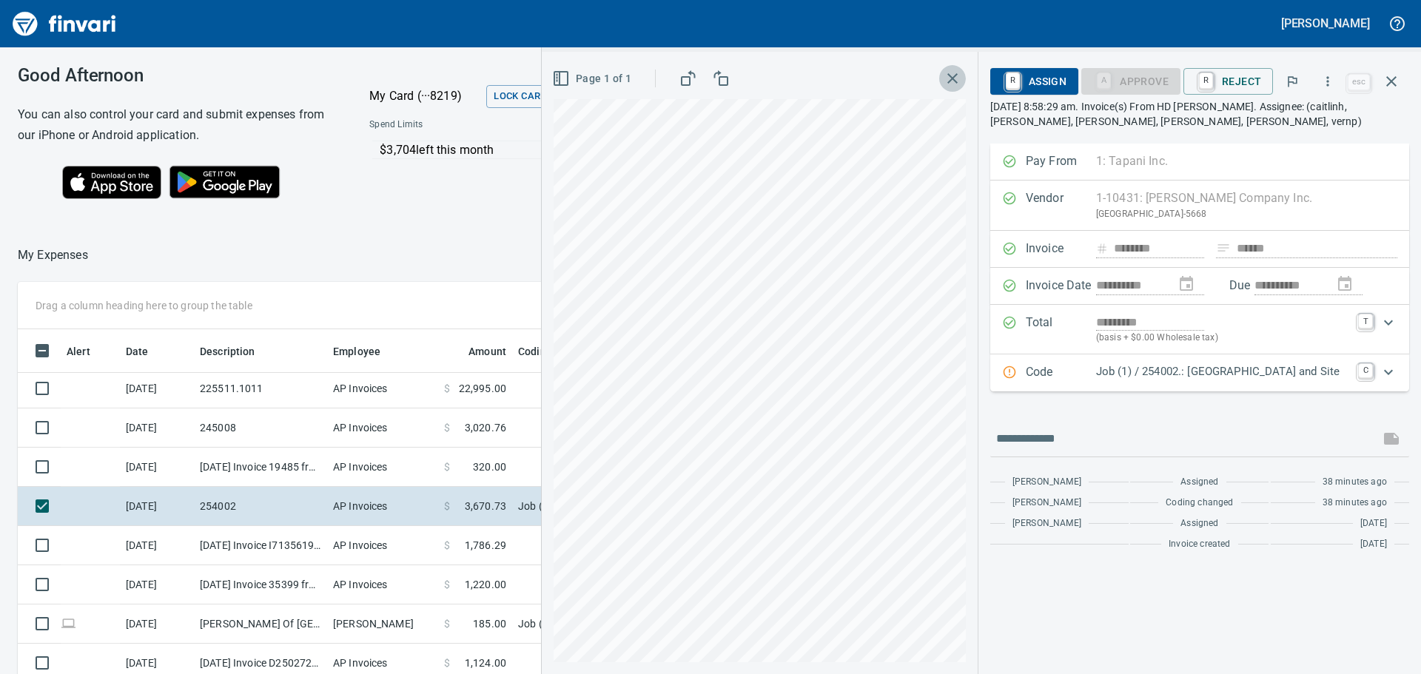
click at [951, 84] on icon "button" at bounding box center [953, 79] width 18 height 18
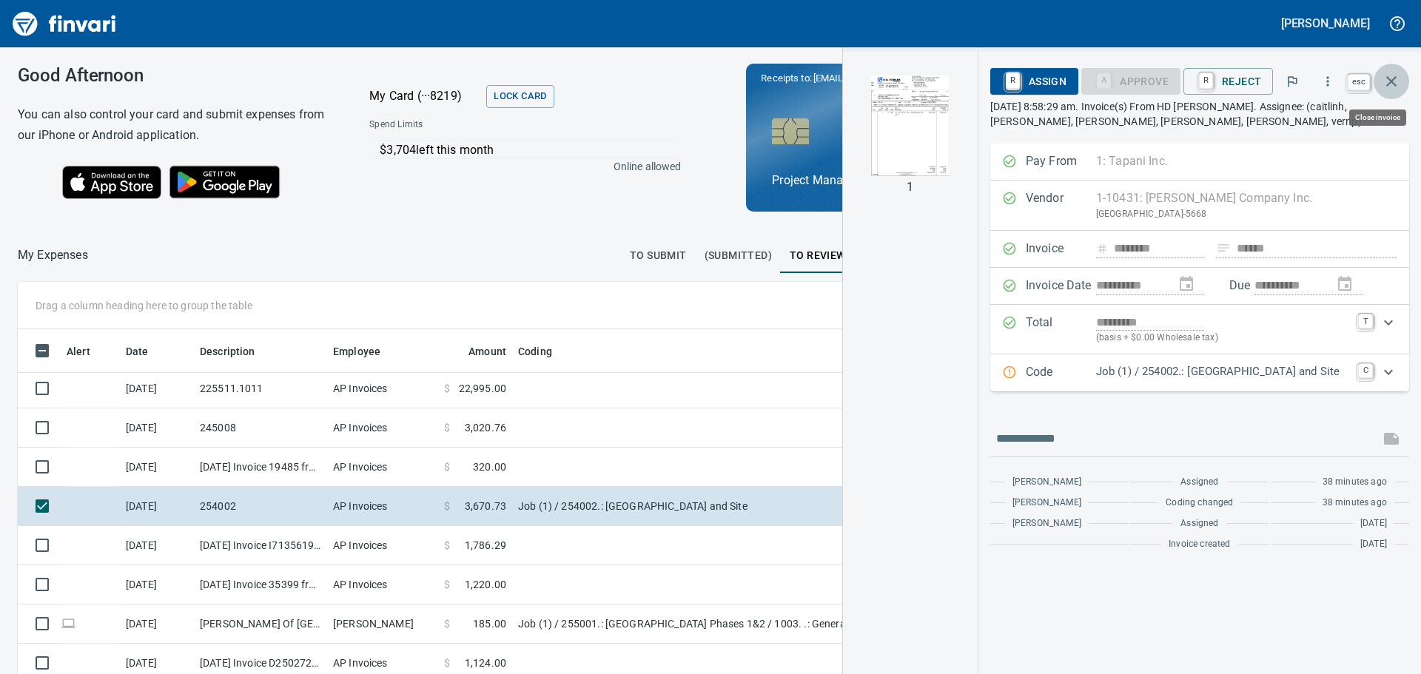
click at [1392, 87] on icon "button" at bounding box center [1392, 82] width 18 height 18
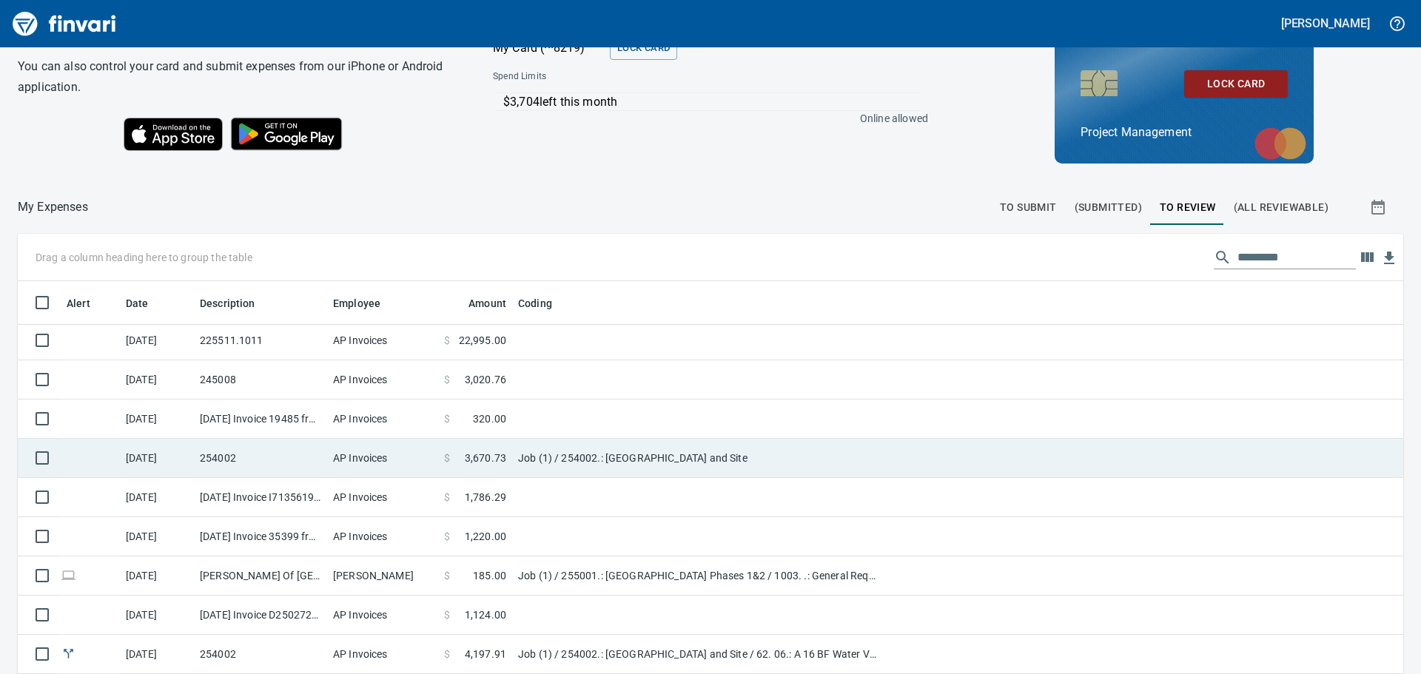
scroll to position [74, 0]
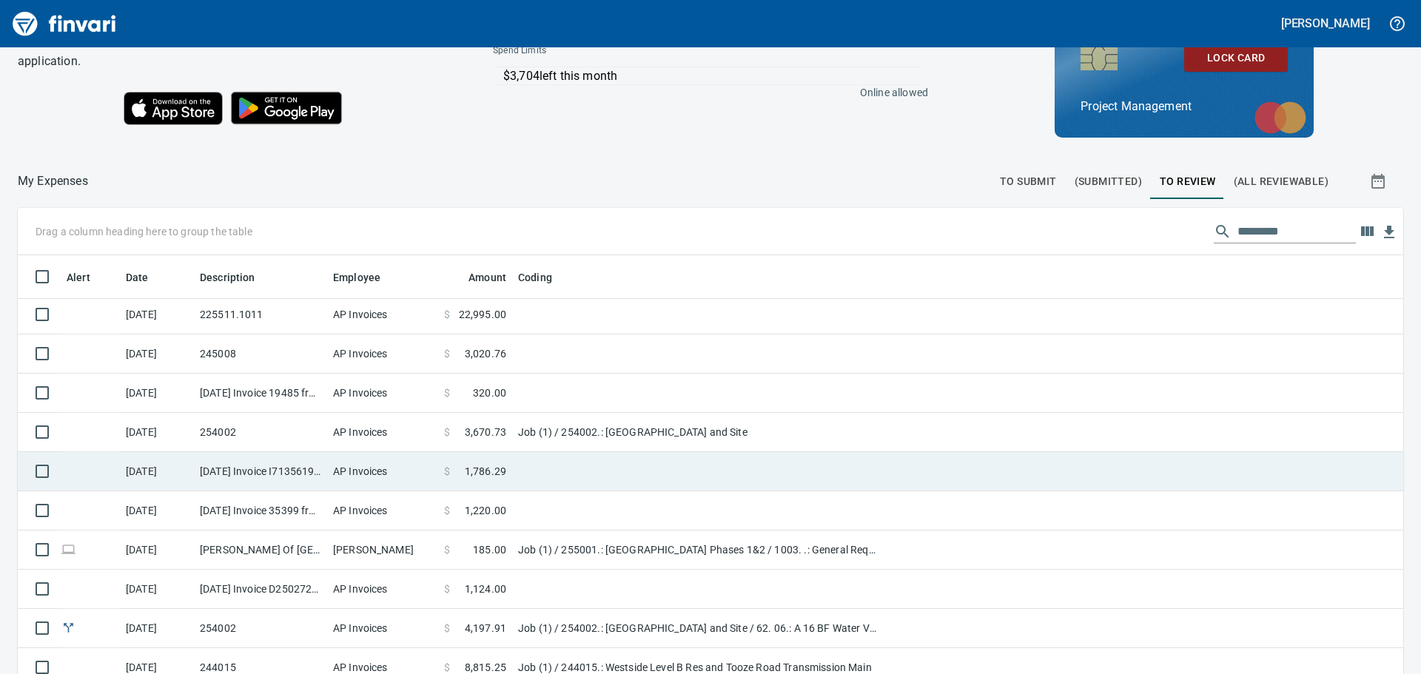
click at [521, 460] on td at bounding box center [697, 471] width 370 height 39
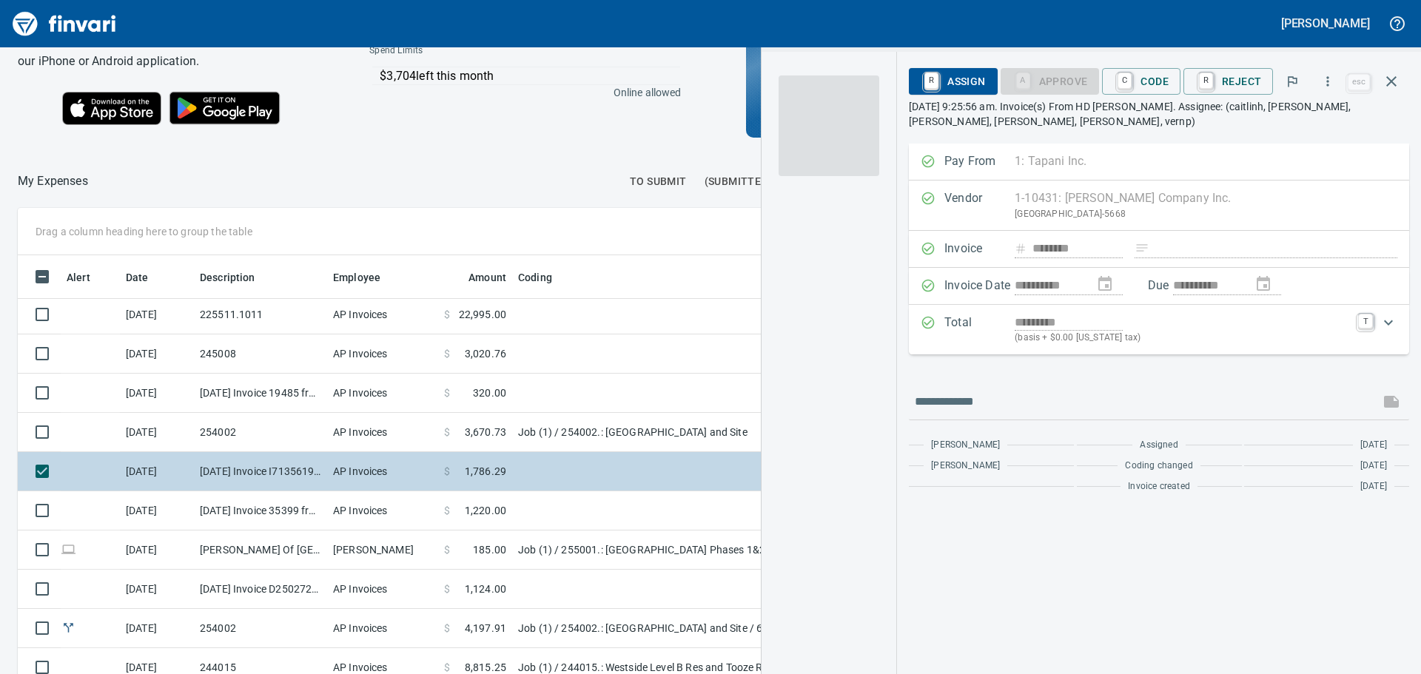
scroll to position [500, 982]
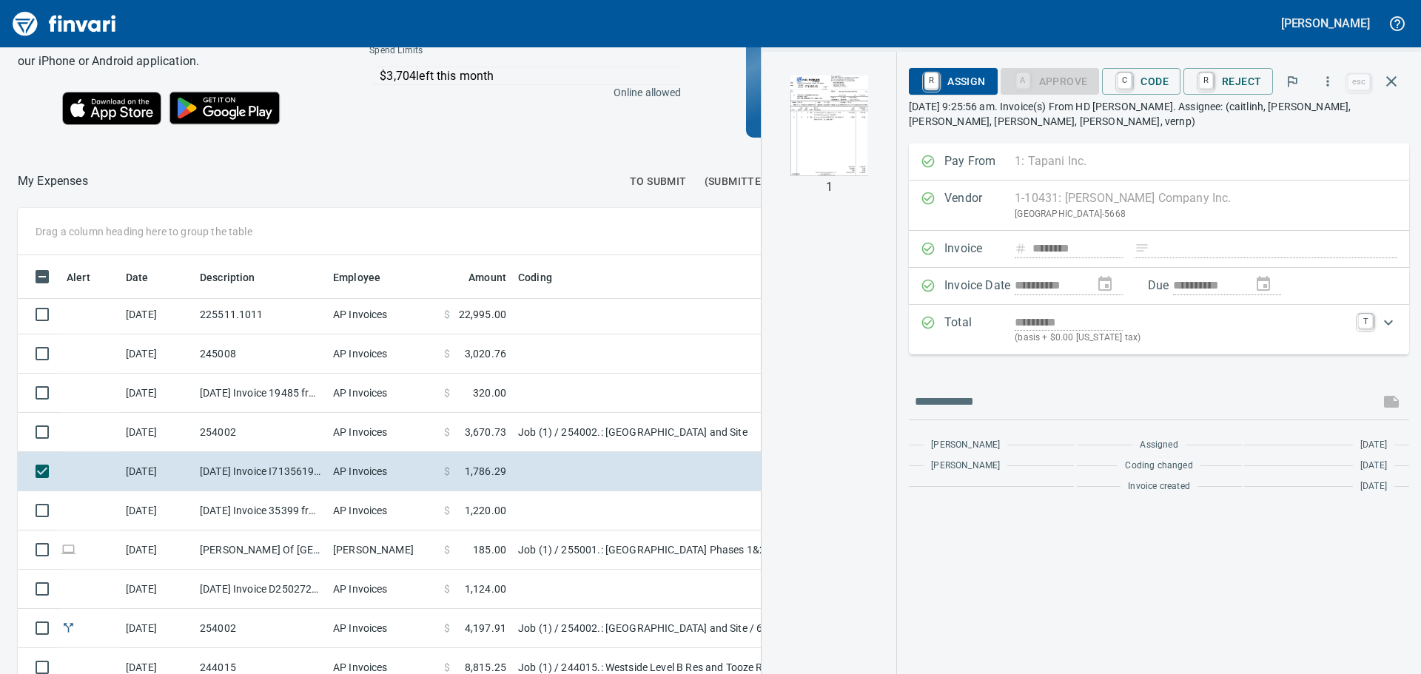
click at [839, 153] on img "button" at bounding box center [829, 125] width 101 height 101
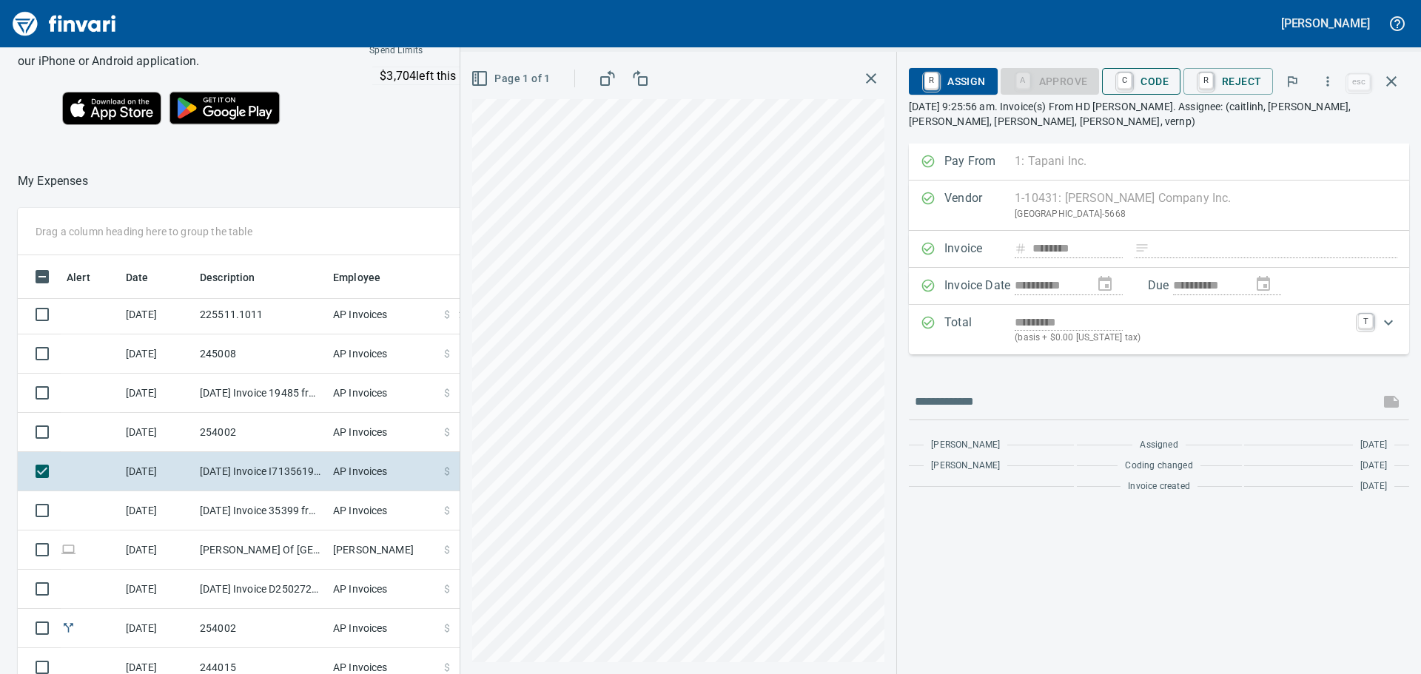
click at [1172, 76] on button "C Code" at bounding box center [1141, 81] width 78 height 27
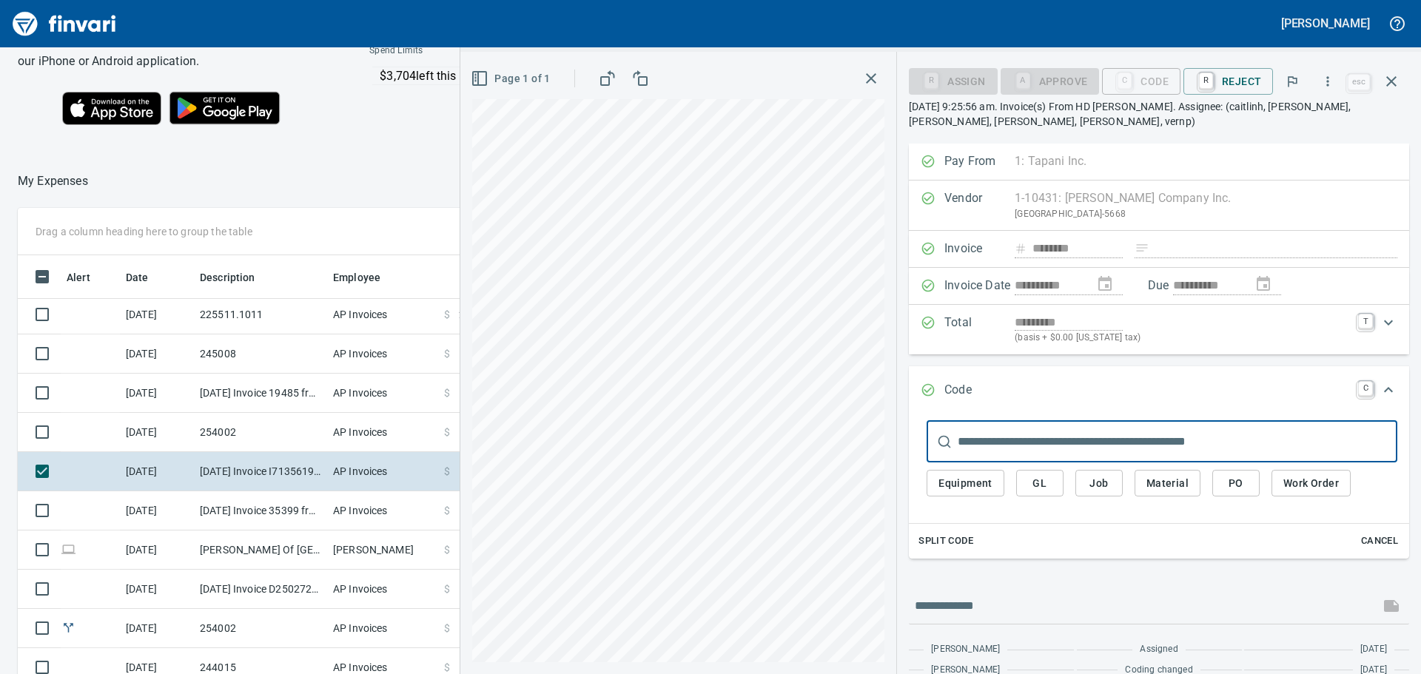
click at [1116, 454] on input "text" at bounding box center [1178, 441] width 440 height 41
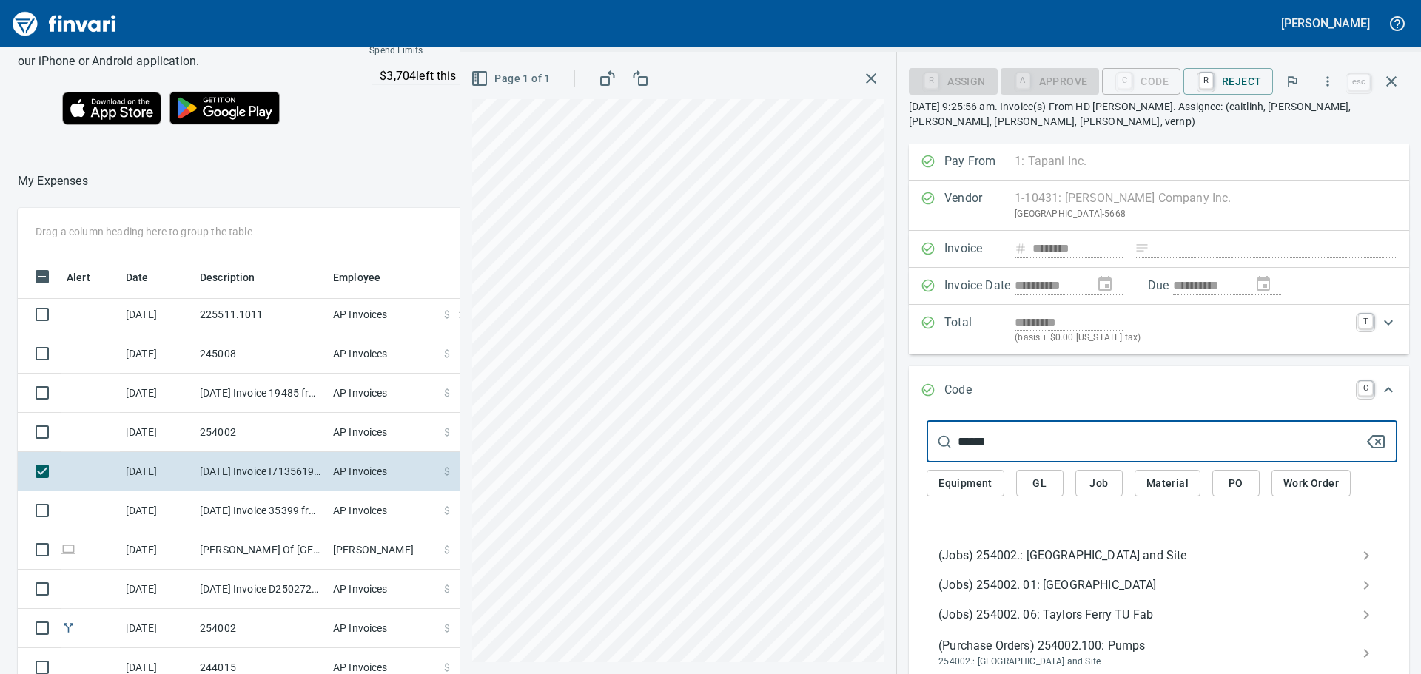
type input "******"
click at [1046, 551] on span "(Jobs) 254002.: [GEOGRAPHIC_DATA] and Site" at bounding box center [1150, 556] width 423 height 18
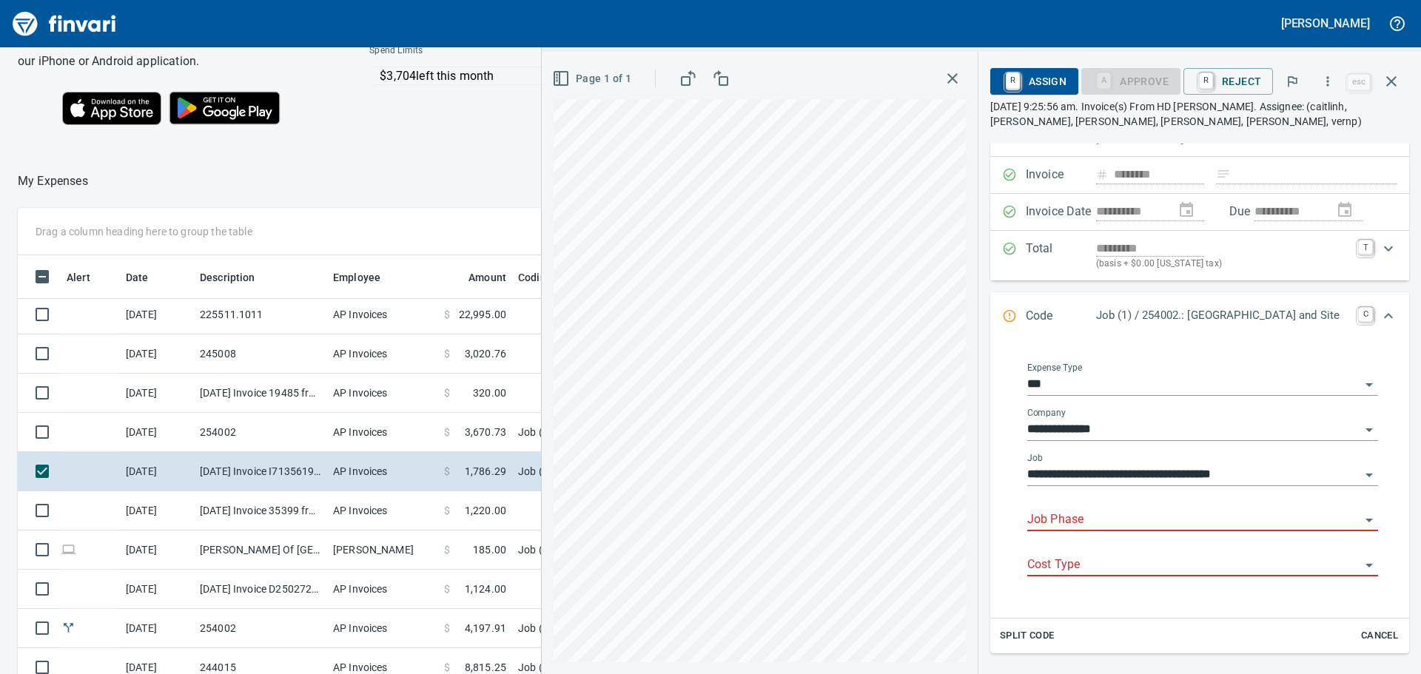
click at [1095, 511] on input "Job Phase" at bounding box center [1193, 520] width 333 height 21
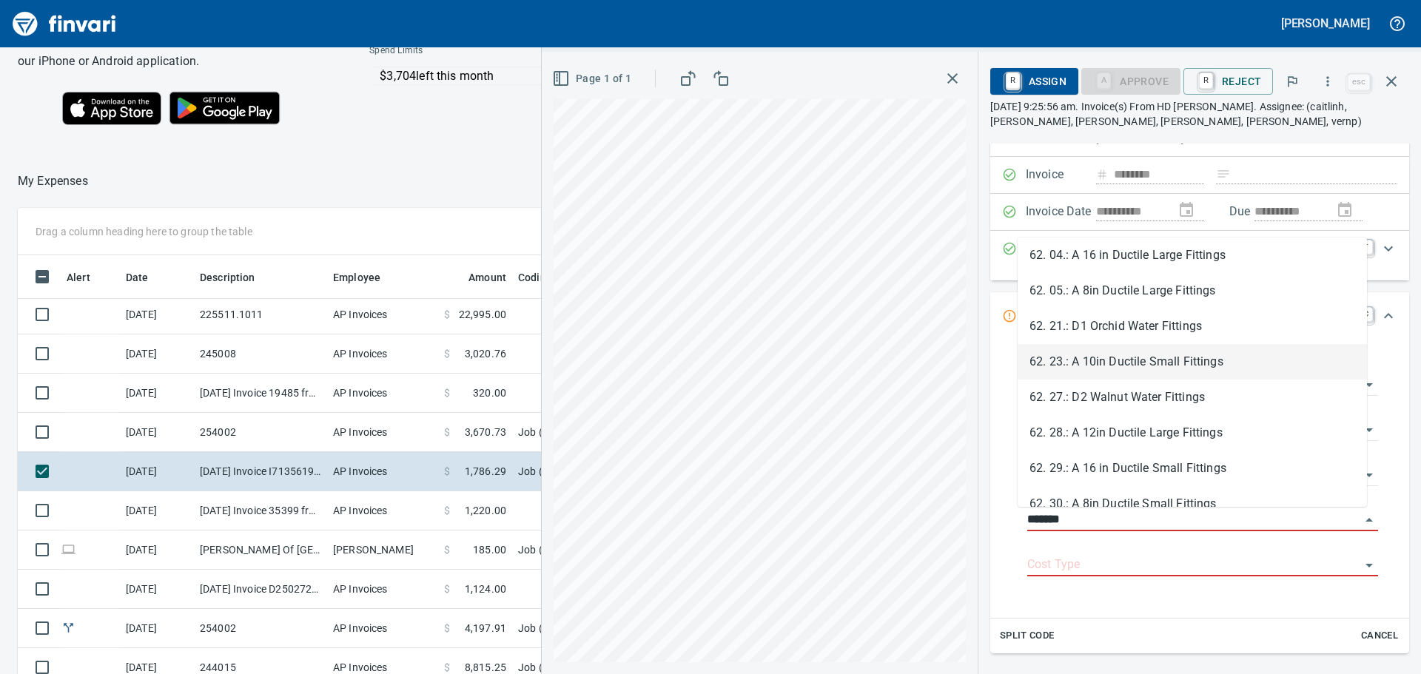
scroll to position [133, 0]
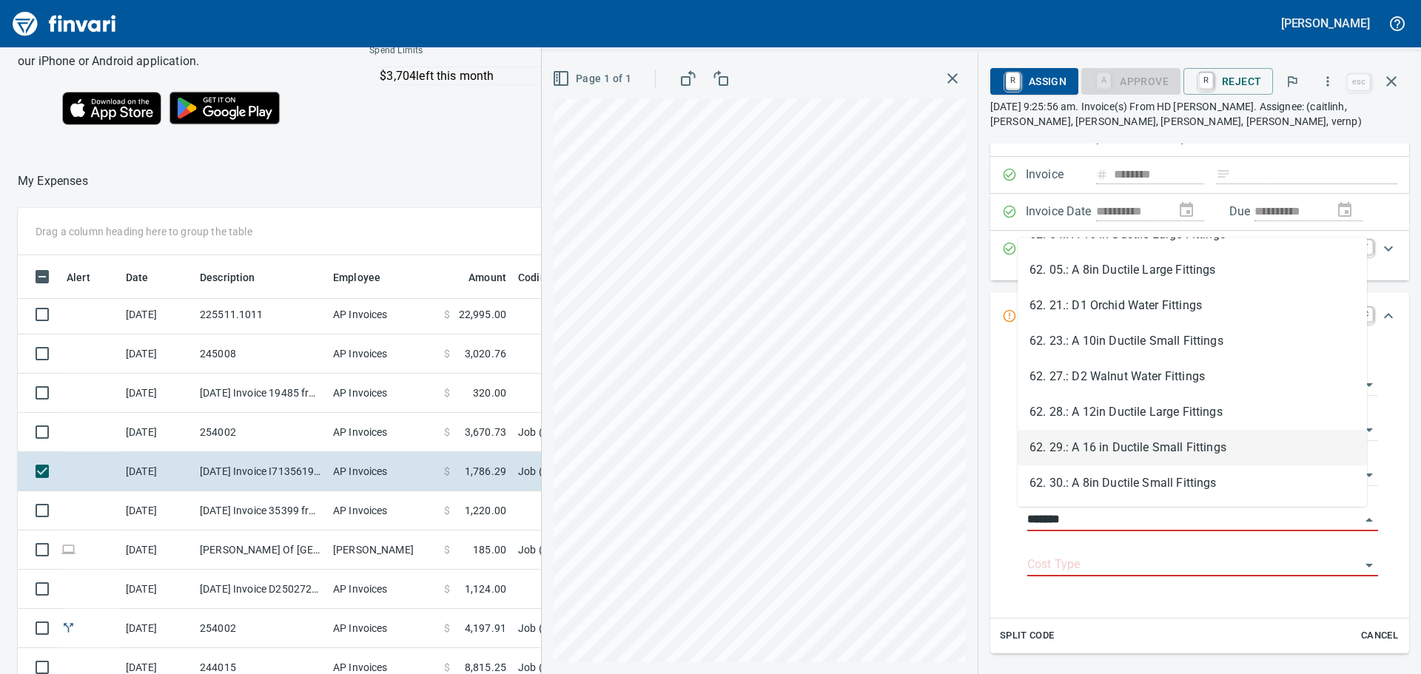
click at [1151, 449] on li "62. 29.: A 16 in Ductile Small Fittings" at bounding box center [1192, 448] width 349 height 36
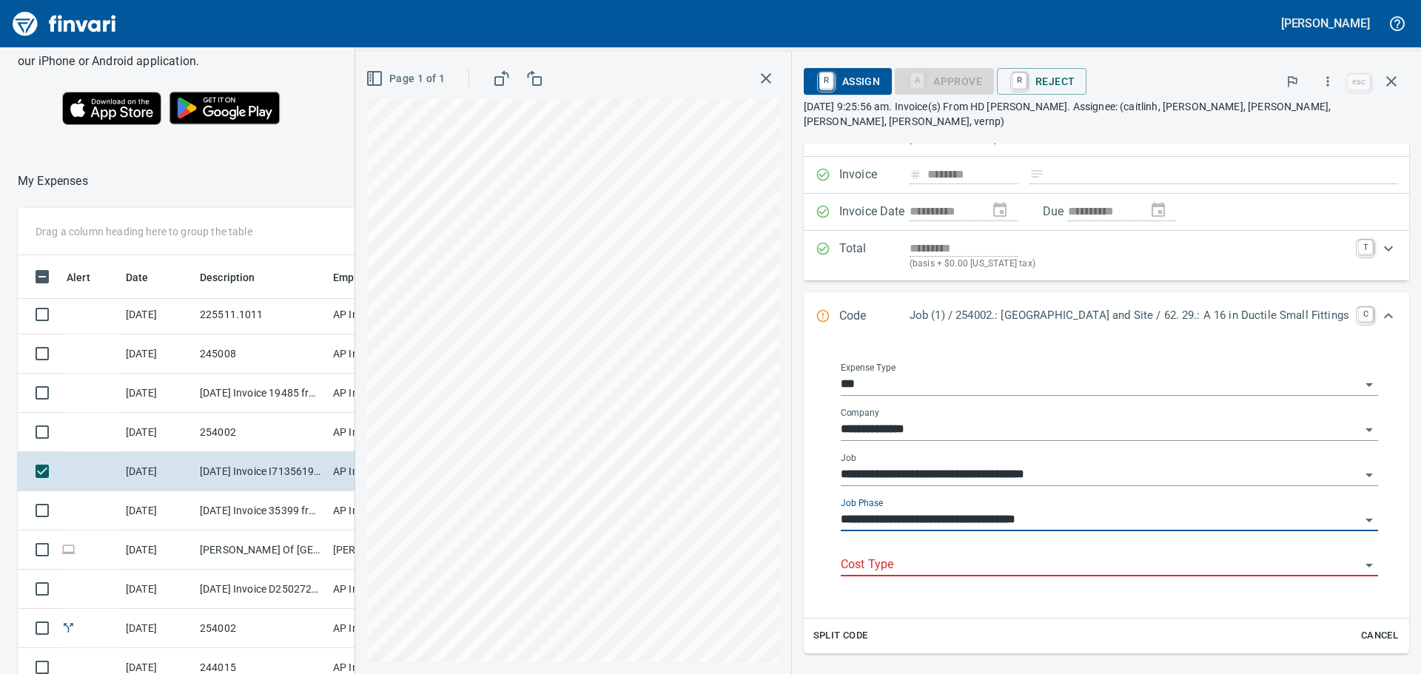
type input "**********"
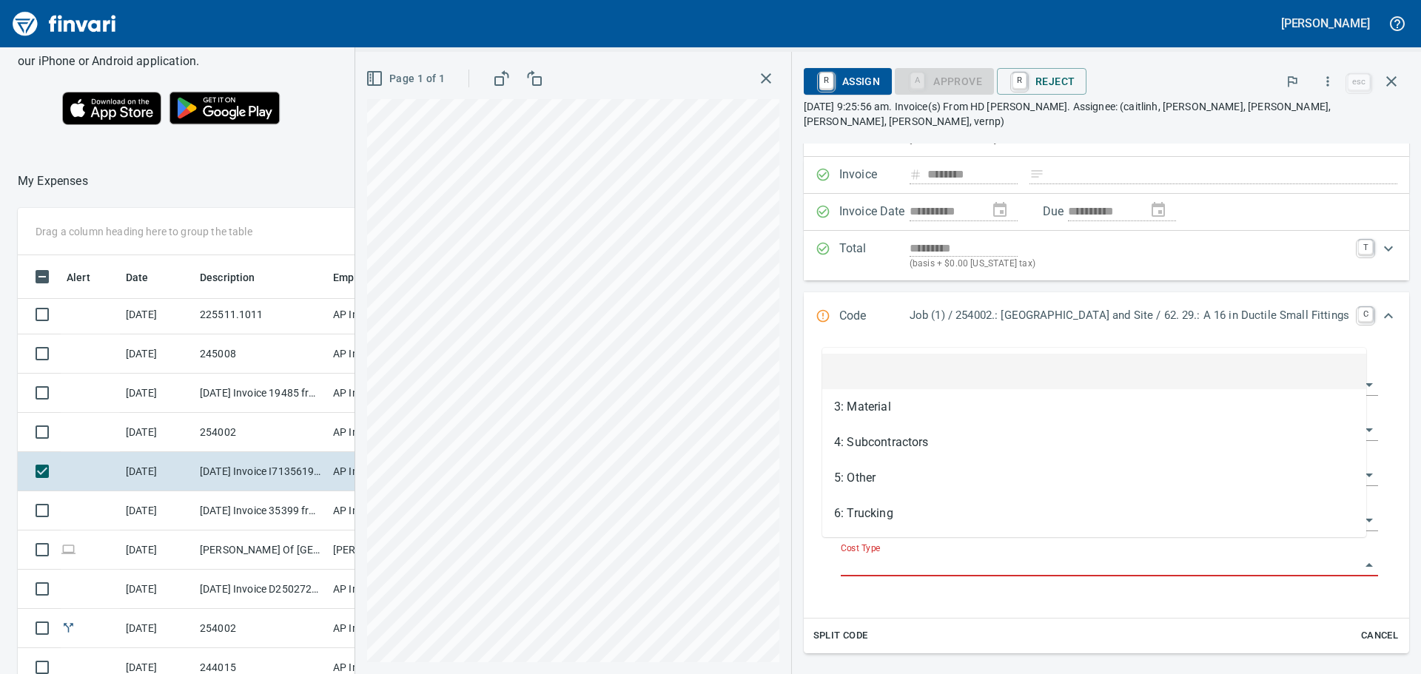
click at [939, 555] on input "Cost Type" at bounding box center [1101, 565] width 520 height 21
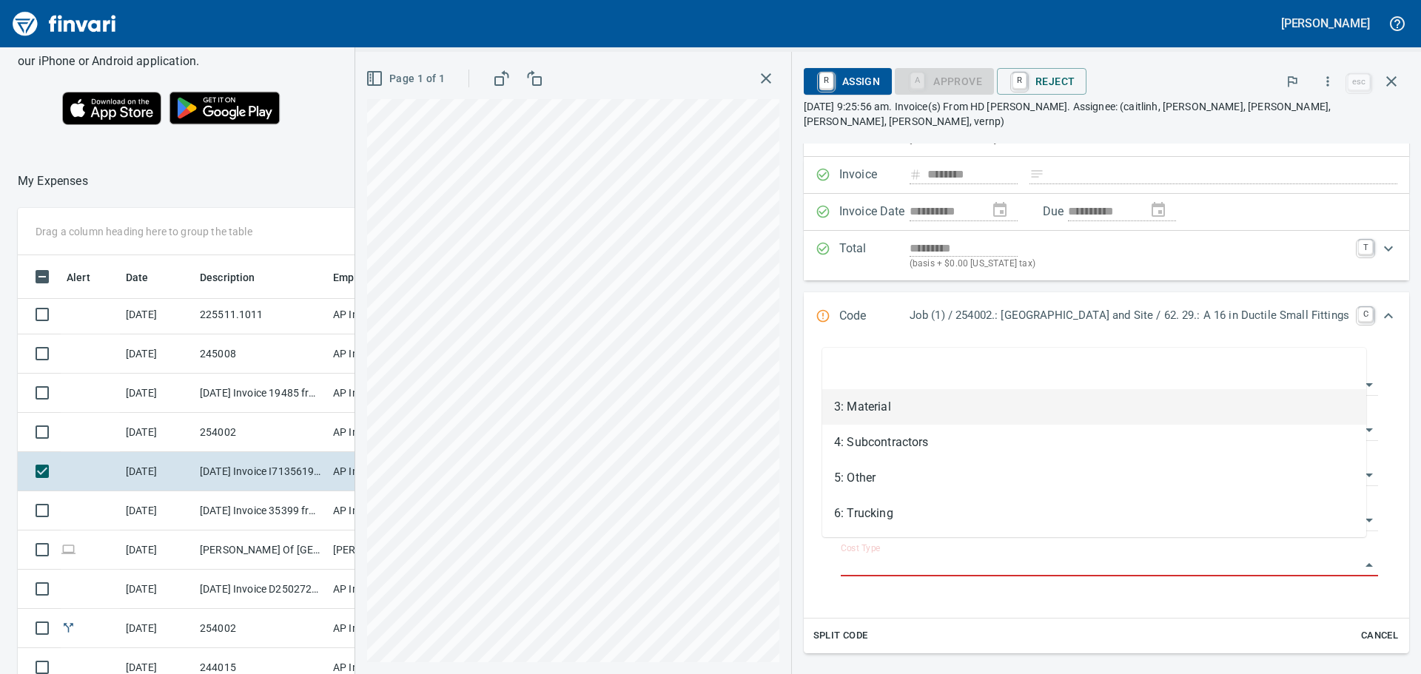
click at [896, 414] on li "3: Material" at bounding box center [1094, 407] width 544 height 36
type input "**********"
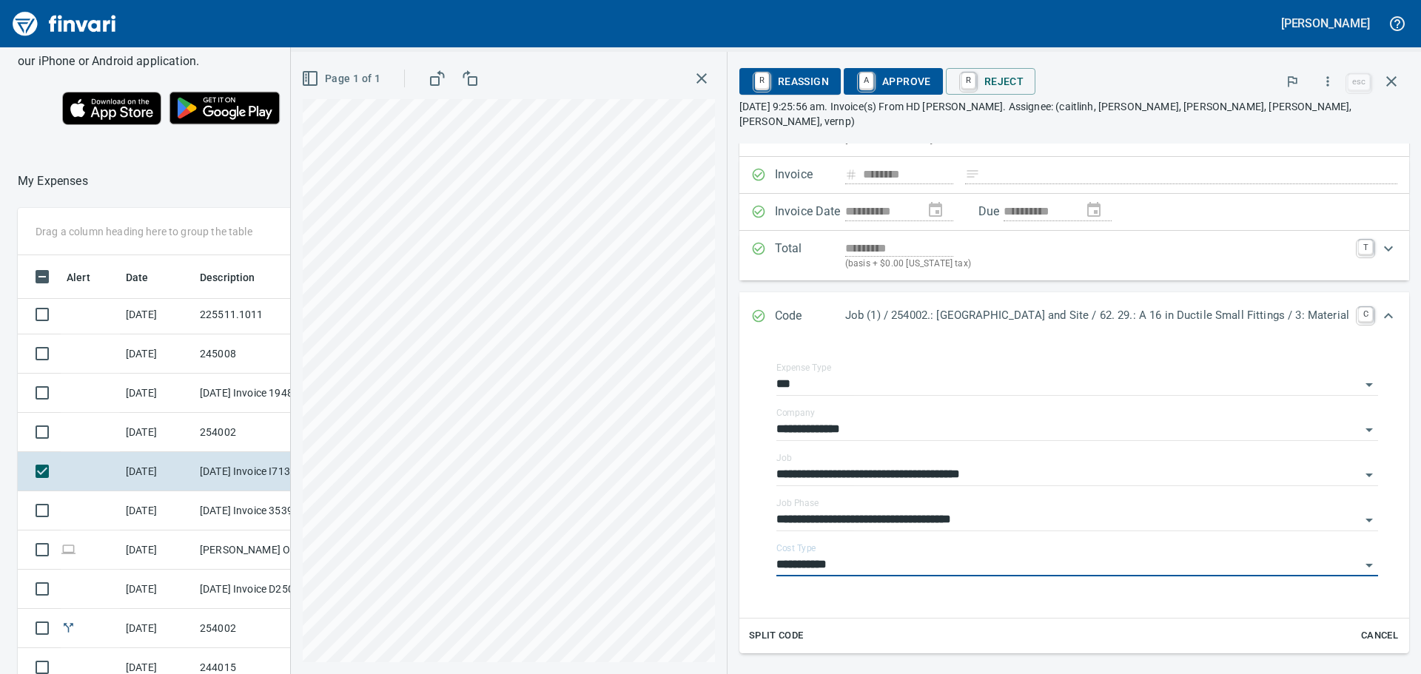
click at [886, 91] on span "A Approve" at bounding box center [893, 81] width 75 height 25
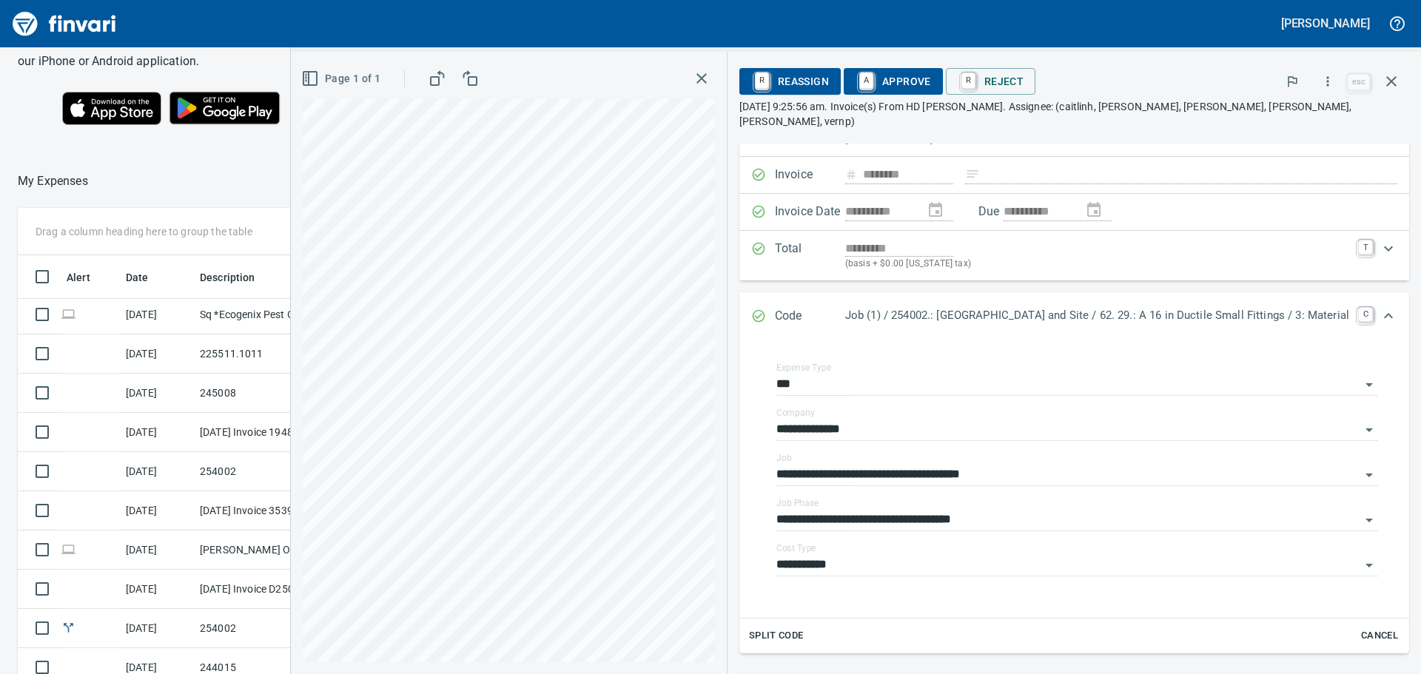
scroll to position [42, 0]
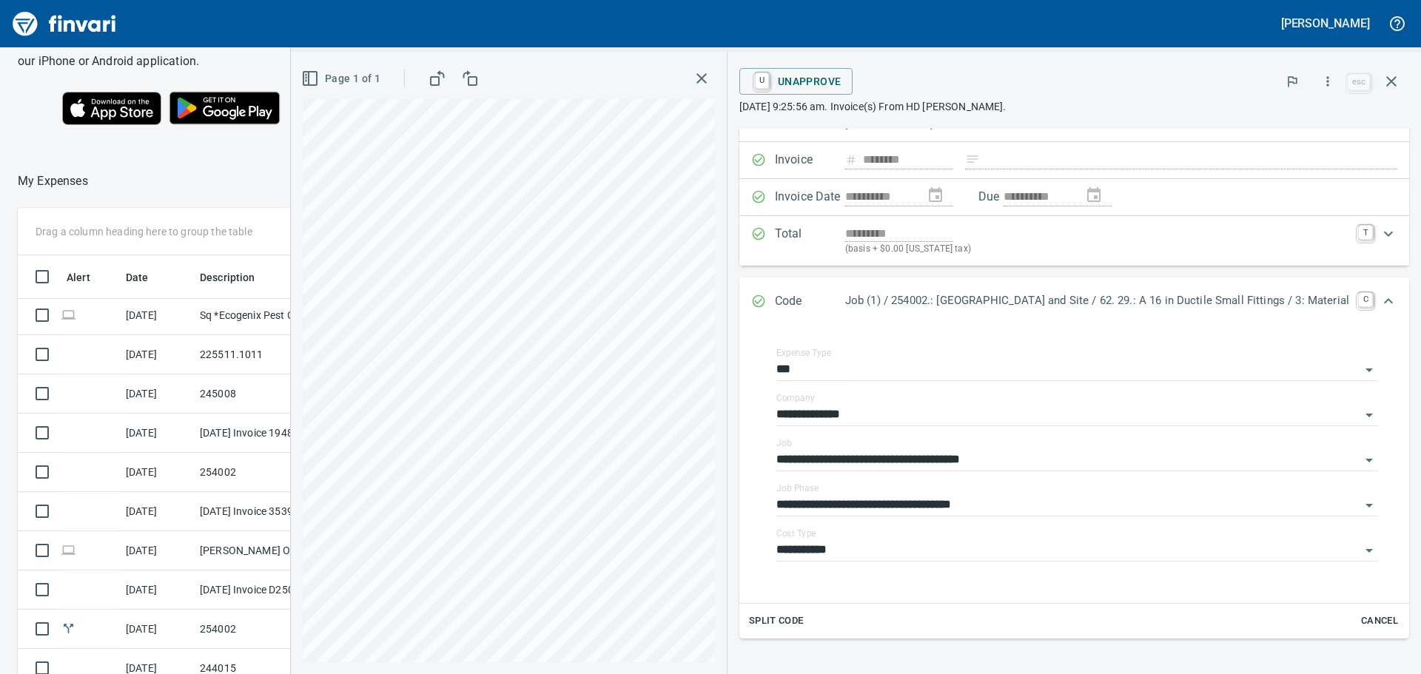
click at [697, 75] on icon "button" at bounding box center [702, 78] width 10 height 10
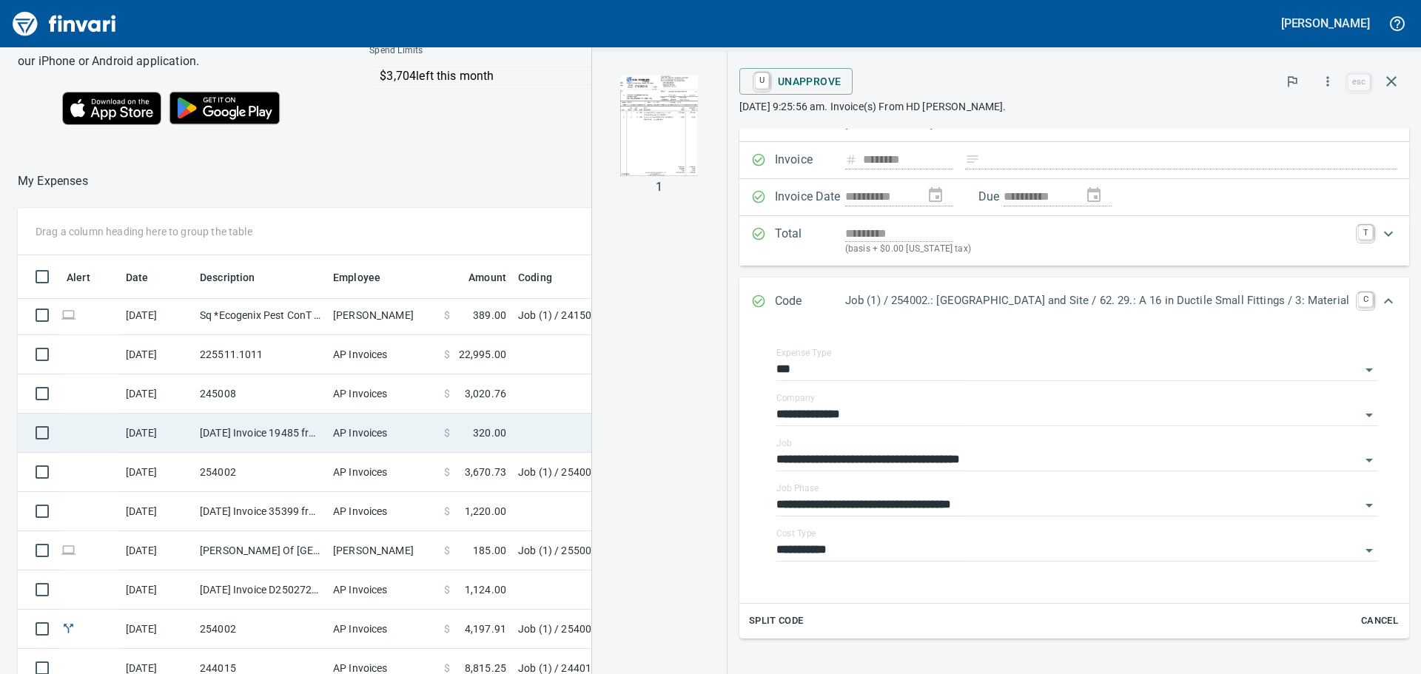
click at [400, 431] on td "AP Invoices" at bounding box center [382, 433] width 111 height 39
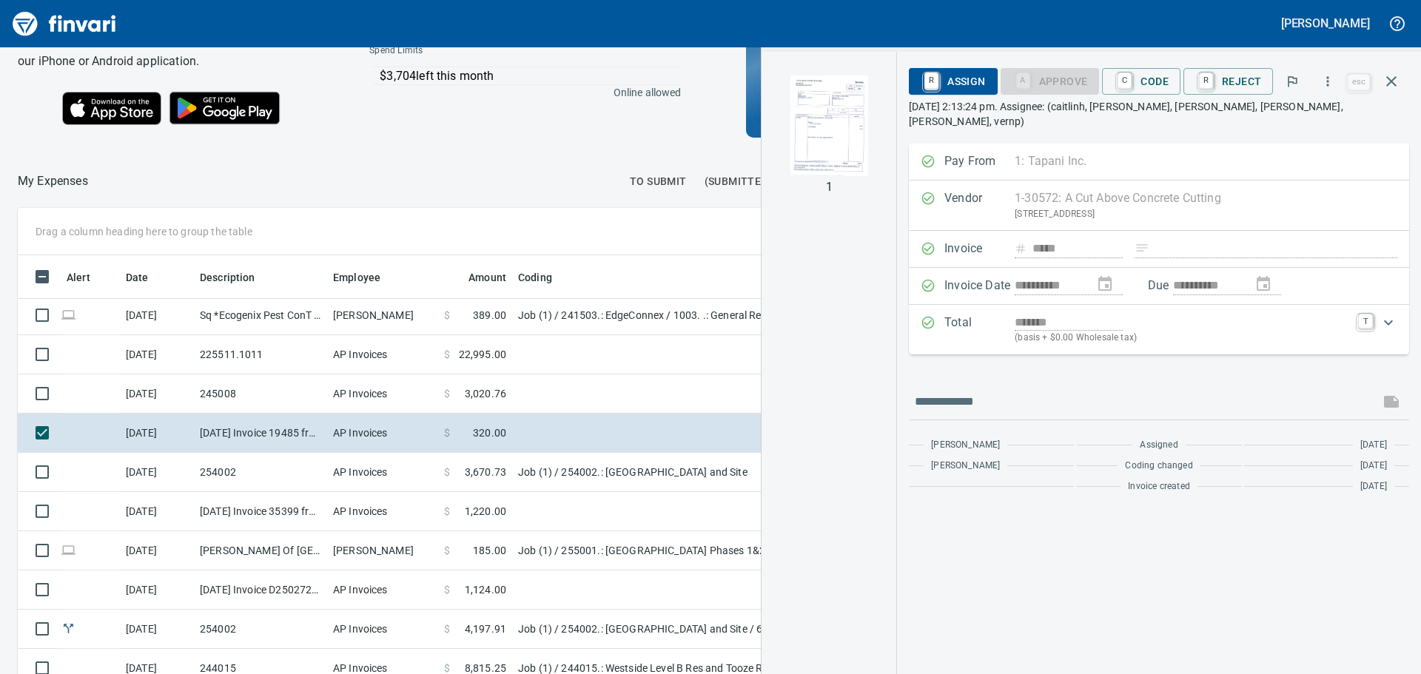
click at [805, 109] on img "button" at bounding box center [829, 125] width 101 height 101
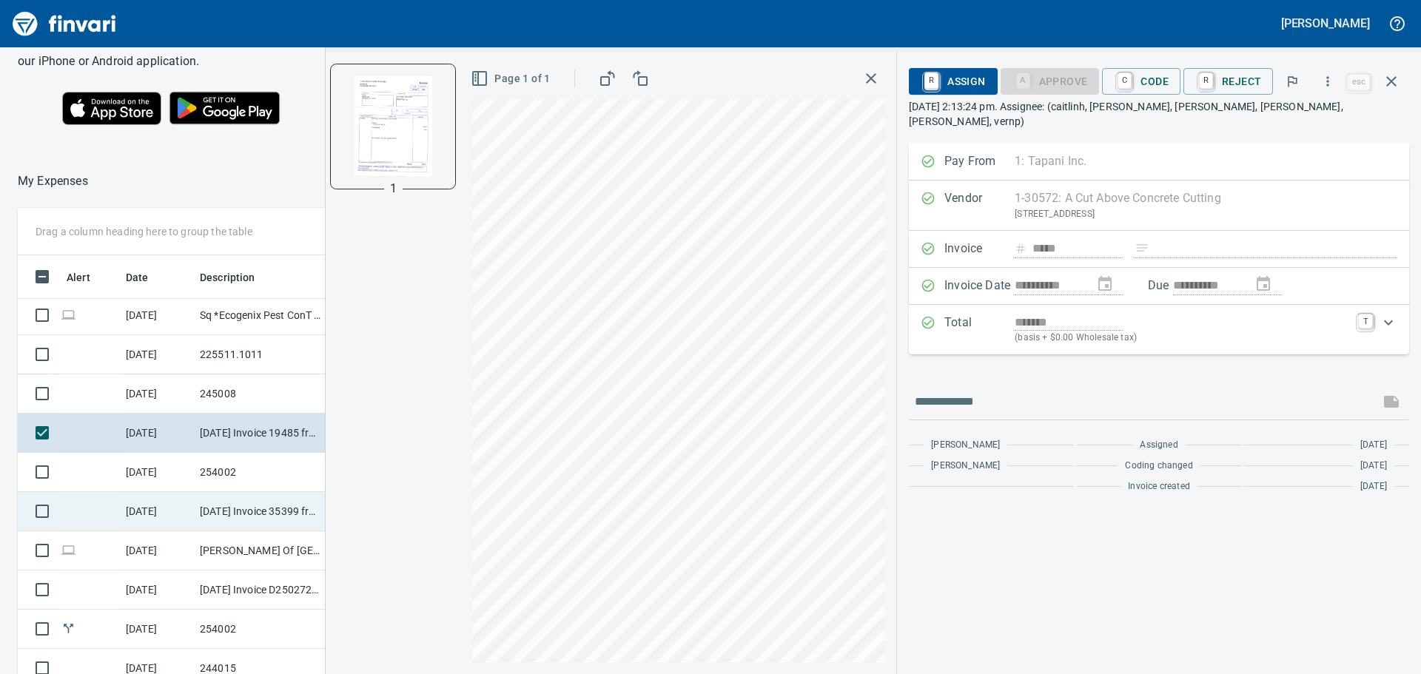
click at [254, 507] on td "[DATE] Invoice 35399 from Superior Sweeping Inc (1-10990)" at bounding box center [260, 511] width 133 height 39
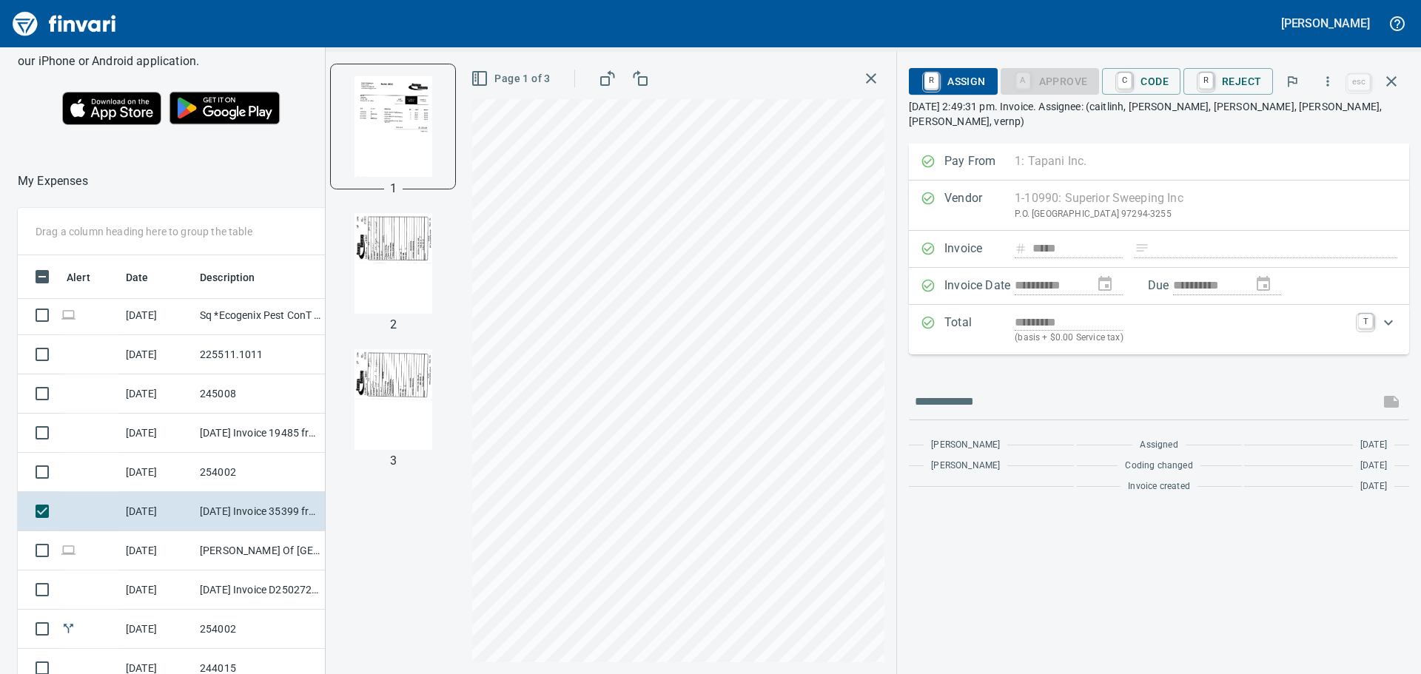
click at [343, 252] on div at bounding box center [393, 263] width 124 height 124
click at [378, 244] on img "button" at bounding box center [393, 263] width 101 height 101
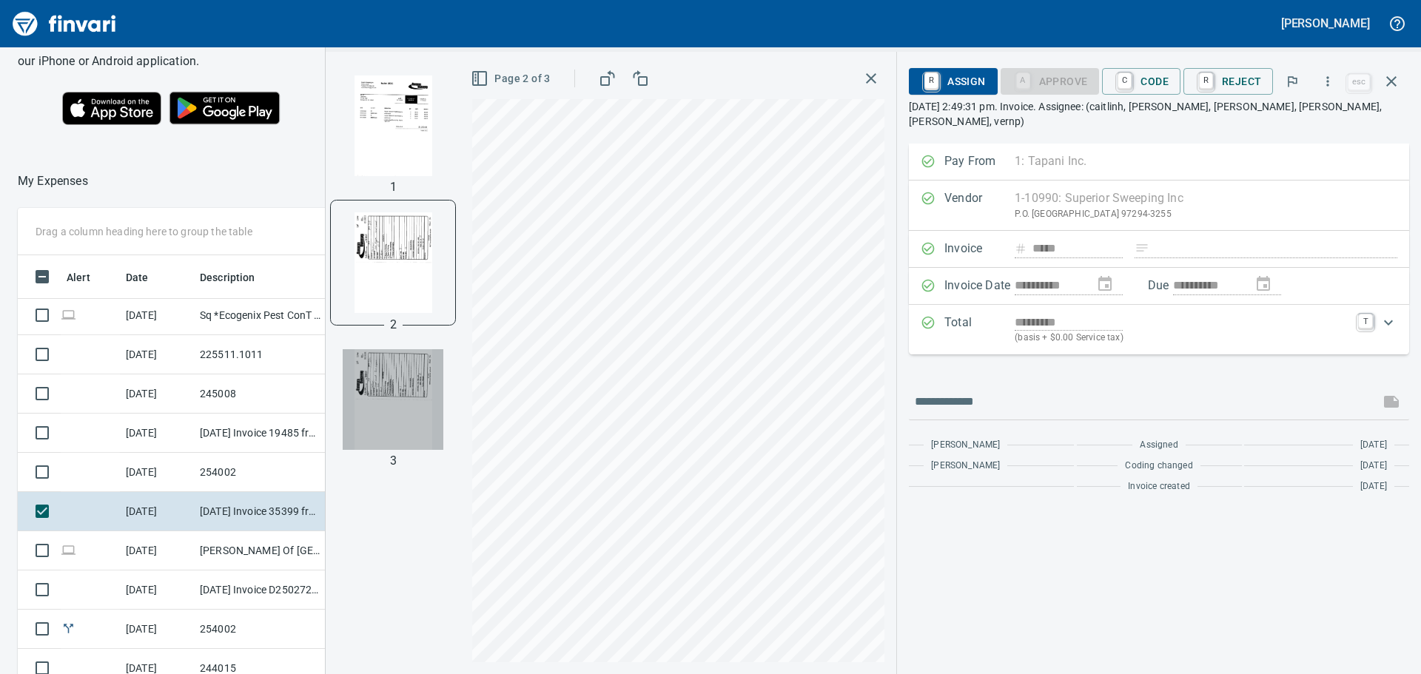
click at [380, 392] on img "button" at bounding box center [393, 399] width 101 height 101
click at [870, 76] on icon "button" at bounding box center [871, 79] width 18 height 18
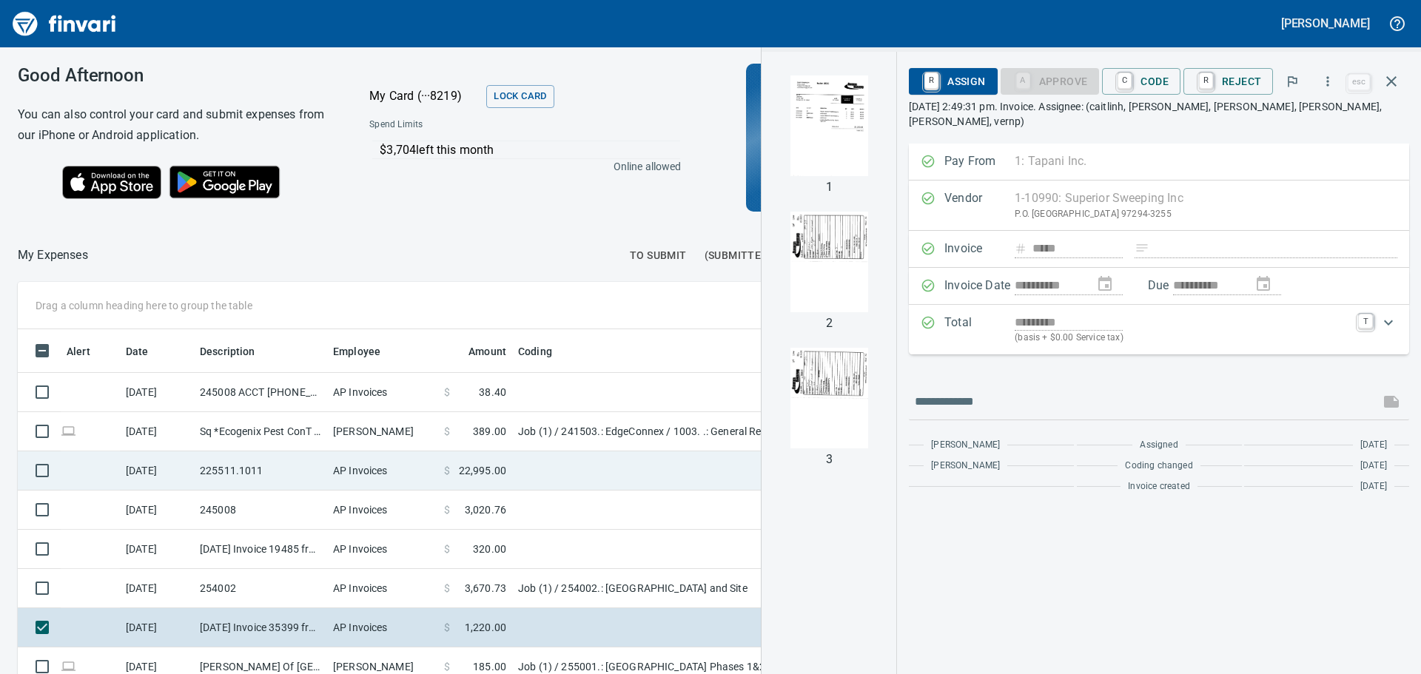
scroll to position [500, 982]
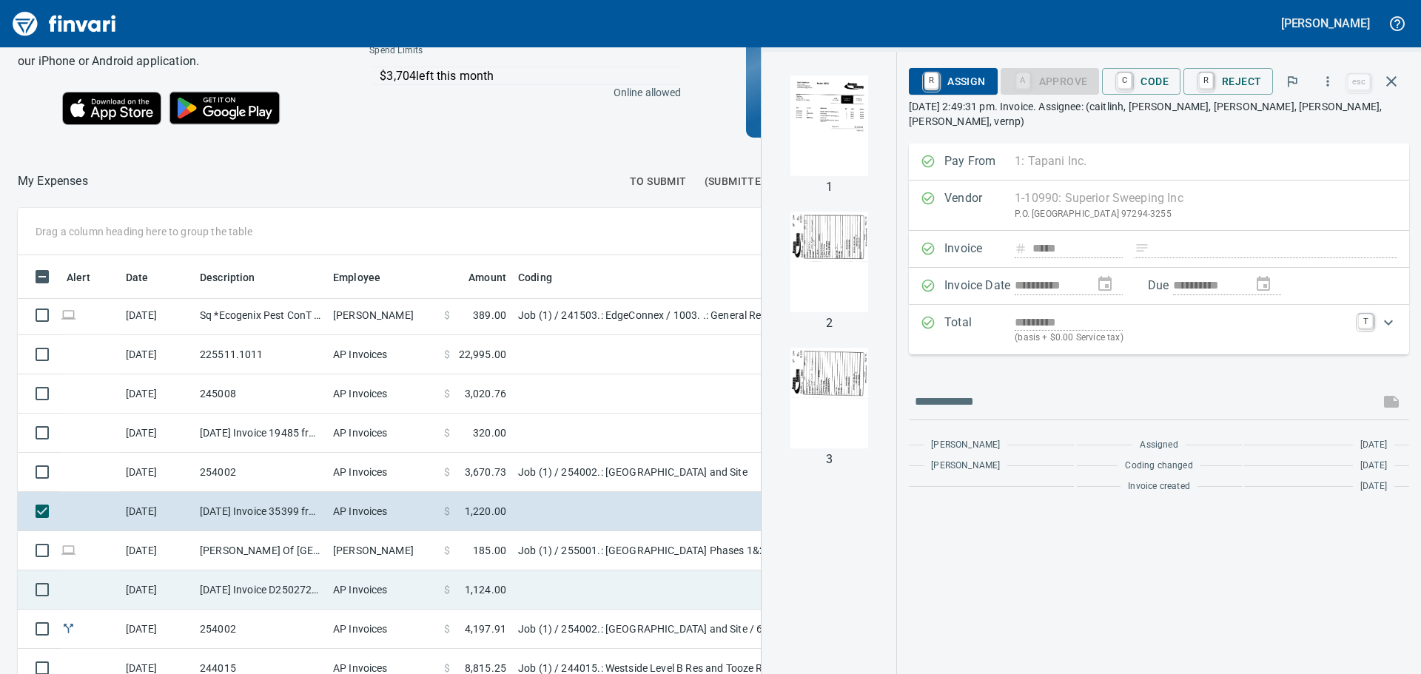
click at [395, 588] on td "AP Invoices" at bounding box center [382, 590] width 111 height 39
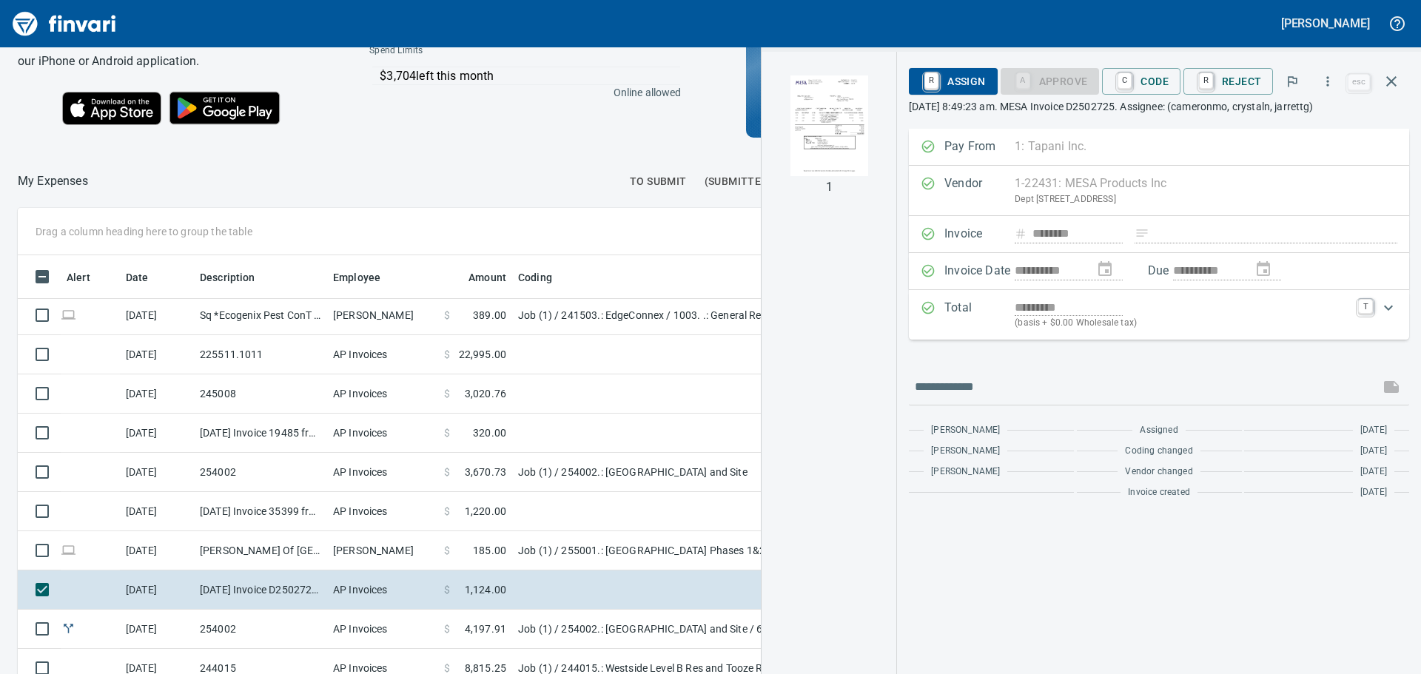
click at [835, 161] on img "button" at bounding box center [829, 125] width 101 height 101
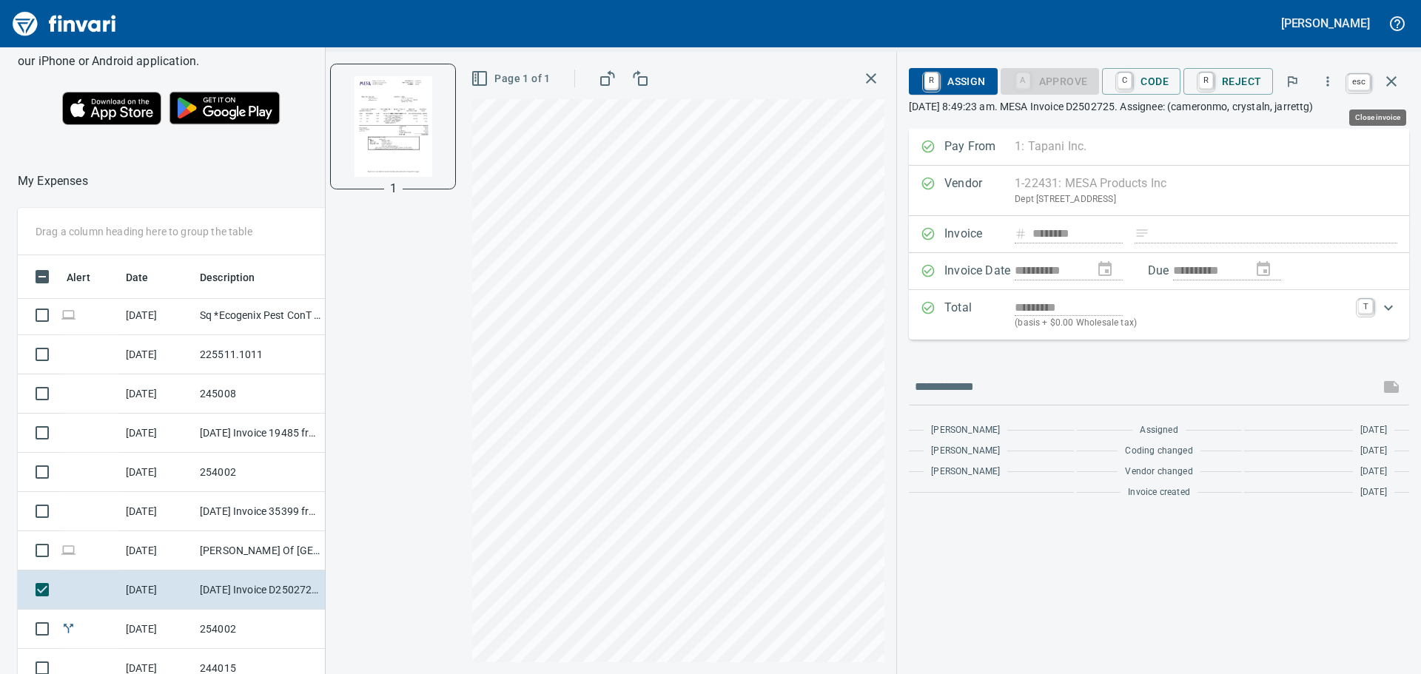
scroll to position [500, 982]
click at [1397, 81] on icon "button" at bounding box center [1392, 82] width 18 height 18
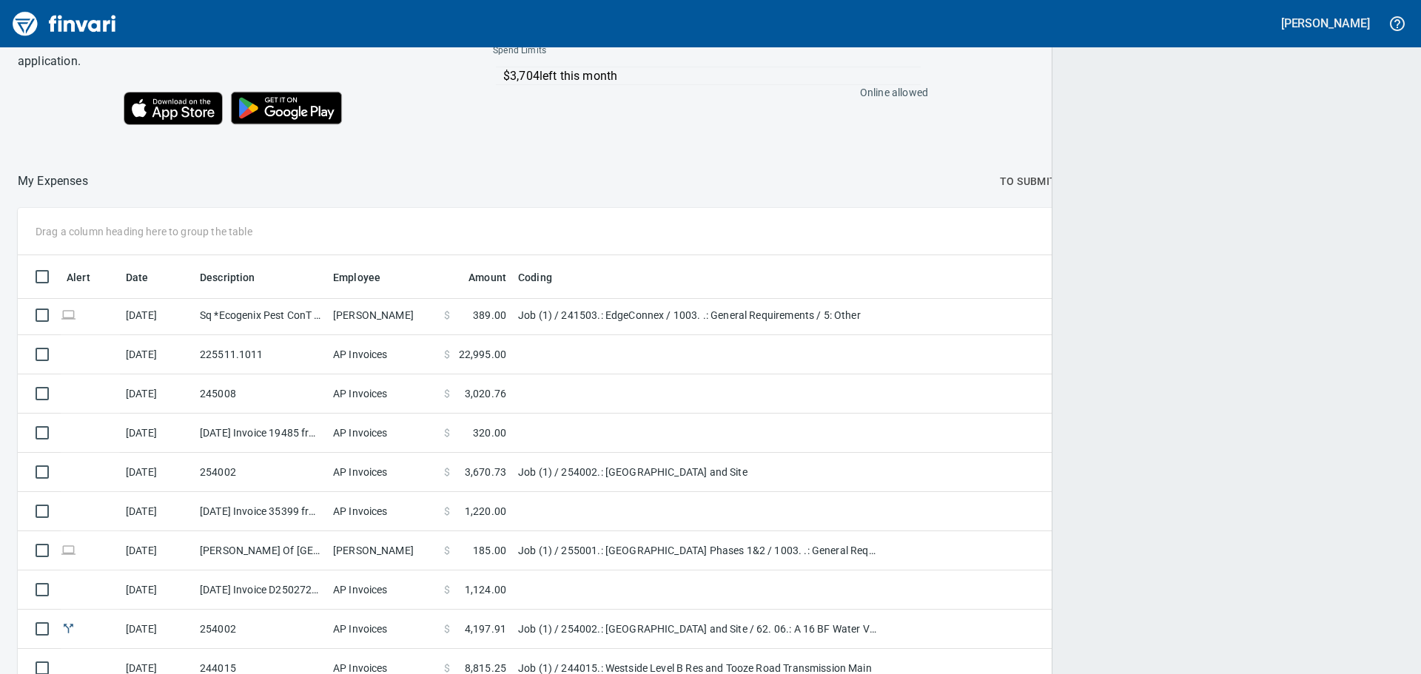
scroll to position [500, 1350]
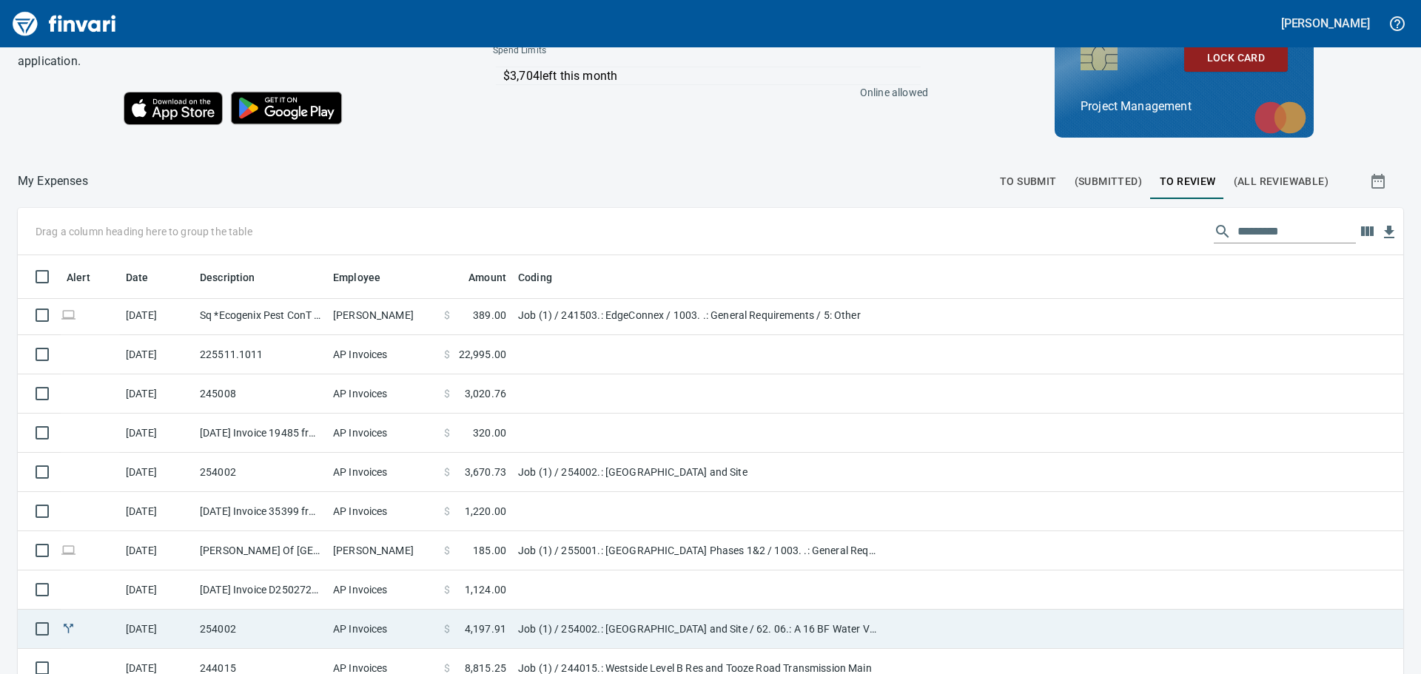
click at [321, 620] on td "254002" at bounding box center [260, 629] width 133 height 39
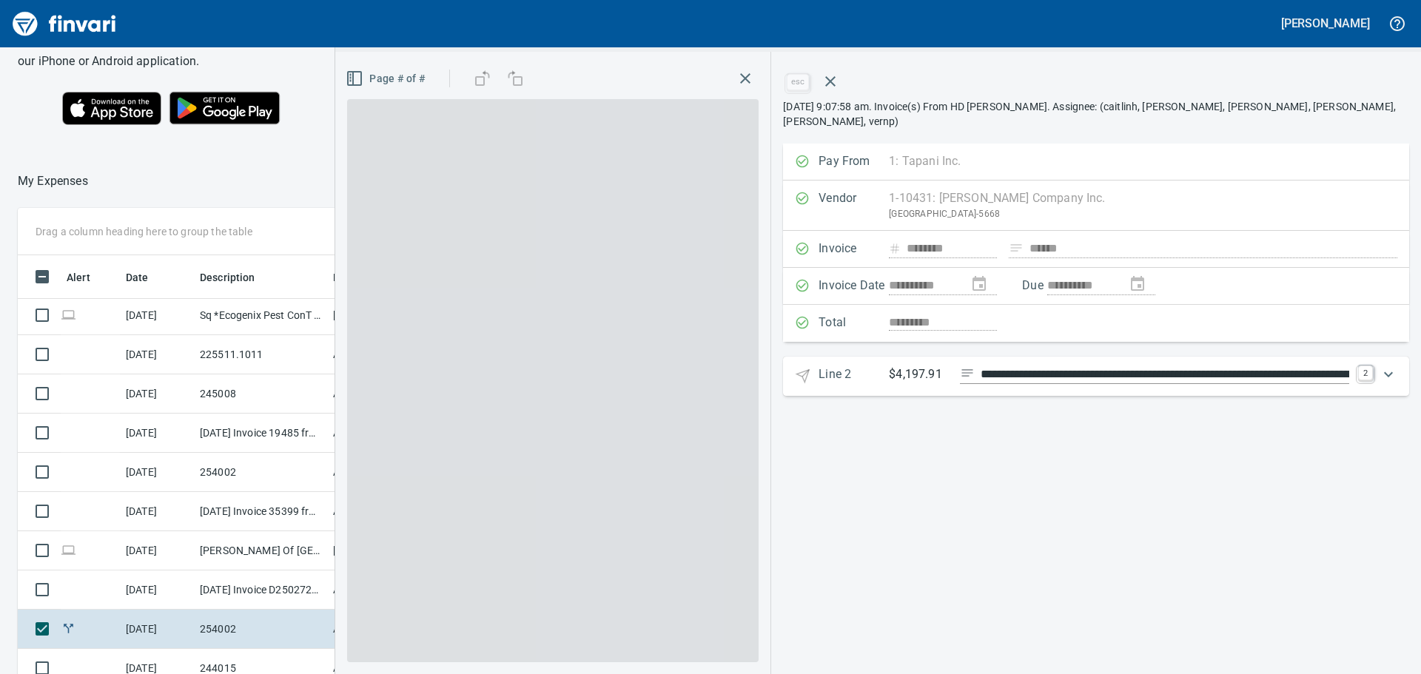
scroll to position [500, 982]
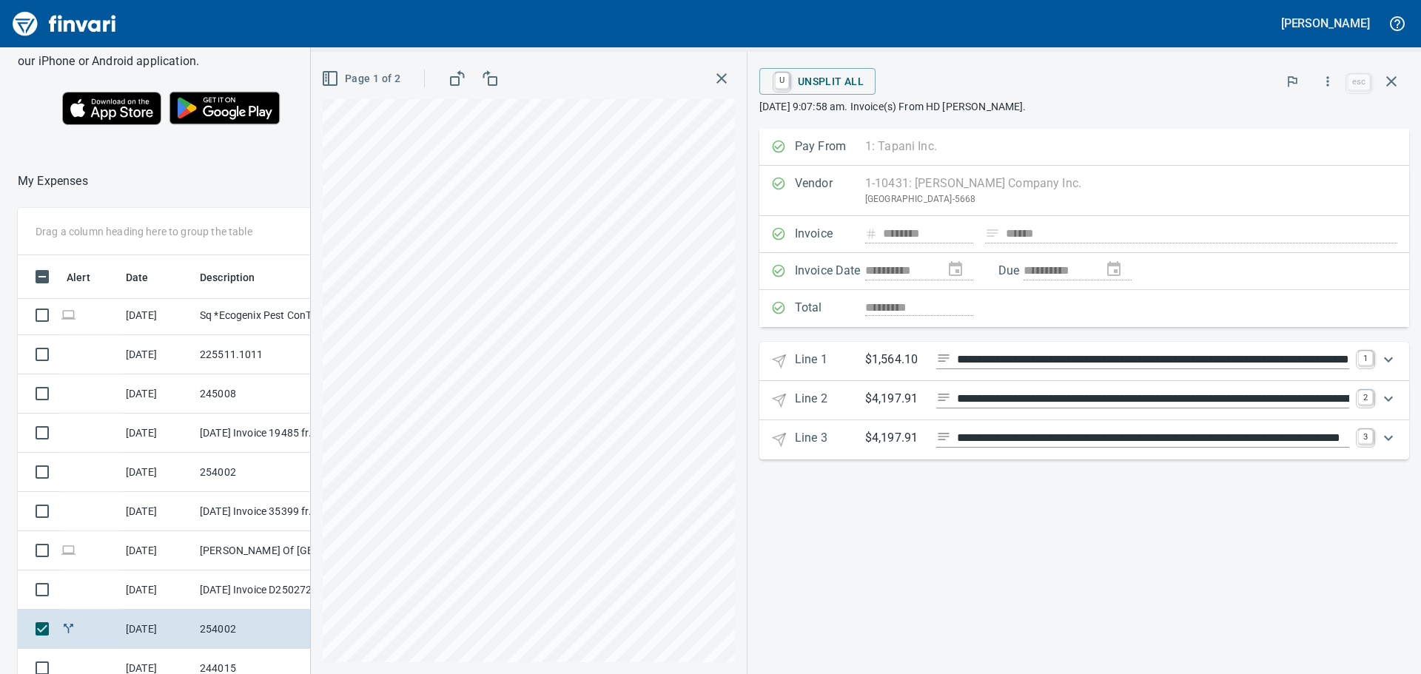
click at [321, 75] on icon "button" at bounding box center [330, 79] width 18 height 18
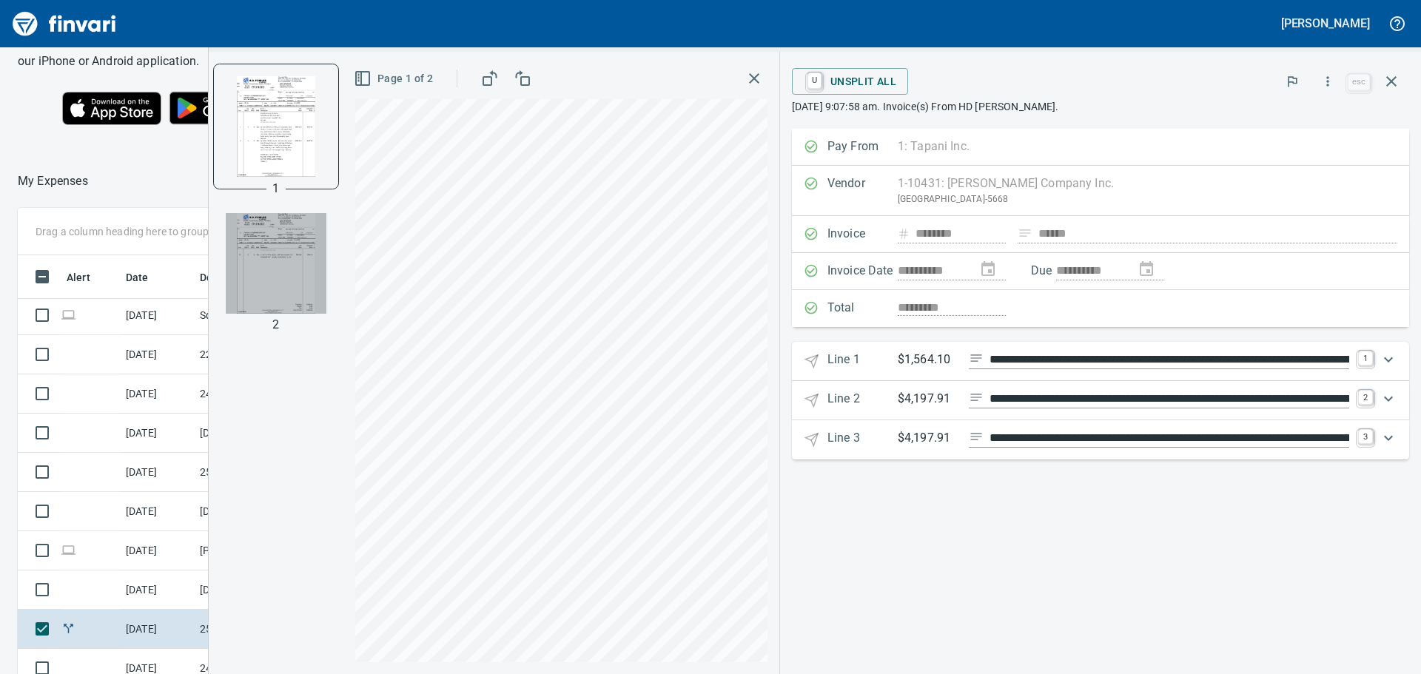
click at [283, 257] on img "button" at bounding box center [276, 263] width 101 height 101
click at [272, 133] on img "button" at bounding box center [276, 125] width 101 height 101
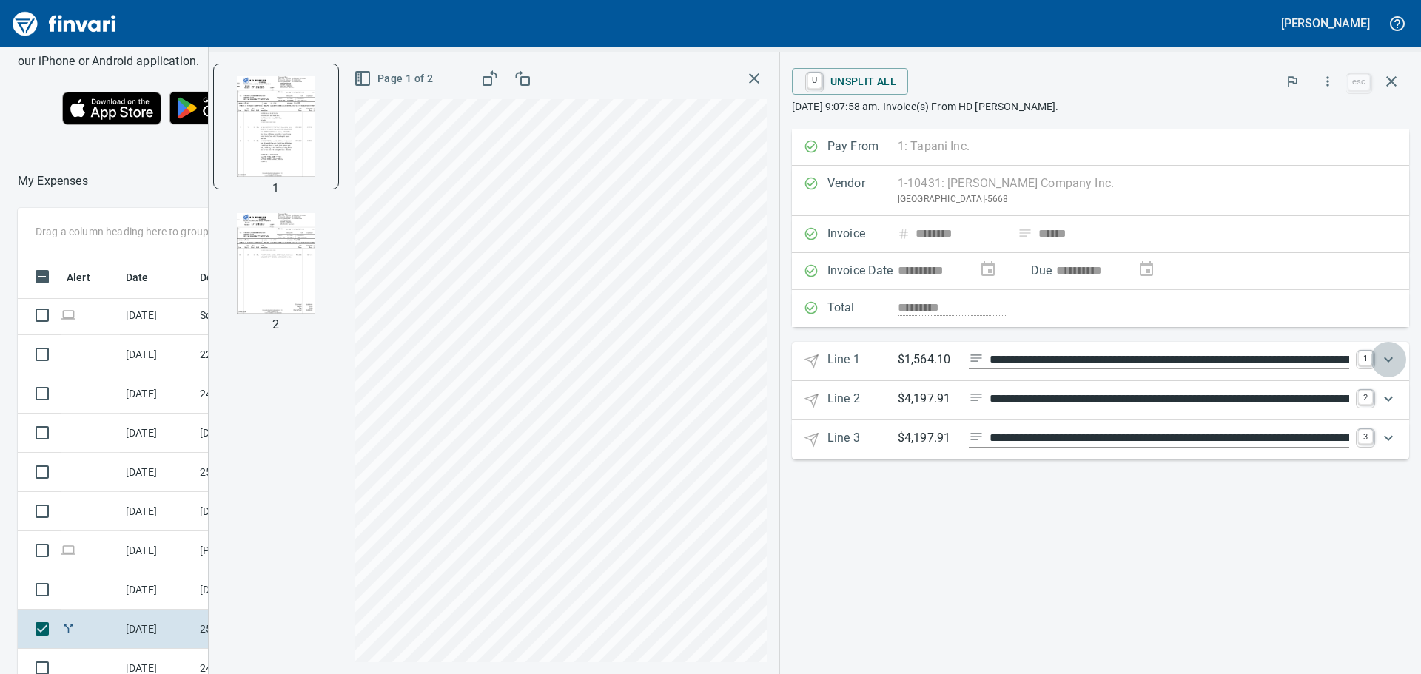
click at [1382, 360] on icon "Expand" at bounding box center [1389, 360] width 18 height 18
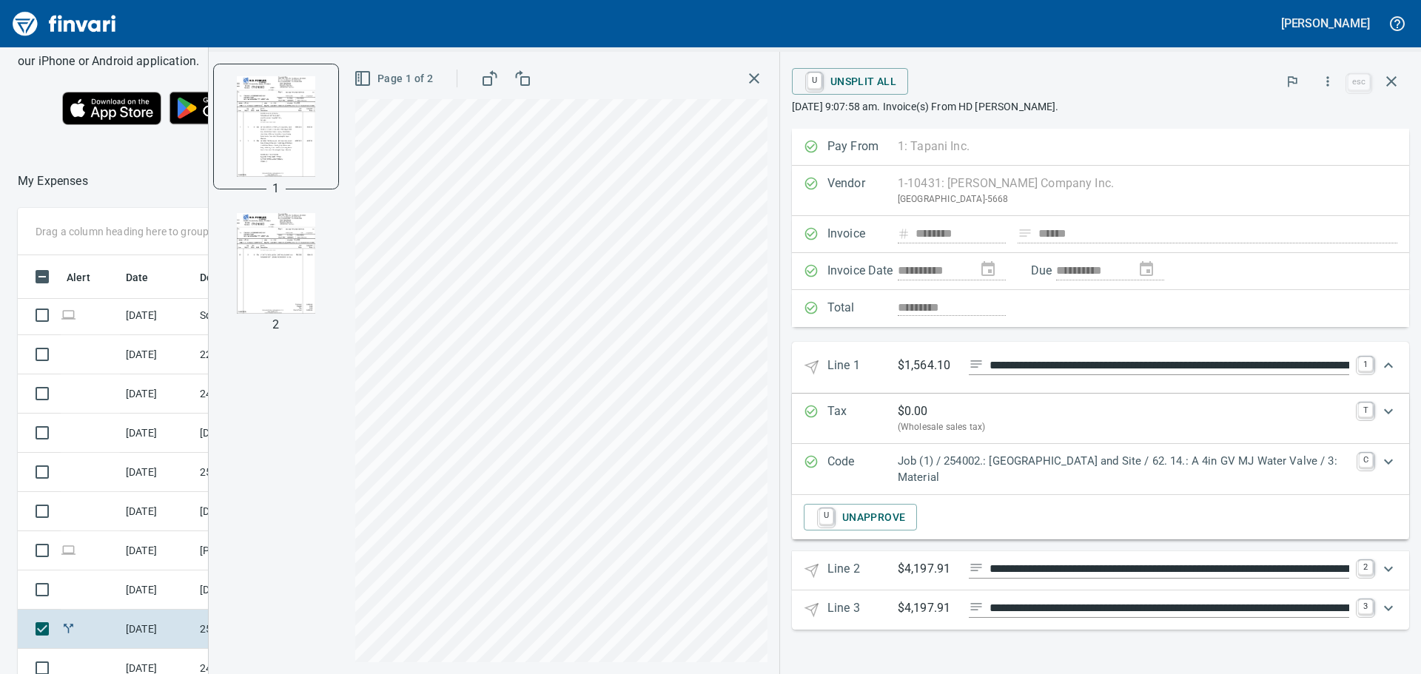
click at [973, 467] on p "Job (1) / 254002.: Taylors Ferry Reservoir and Site / 62. 14.: A 4in GV MJ Wate…" at bounding box center [1124, 469] width 452 height 33
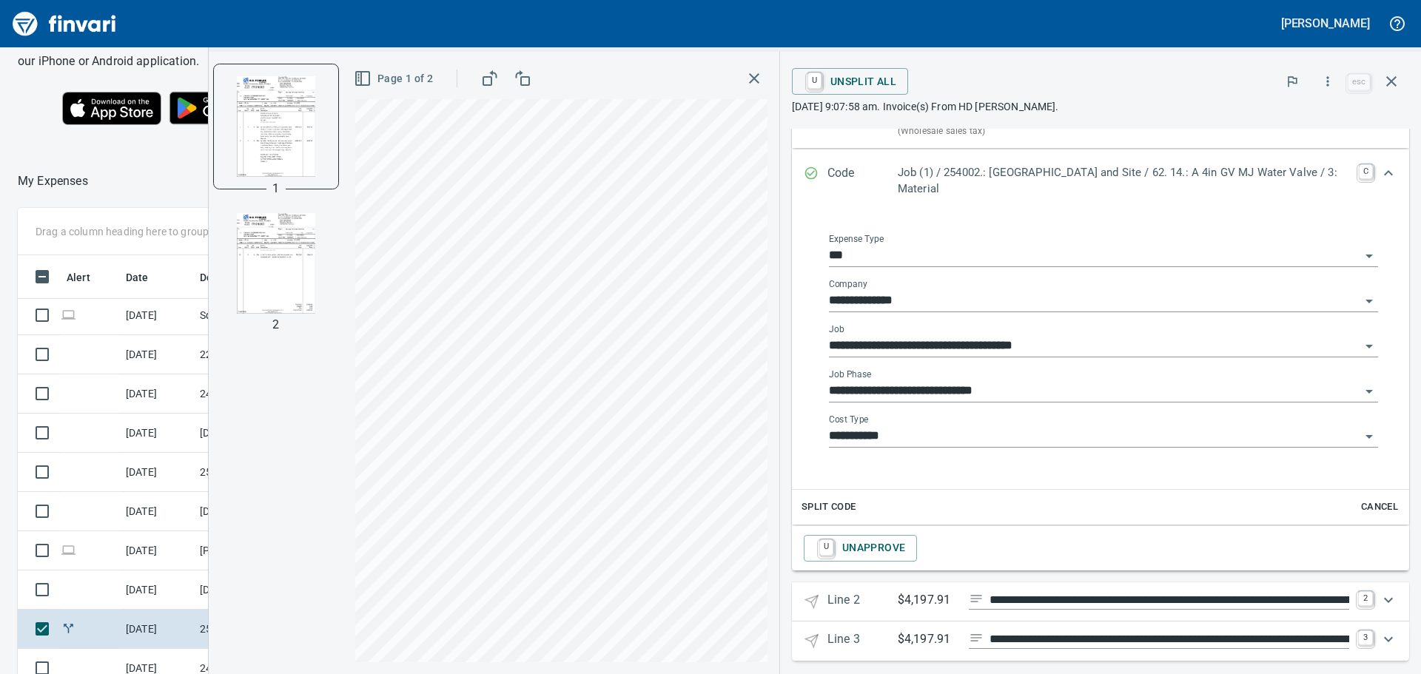
scroll to position [309, 0]
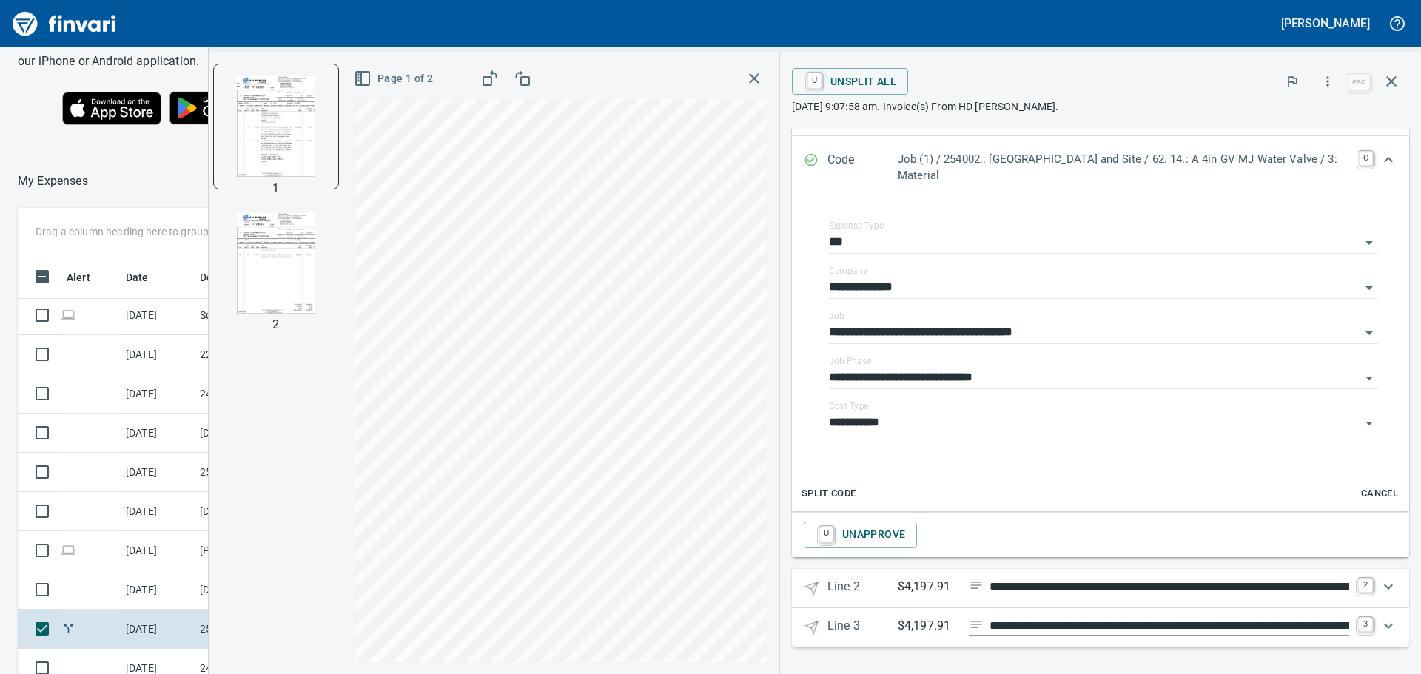
click at [749, 81] on icon "button" at bounding box center [754, 79] width 18 height 18
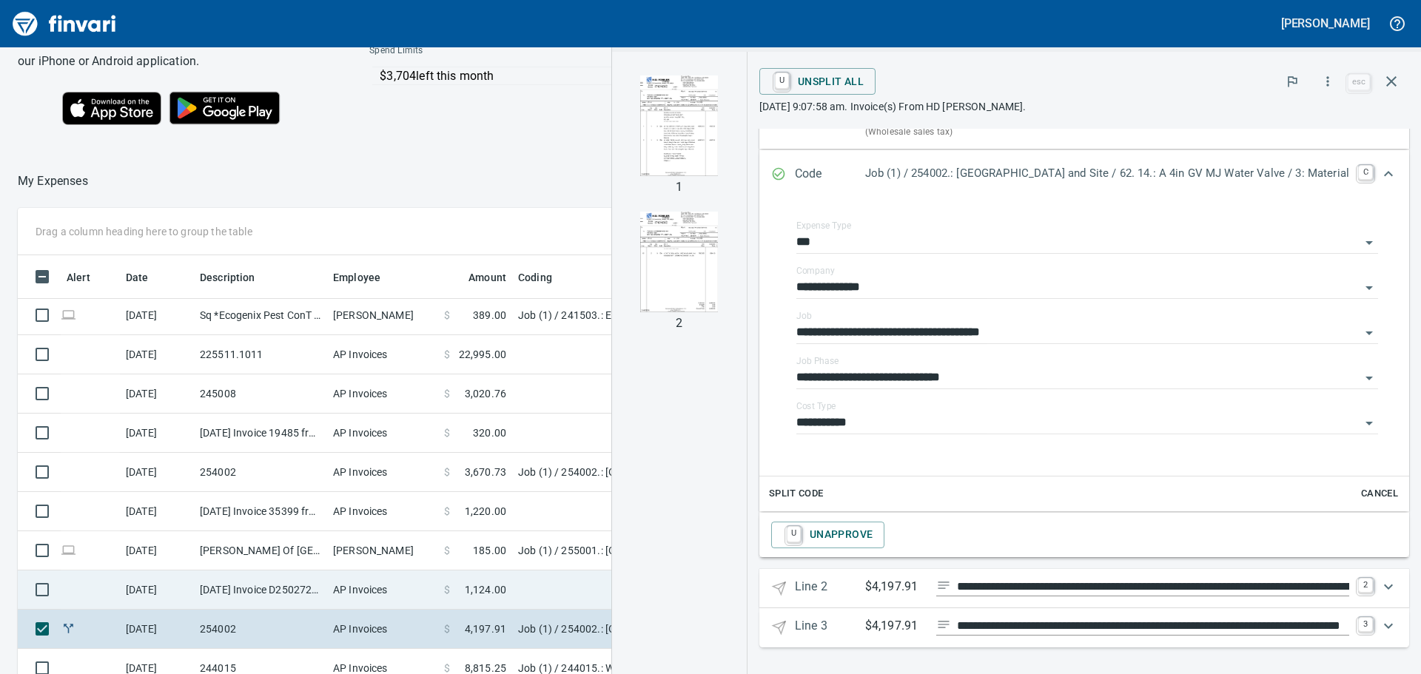
scroll to position [148, 0]
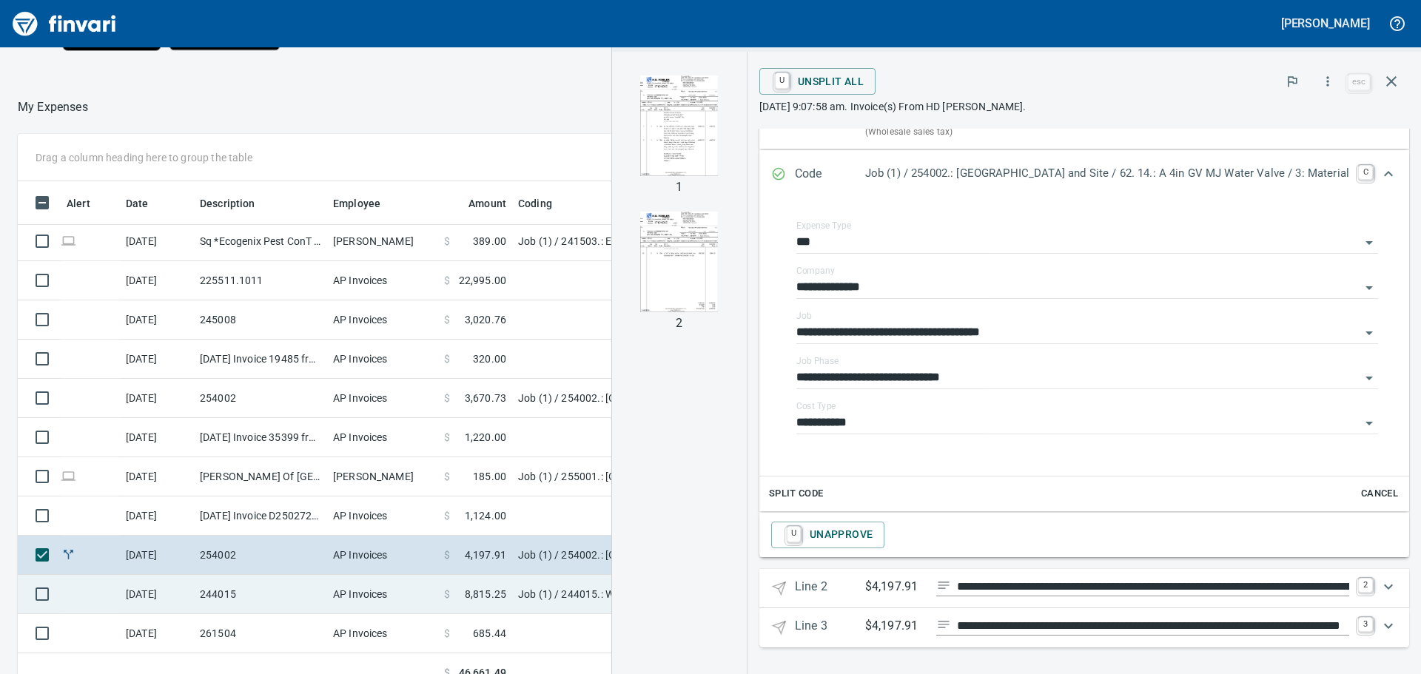
click at [360, 591] on td "AP Invoices" at bounding box center [382, 594] width 111 height 39
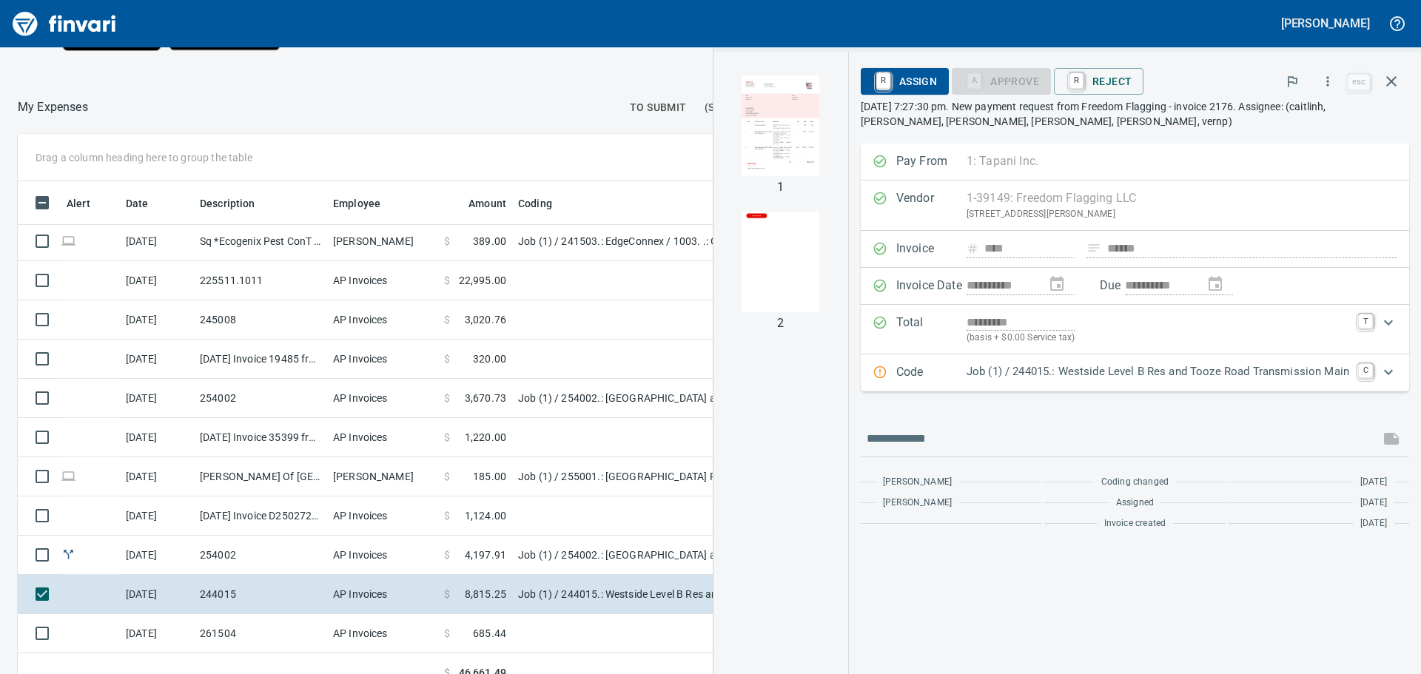
click at [799, 140] on img "button" at bounding box center [781, 125] width 101 height 101
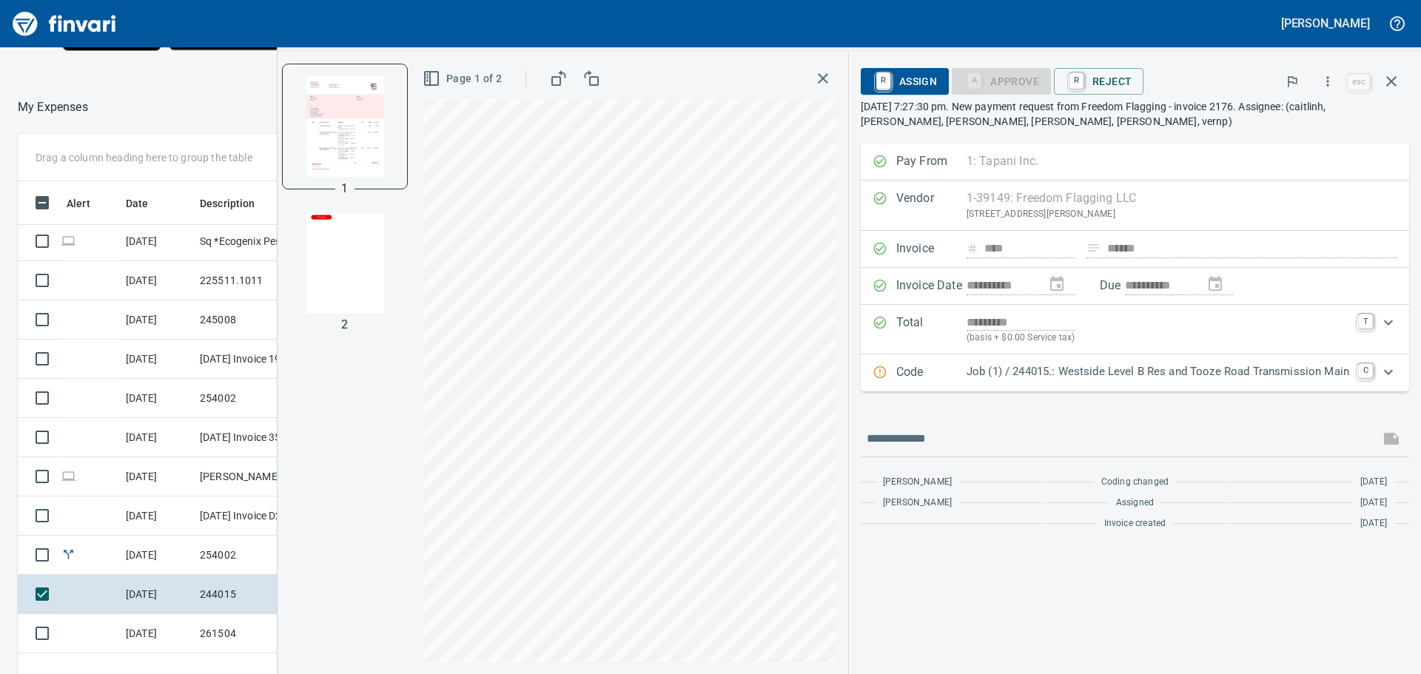
click at [829, 75] on icon "button" at bounding box center [823, 79] width 18 height 18
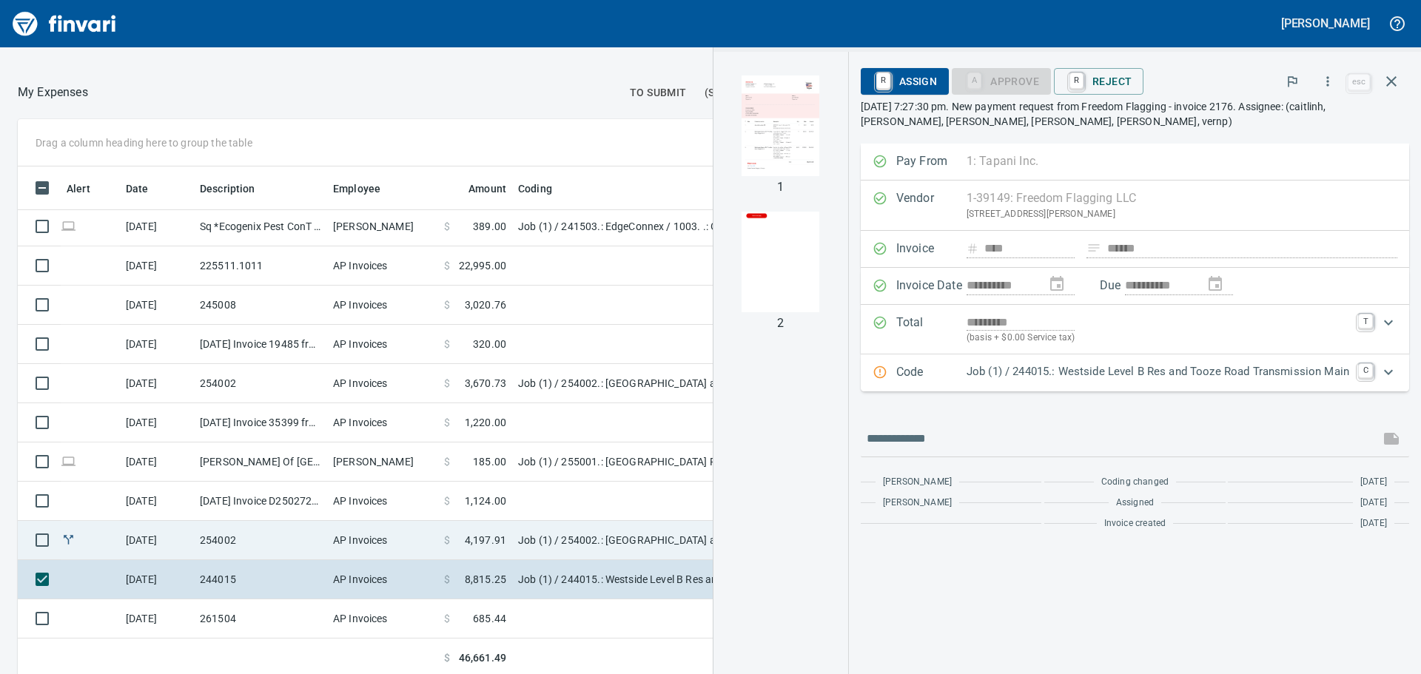
scroll to position [167, 0]
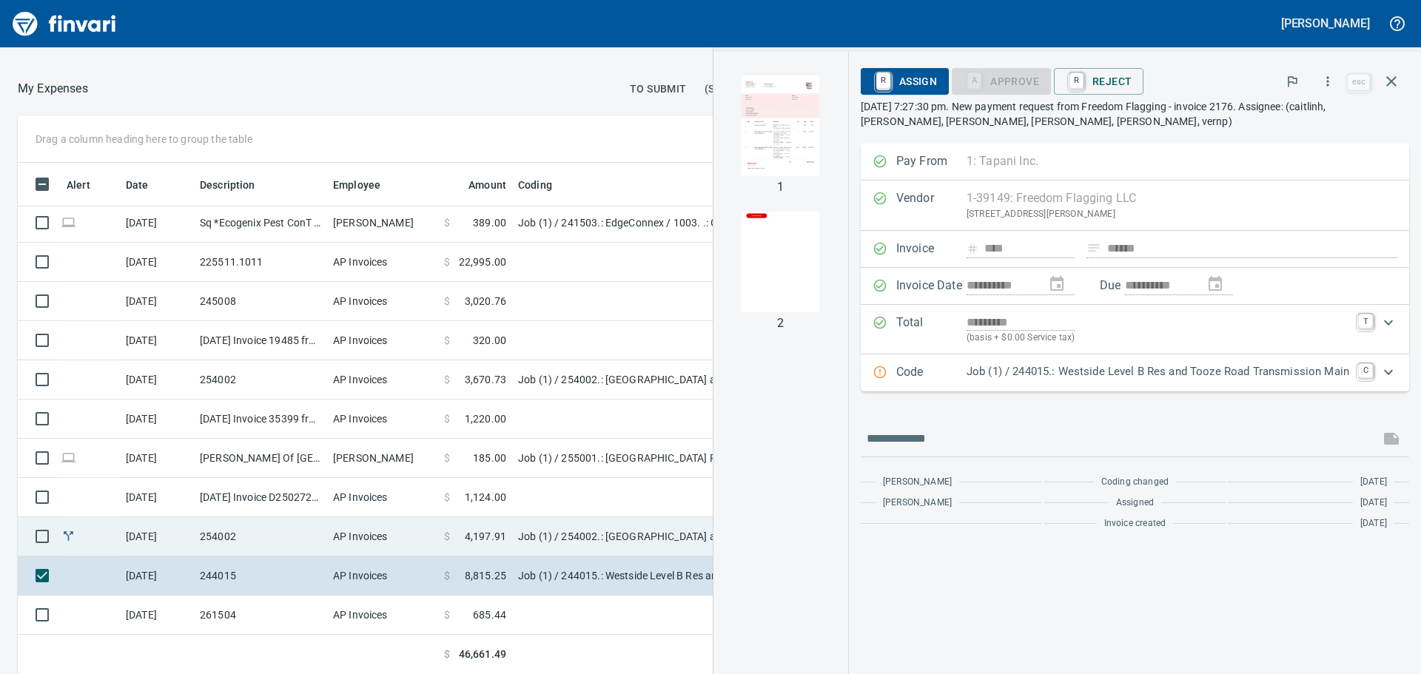
click at [375, 526] on td "AP Invoices" at bounding box center [382, 536] width 111 height 39
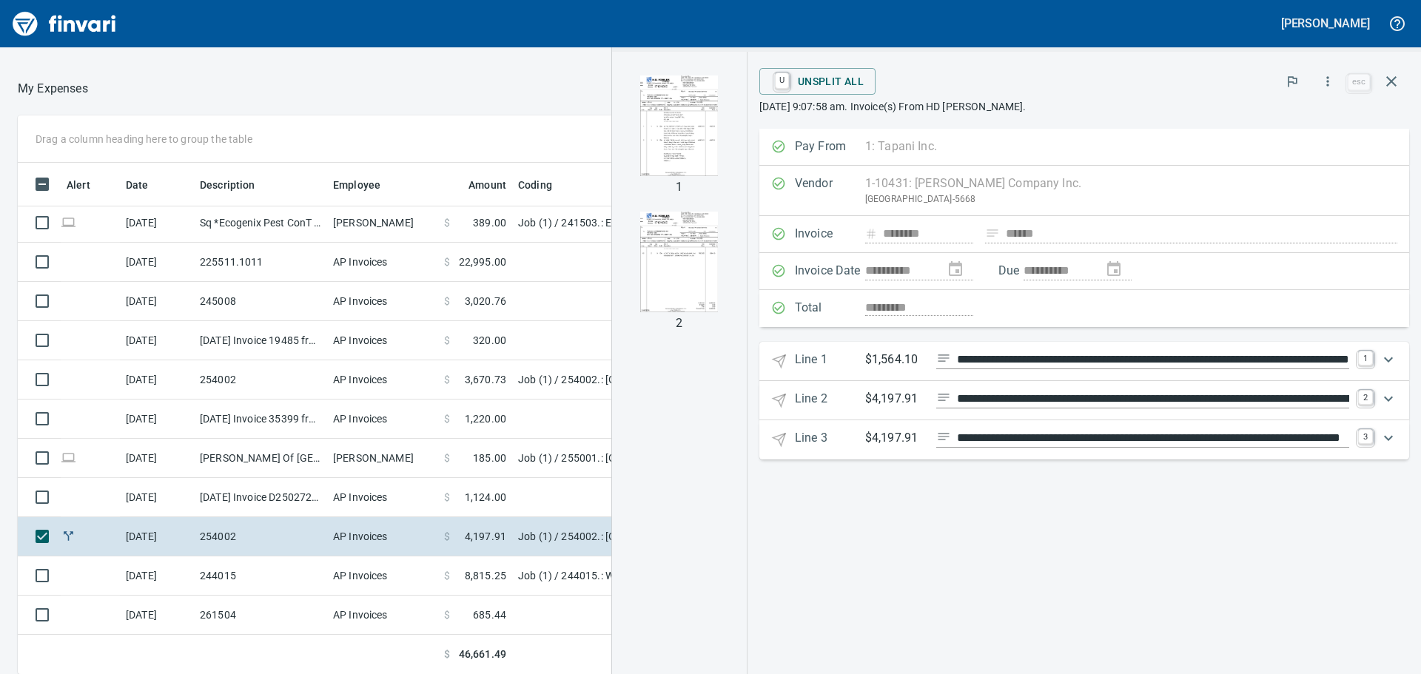
scroll to position [500, 982]
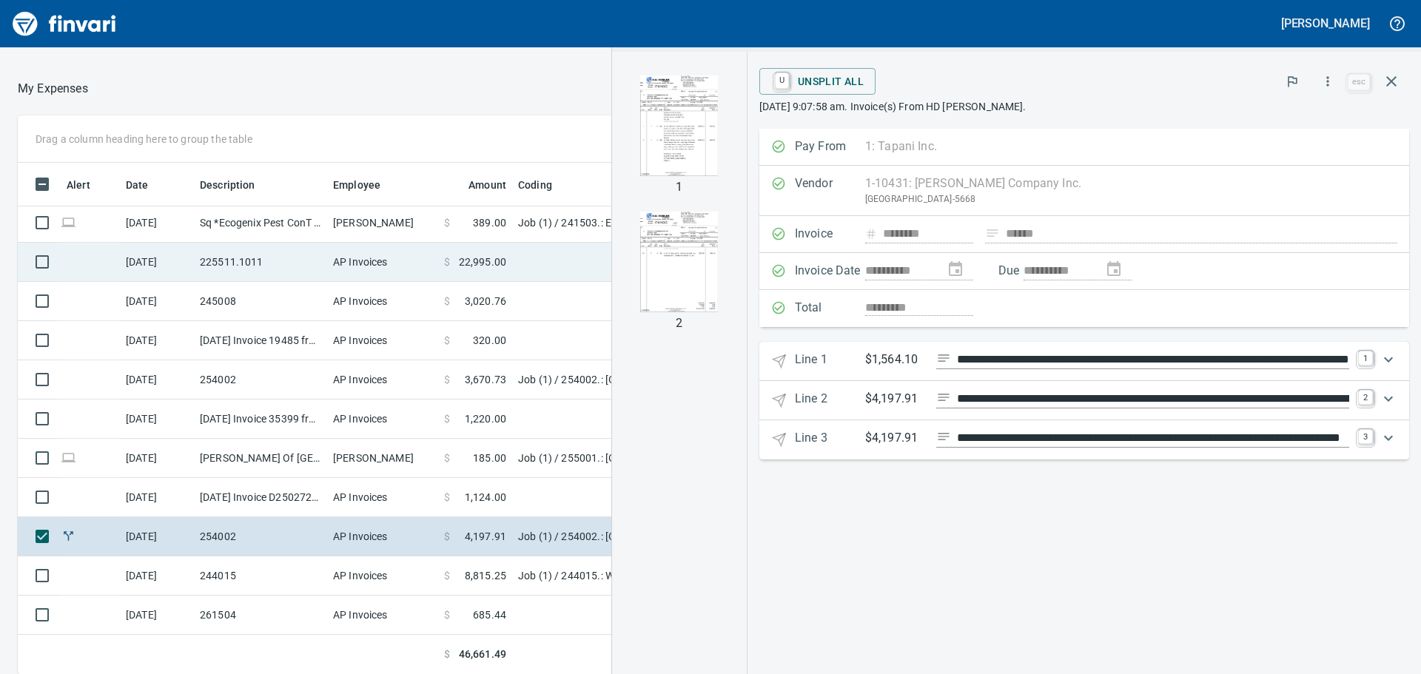
click at [504, 255] on span "22,995.00" at bounding box center [482, 262] width 47 height 15
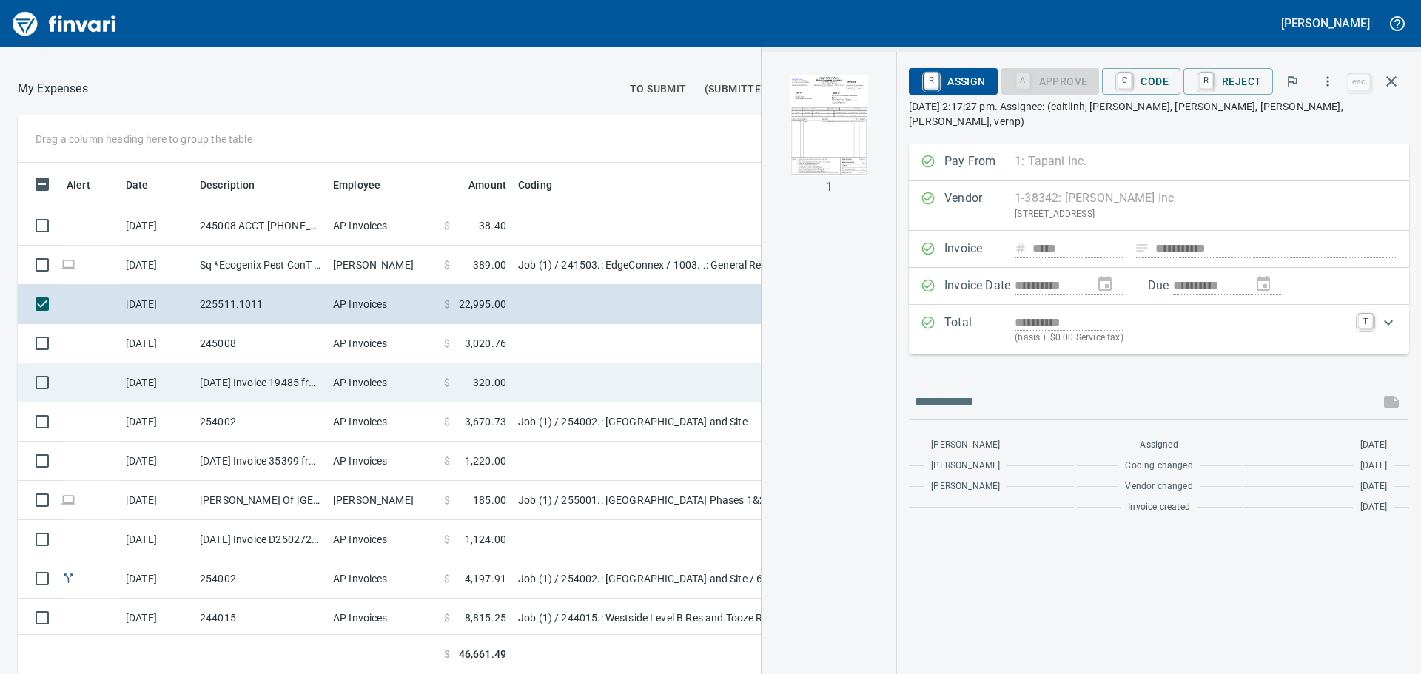
scroll to position [42, 0]
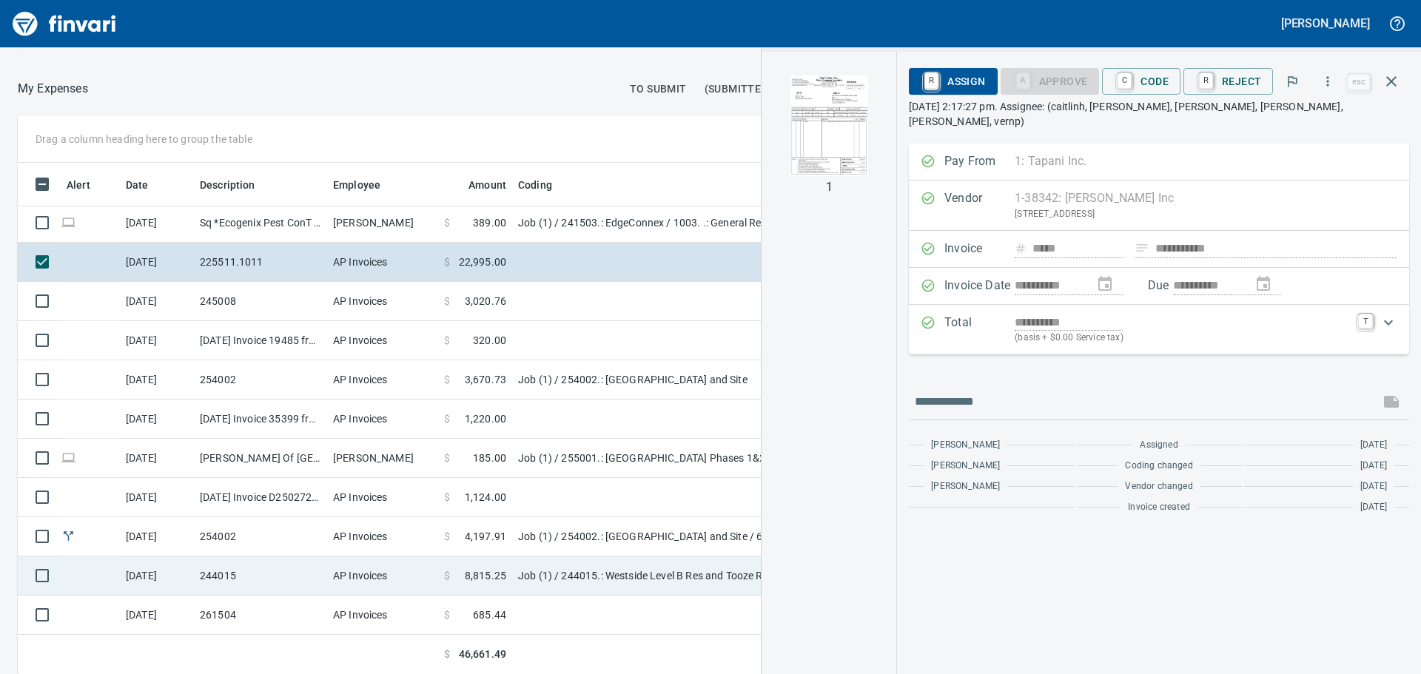
click at [561, 570] on td "Job (1) / 244015.: Westside Level B Res and Tooze Road Transmission Main" at bounding box center [697, 576] width 370 height 39
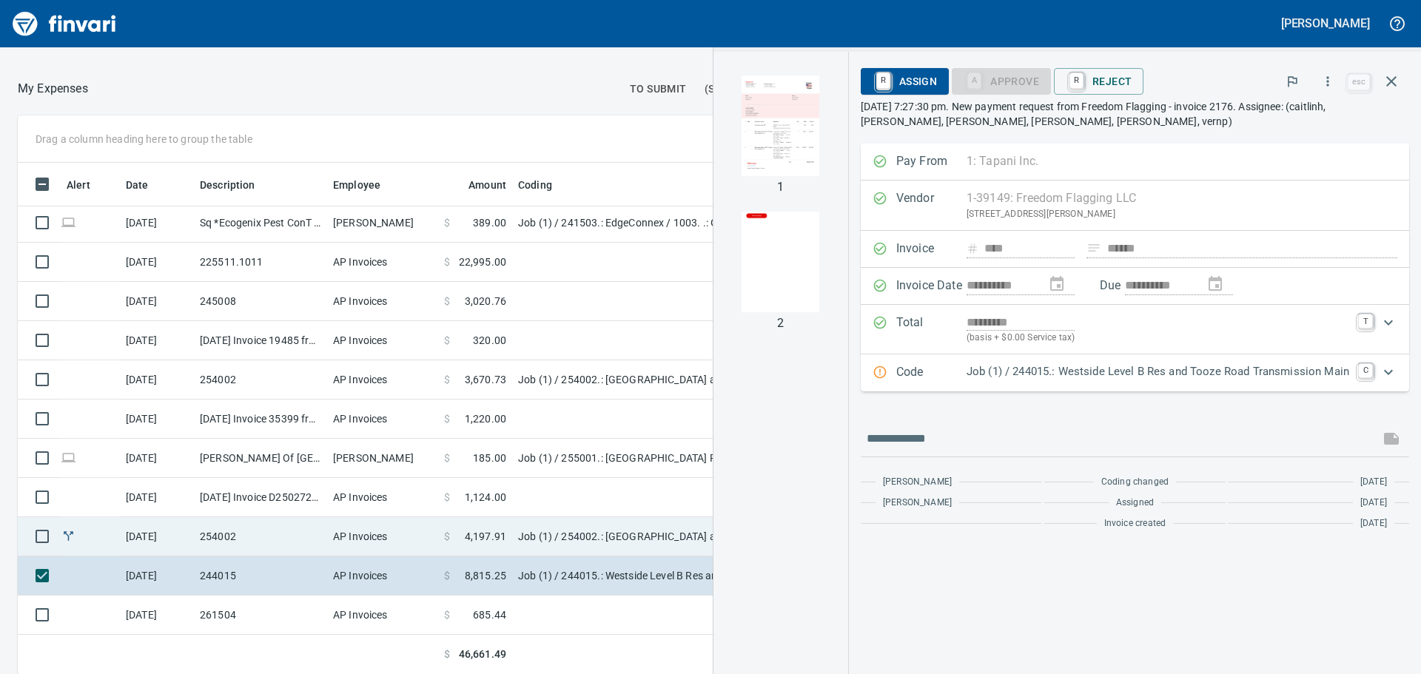
click at [590, 531] on td "Job (1) / 254002.: [GEOGRAPHIC_DATA] and Site / 62. 06.: A 16 BF Water Valve / …" at bounding box center [697, 536] width 370 height 39
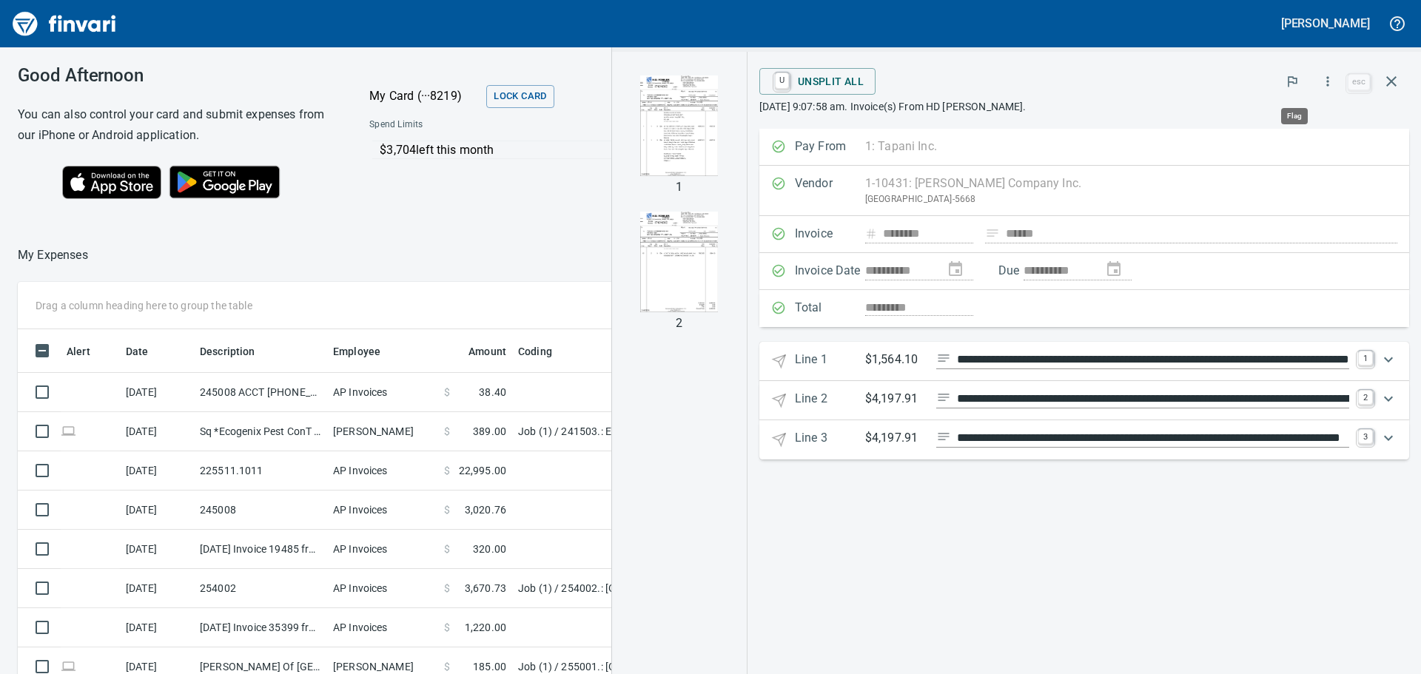
scroll to position [500, 982]
